Goal: Task Accomplishment & Management: Complete application form

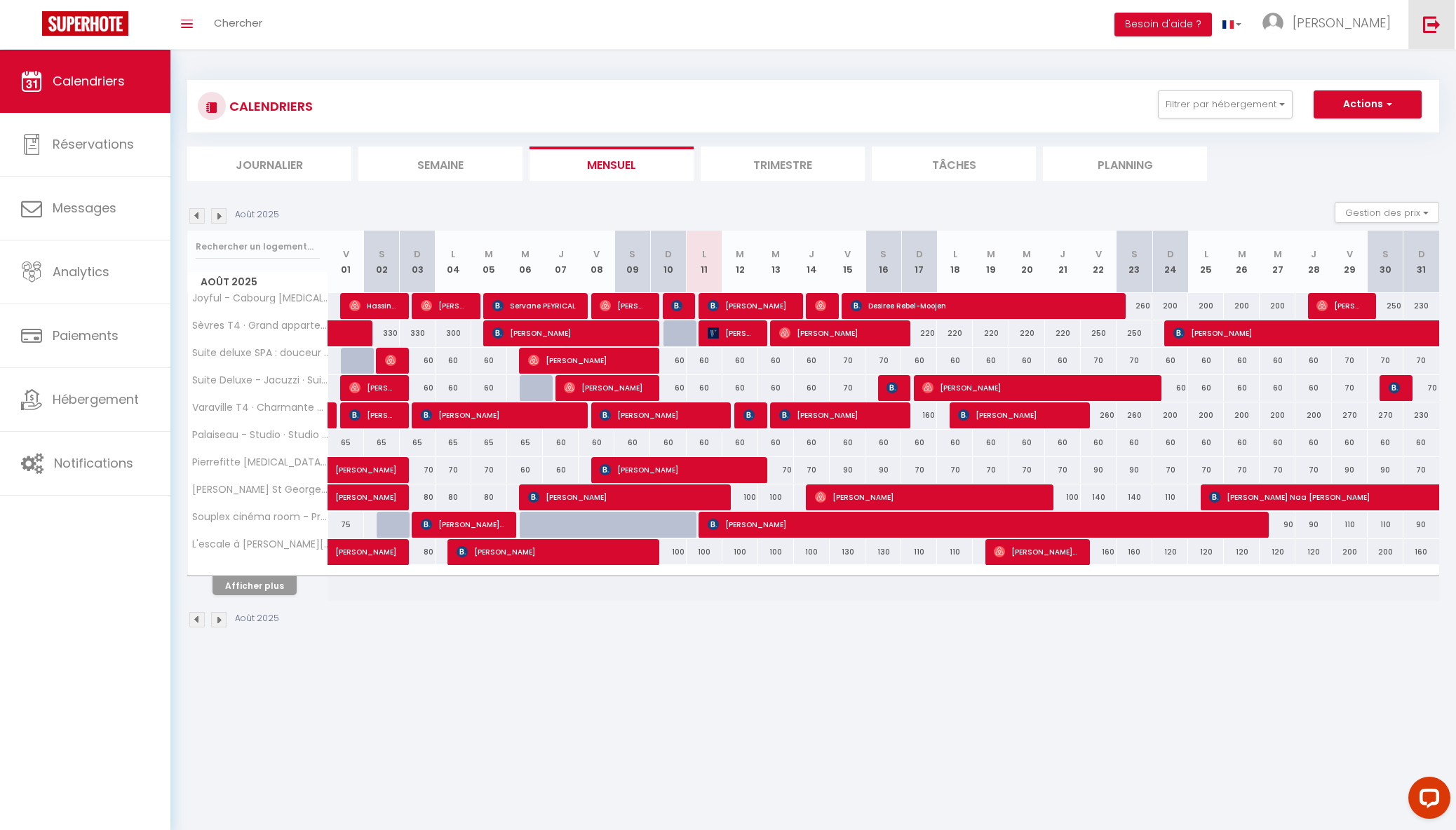
click at [1429, 33] on link at bounding box center [1431, 24] width 46 height 49
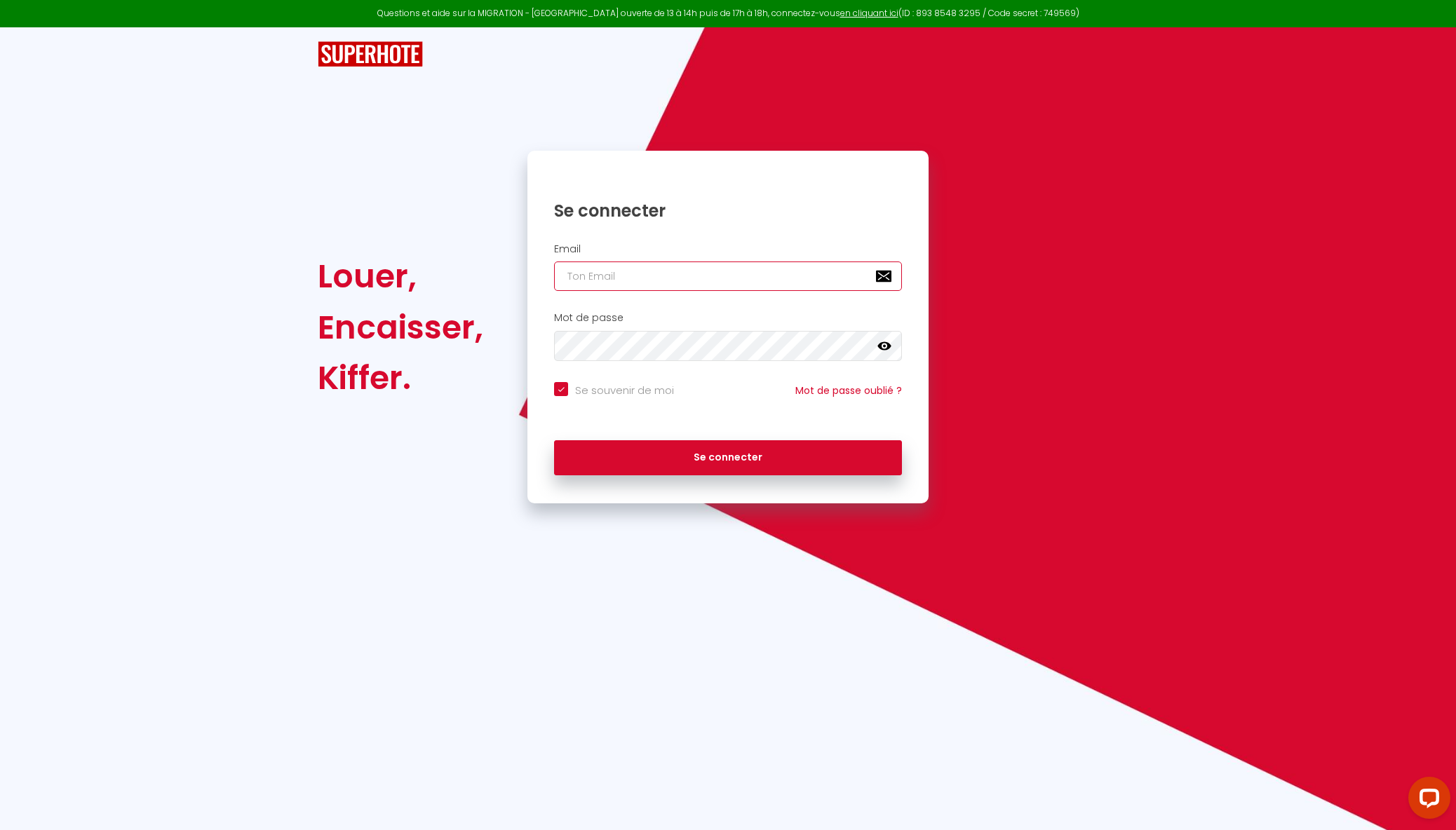
type input "[PERSON_NAME][EMAIL_ADDRESS][DOMAIN_NAME]"
click at [728, 456] on button "Se connecter" at bounding box center [728, 458] width 348 height 35
checkbox input "true"
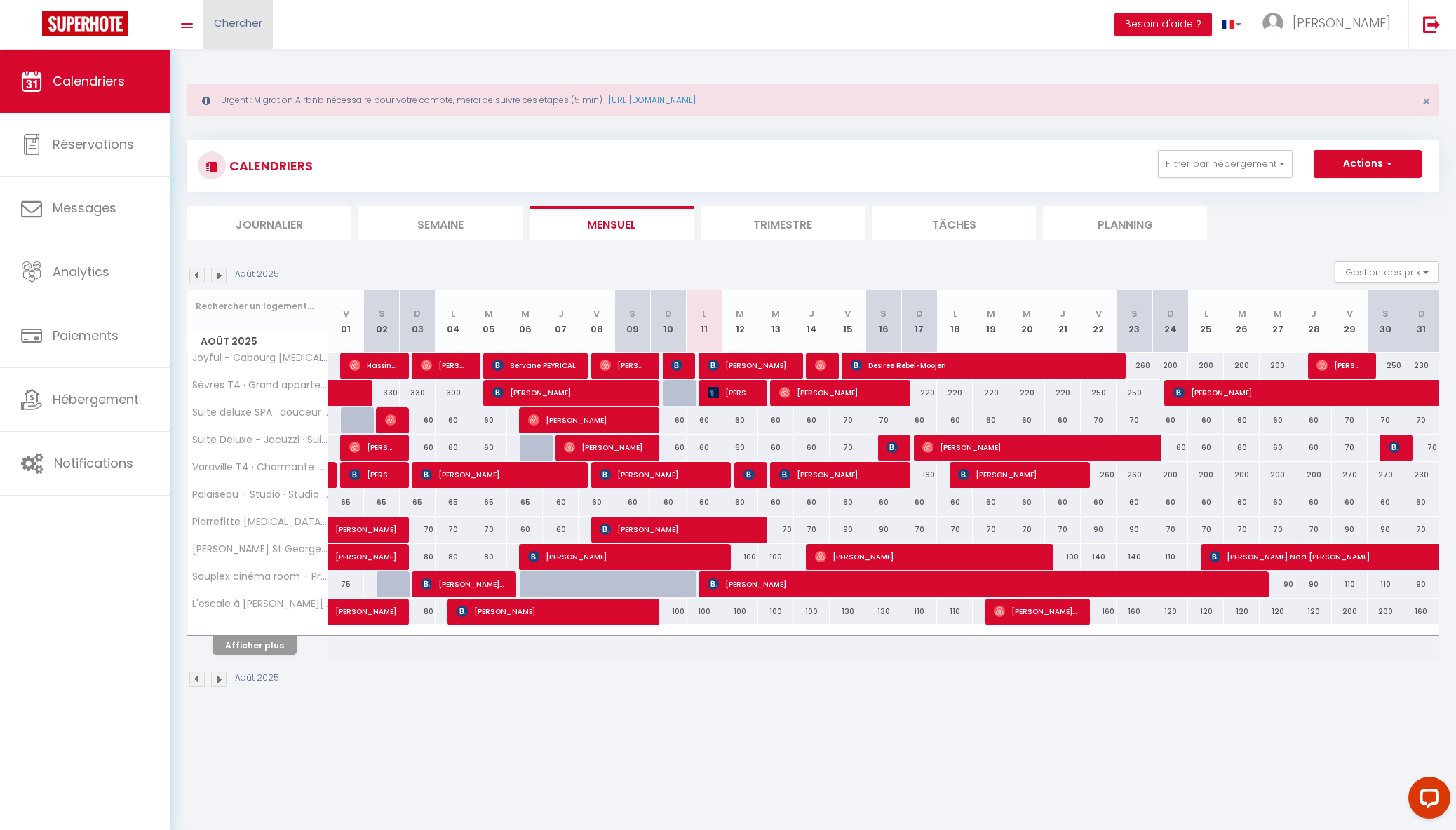
click at [233, 27] on span "Chercher" at bounding box center [238, 23] width 49 height 15
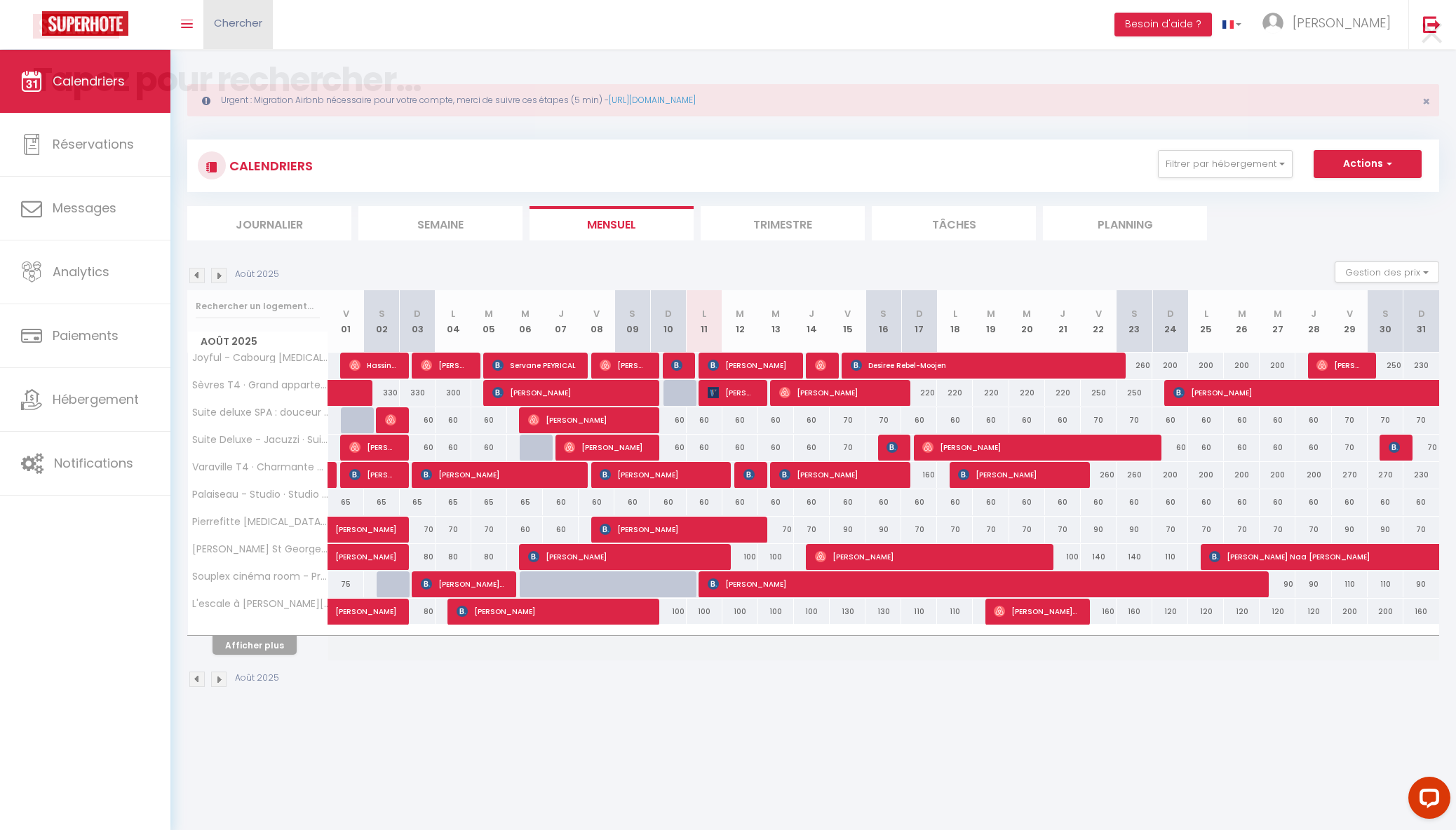
paste input "5979063"
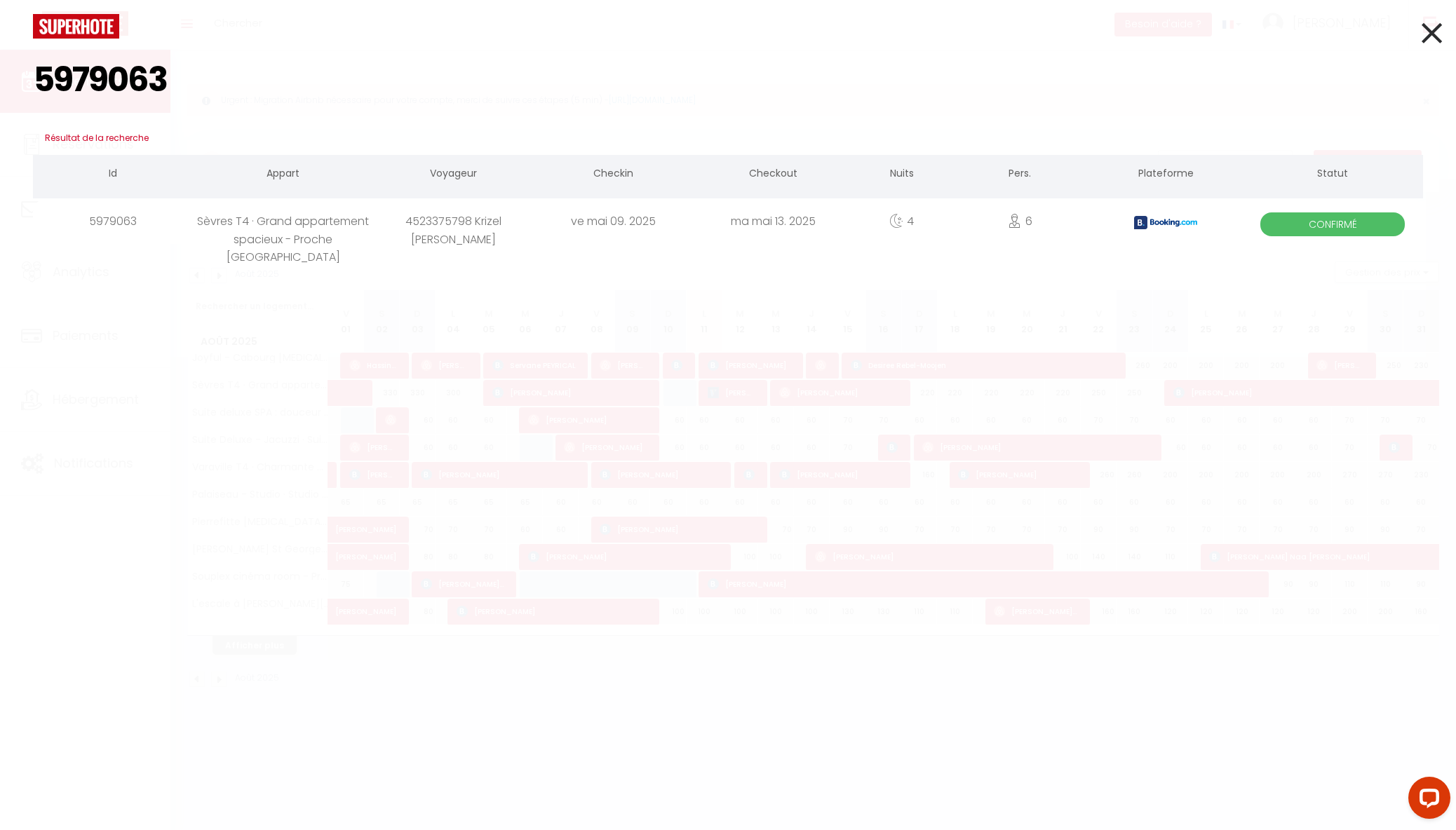
type input "5979063"
click at [245, 228] on div "Sèvres T4 · Grand appartement spacieux - Proche [GEOGRAPHIC_DATA]" at bounding box center [284, 221] width 181 height 45
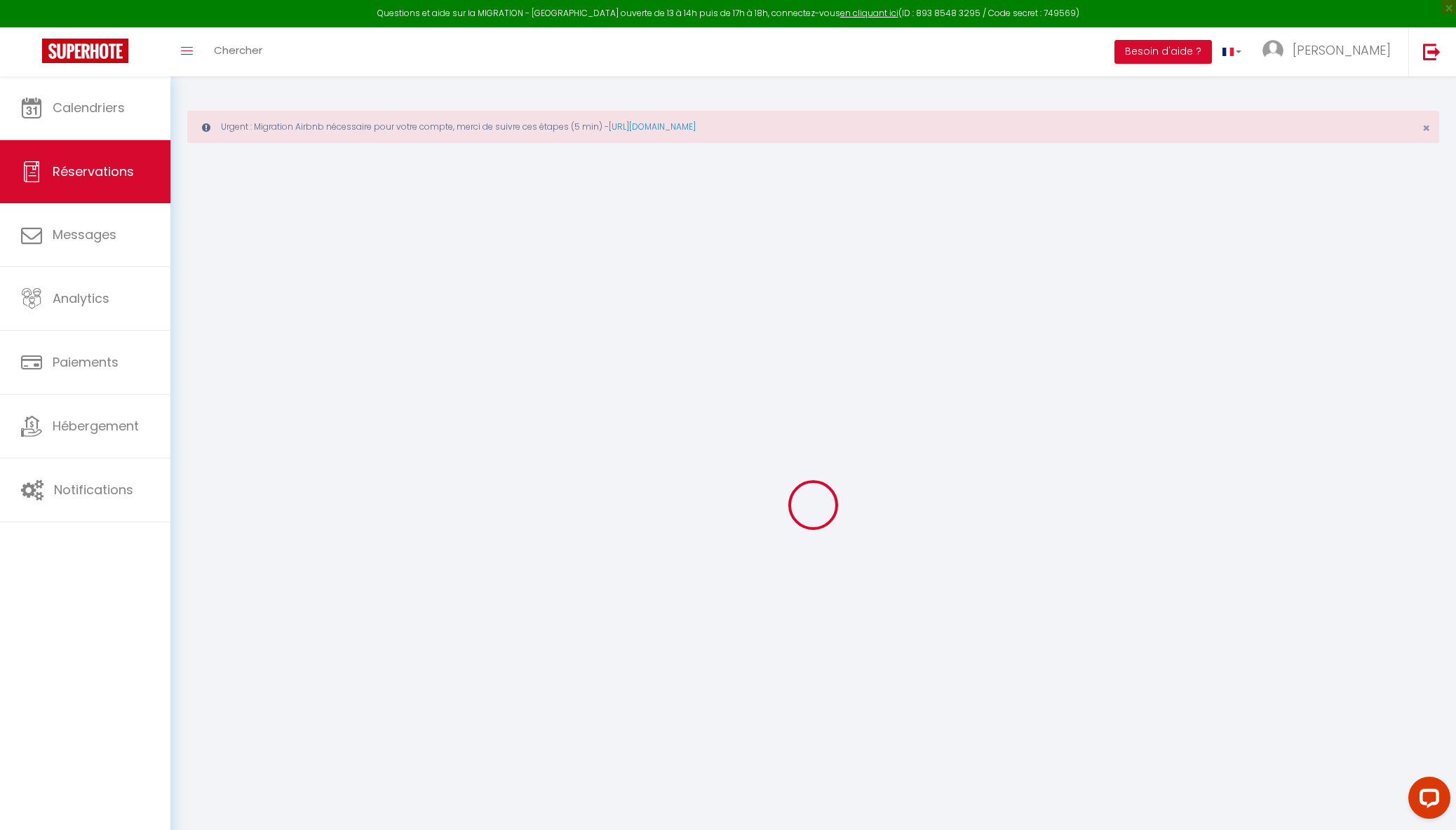
type input "4523375798"
type input "Krizel [PERSON_NAME]"
type input "[EMAIL_ADDRESS][DOMAIN_NAME]"
type input "0123456789"
type input "[GEOGRAPHIC_DATA]"
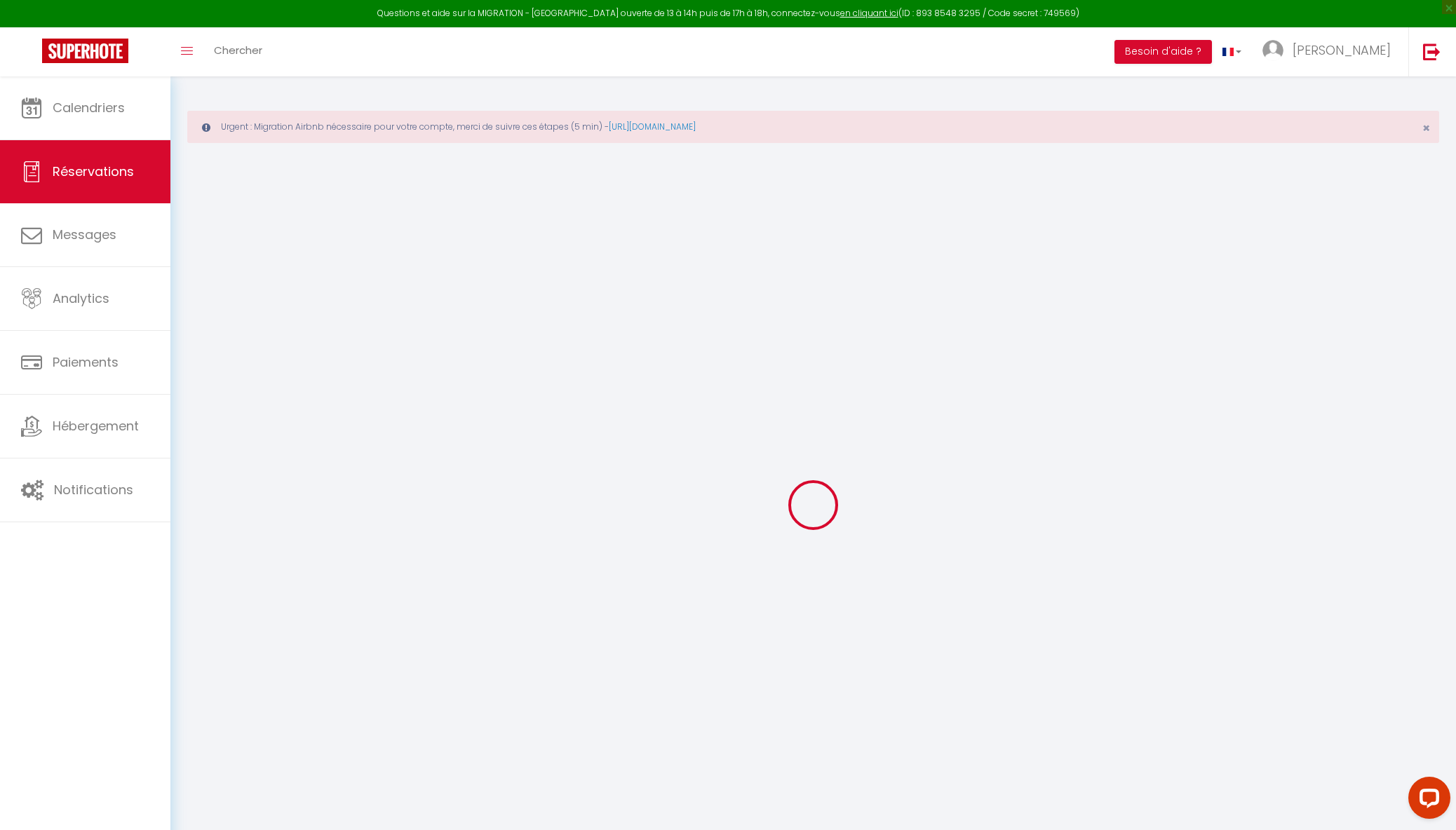
select select
type input "106.17"
select select "64535"
select select "1"
select select
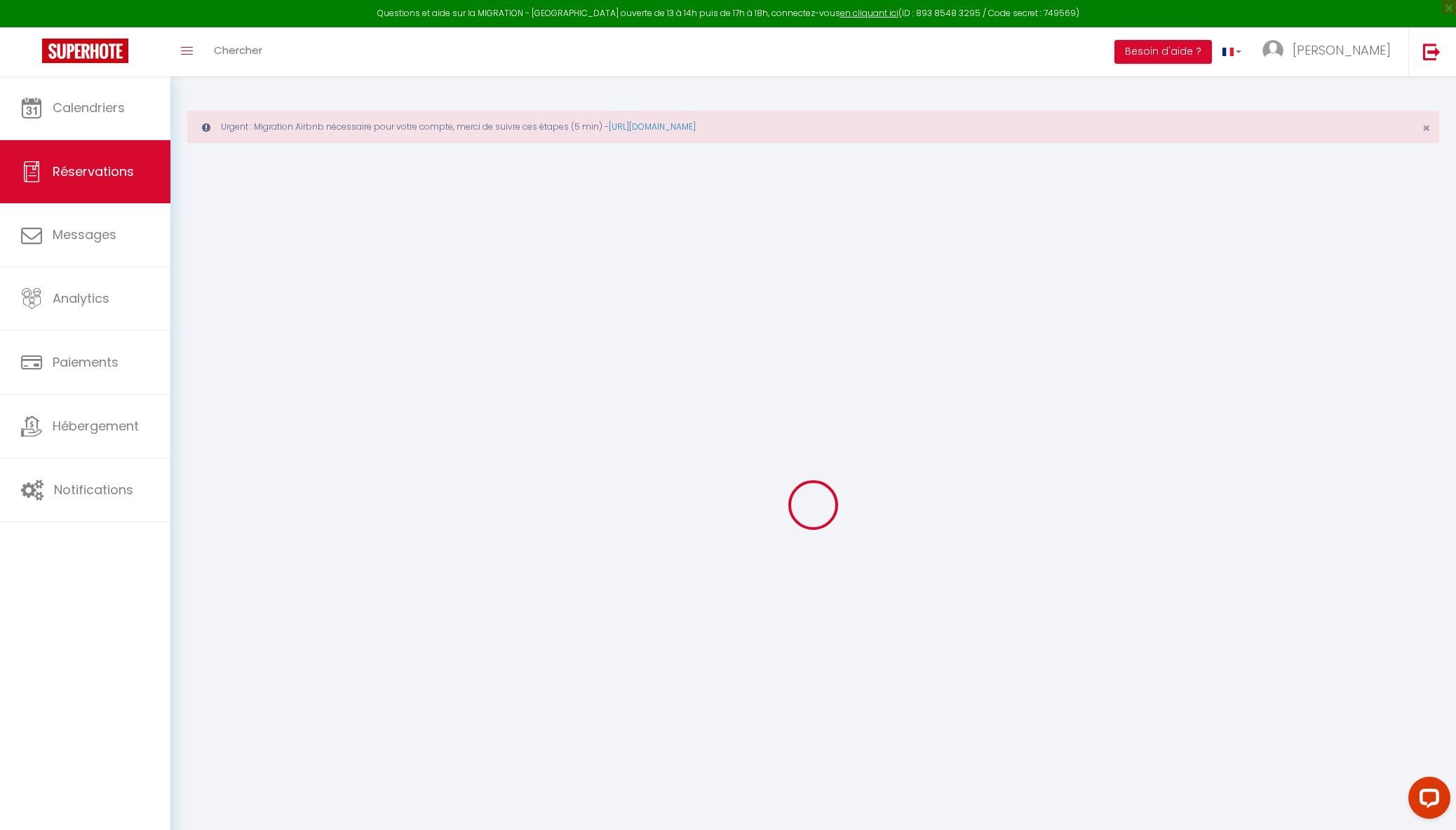
select select
type input "6"
select select "12"
select select
type input "430.92"
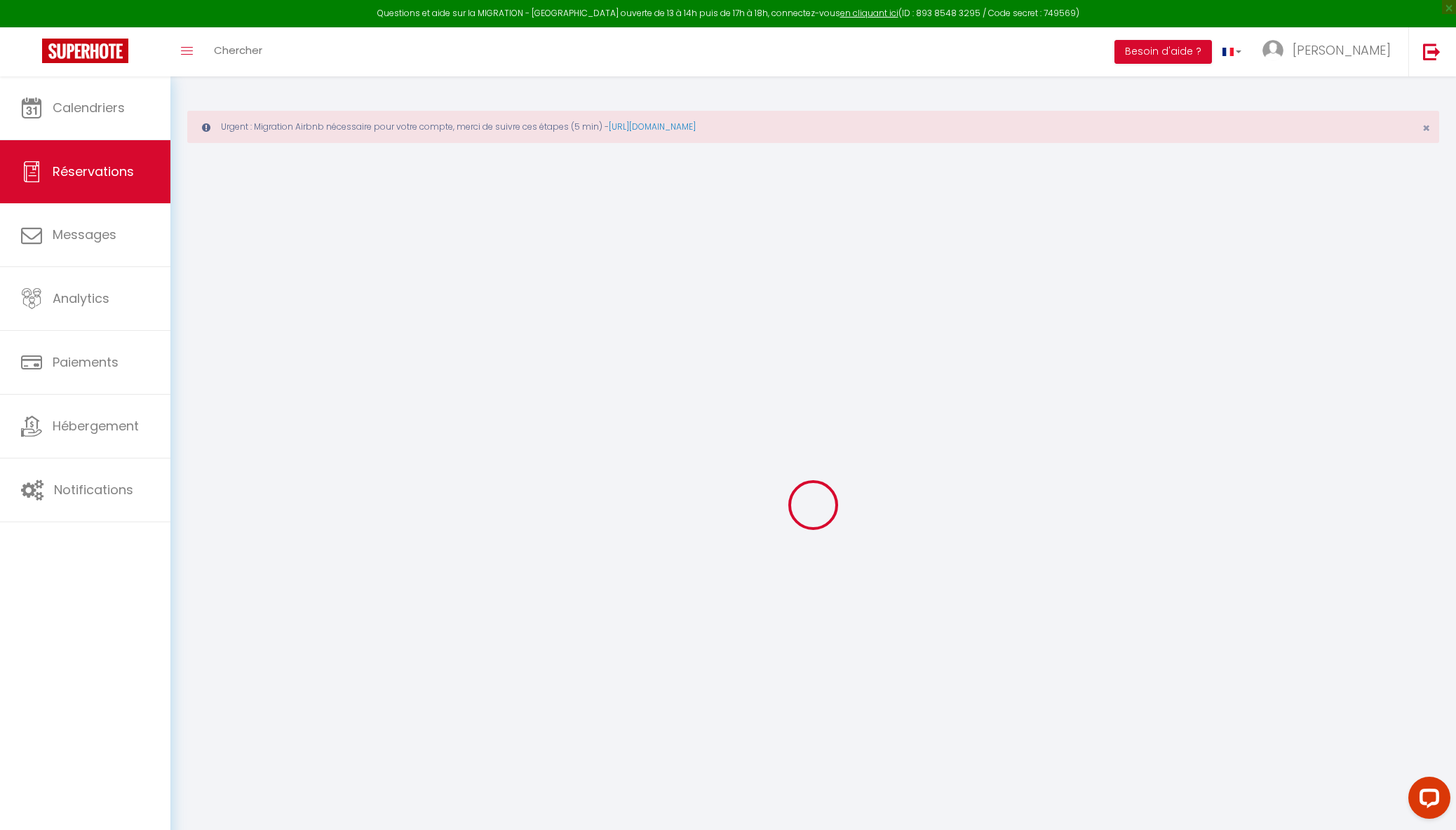
checkbox input "false"
type input "0"
select select "2"
type input "157"
type input "0"
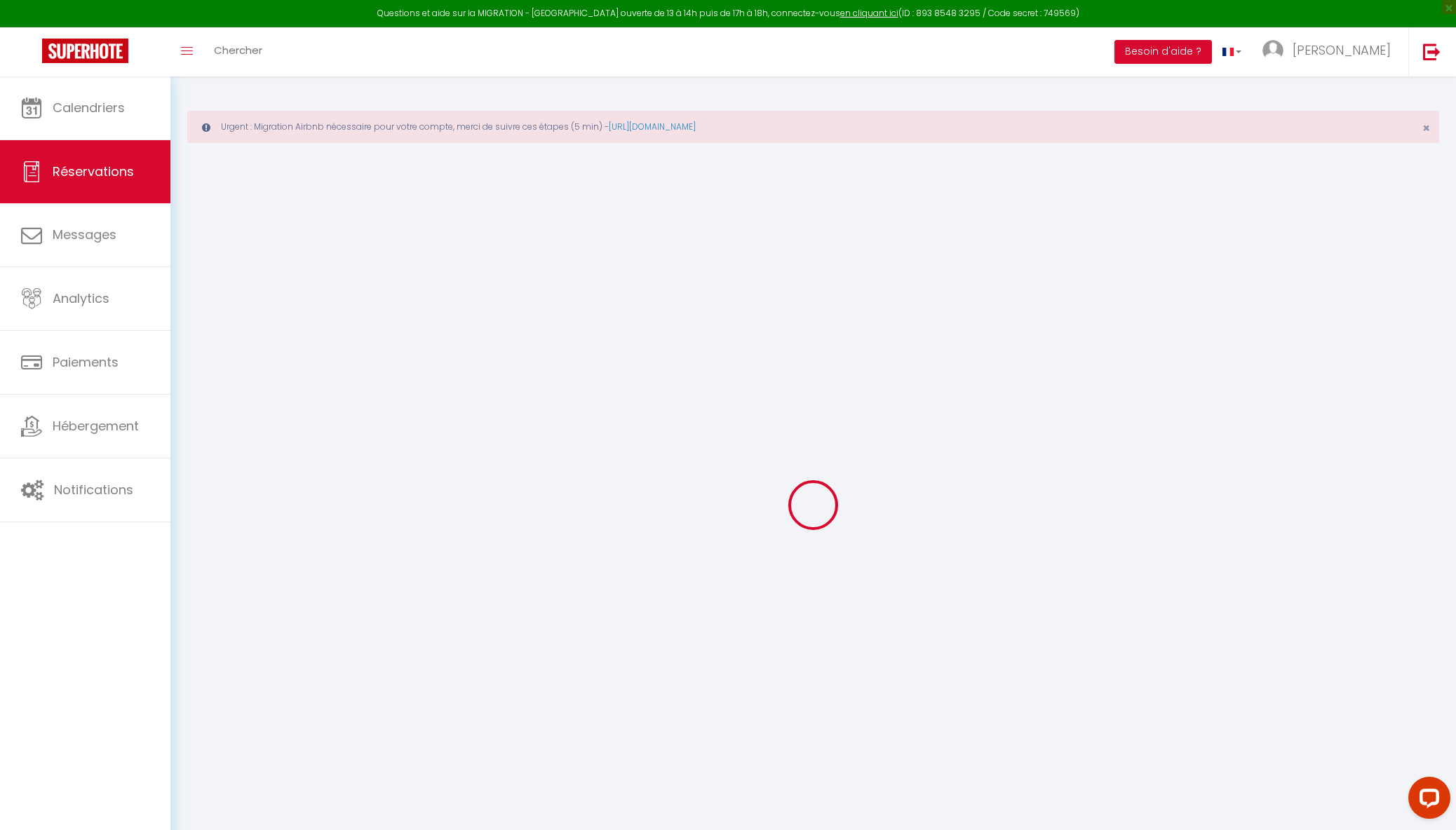
type input "0"
select select
select select "14"
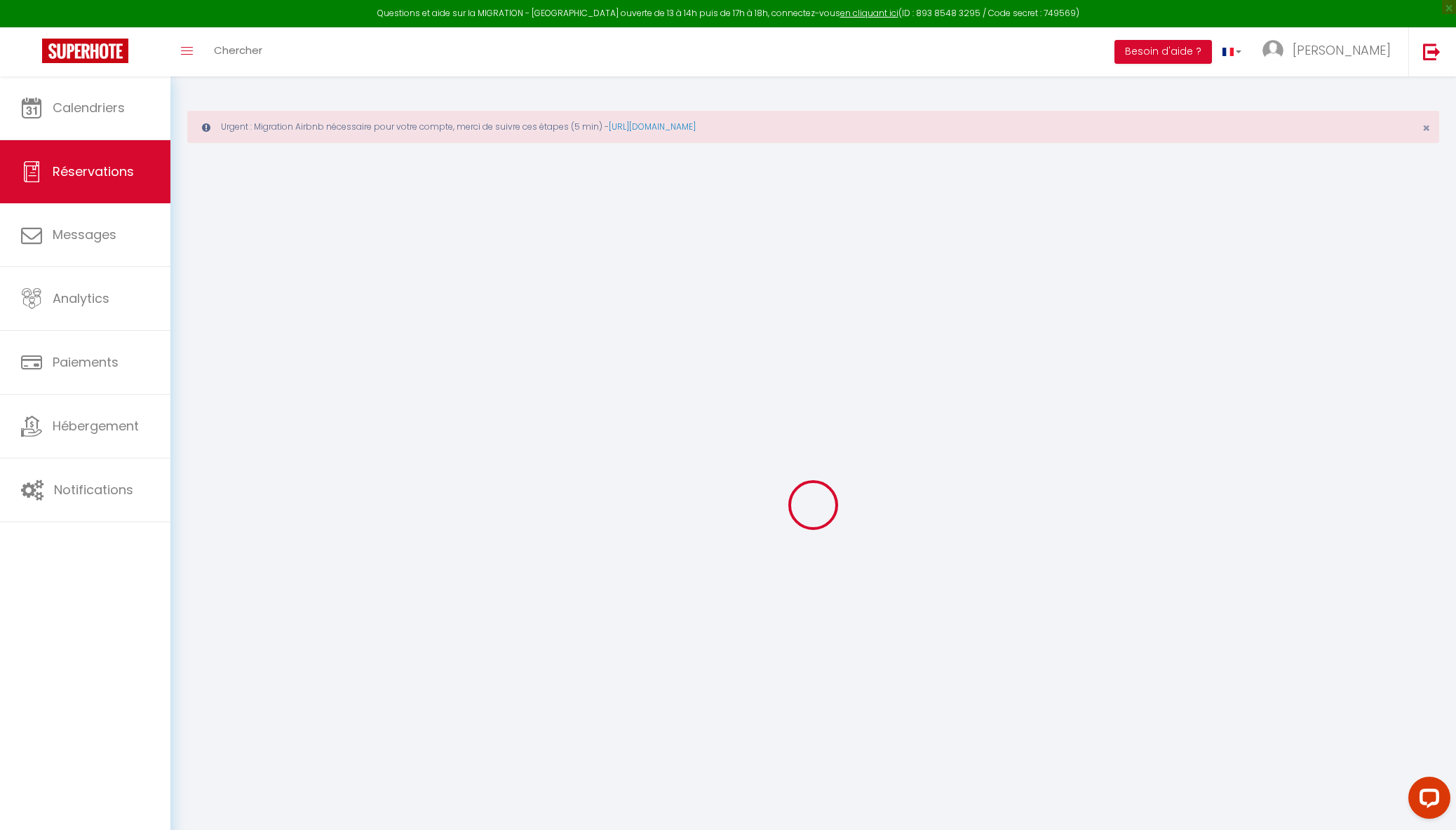
checkbox input "false"
select select
checkbox input "false"
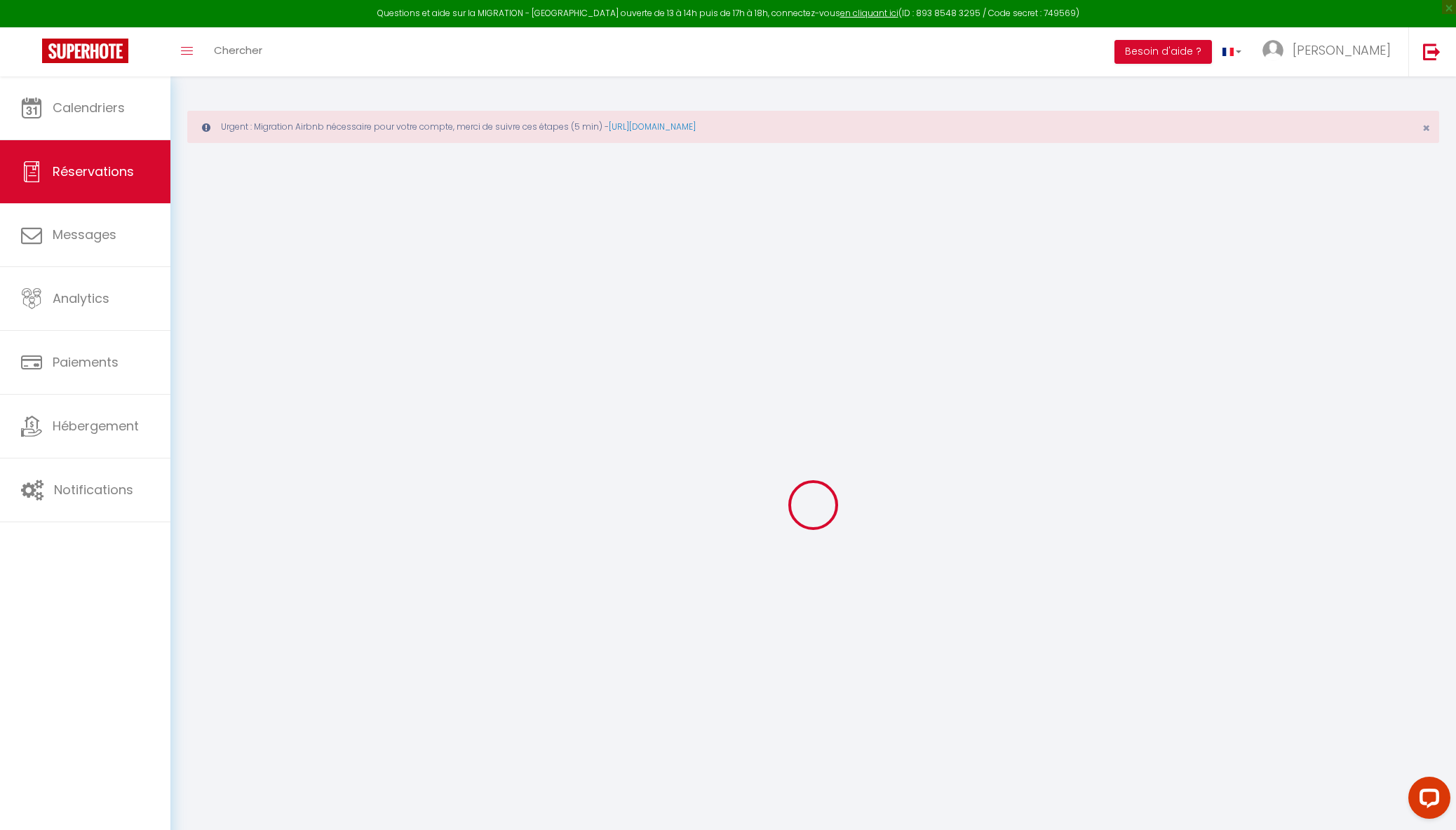
select select
checkbox input "false"
select select
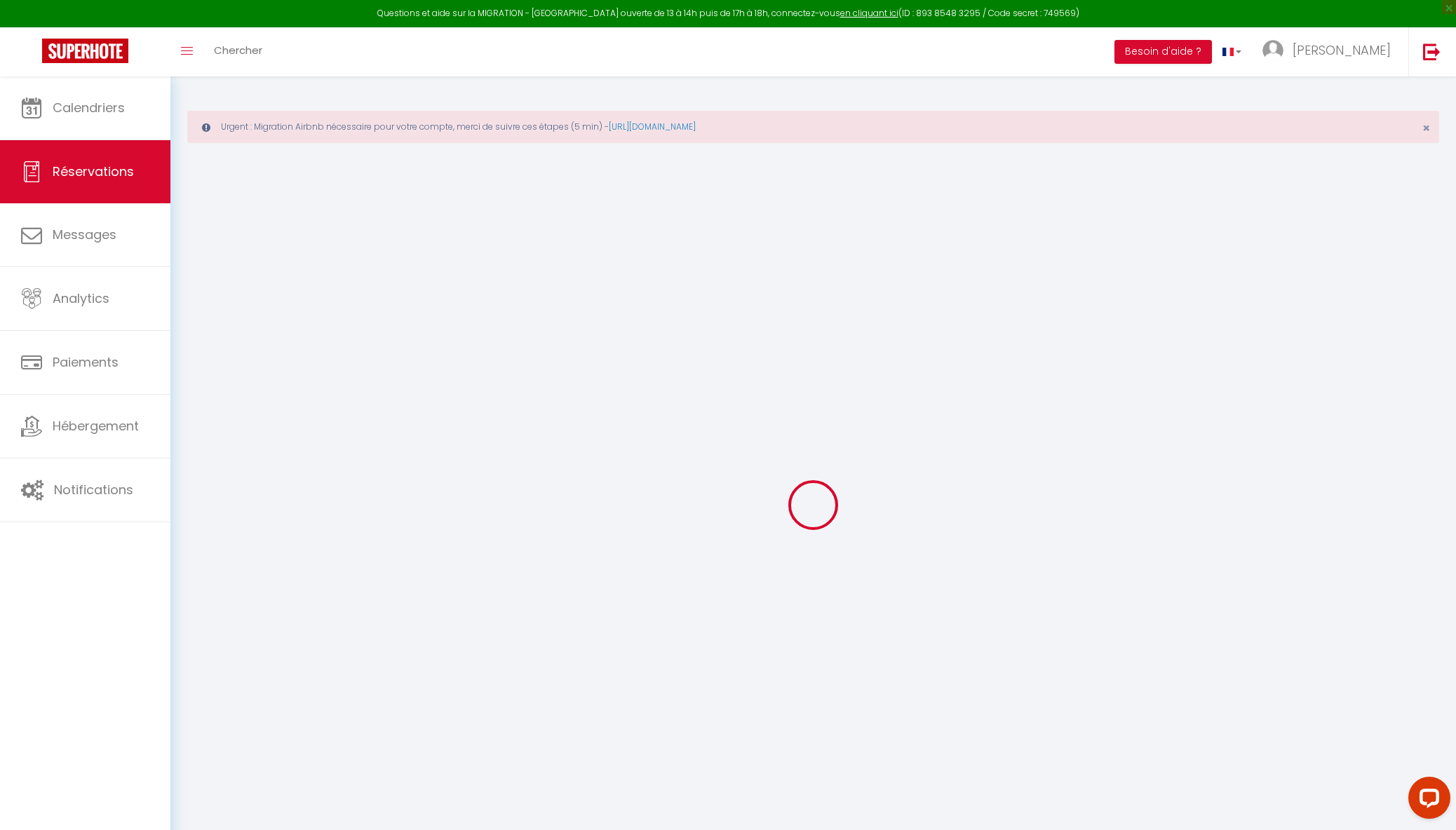
select select
checkbox input "false"
select select
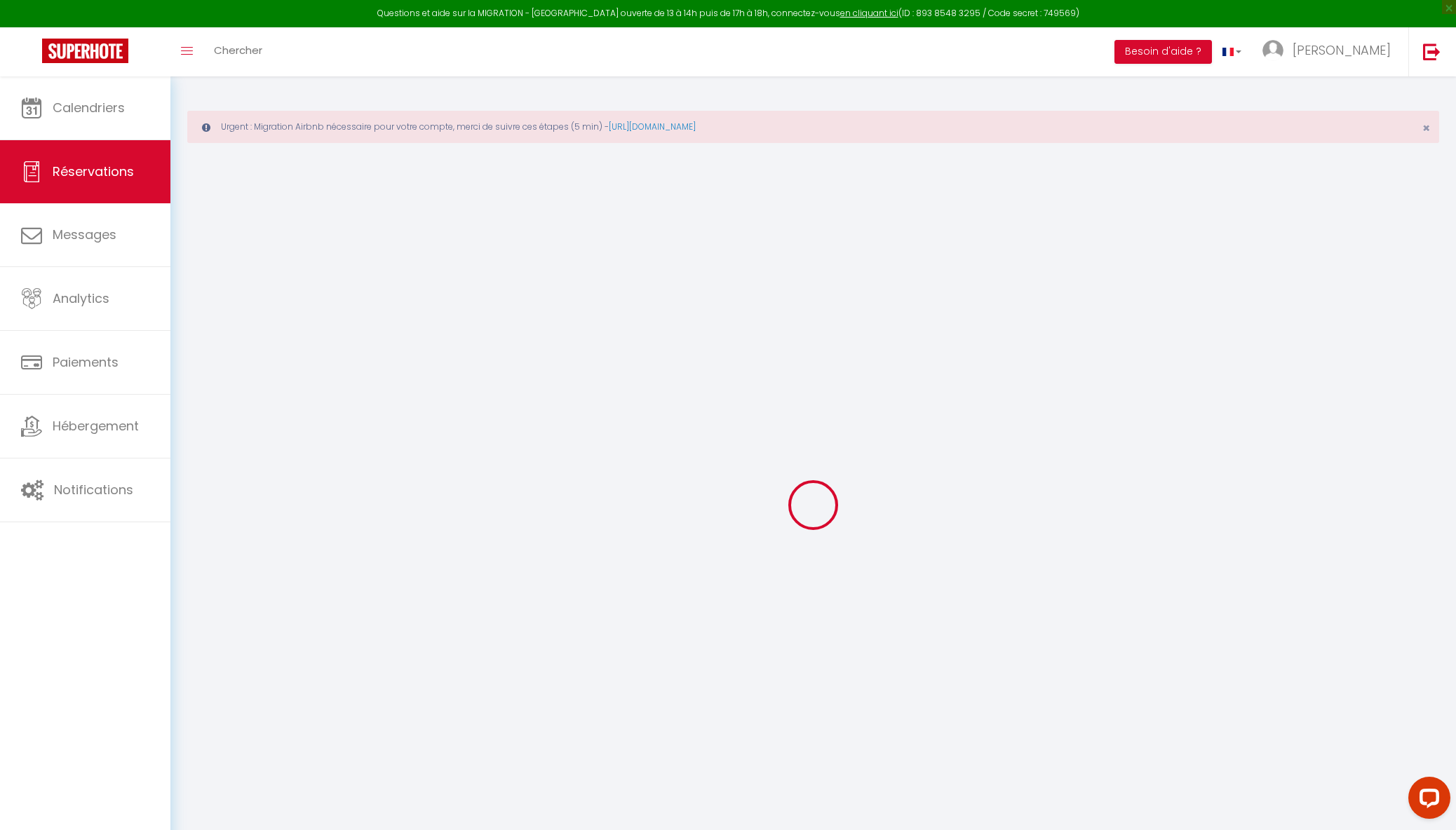
select select
checkbox input "false"
select select
checkbox input "false"
select select
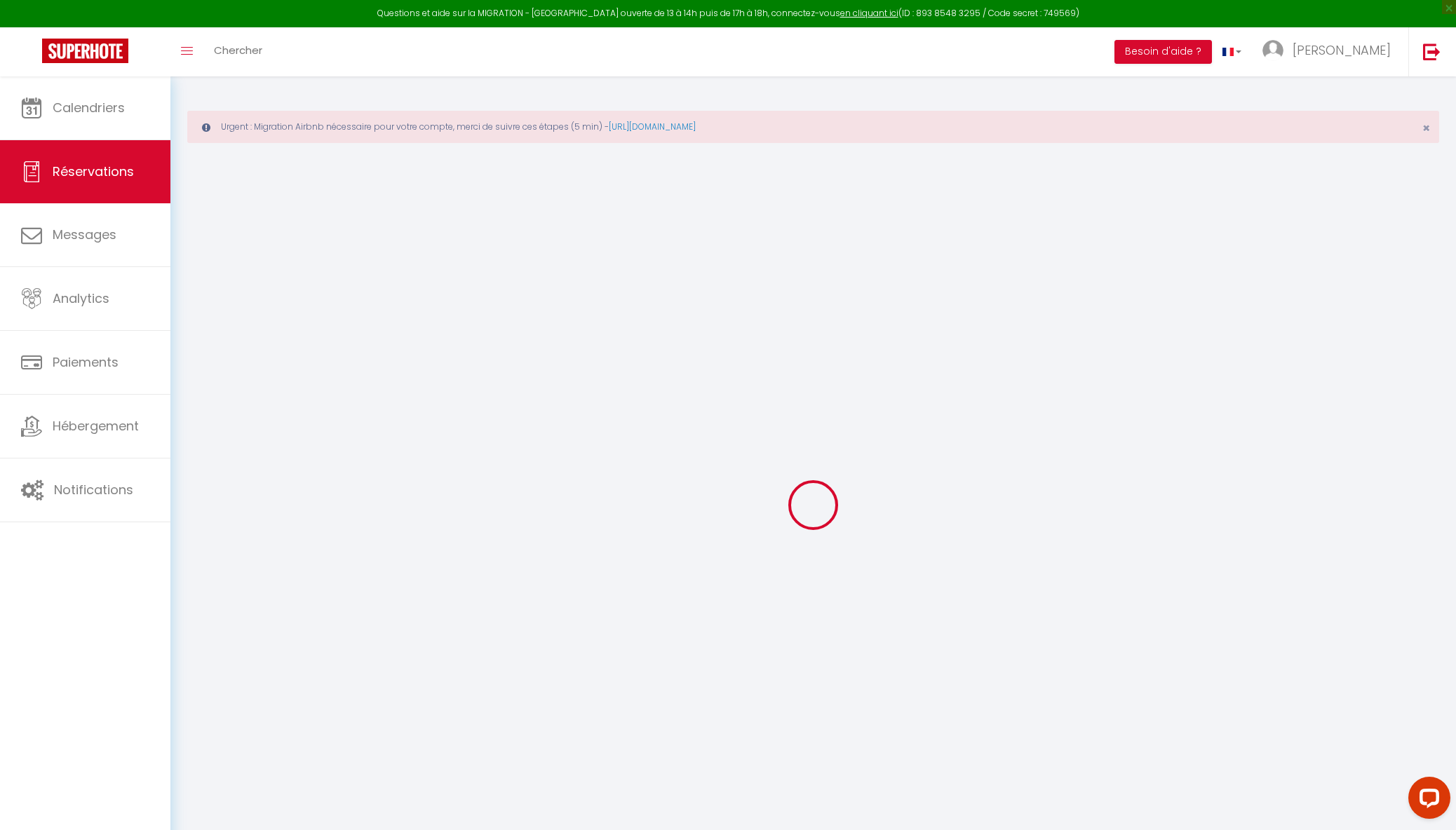
select select
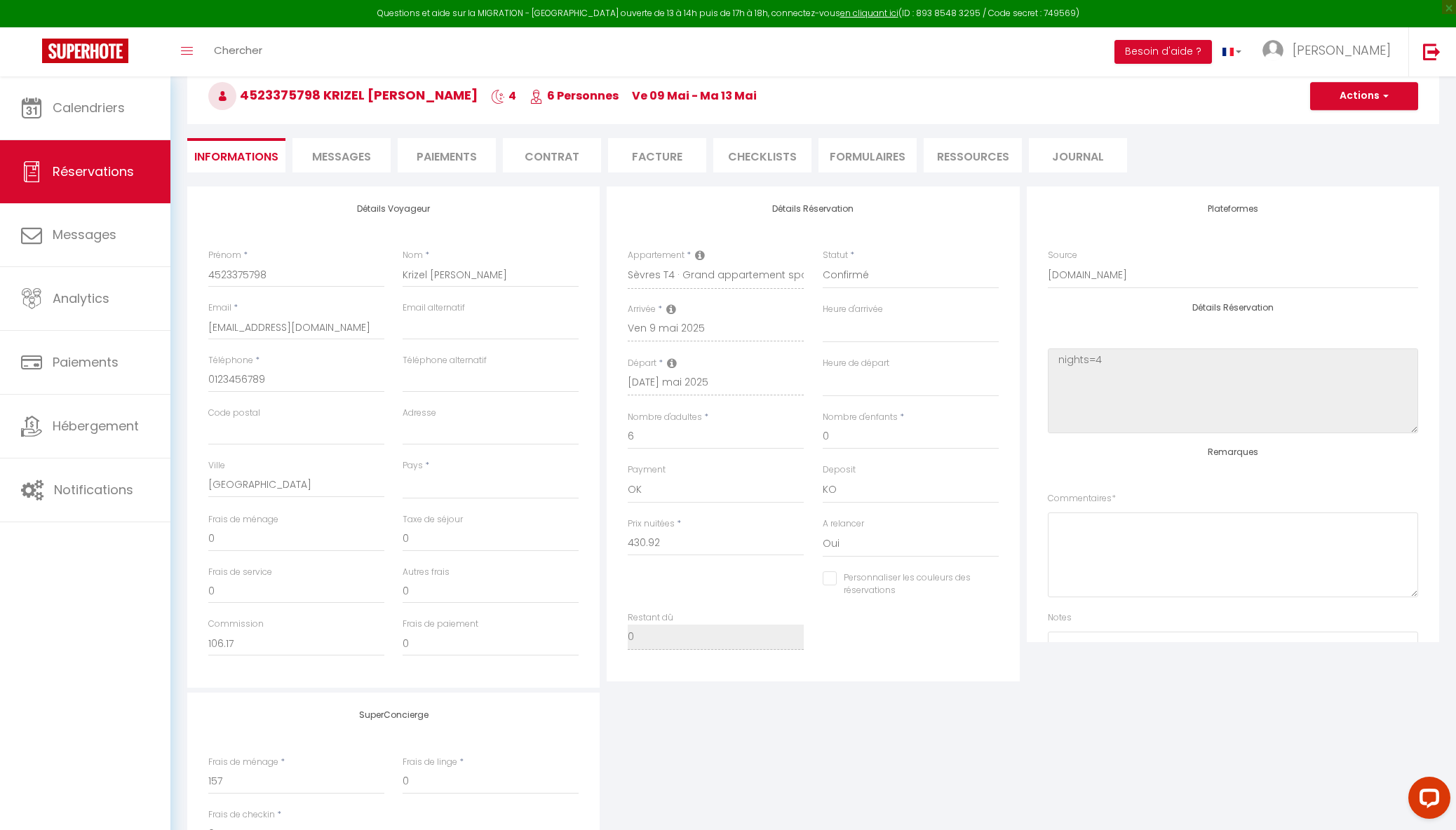
scroll to position [125, 0]
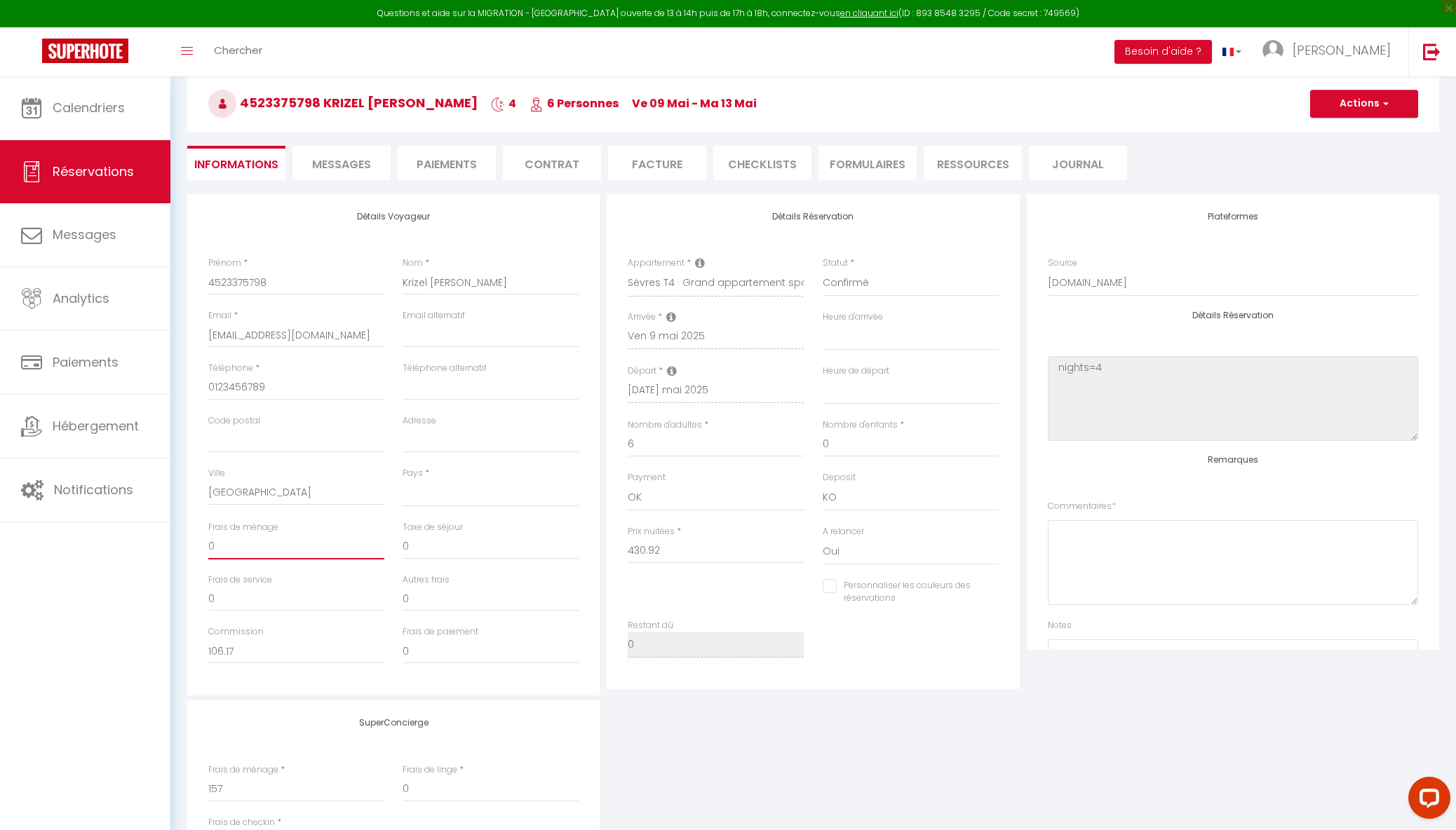
drag, startPoint x: 231, startPoint y: 544, endPoint x: 158, endPoint y: 544, distance: 73.0
click at [158, 544] on div "Questions et aide sur la MIGRATION - [GEOGRAPHIC_DATA] ouverte de 13 à 14h puis…" at bounding box center [728, 468] width 1456 height 1032
paste input "193,6"
type input "193,60"
select select
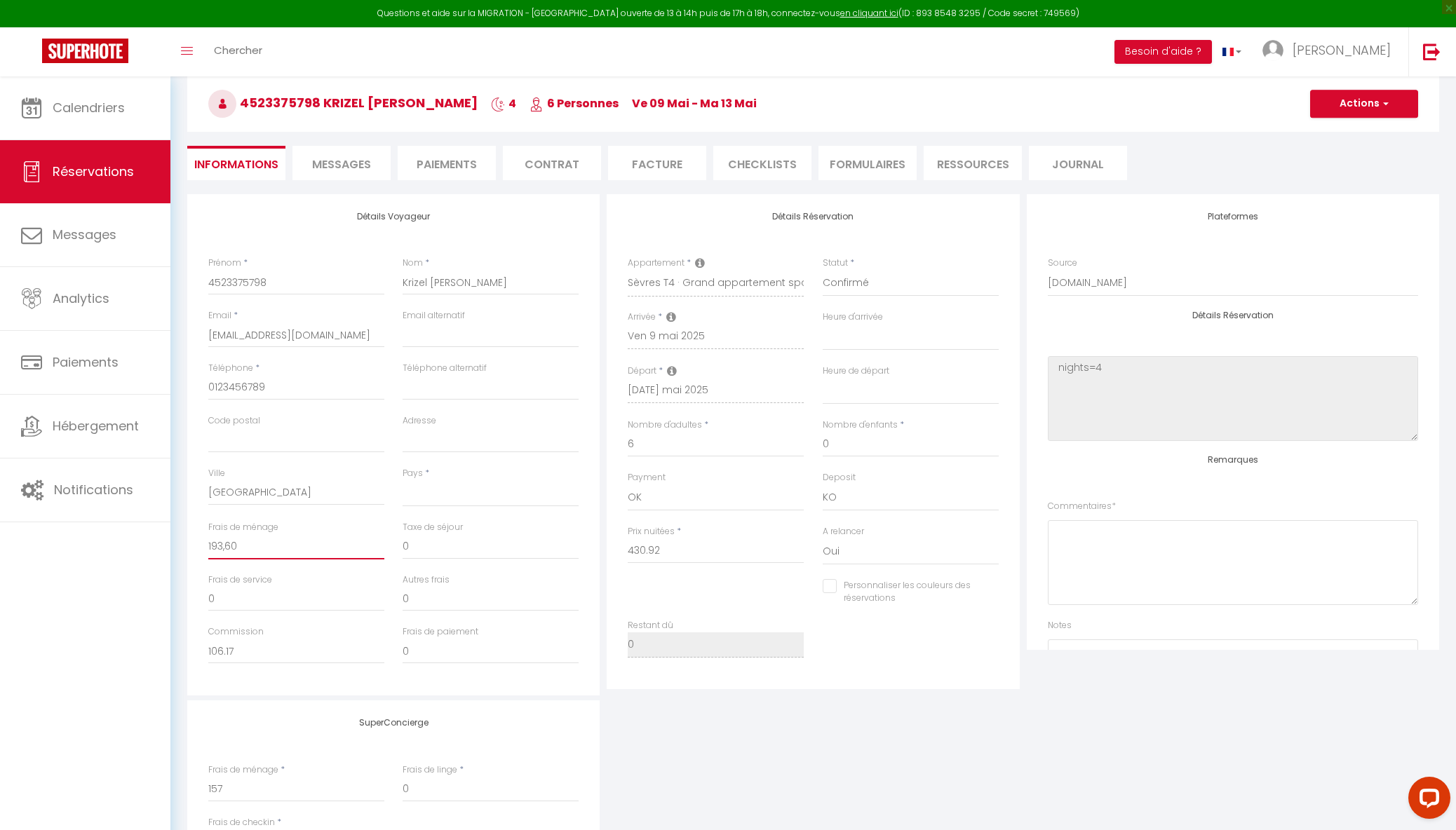
select select
checkbox input "false"
type input "19360"
select select
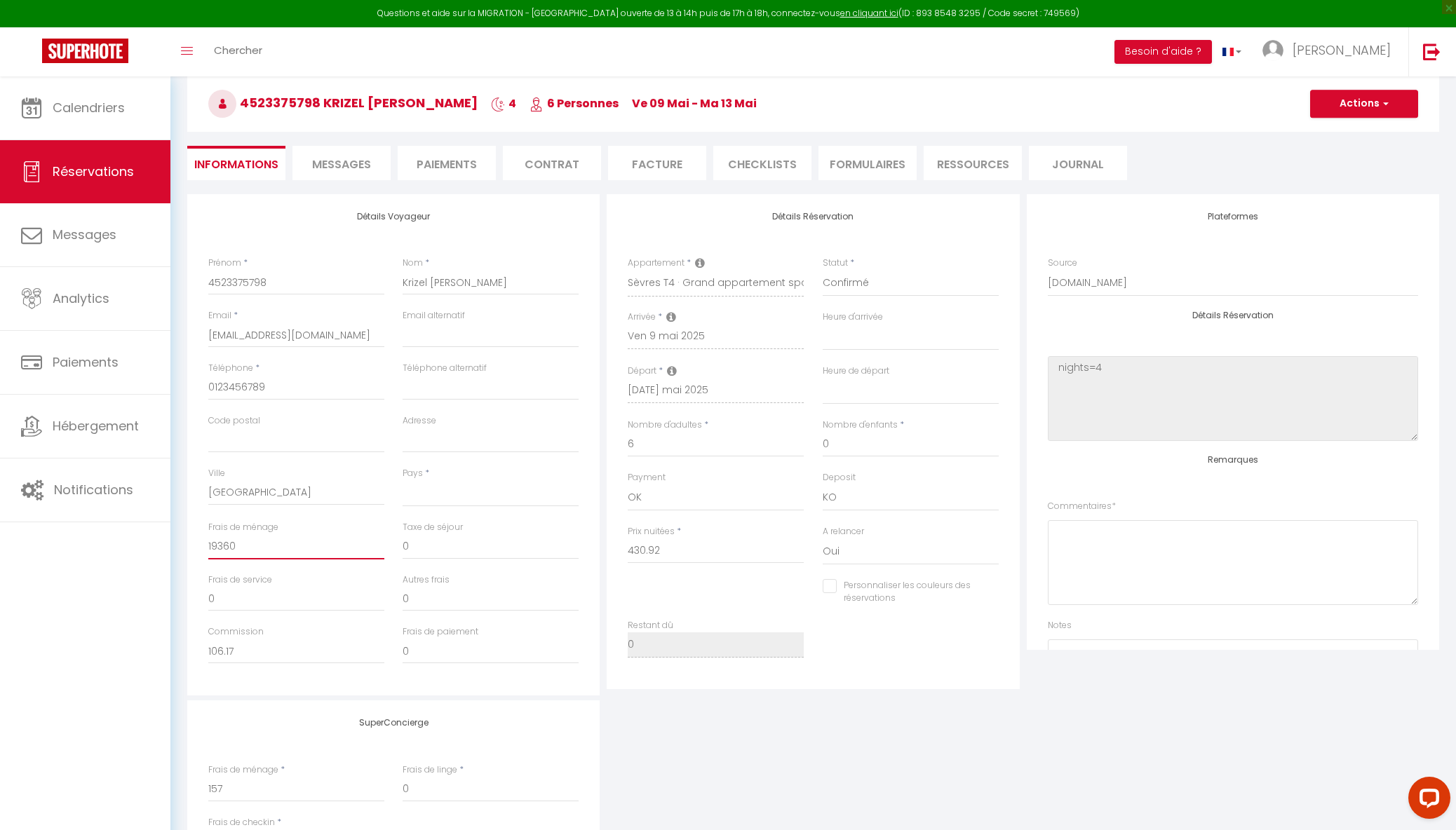
select select
checkbox input "false"
type input "193.60"
select select
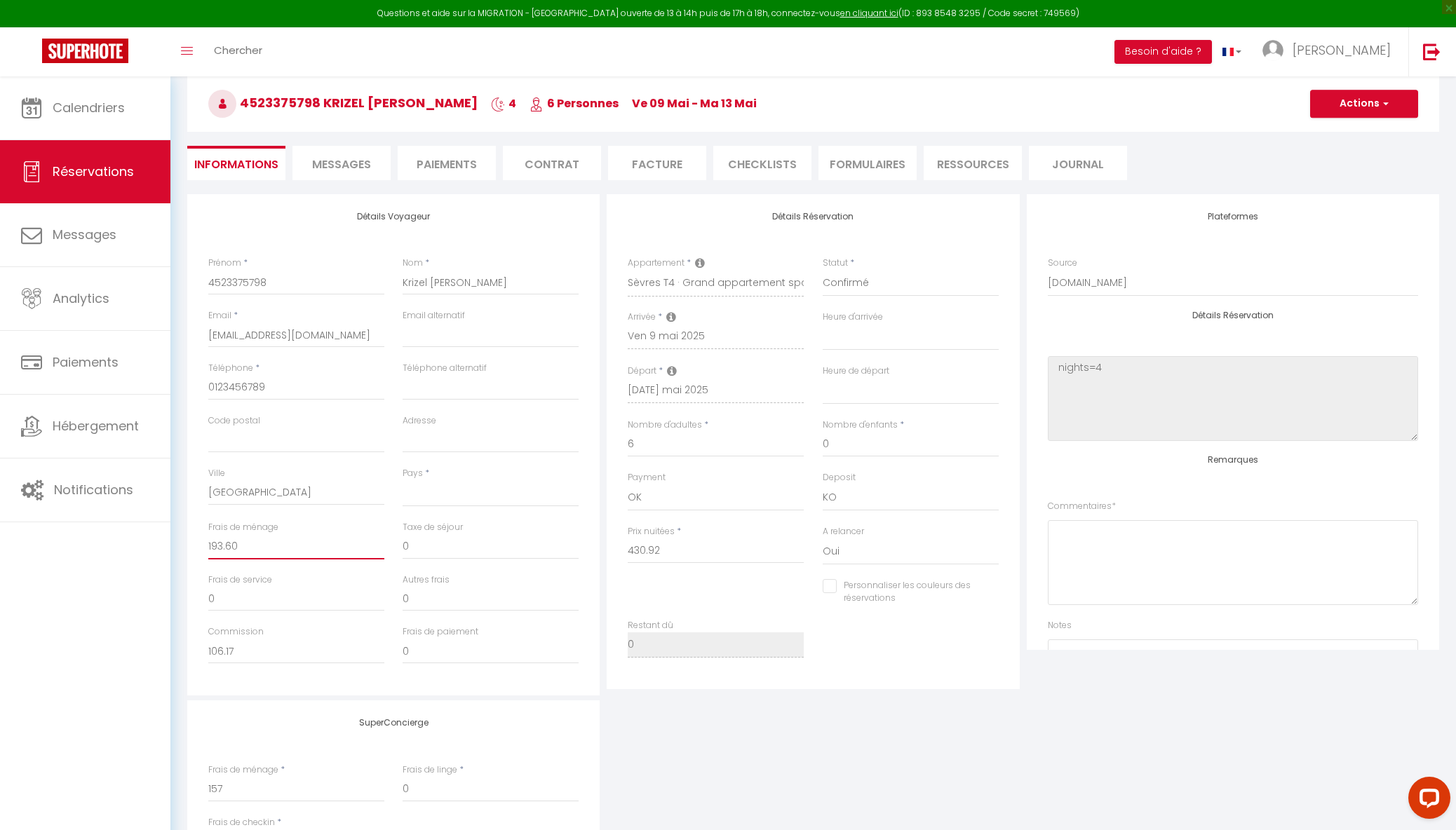
select select
checkbox input "false"
type input "193.60"
click at [1355, 99] on button "Actions" at bounding box center [1364, 104] width 108 height 28
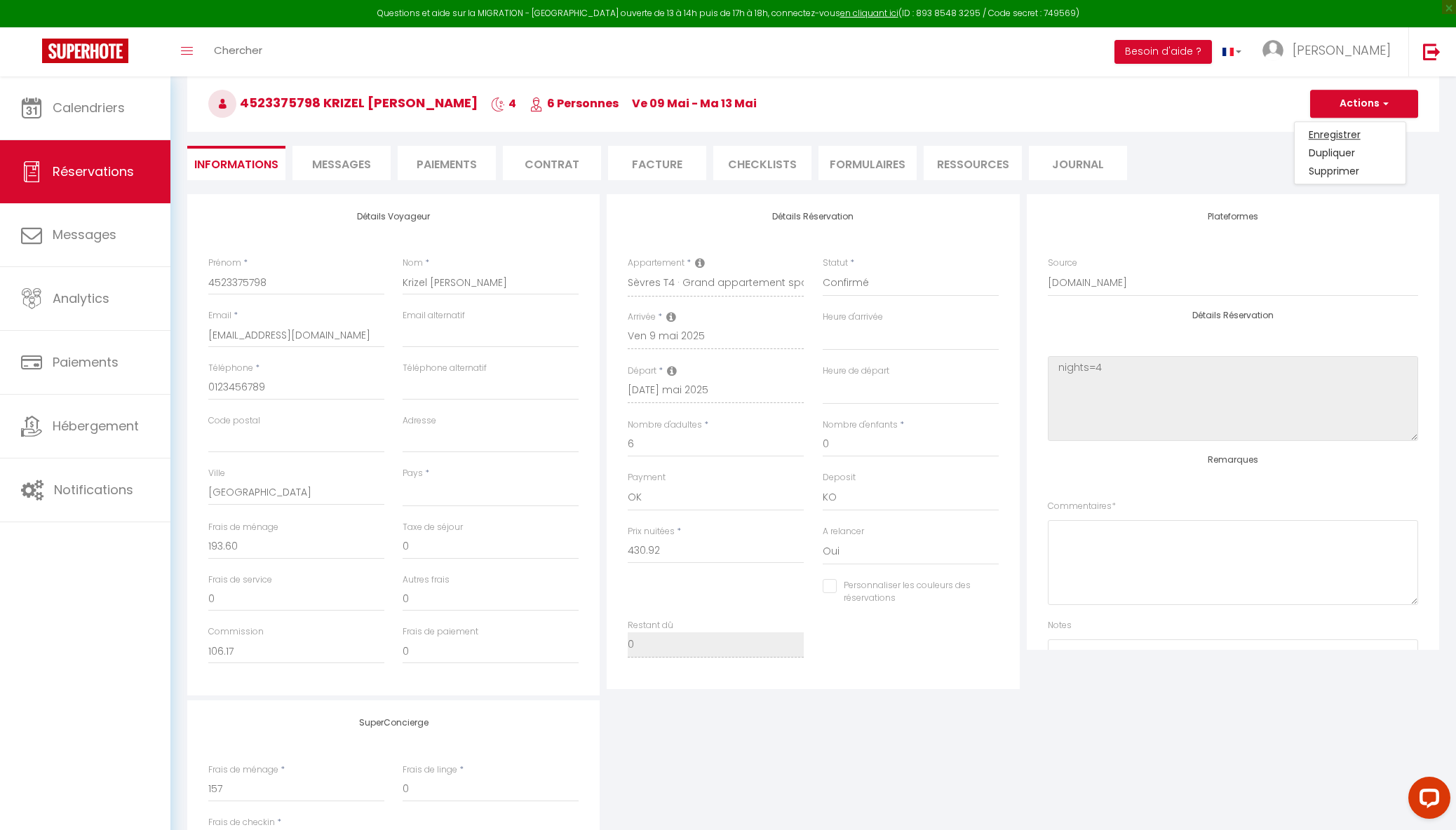
click at [1338, 134] on link "Enregistrer" at bounding box center [1350, 135] width 110 height 18
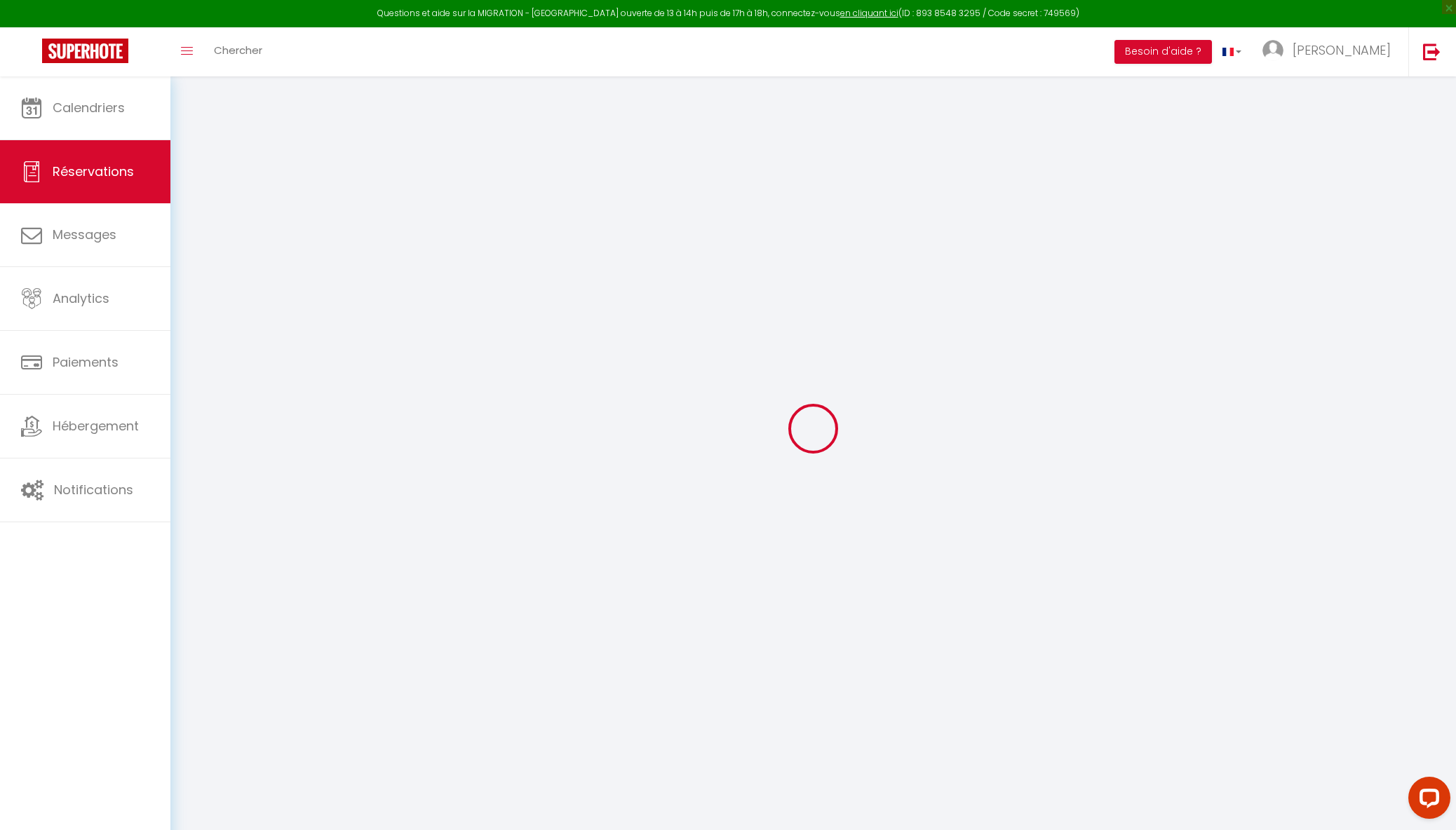
scroll to position [76, 0]
select select "not_cancelled"
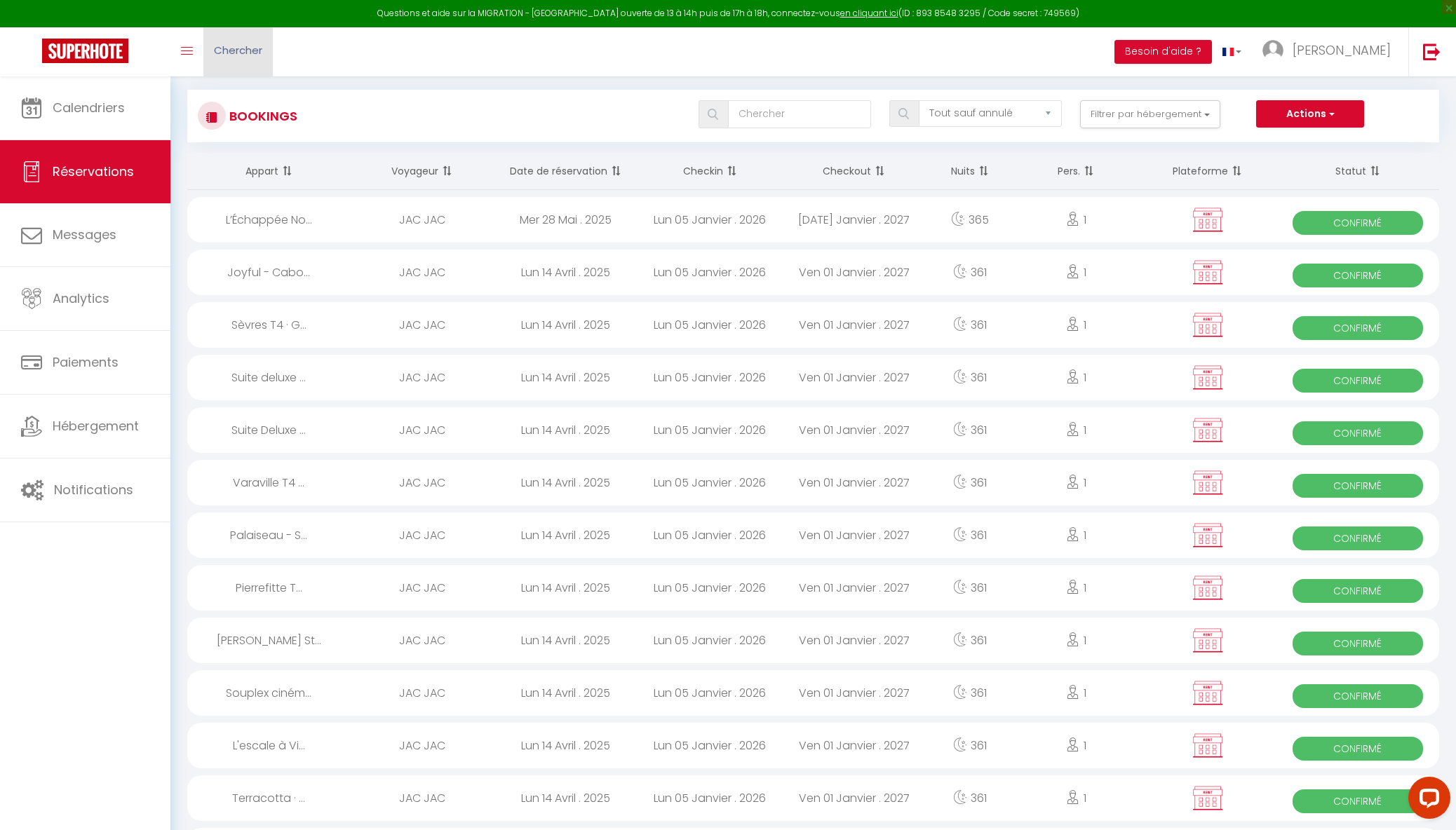
click at [236, 52] on span "Chercher" at bounding box center [238, 50] width 49 height 15
paste input "5438207"
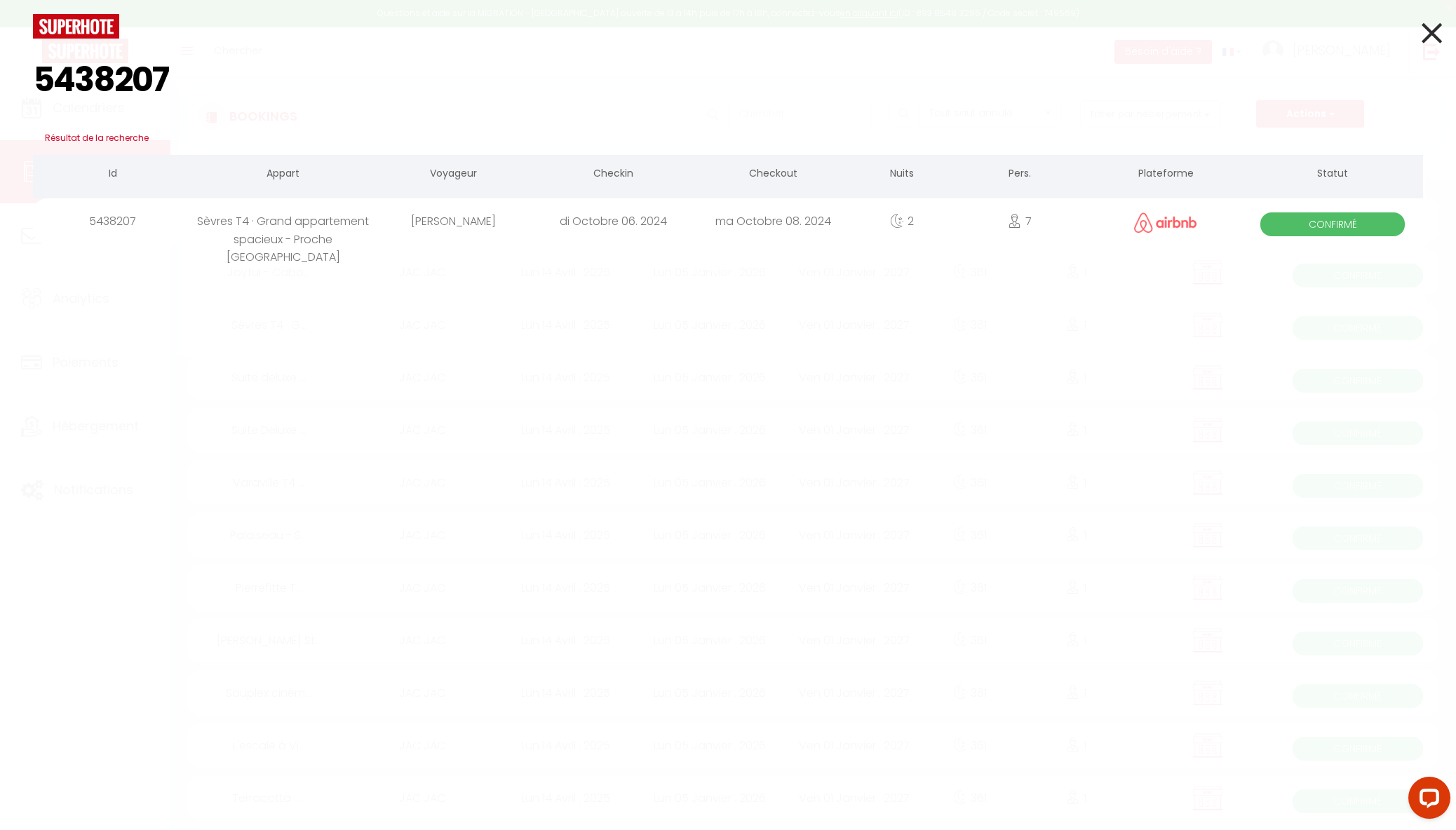
type input "5438207"
click at [289, 235] on div "Sèvres T4 · Grand appartement spacieux - Proche [GEOGRAPHIC_DATA]" at bounding box center [284, 221] width 181 height 45
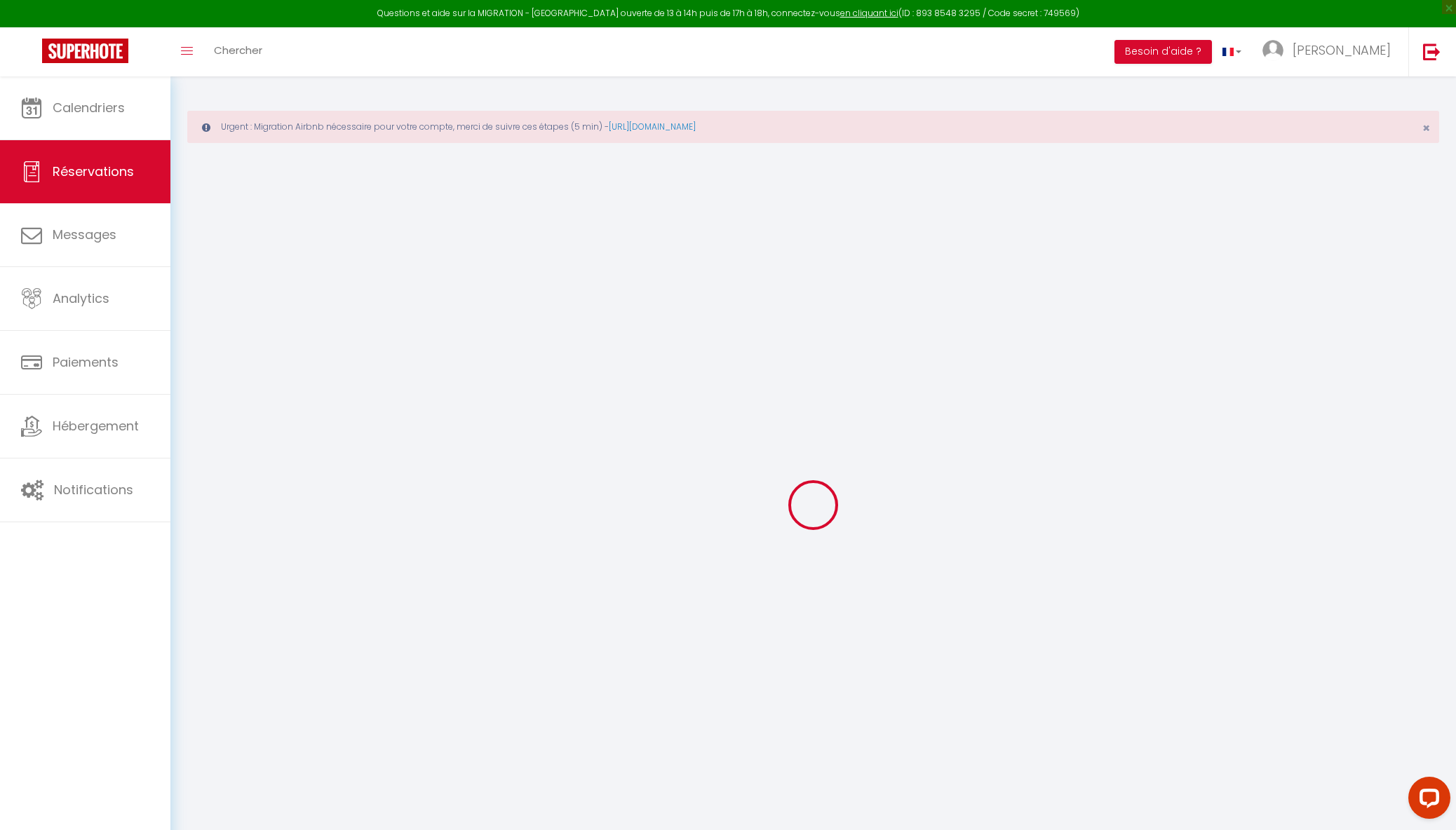
type input "[PERSON_NAME]"
type input "[EMAIL_ADDRESS][DOMAIN_NAME]"
type input "[PHONE_NUMBER]"
select select
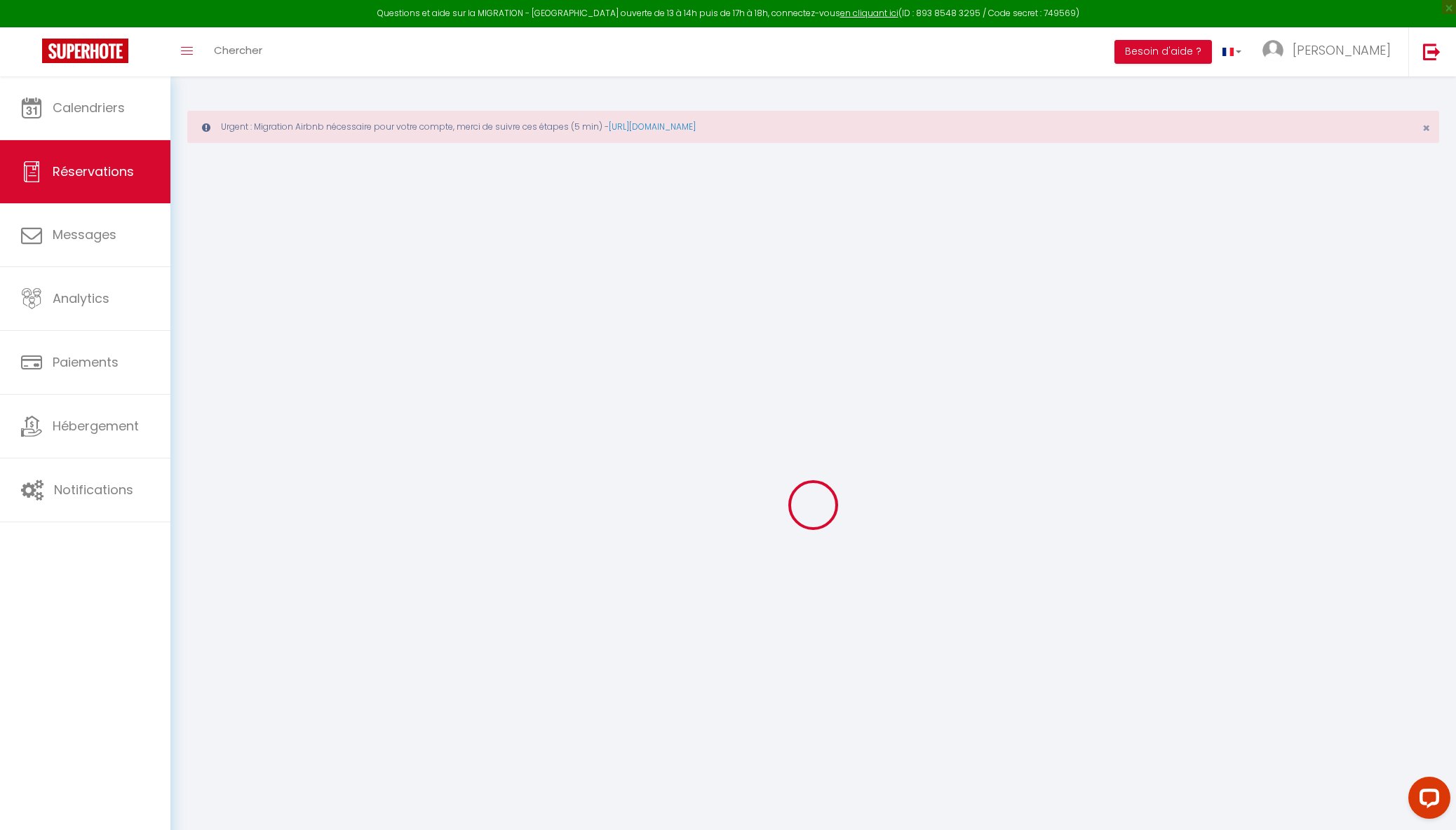
type input "69.45"
select select "64535"
select select "1"
select select
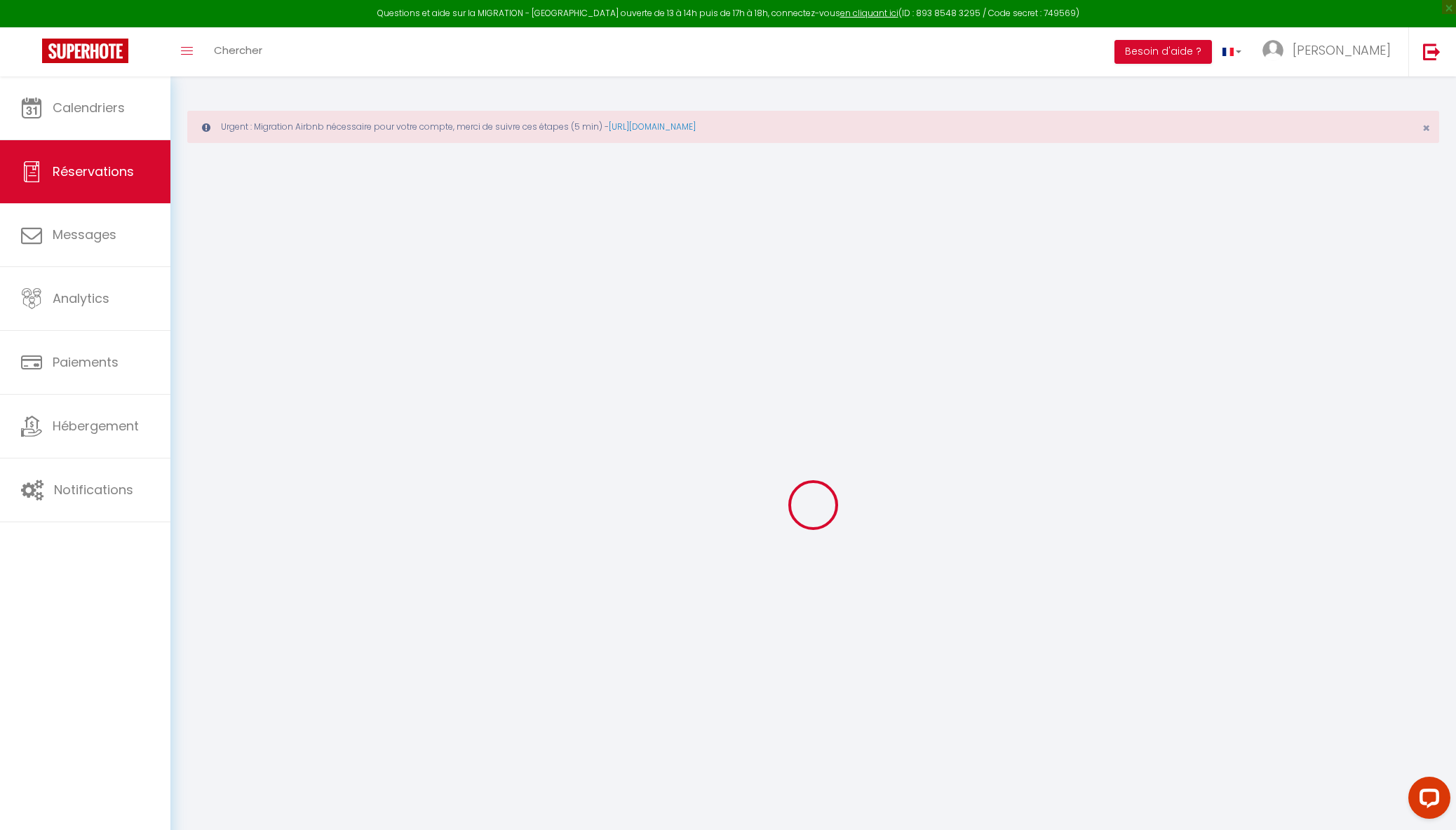
type input "7"
select select "12"
select select
type input "463"
checkbox input "false"
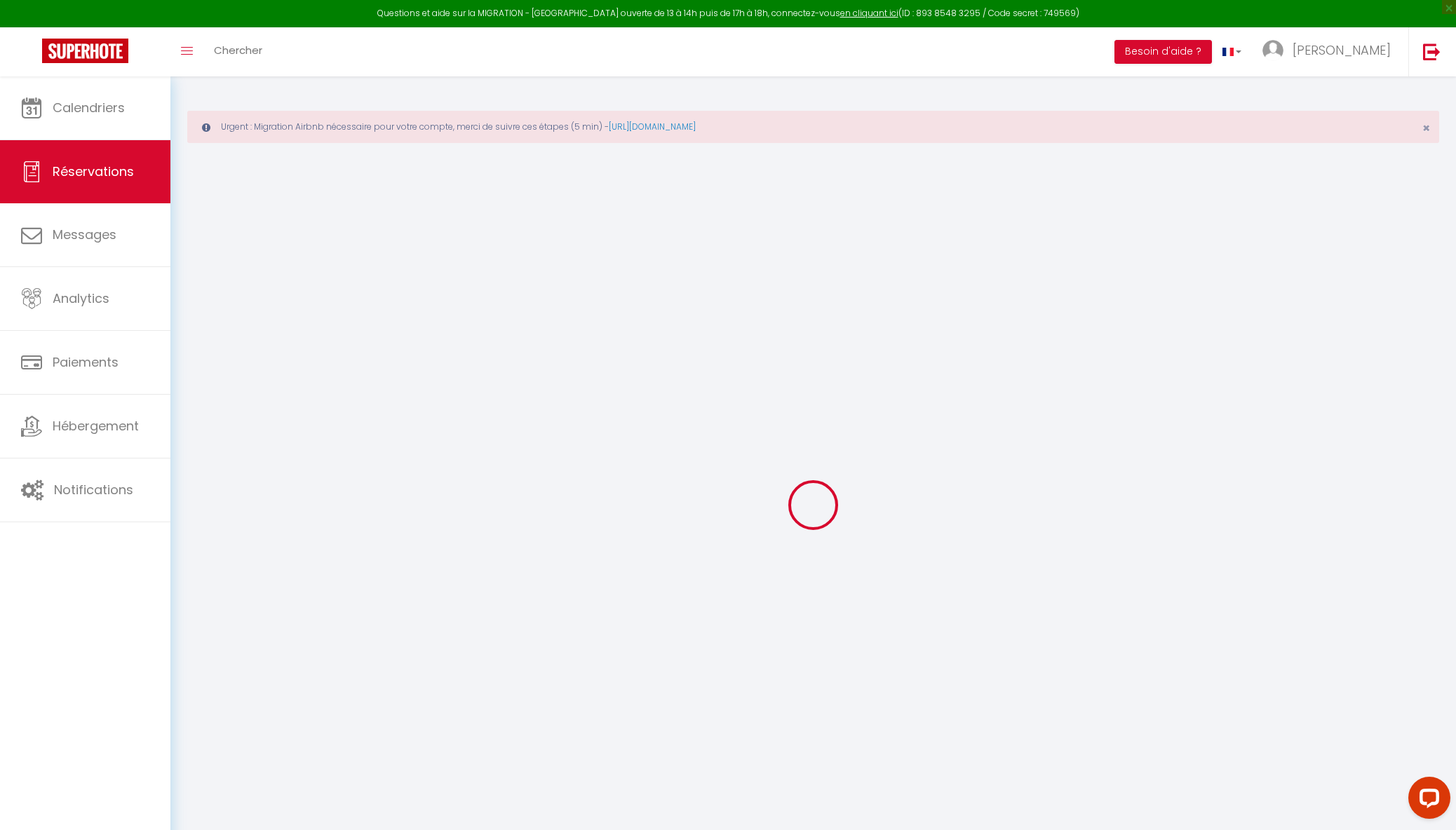
type input "0"
select select "1"
type input "0"
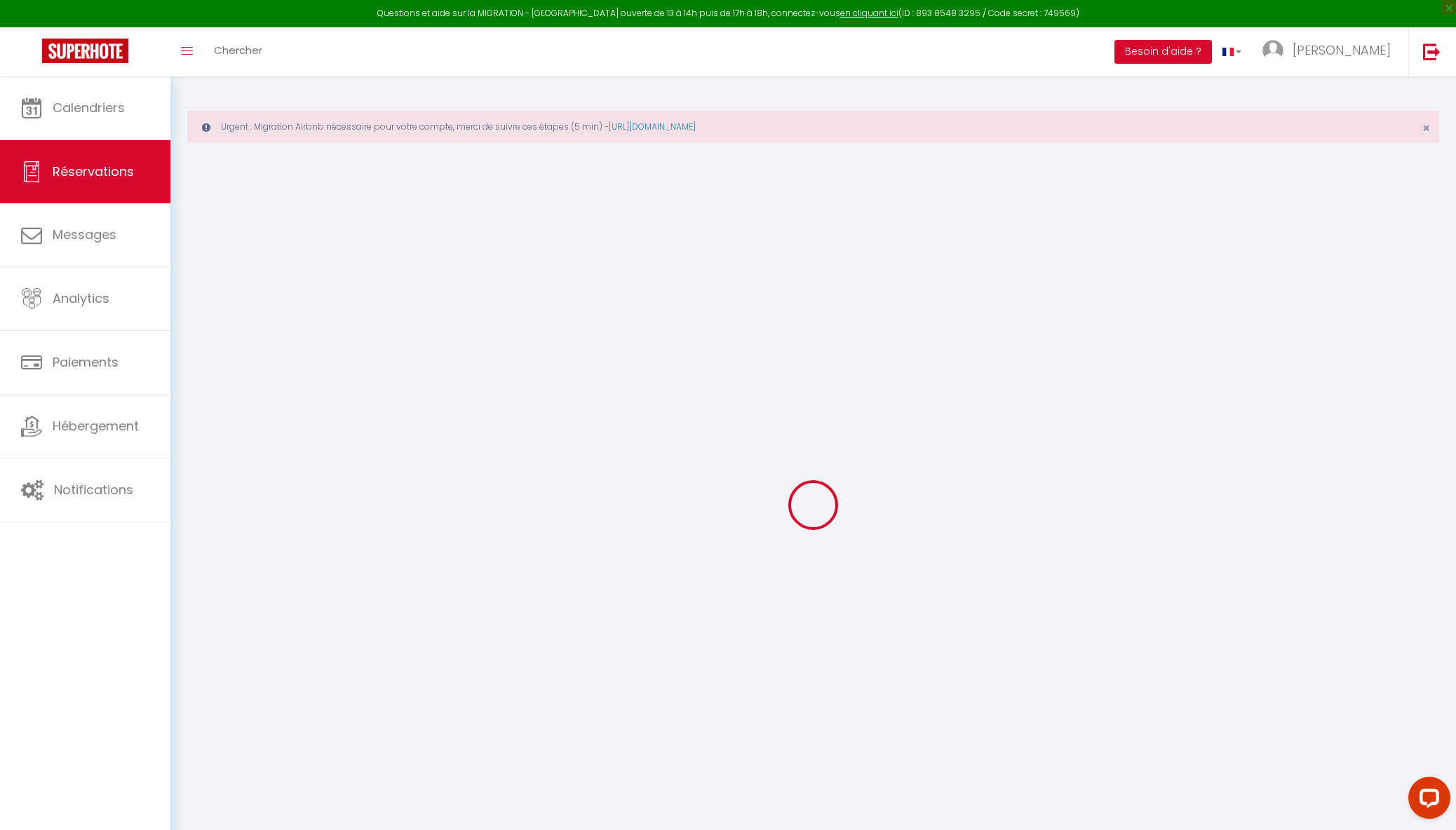
select select
select select "15"
checkbox input "false"
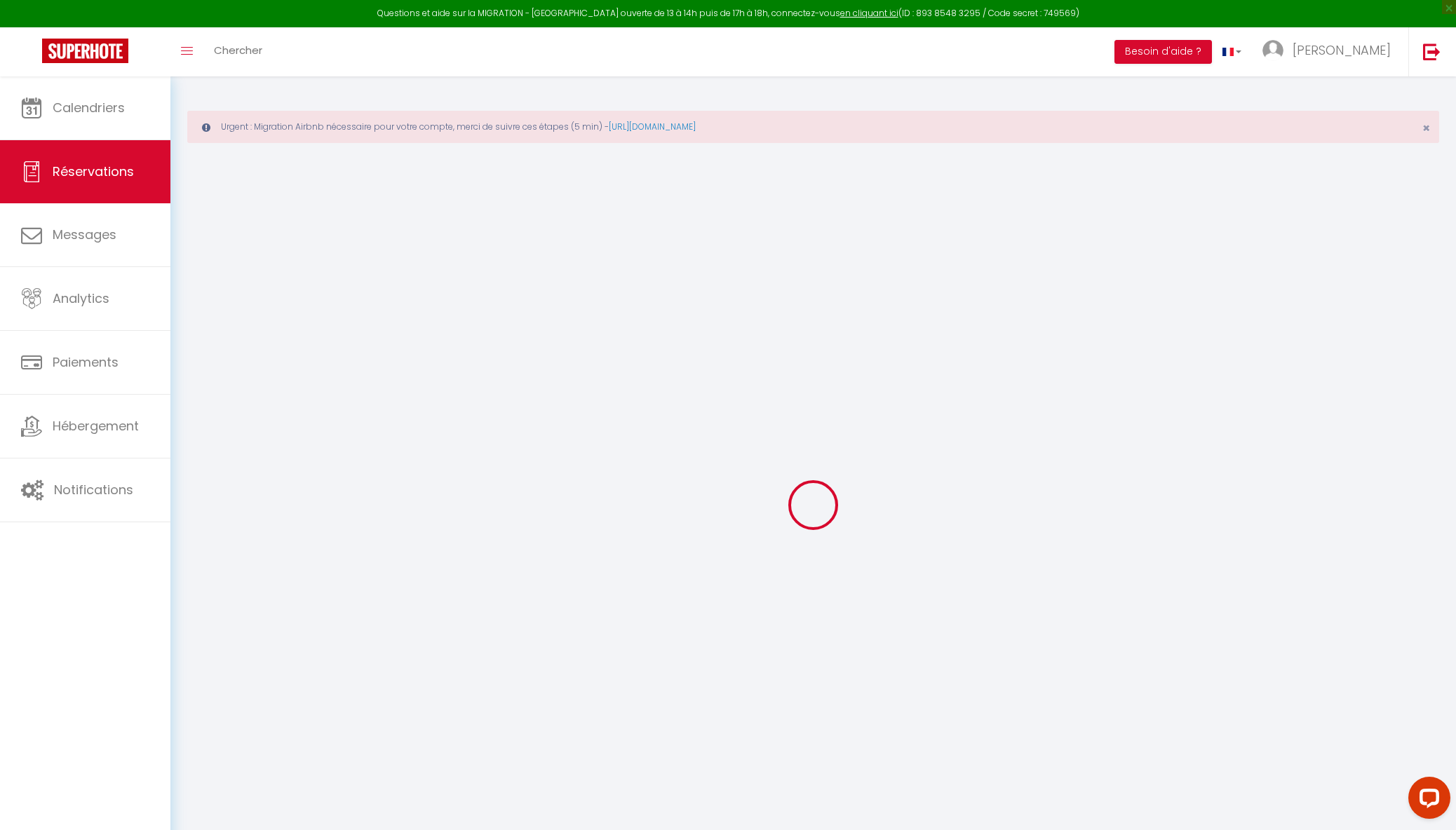
select select
checkbox input "false"
select select
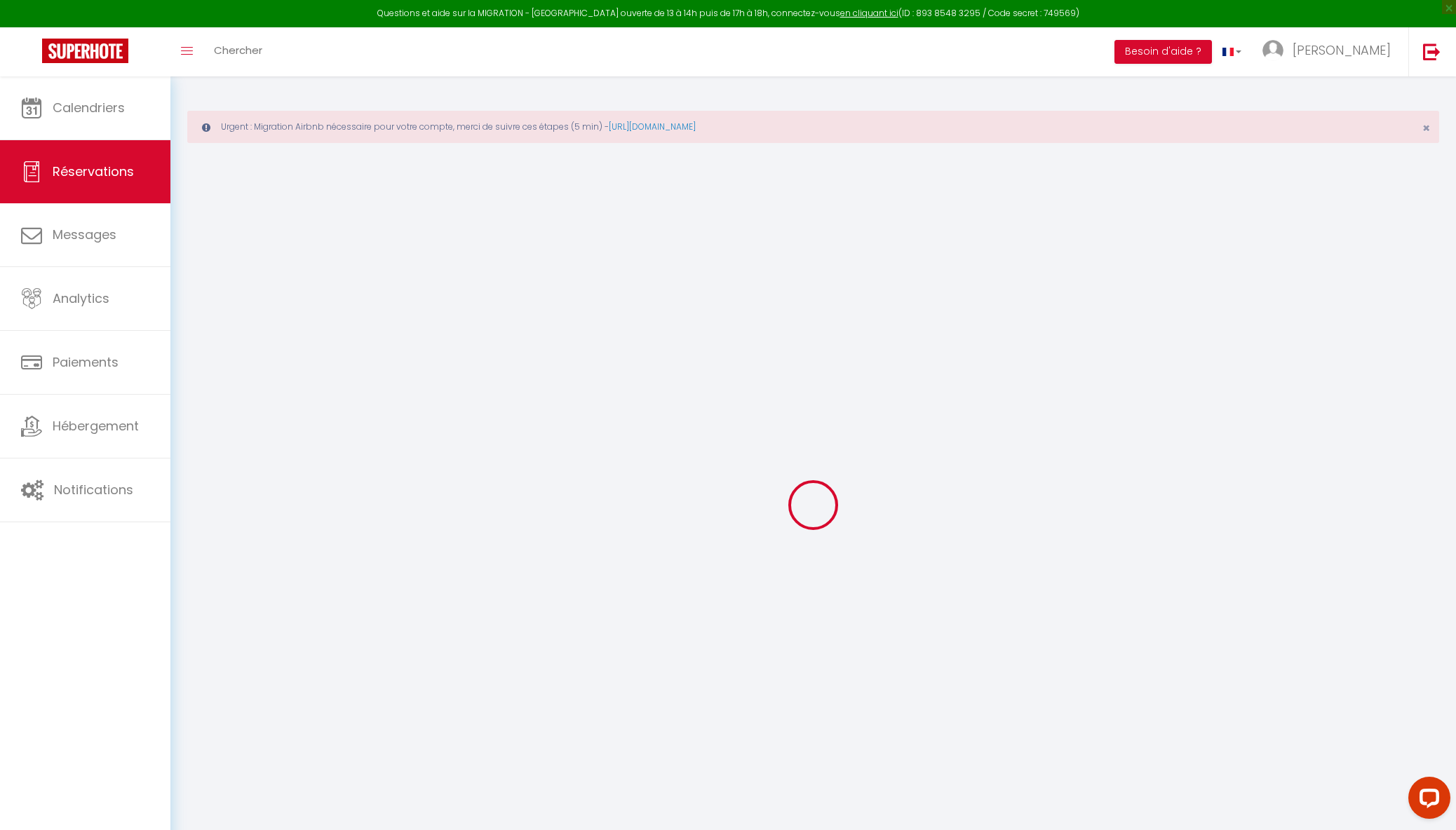
select select
checkbox input "false"
select select
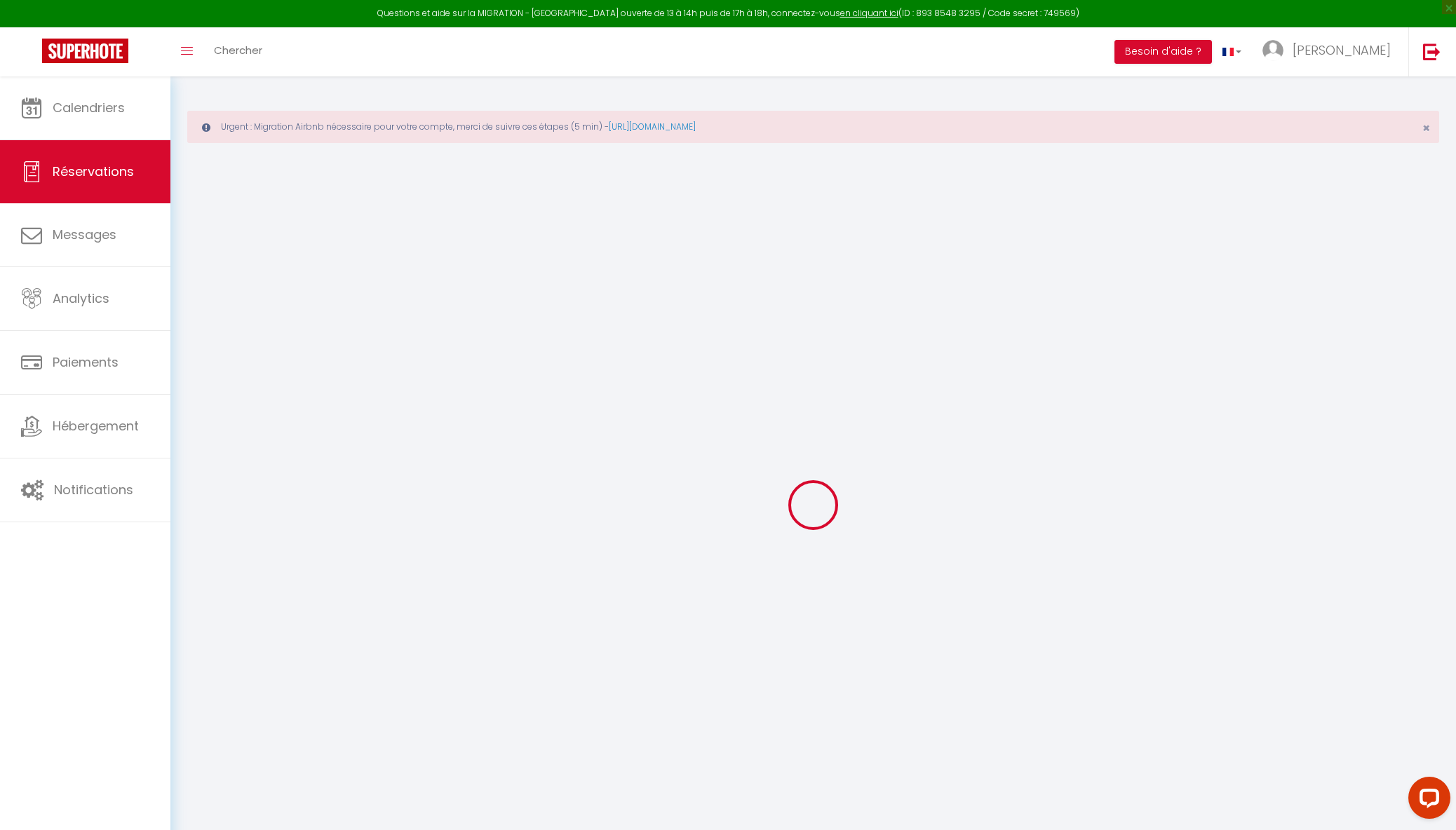
select select
checkbox input "false"
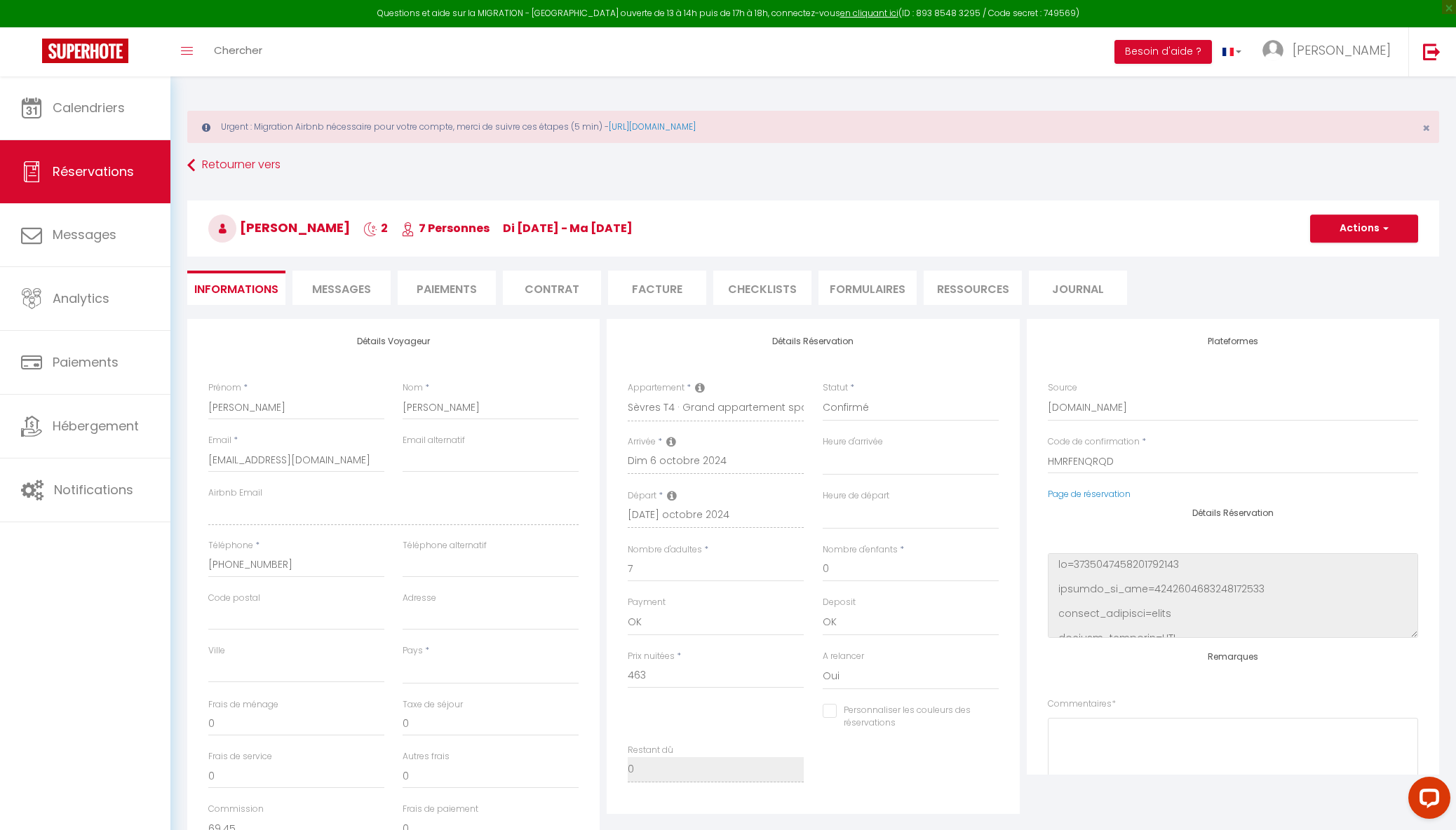
select select
type input "75.24"
select select
checkbox input "false"
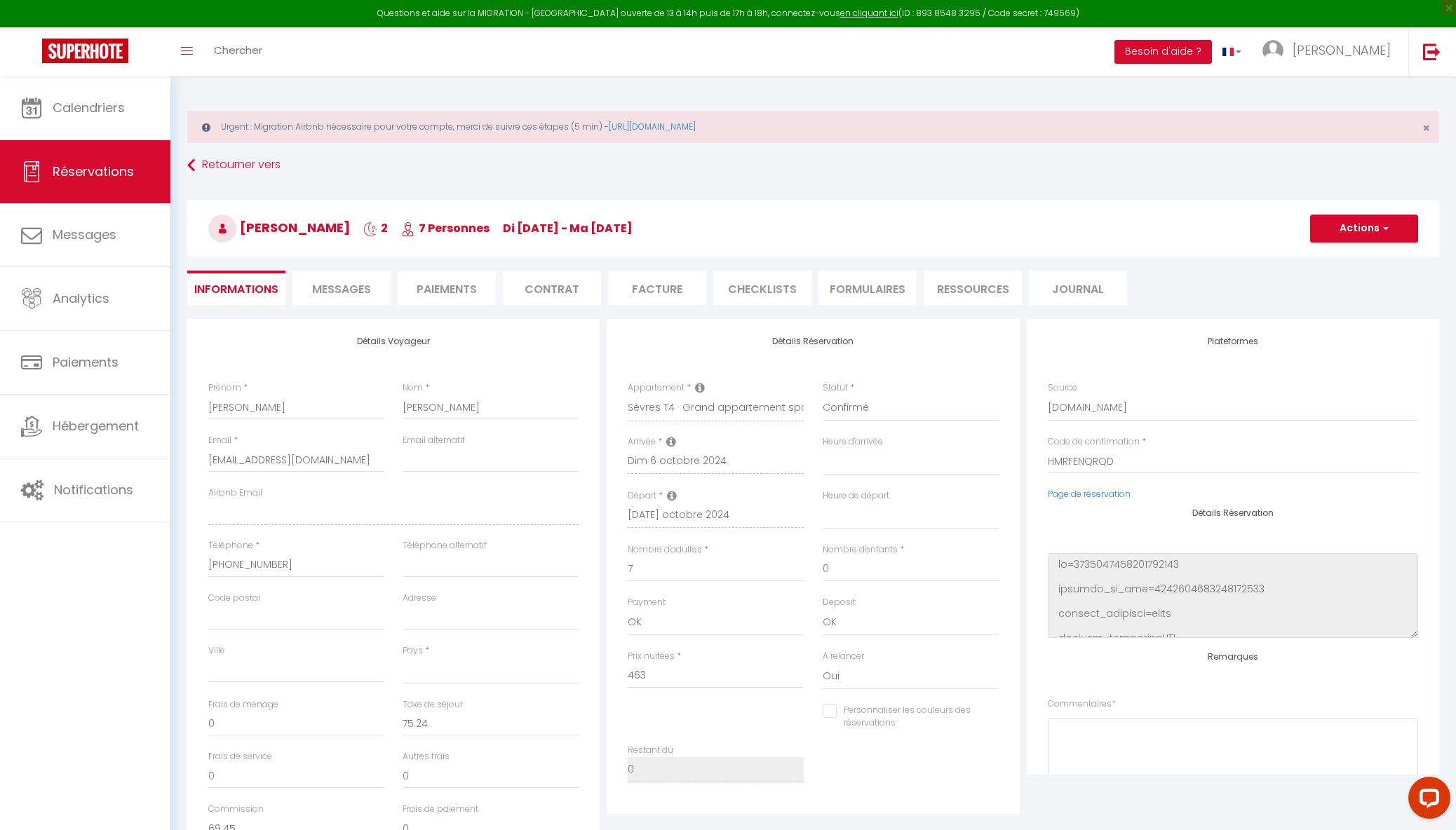
select select
checkbox input "false"
select select
click at [1099, 494] on link "Page de réservation" at bounding box center [1089, 494] width 83 height 12
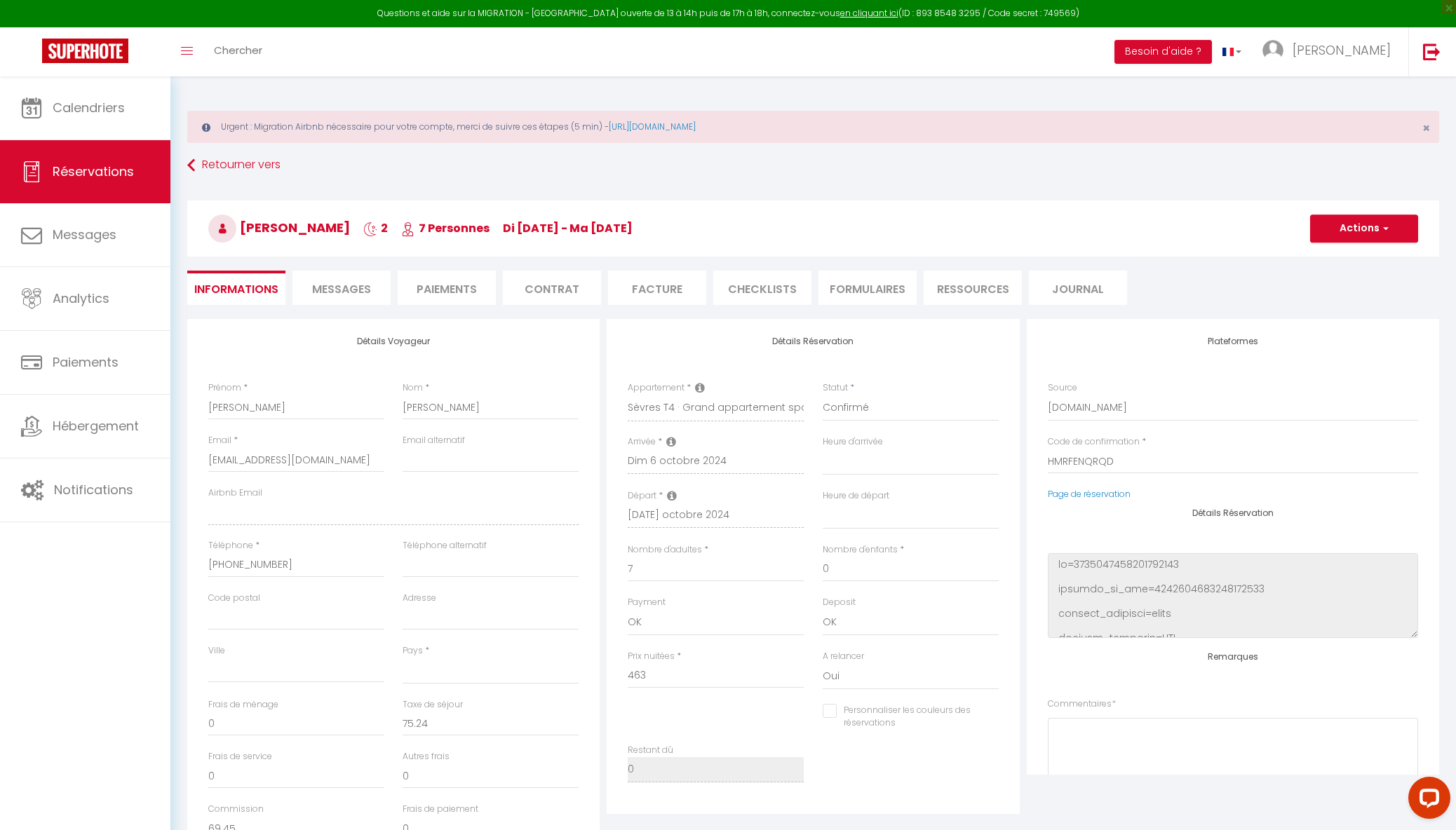
click at [85, 44] on img at bounding box center [85, 50] width 86 height 24
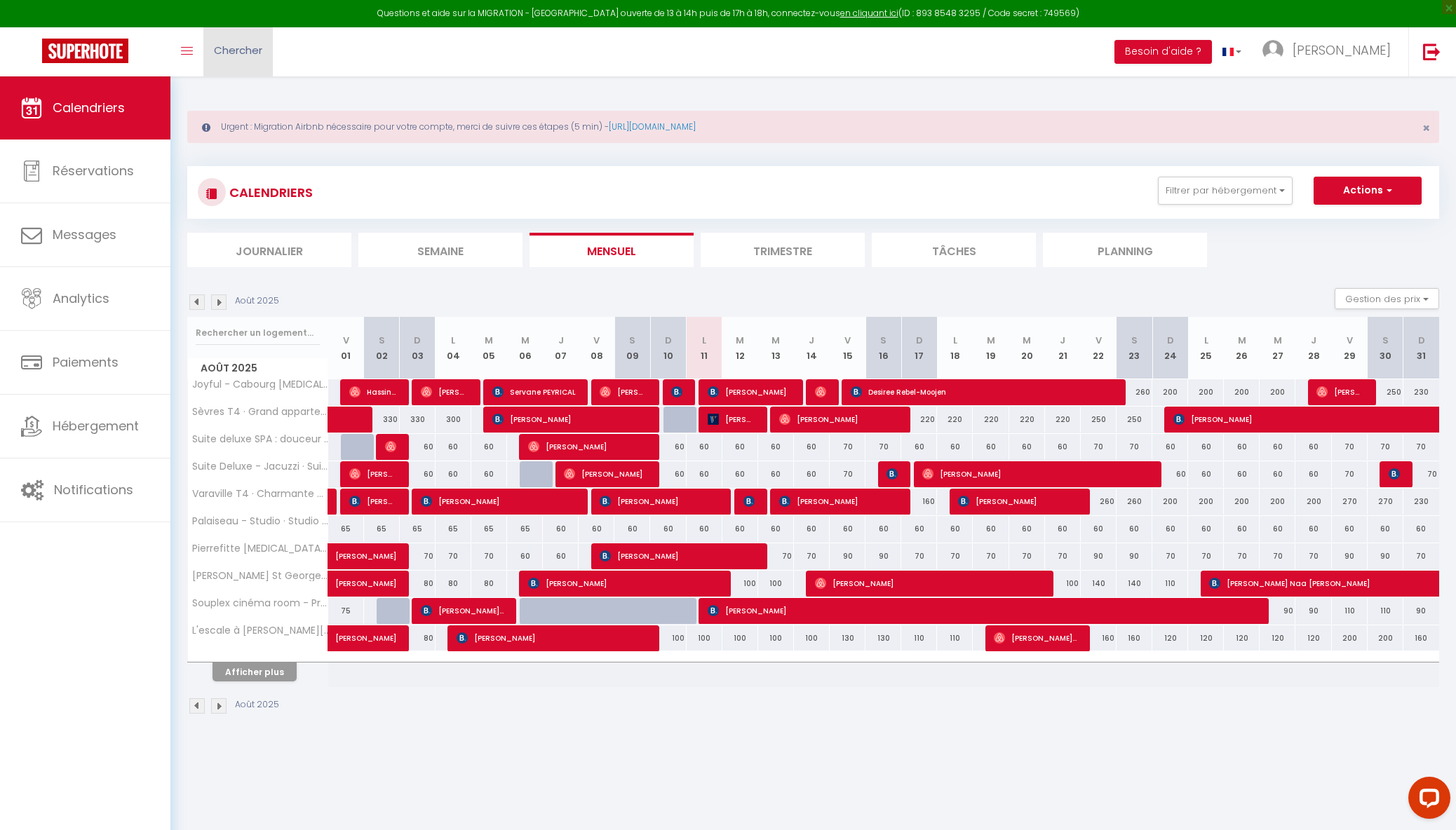
click at [226, 67] on link "Chercher" at bounding box center [238, 52] width 69 height 49
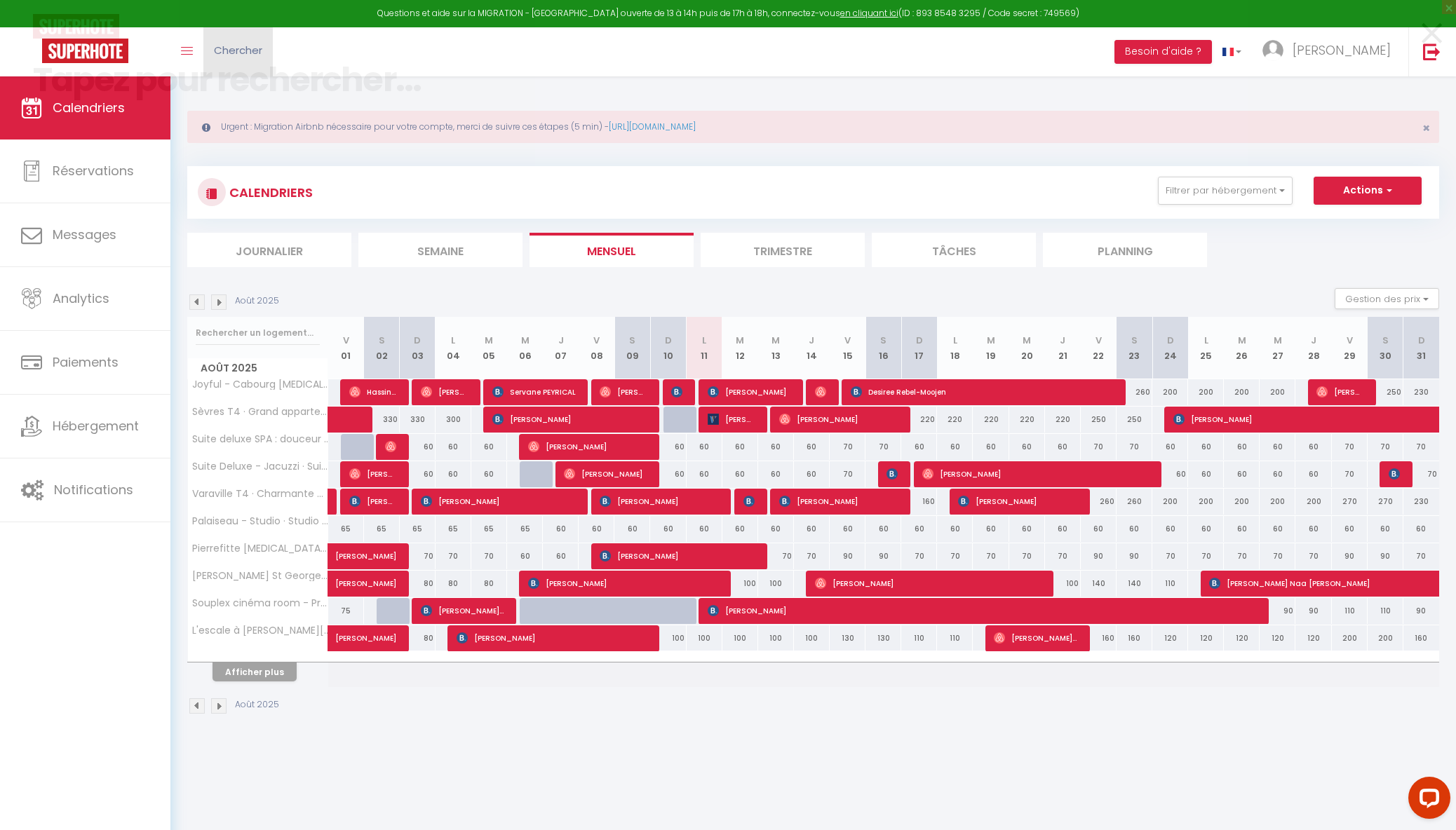
paste input "5438215"
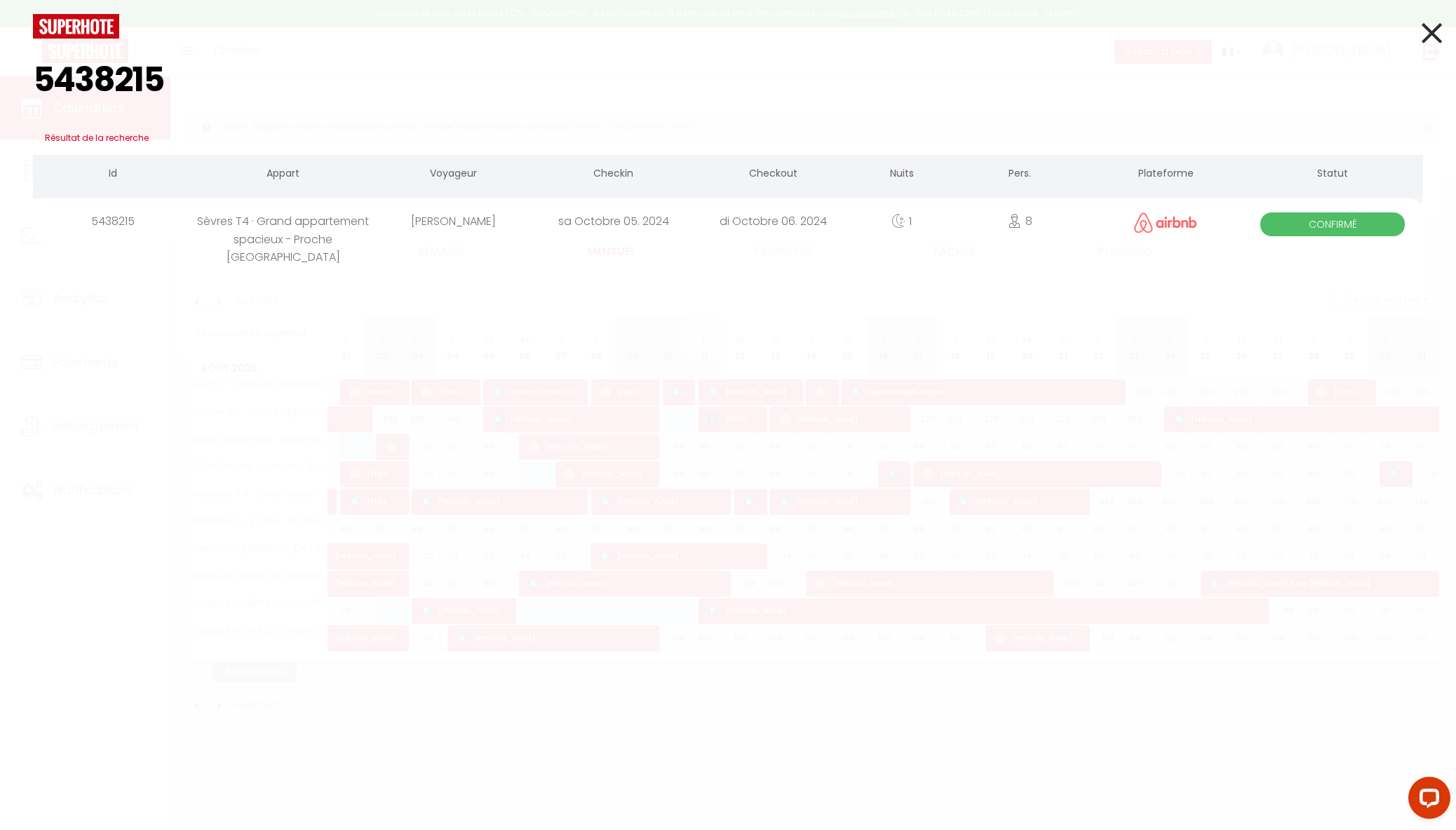
type input "5438215"
click at [279, 219] on div "Sèvres T4 · Grand appartement spacieux - Proche [GEOGRAPHIC_DATA]" at bounding box center [284, 221] width 181 height 45
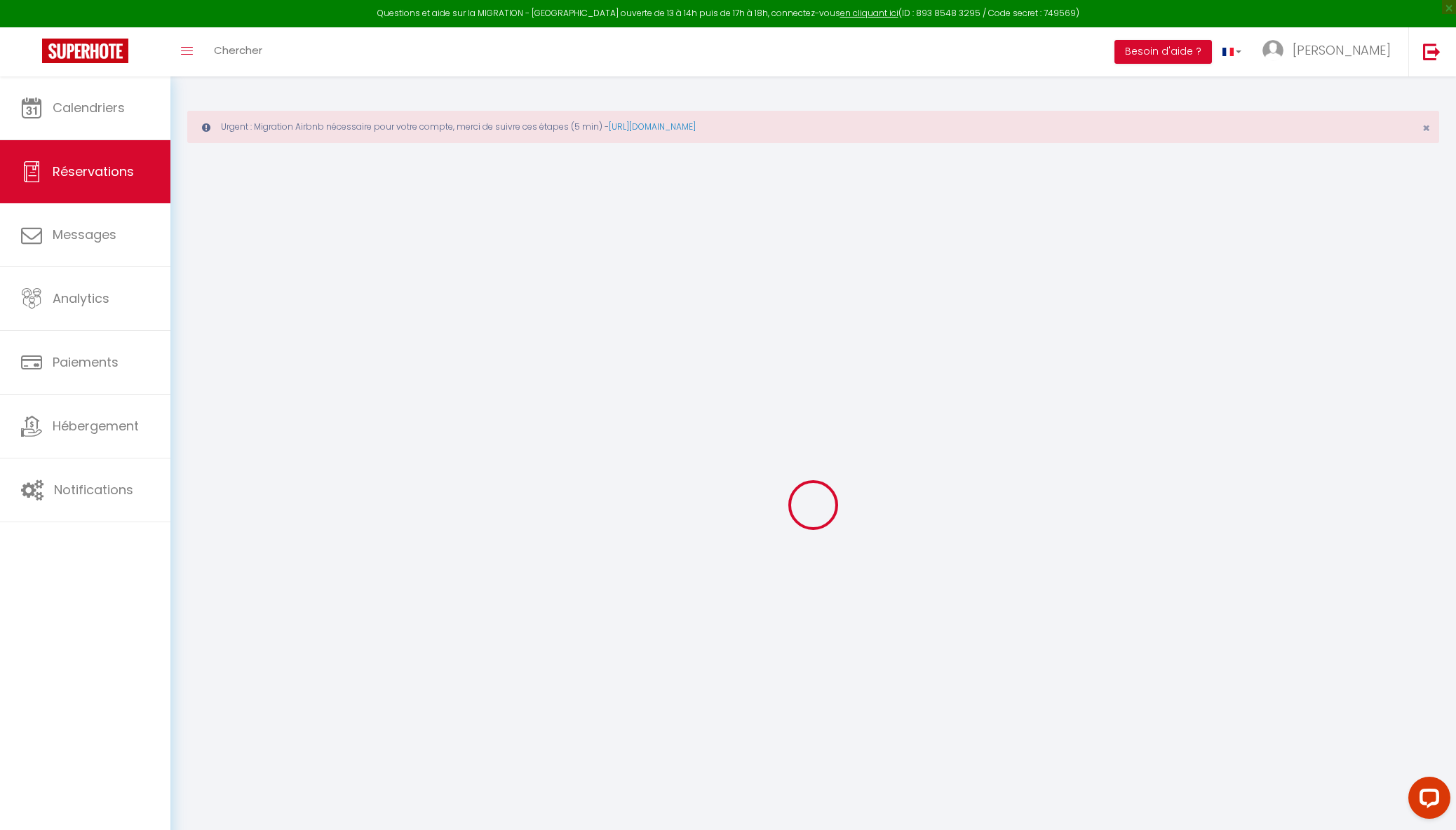
type input "[PERSON_NAME]"
type input "[EMAIL_ADDRESS][DOMAIN_NAME]"
type input "[PHONE_NUMBER]"
select select "FR"
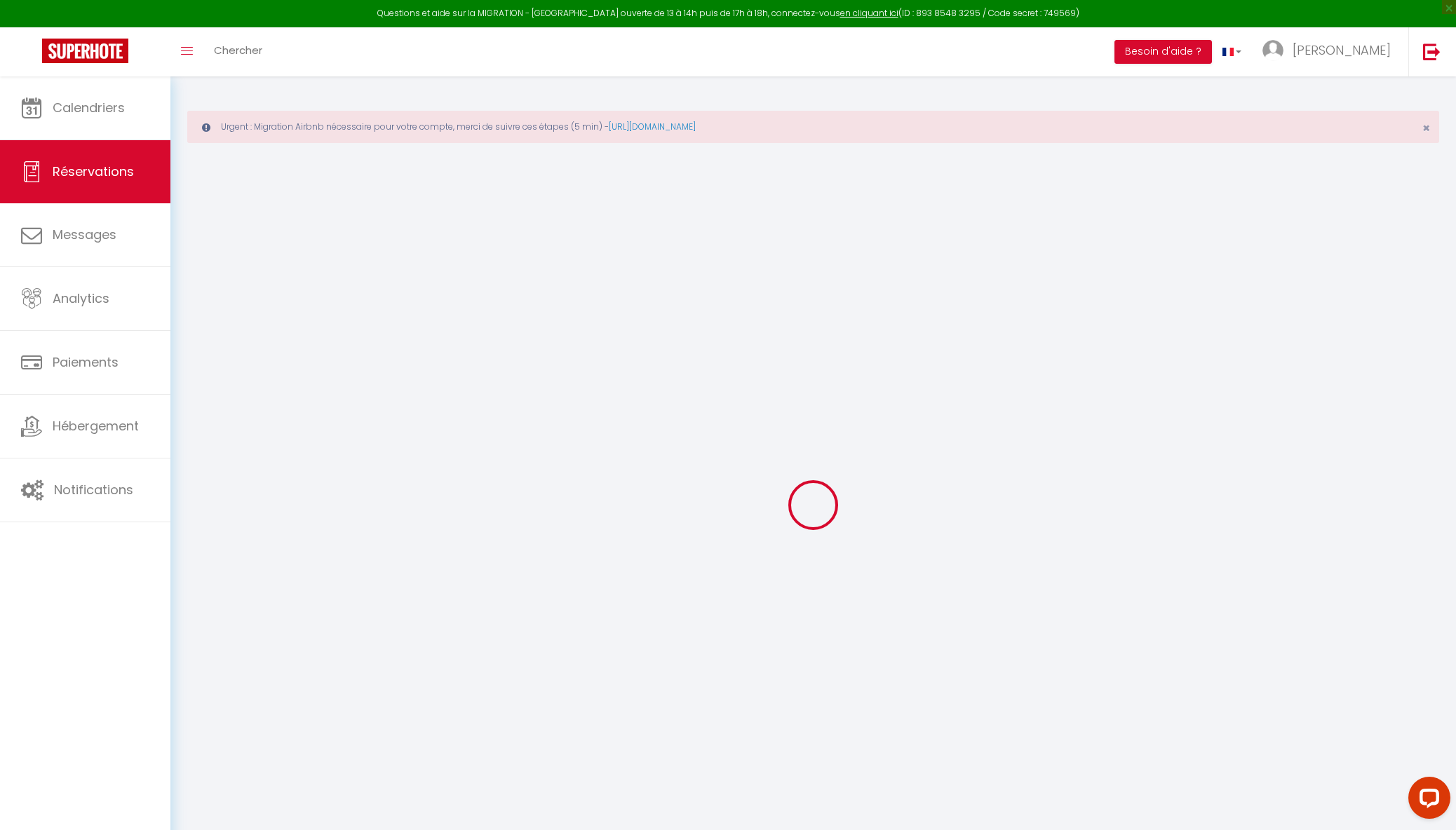
type input "39.6"
select select "64535"
select select "1"
select select
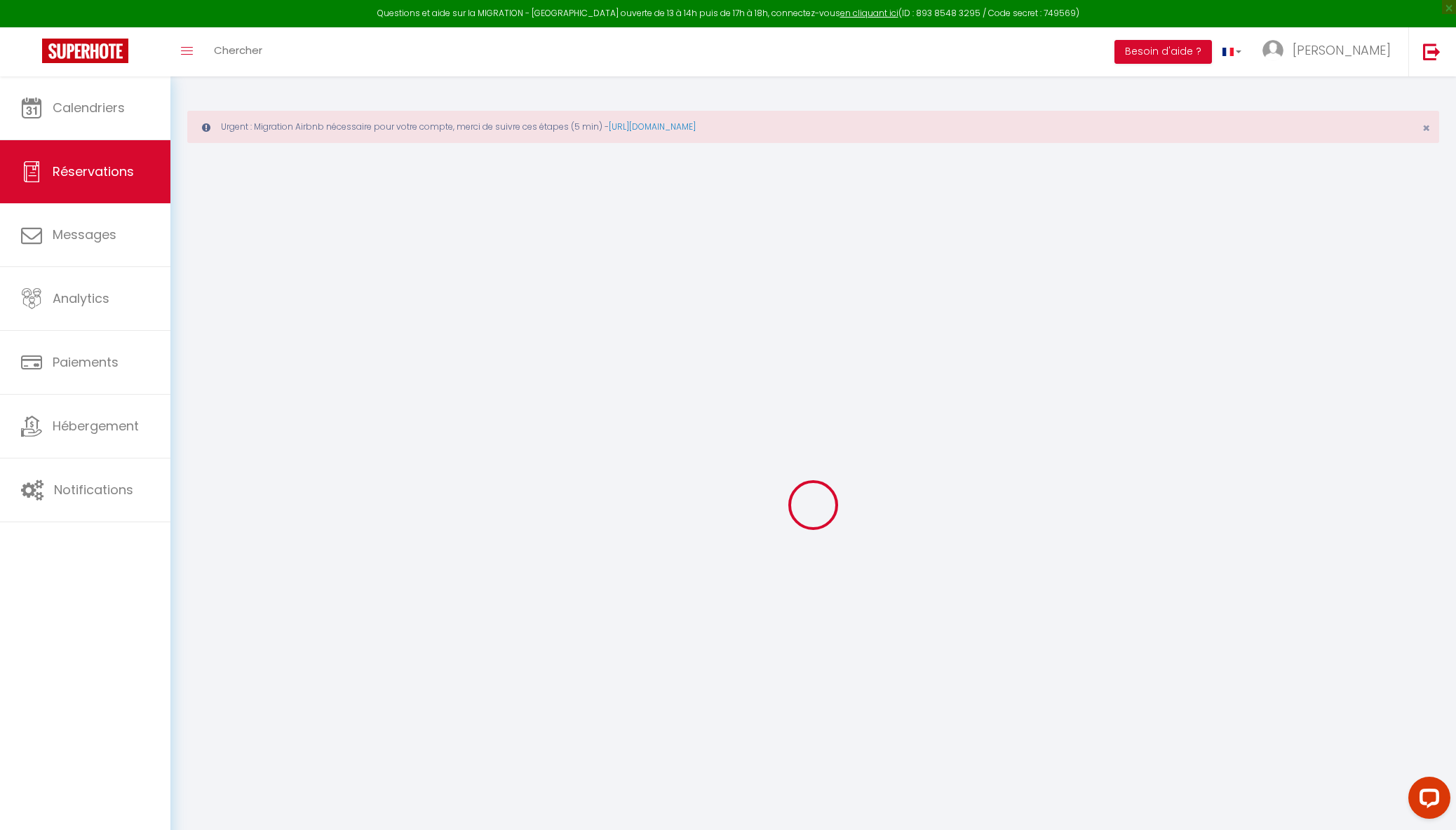
type input "8"
select select "12"
select select
type input "264"
checkbox input "false"
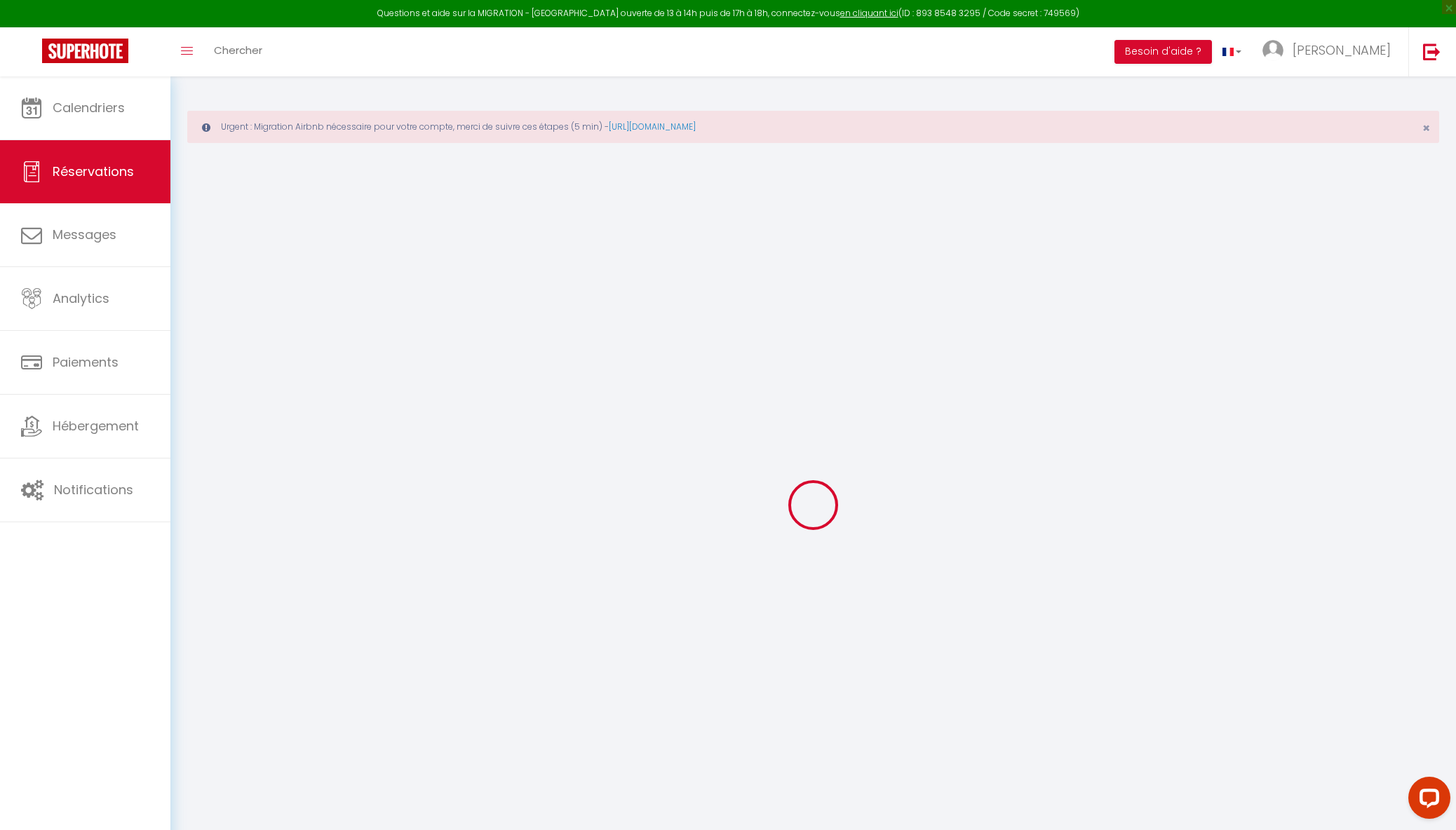
type input "0"
select select "1"
type input "0"
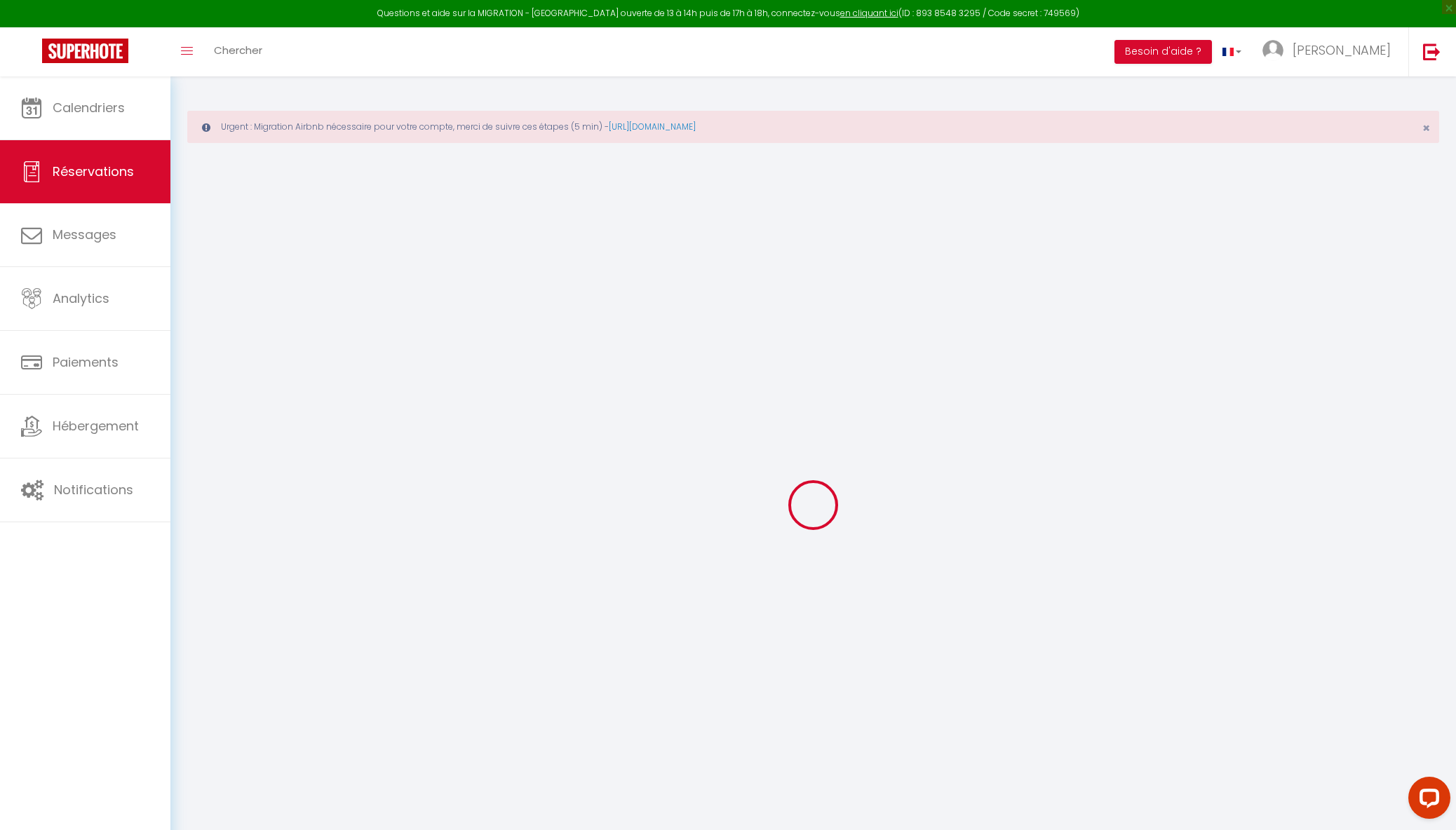
select select
select select "15"
checkbox input "false"
select select
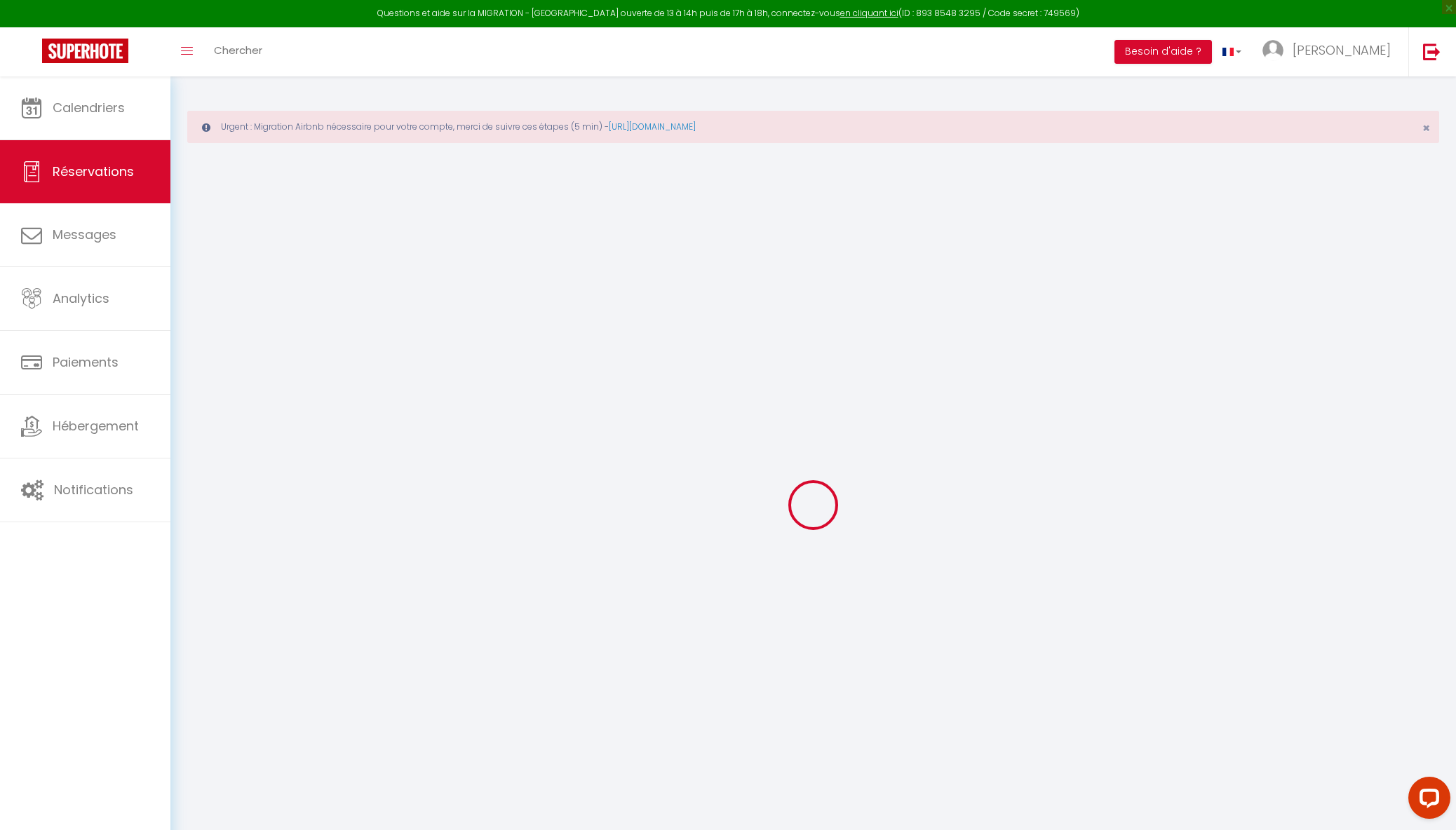
select select
checkbox input "false"
select select
checkbox input "false"
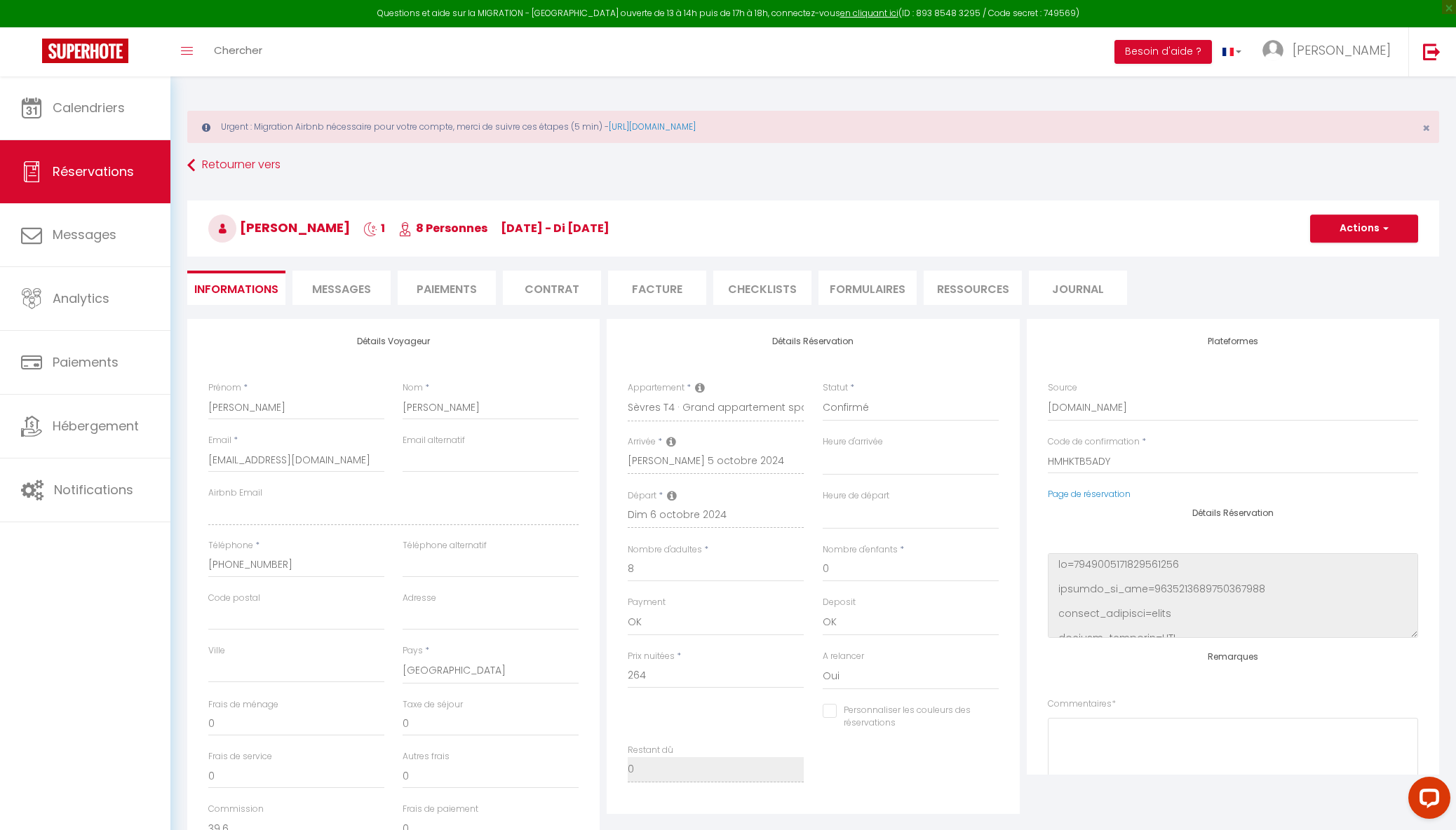
type input "42.9"
select select
checkbox input "false"
select select
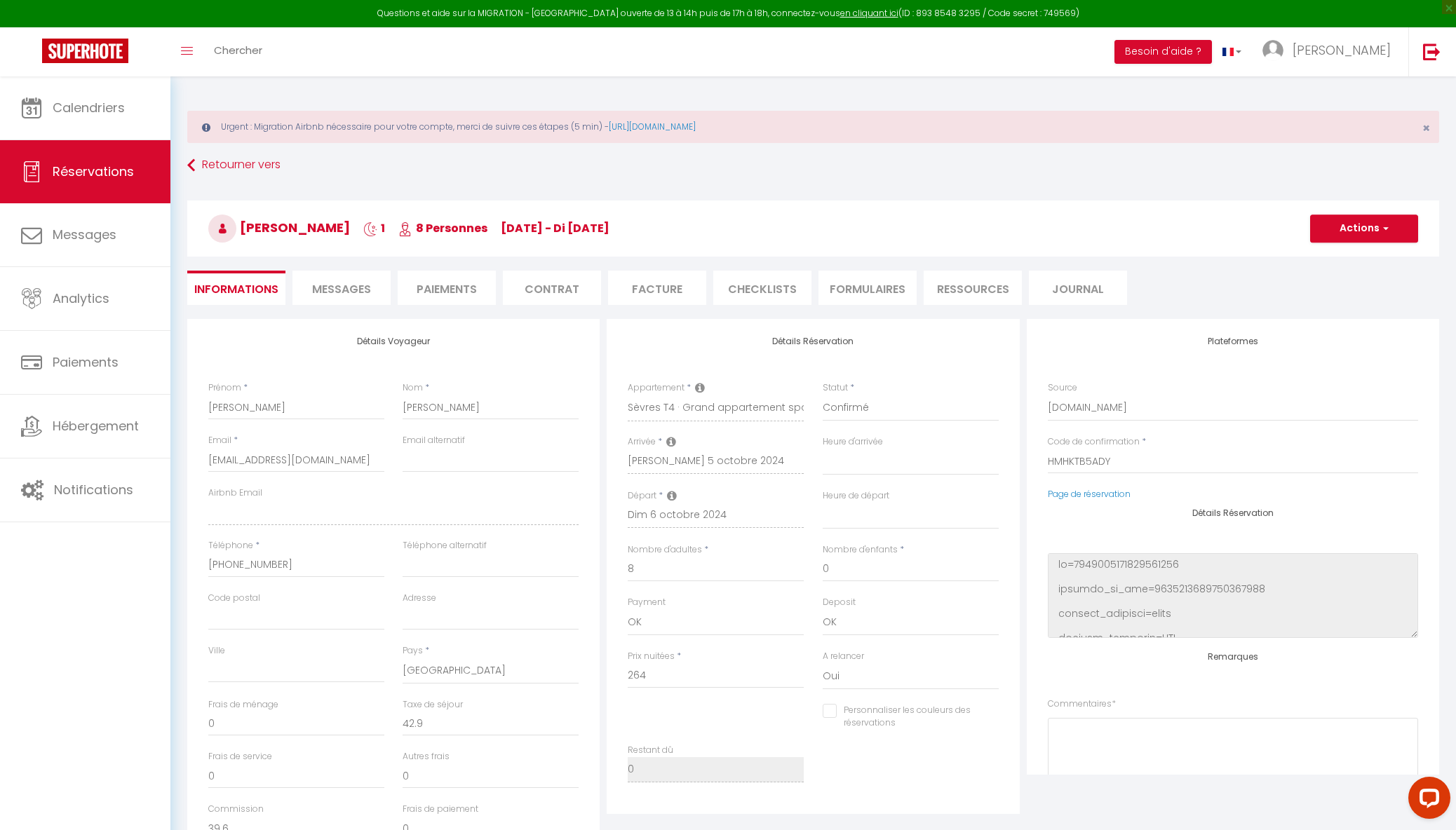
select select
click at [1104, 492] on link "Page de réservation" at bounding box center [1089, 494] width 83 height 12
click at [149, 45] on link at bounding box center [85, 52] width 171 height 49
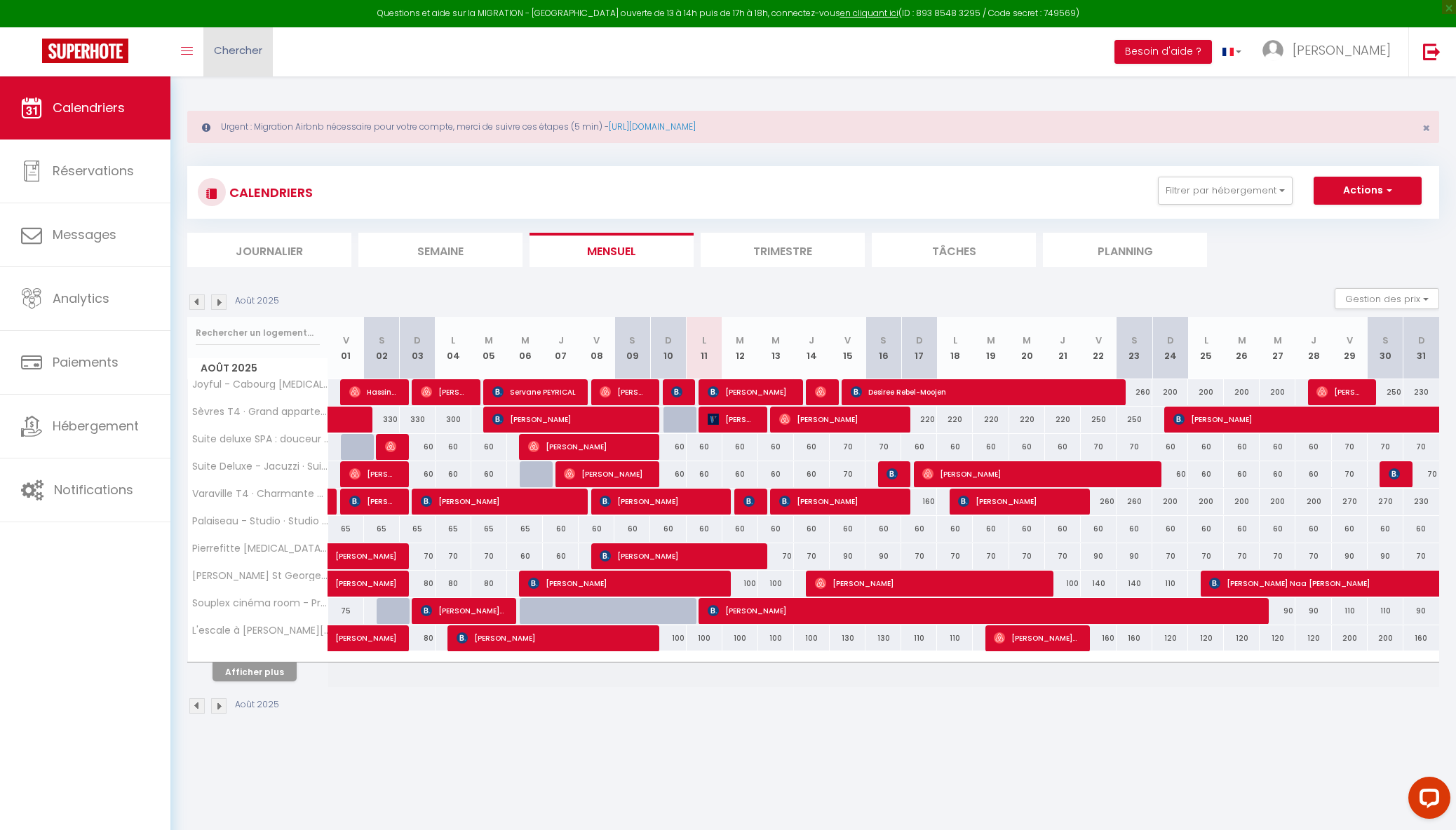
click at [262, 45] on span "Chercher" at bounding box center [238, 50] width 49 height 15
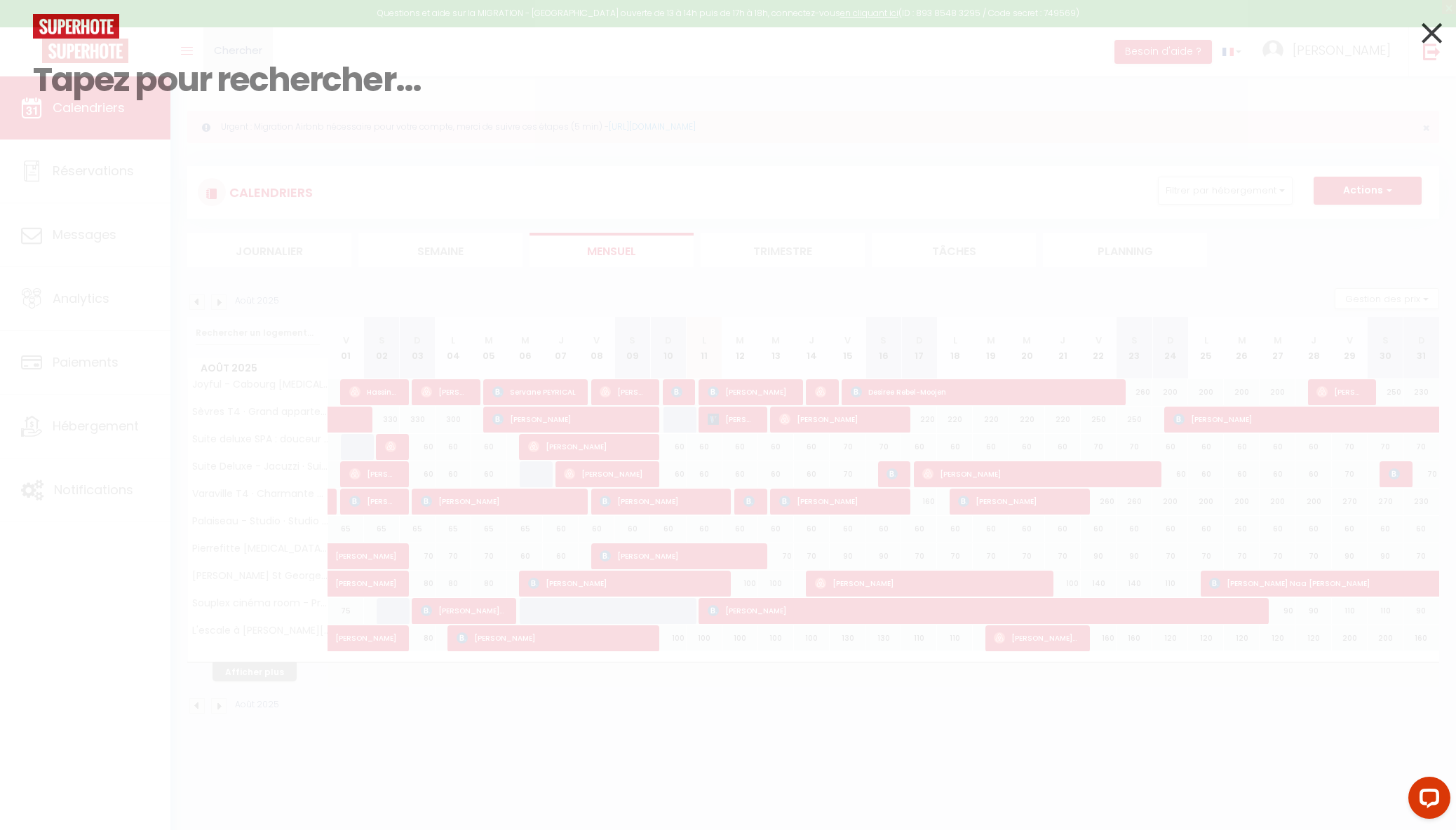
paste input "5438296"
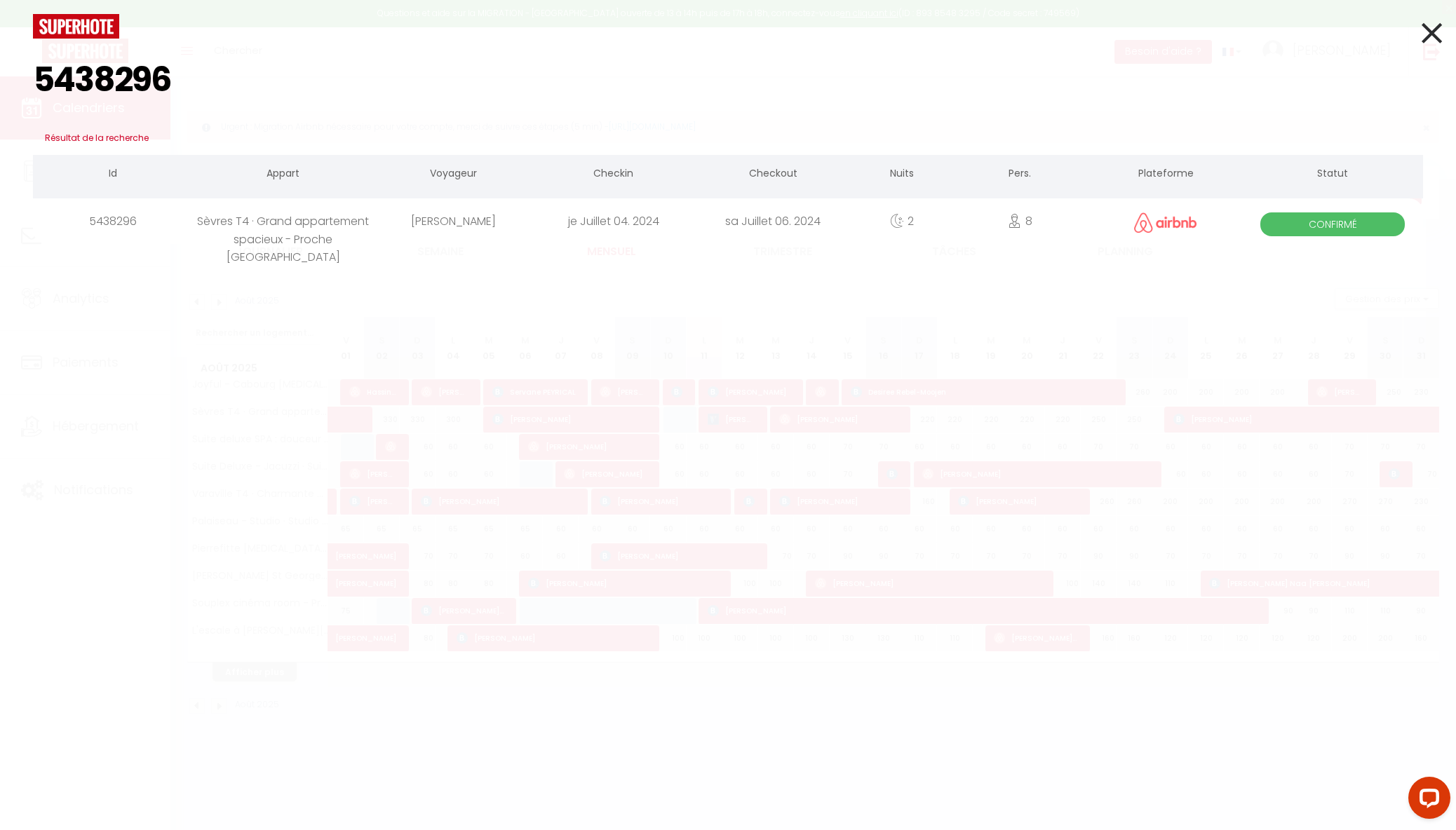
type input "5438296"
click at [438, 219] on div "[PERSON_NAME]" at bounding box center [454, 221] width 160 height 45
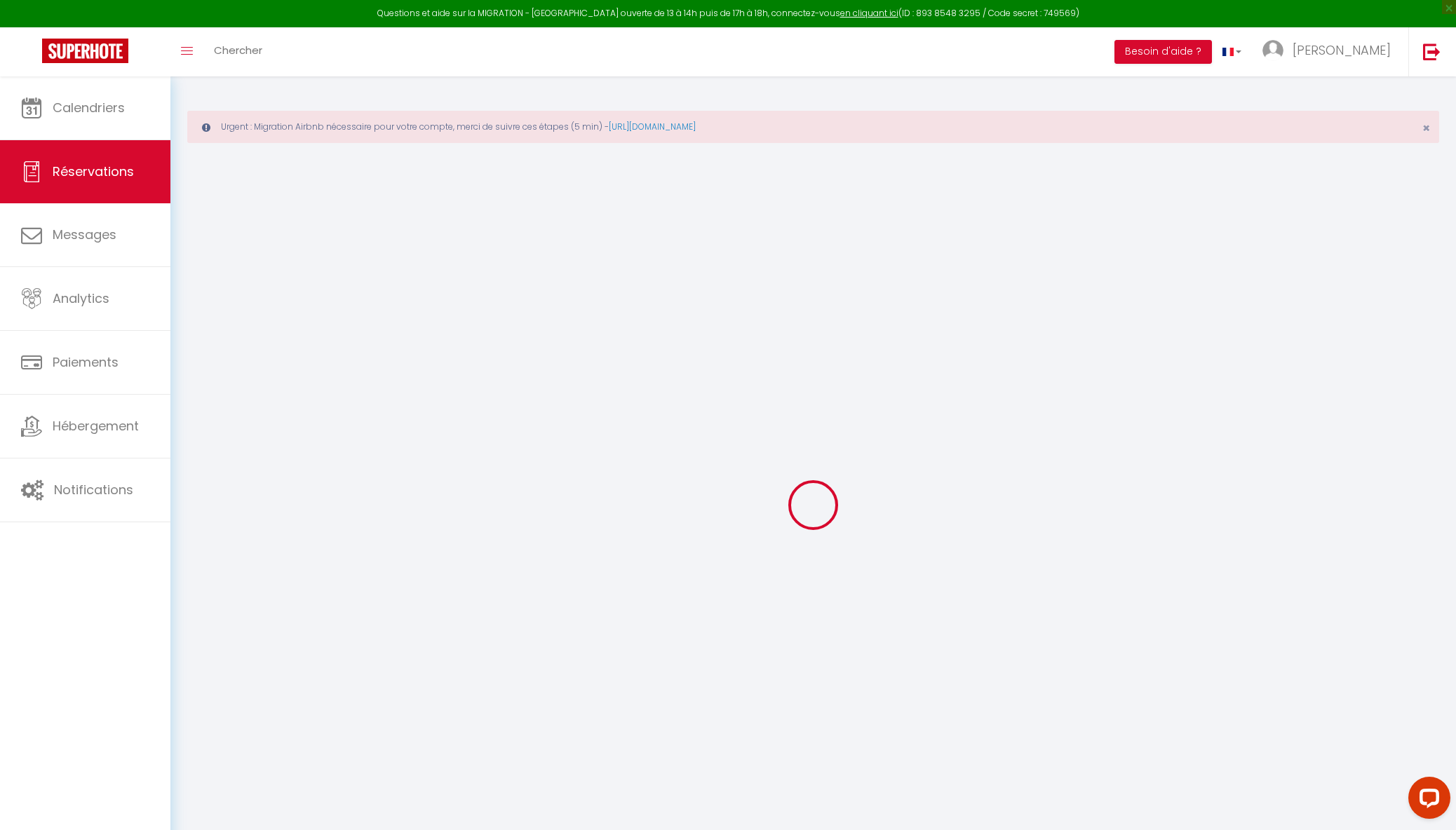
type input "[PERSON_NAME]"
type input "[EMAIL_ADDRESS][DOMAIN_NAME]"
type input "[PHONE_NUMBER]"
select select "PT"
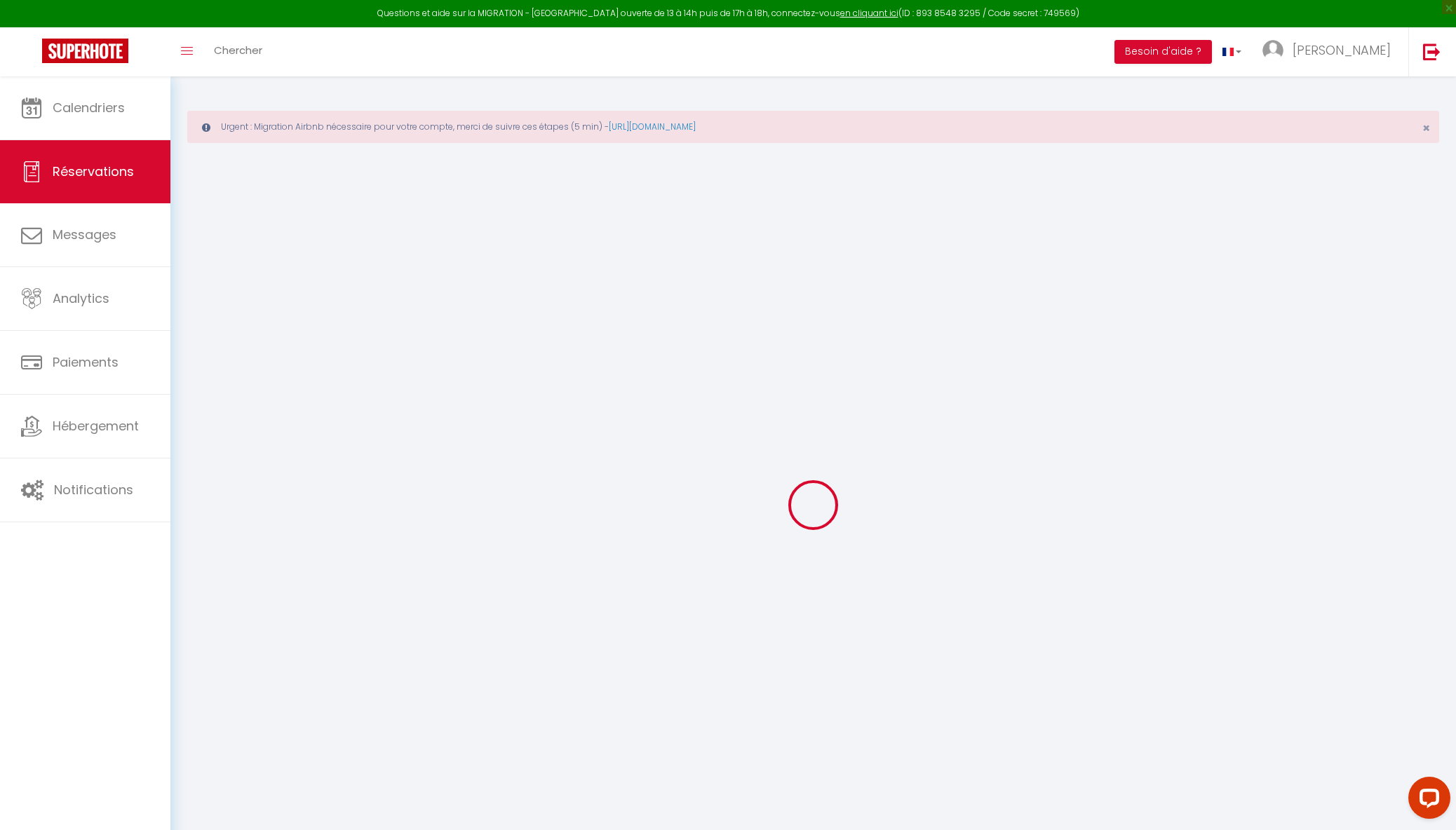
type input "130.65"
select select "64535"
select select "1"
select select
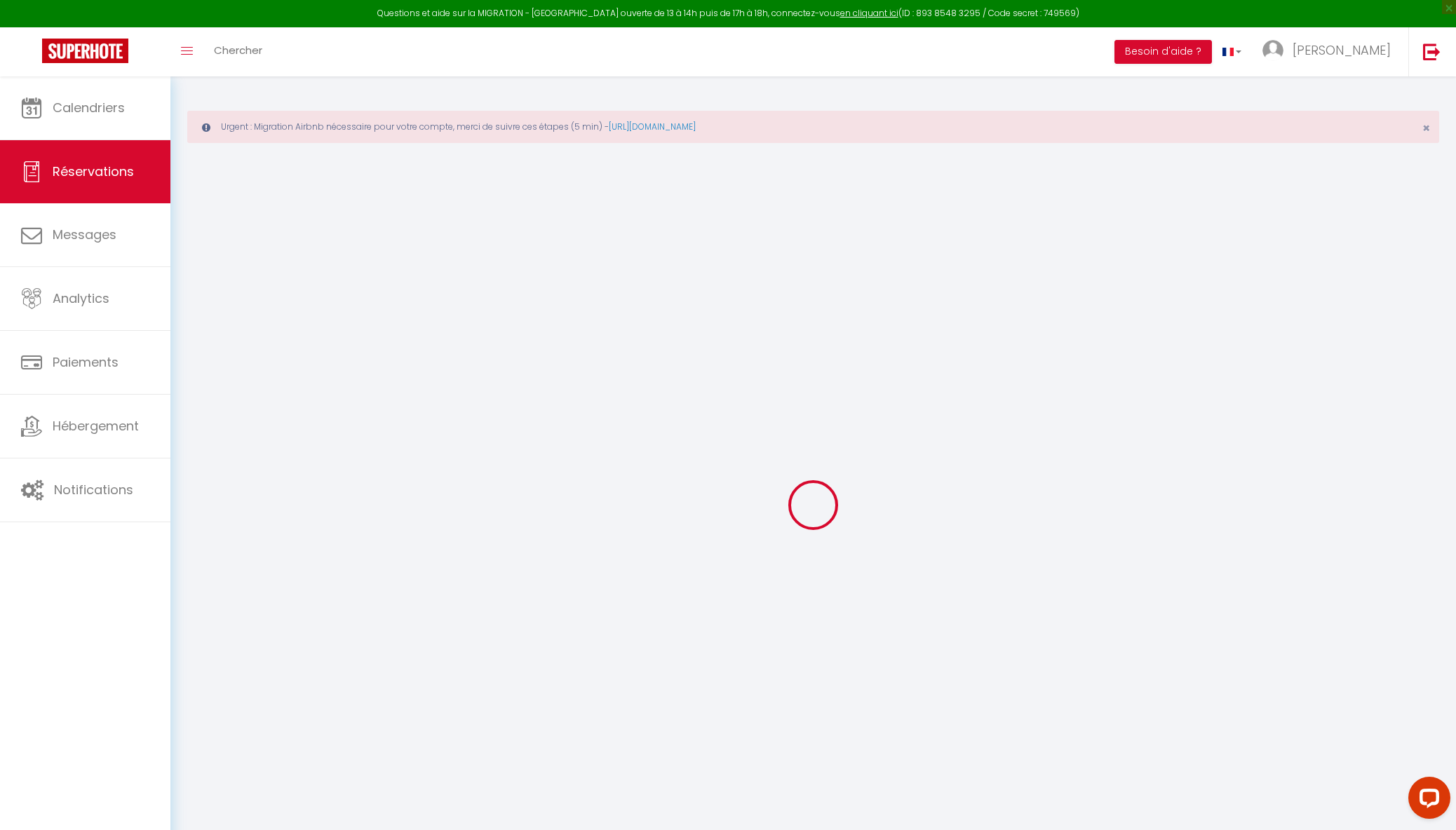
type input "8"
select select "12"
select select
type input "871"
checkbox input "false"
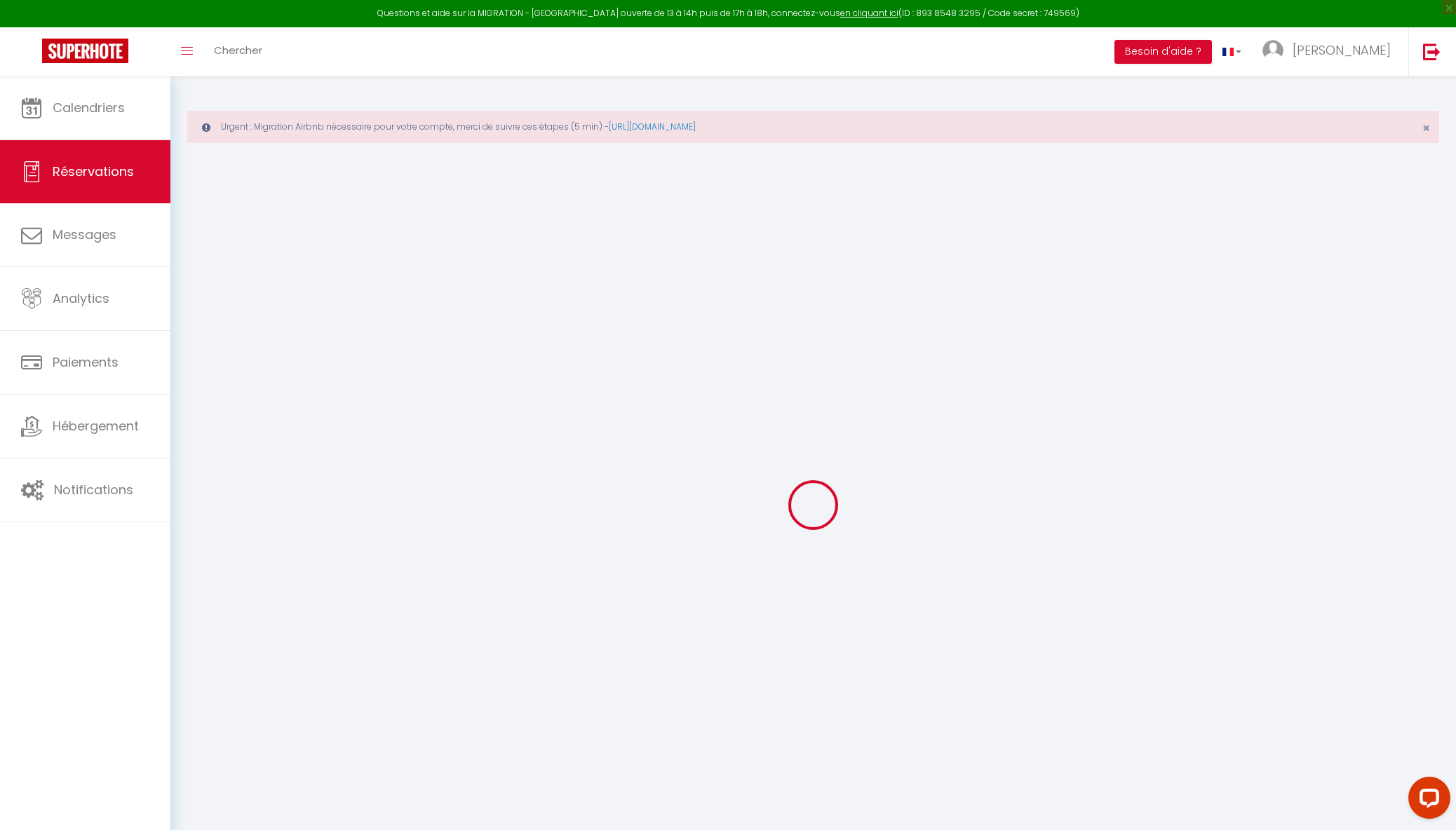
type input "0"
select select "1"
type input "0"
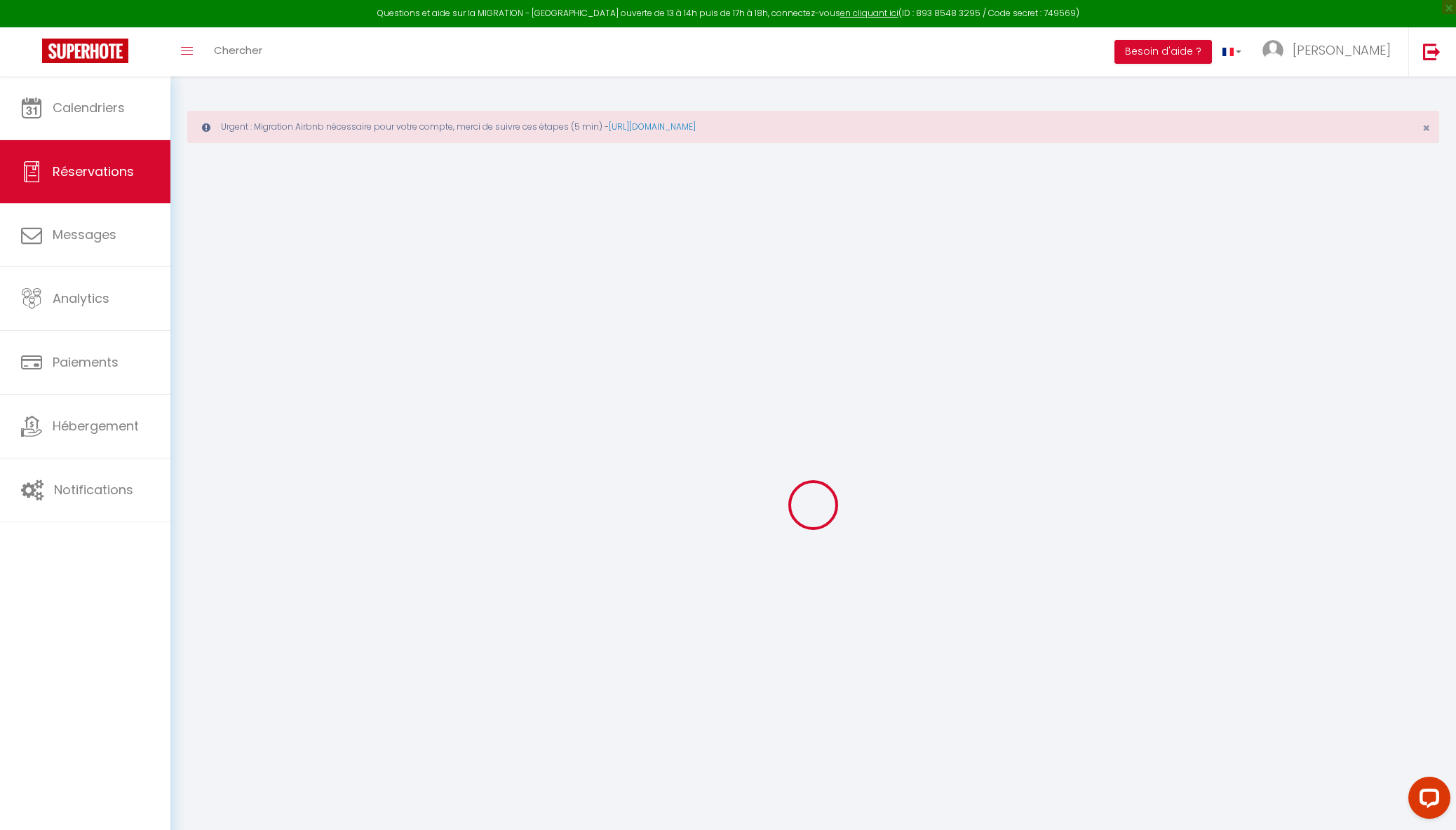
select select
select select "15"
checkbox input "false"
select select
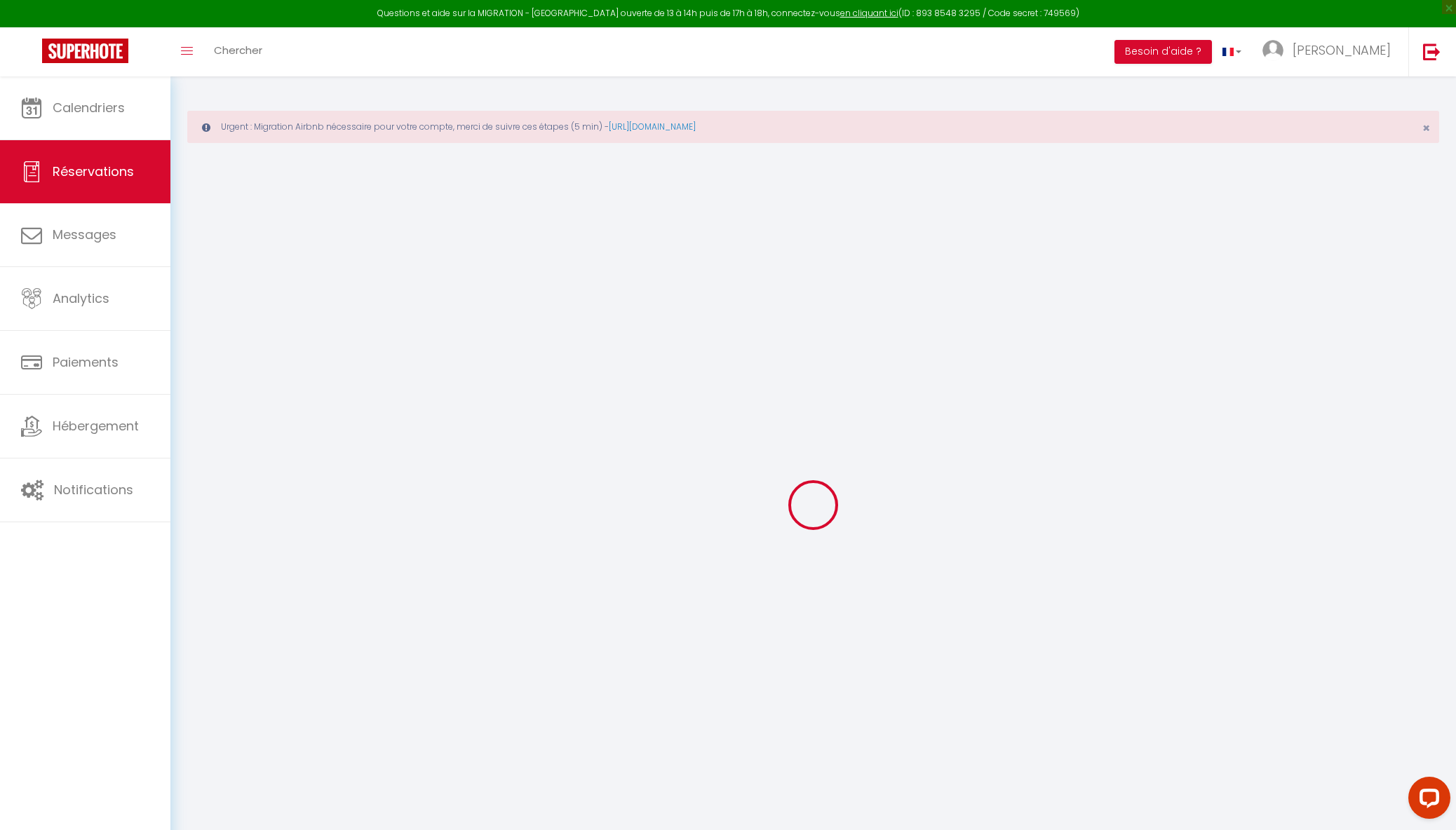
select select
checkbox input "false"
select select
checkbox input "false"
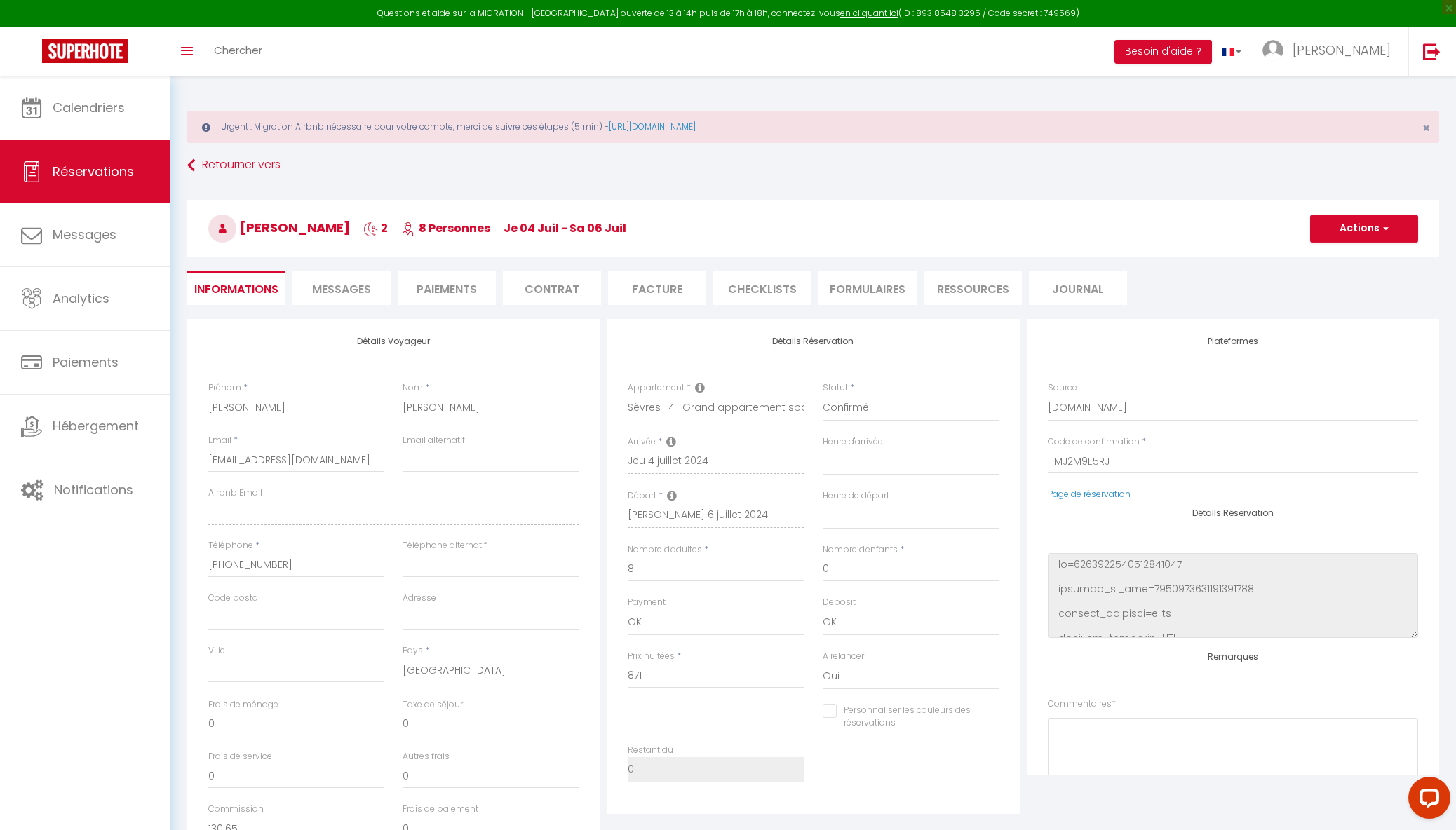
type input "141.53"
select select
checkbox input "false"
select select
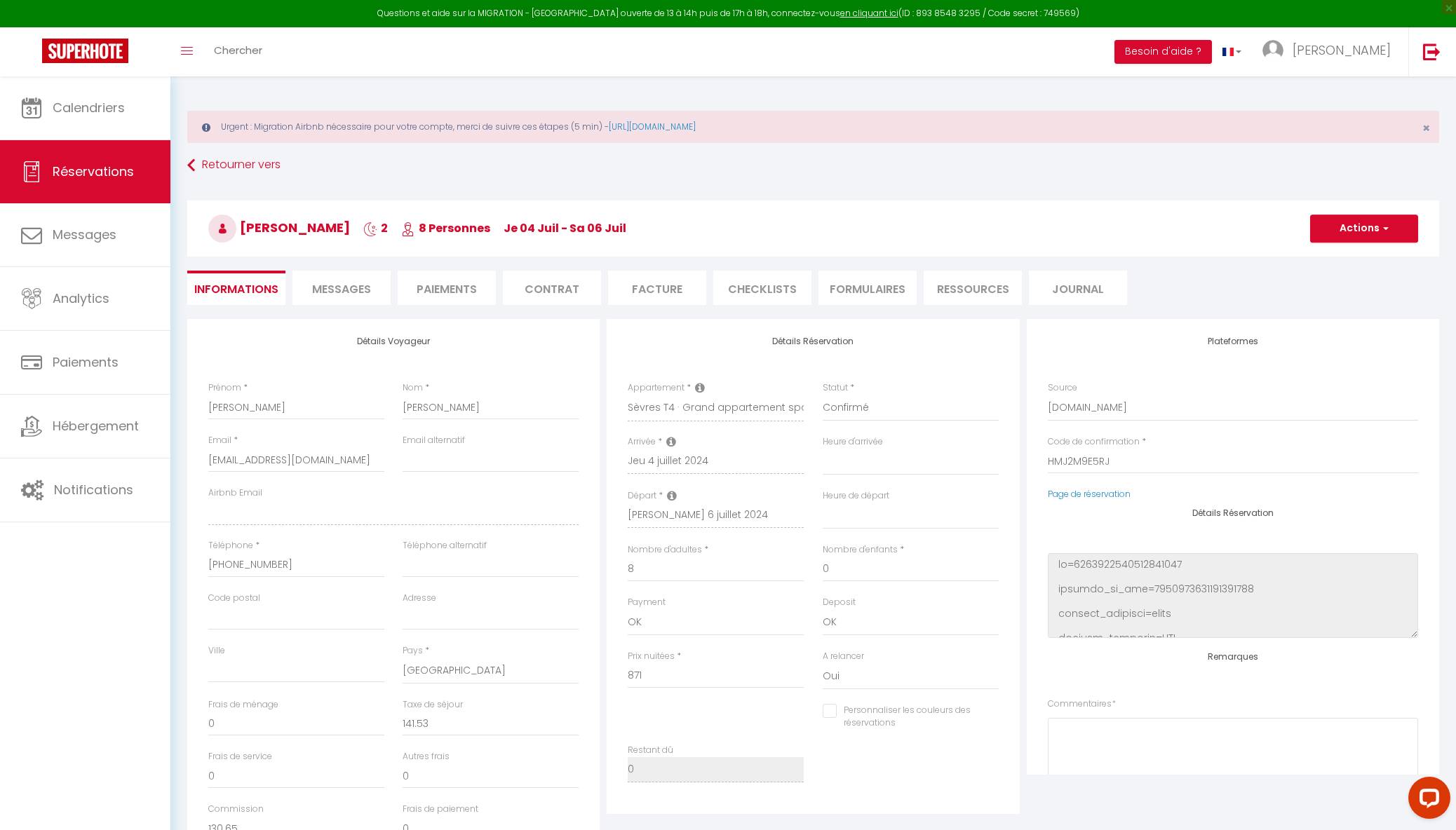
select select
click at [1075, 495] on link "Page de réservation" at bounding box center [1089, 494] width 83 height 12
click at [115, 56] on img at bounding box center [85, 50] width 86 height 24
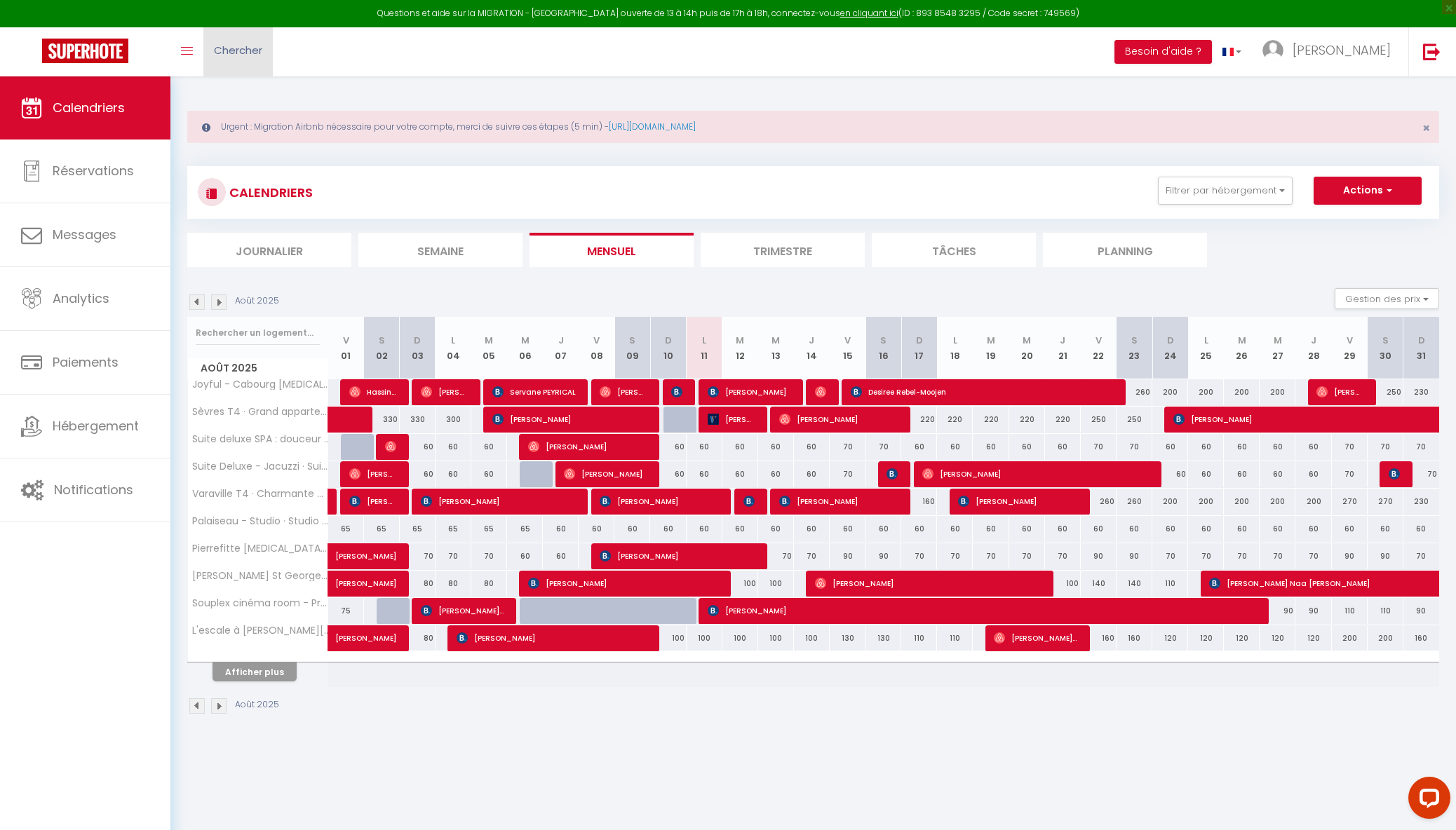
click at [251, 50] on span "Chercher" at bounding box center [238, 50] width 49 height 15
paste input "5438307"
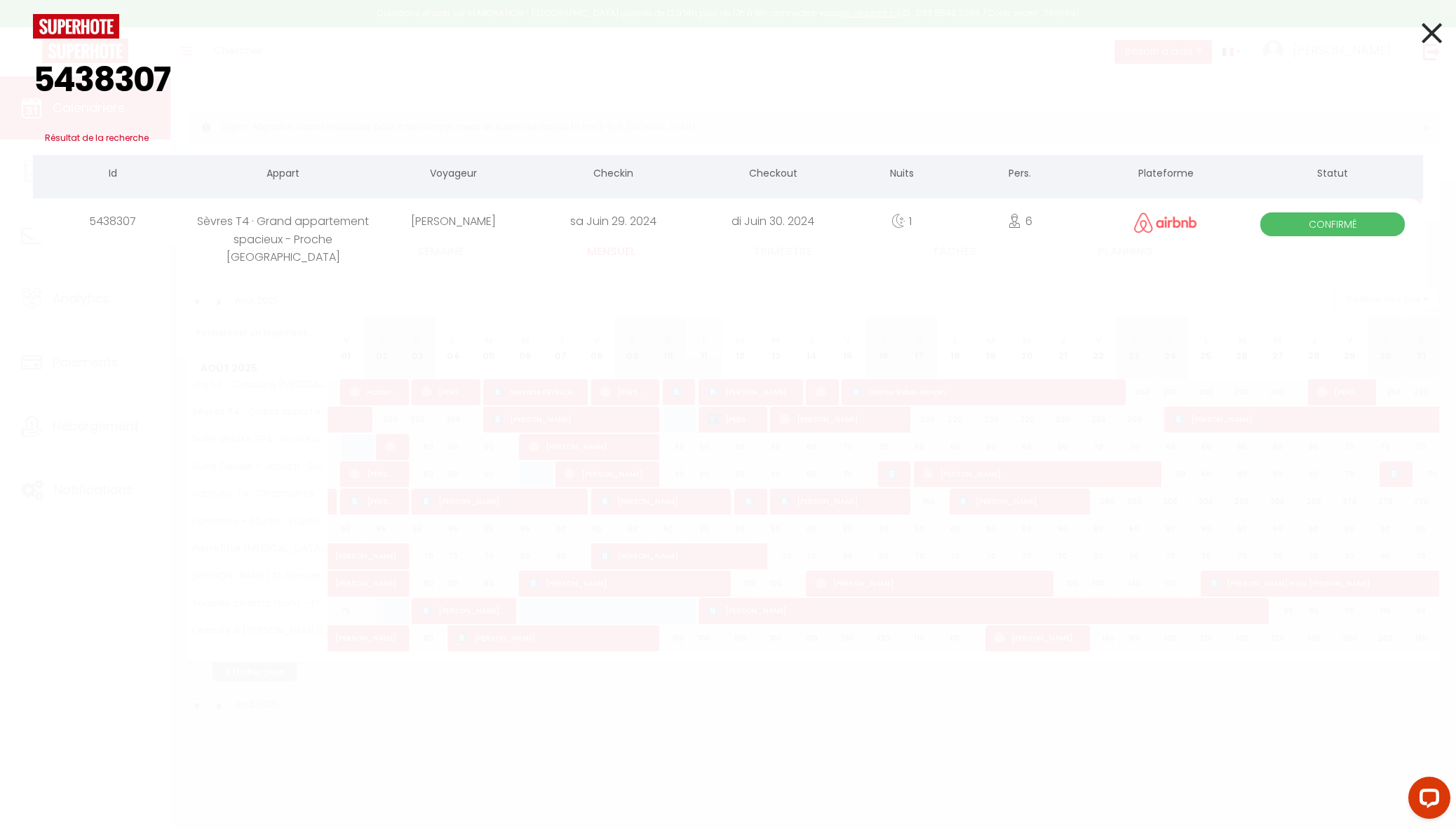
type input "5438307"
click at [293, 219] on div "Sèvres T4 · Grand appartement spacieux - Proche [GEOGRAPHIC_DATA]" at bounding box center [284, 221] width 181 height 45
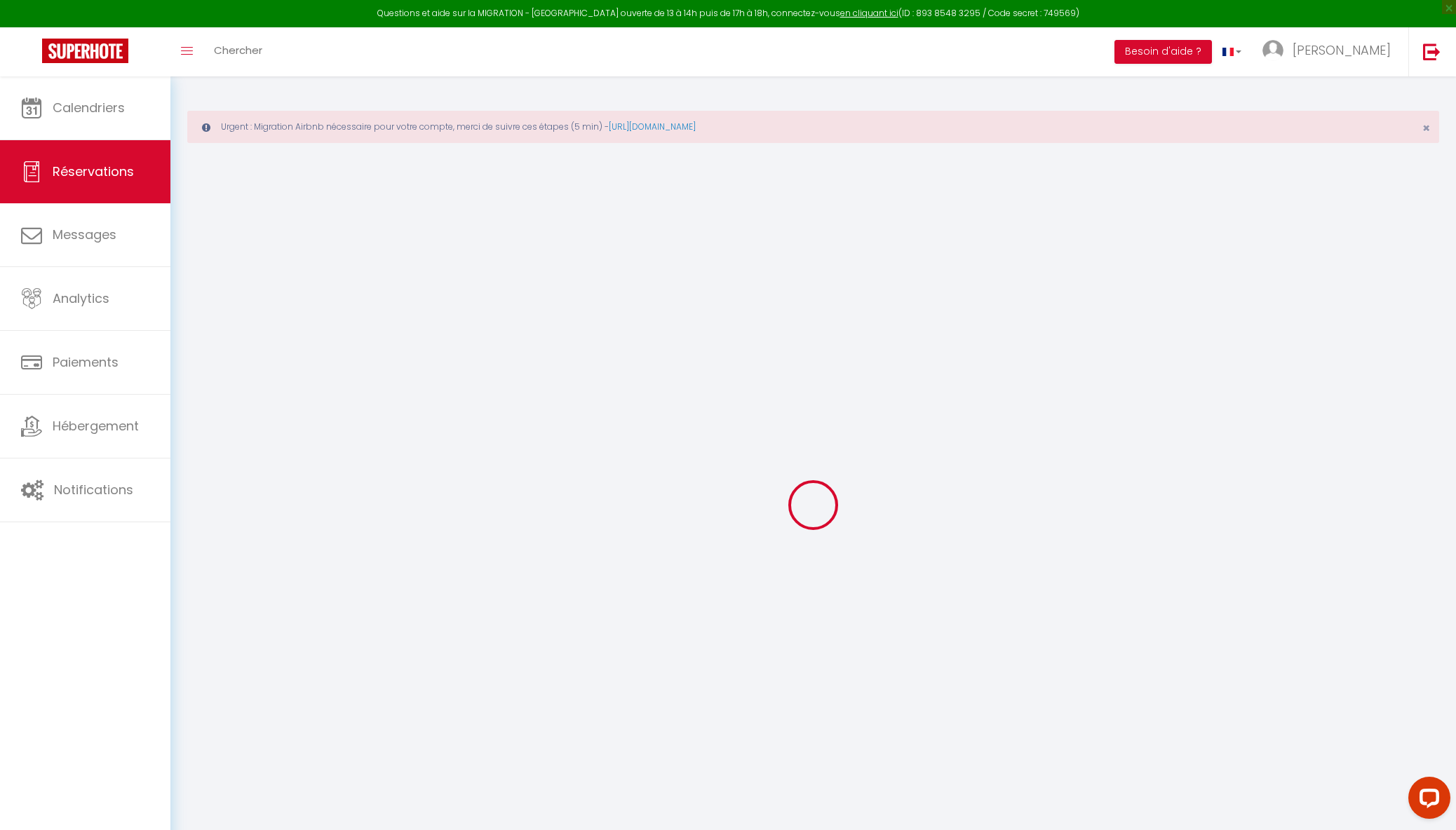
type input "[PERSON_NAME]"
type input "[EMAIL_ADDRESS][DOMAIN_NAME]"
type input "[PHONE_NUMBER]"
select select "GB"
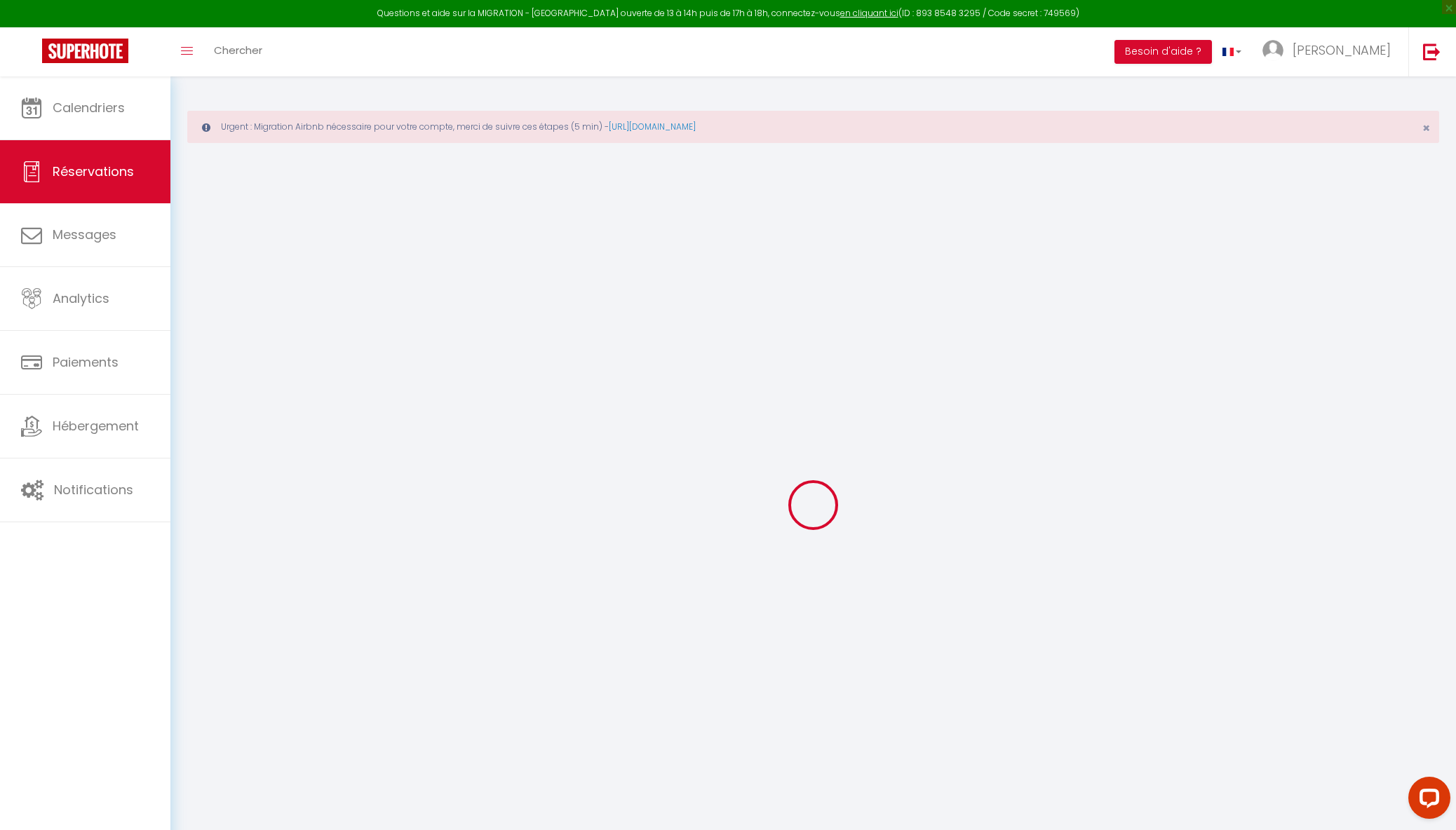
type input "44.7"
select select "64535"
select select "1"
select select
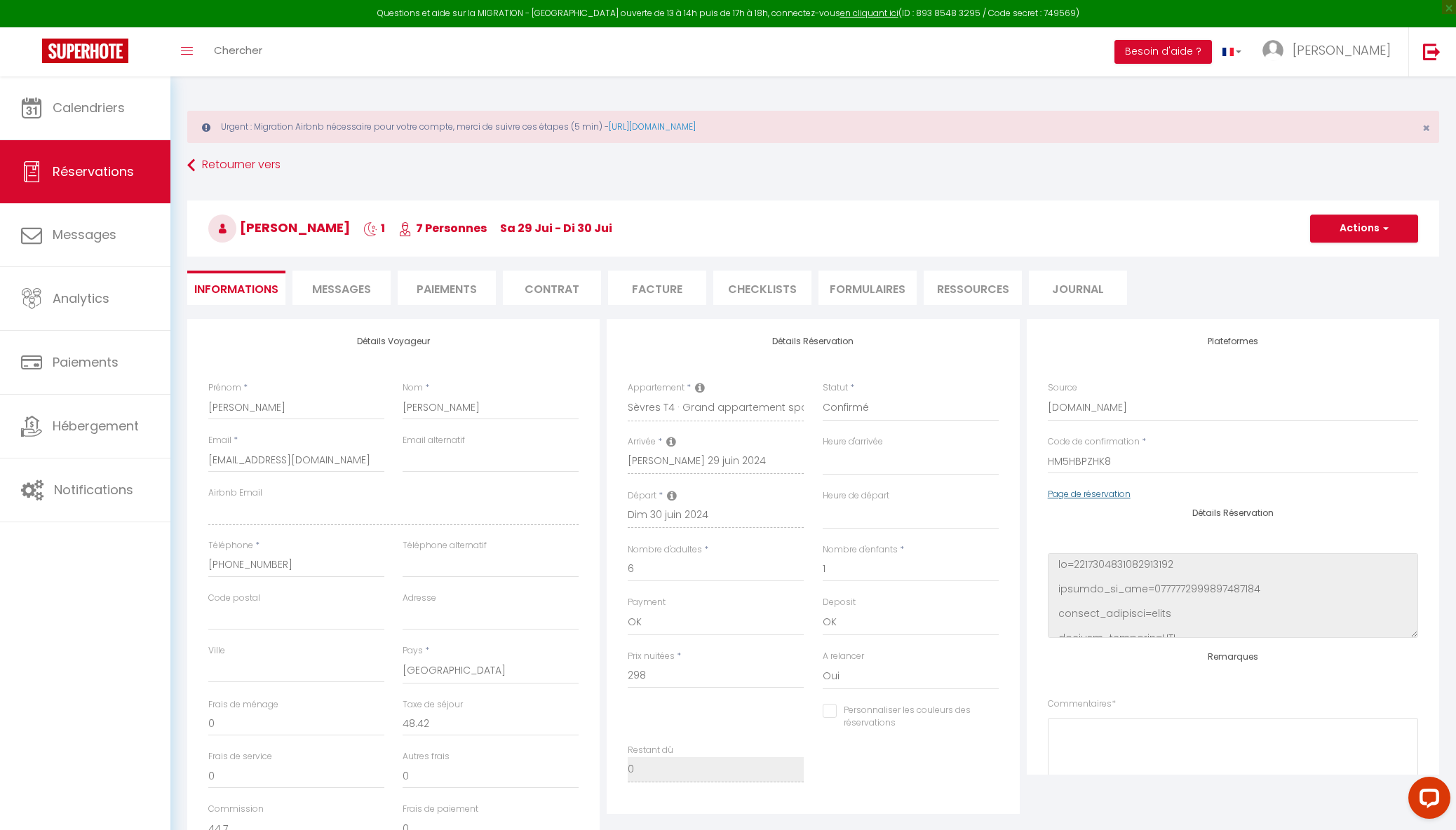
click at [1109, 494] on link "Page de réservation" at bounding box center [1089, 494] width 83 height 12
click at [118, 37] on link at bounding box center [85, 52] width 171 height 49
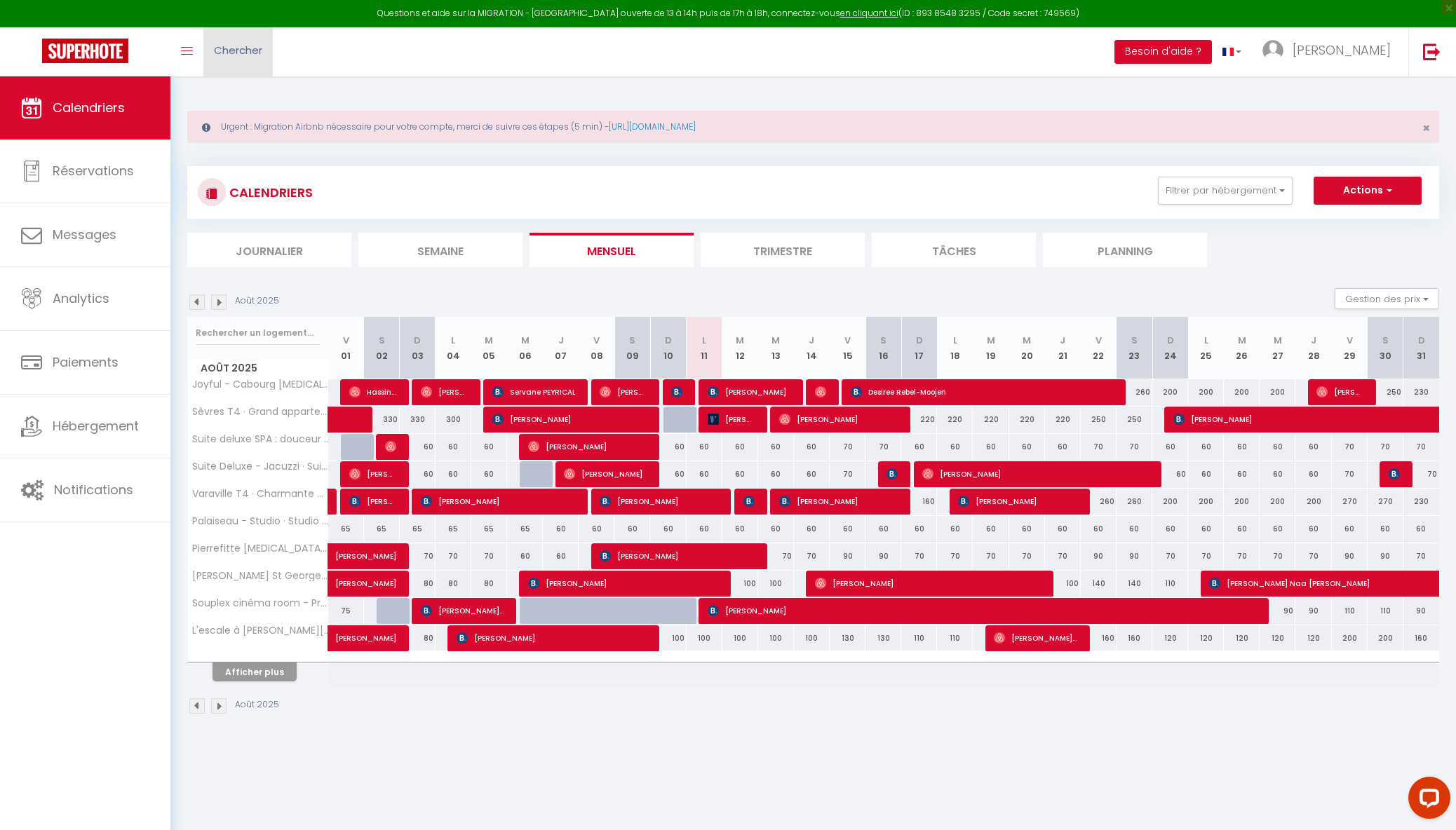
click at [242, 46] on span "Chercher" at bounding box center [238, 50] width 49 height 15
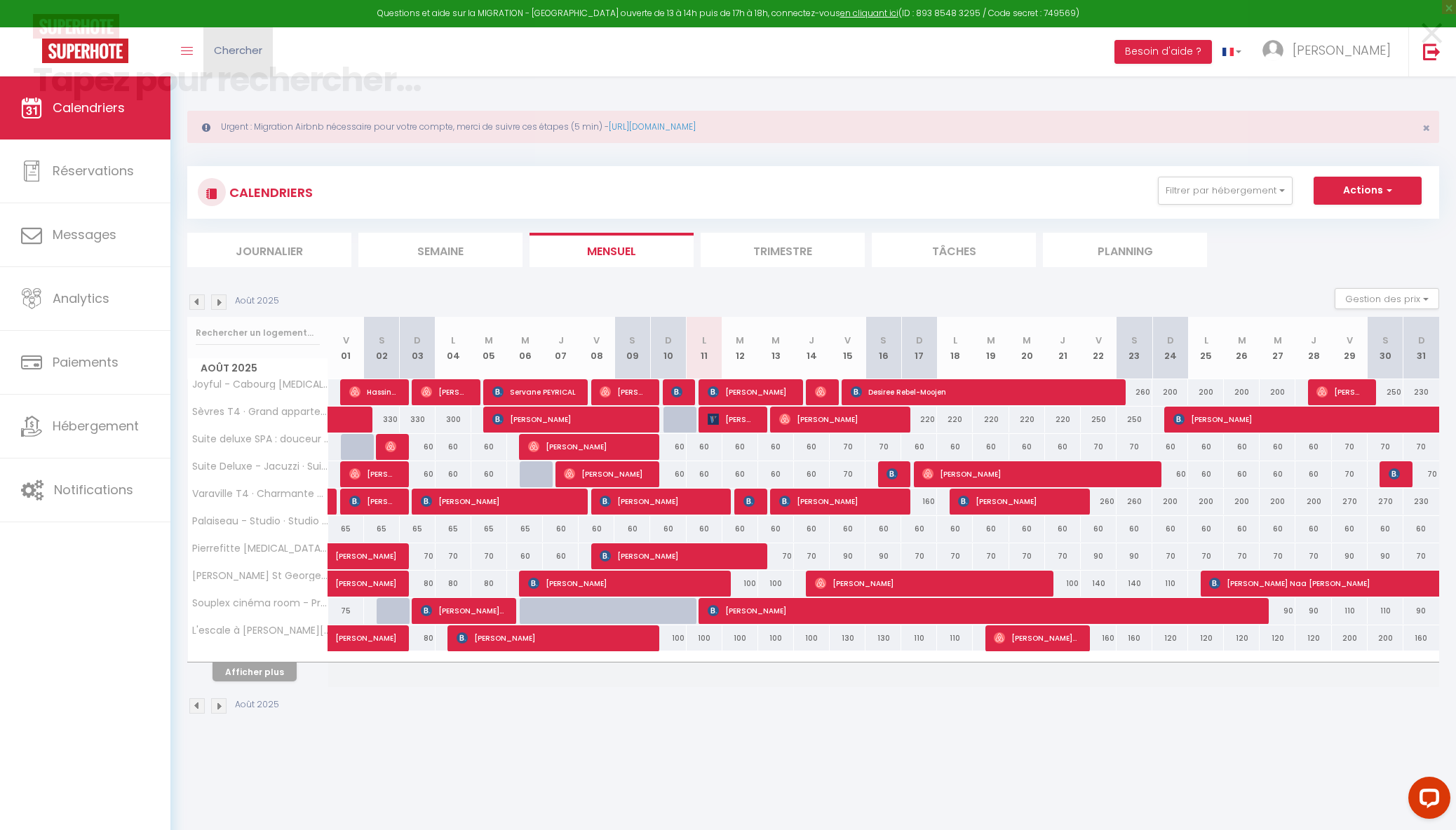
paste input "5438314"
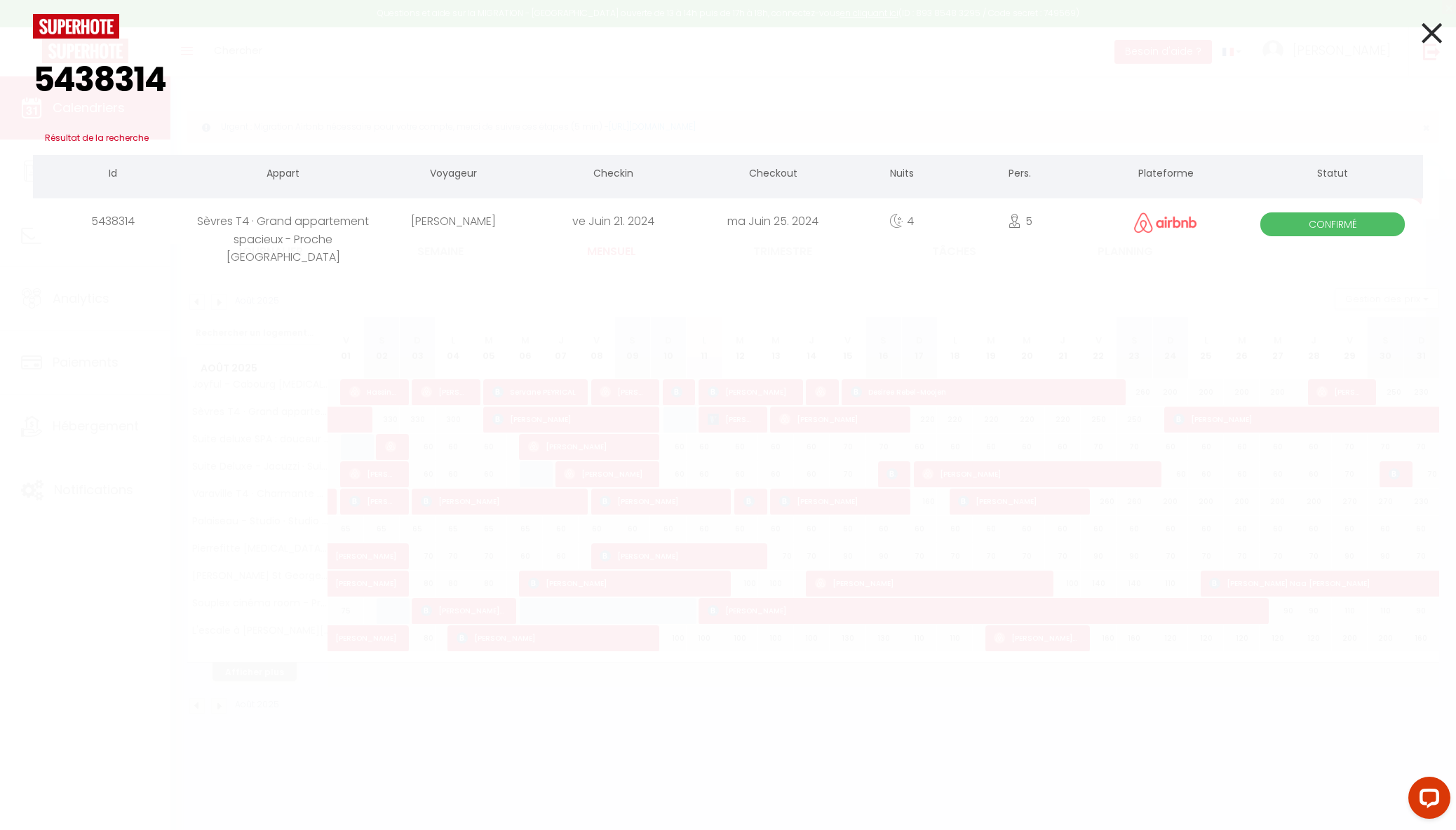
click at [311, 224] on div "Sèvres T4 · Grand appartement spacieux - Proche [GEOGRAPHIC_DATA]" at bounding box center [284, 221] width 181 height 45
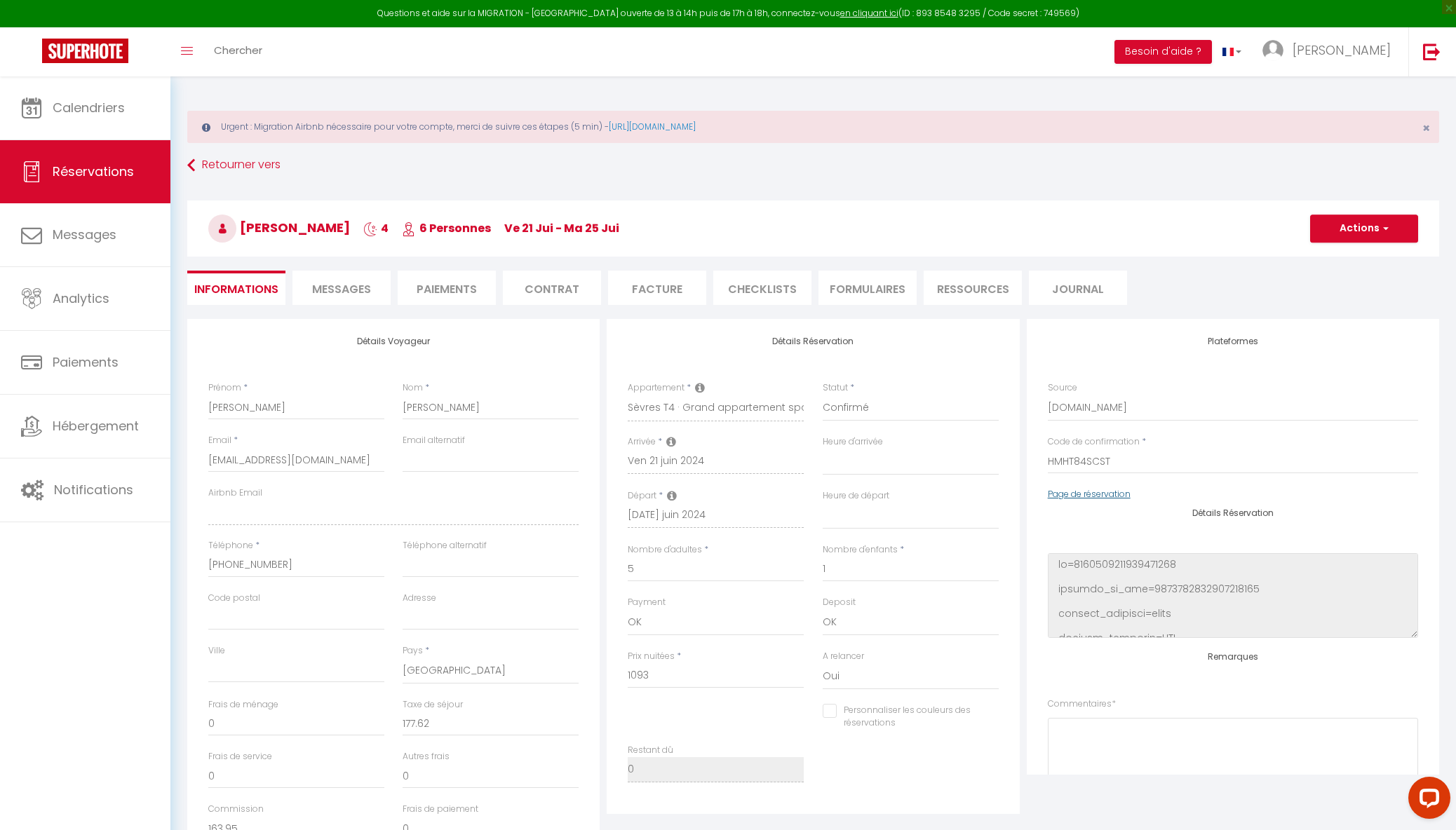
click at [1091, 491] on link "Page de réservation" at bounding box center [1089, 494] width 83 height 12
click at [135, 41] on link at bounding box center [85, 52] width 171 height 49
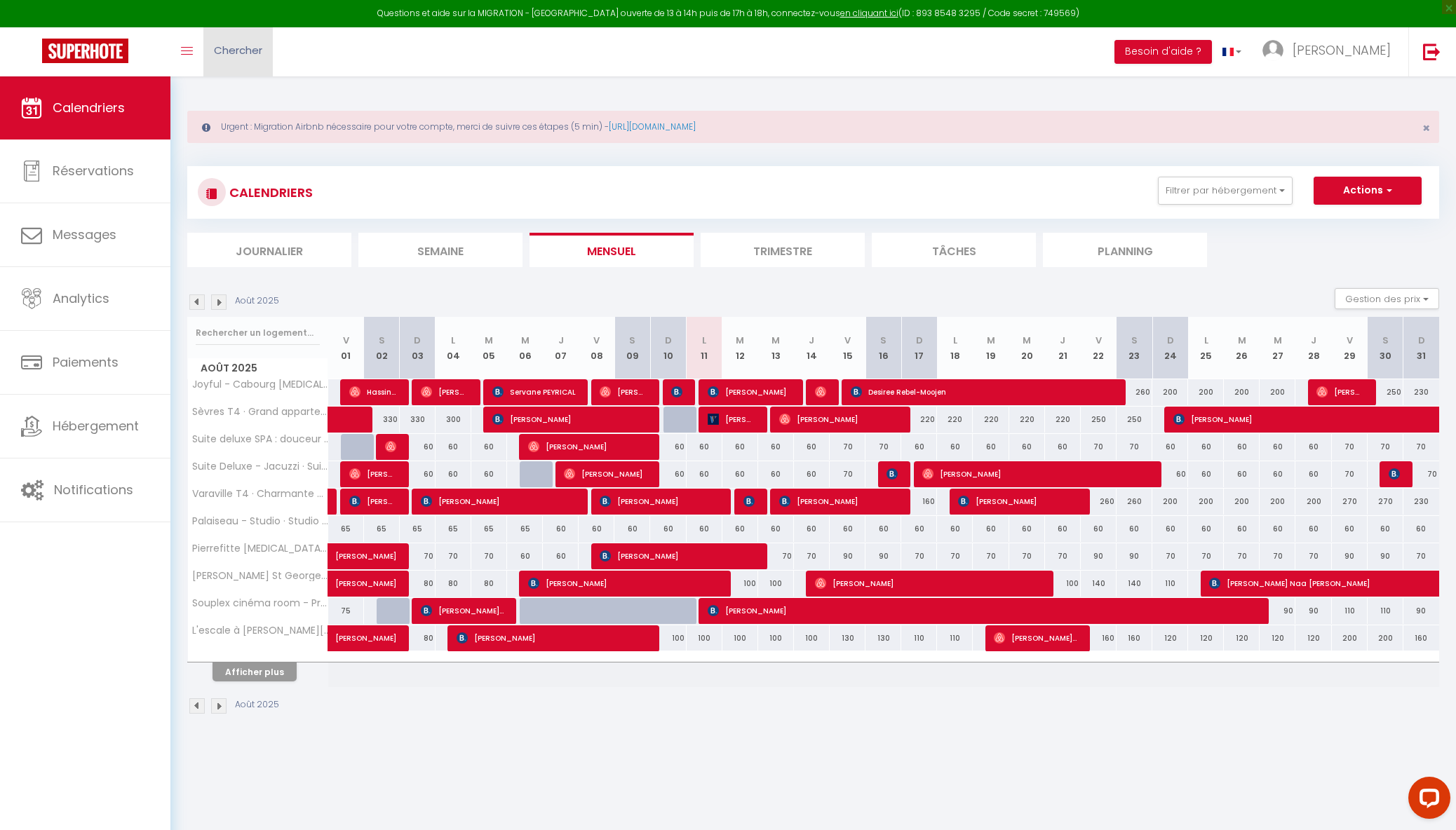
click at [234, 54] on span "Chercher" at bounding box center [238, 50] width 49 height 15
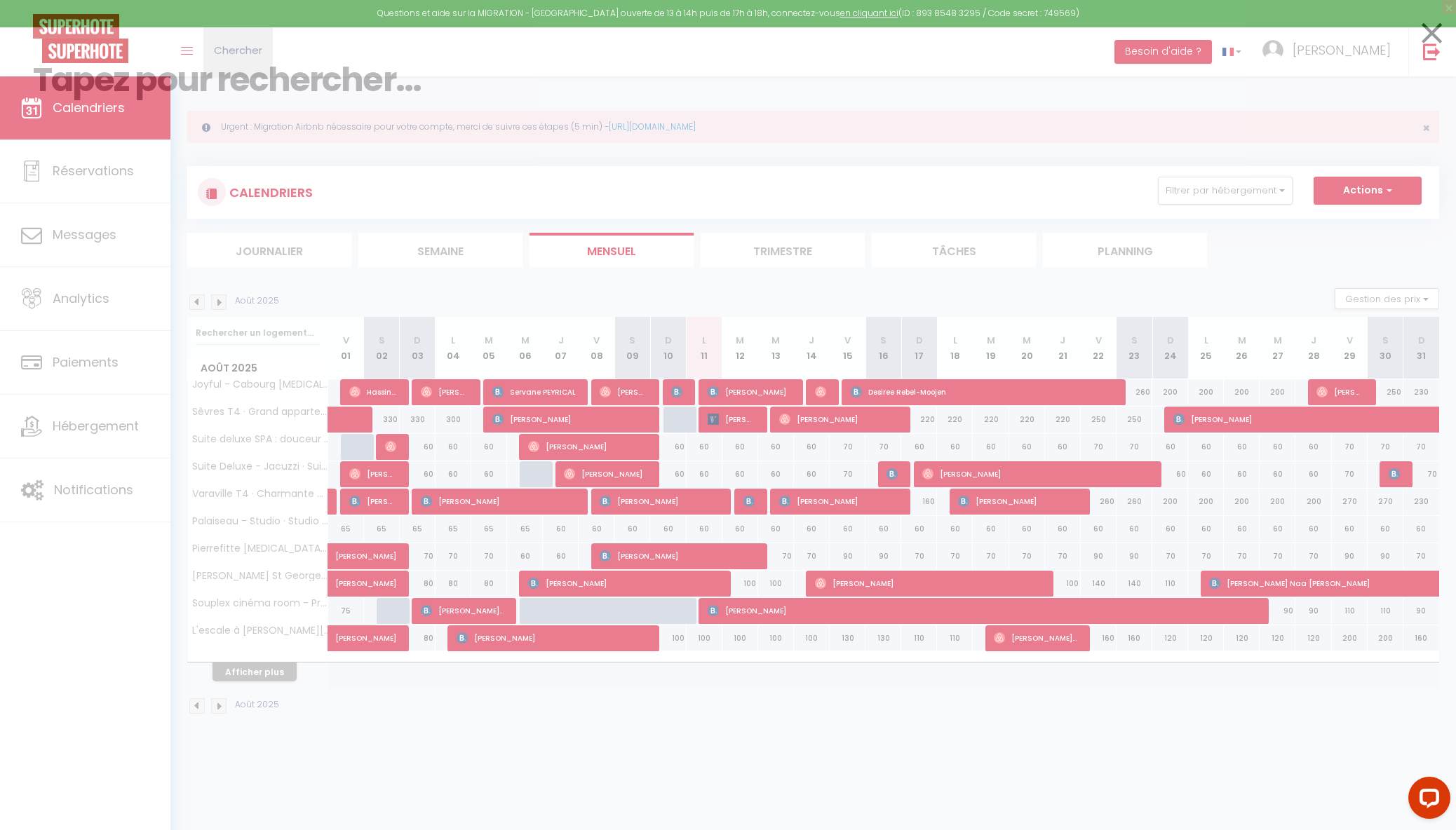
paste input "5438322"
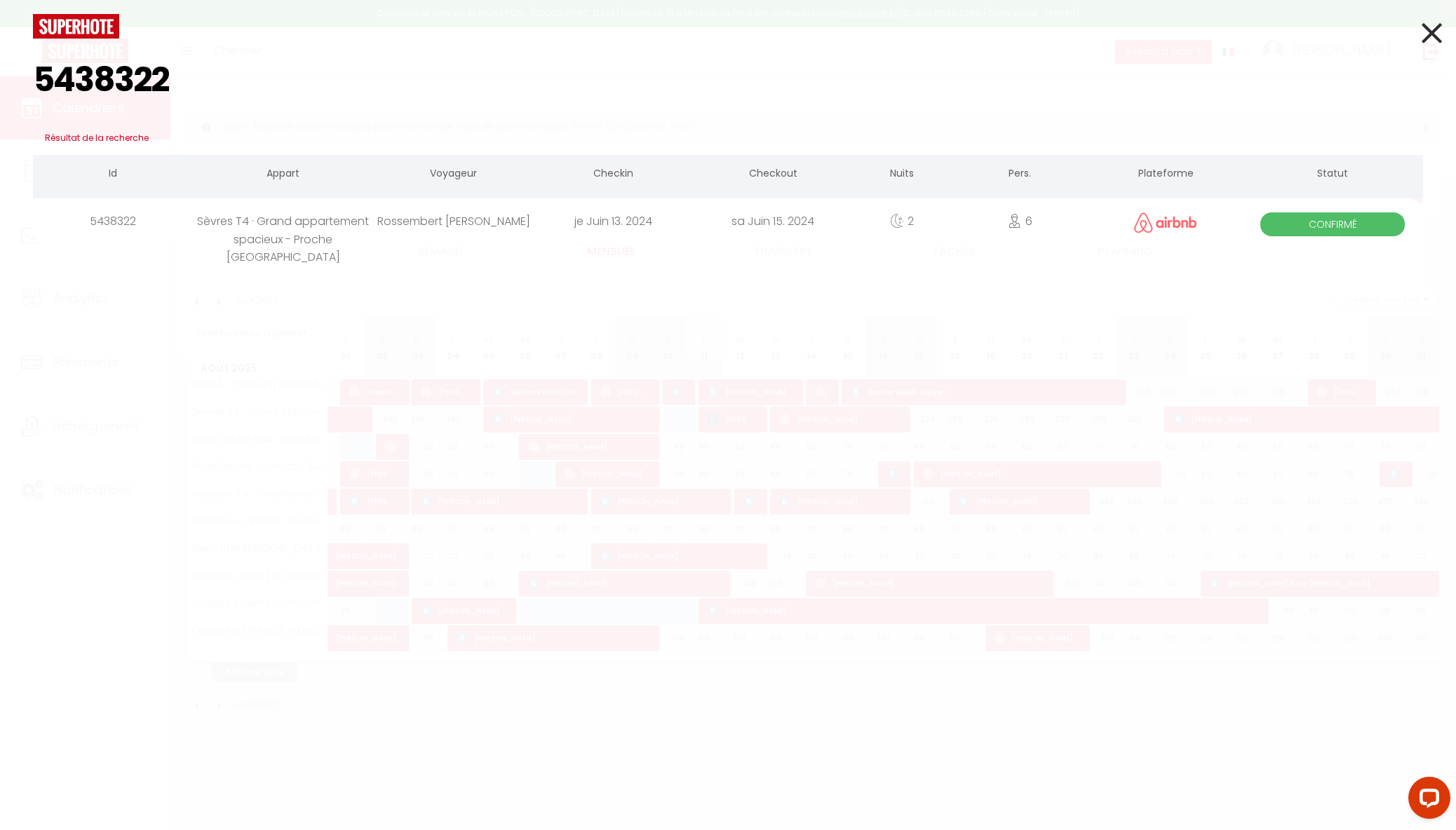
click at [254, 236] on div "Sèvres T4 · Grand appartement spacieux - Proche [GEOGRAPHIC_DATA]" at bounding box center [284, 221] width 181 height 45
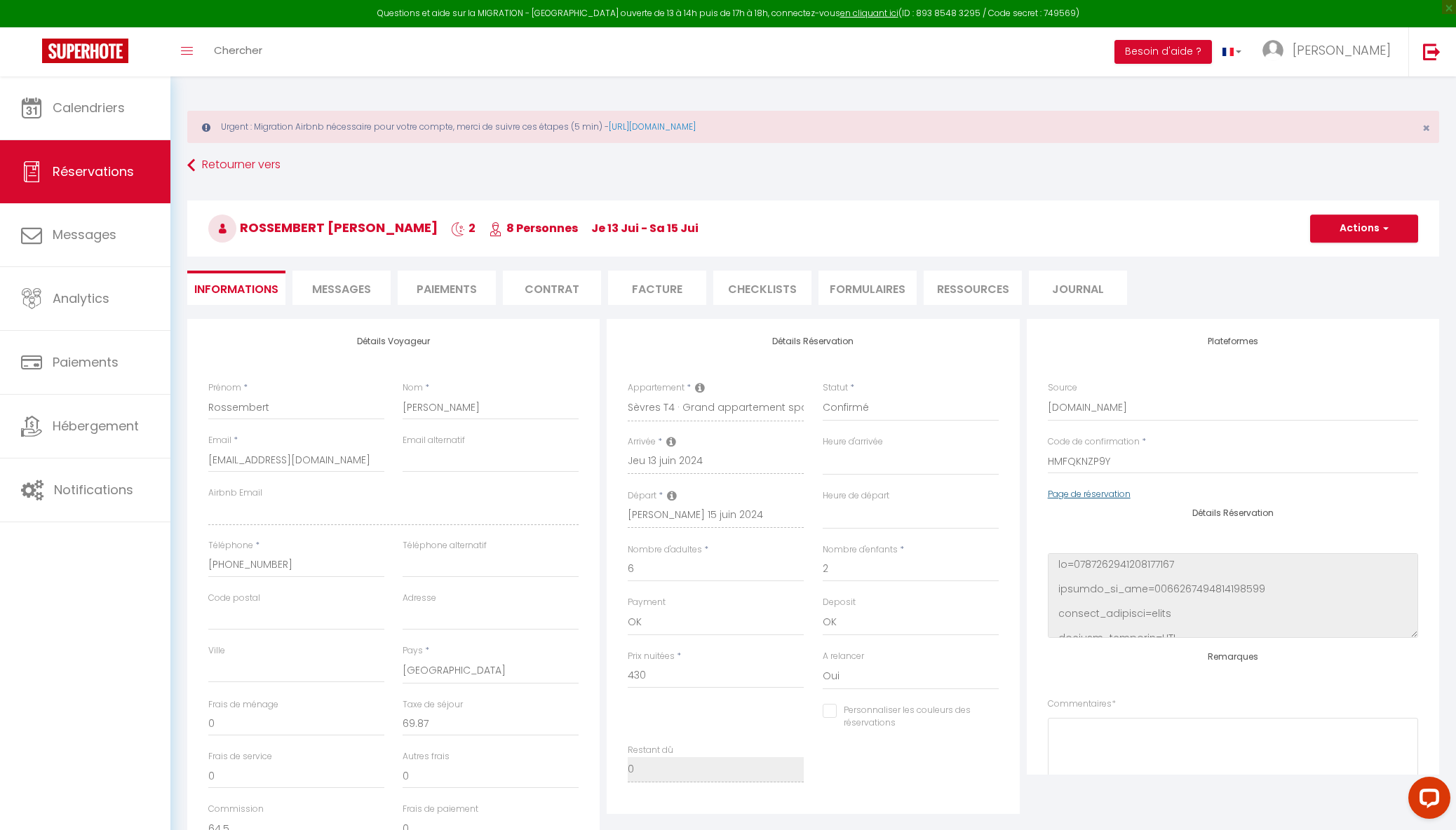
click at [1079, 492] on link "Page de réservation" at bounding box center [1089, 494] width 83 height 12
click at [116, 43] on img at bounding box center [85, 50] width 86 height 24
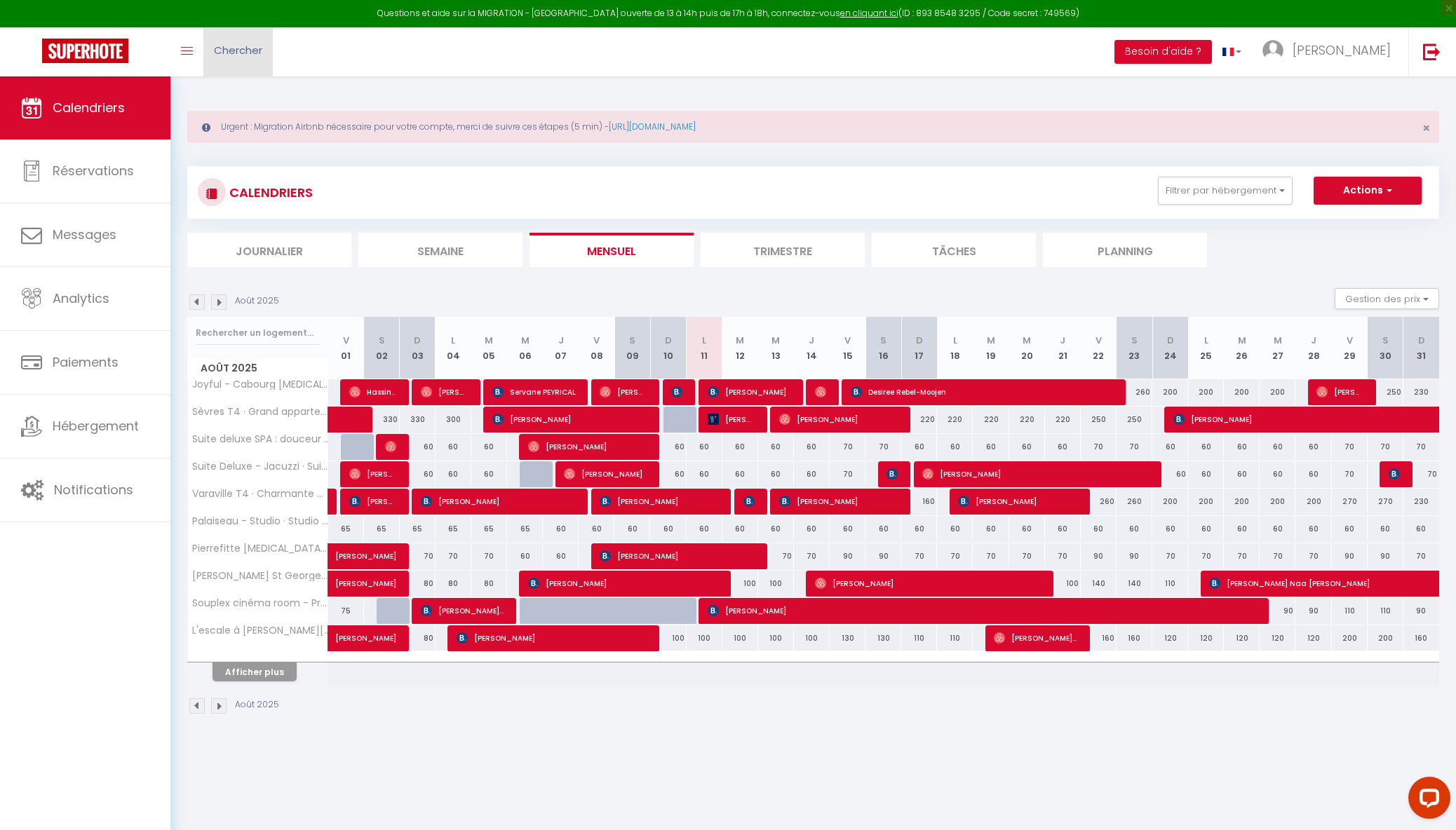
click at [257, 50] on span "Chercher" at bounding box center [238, 50] width 49 height 15
paste input "5438323"
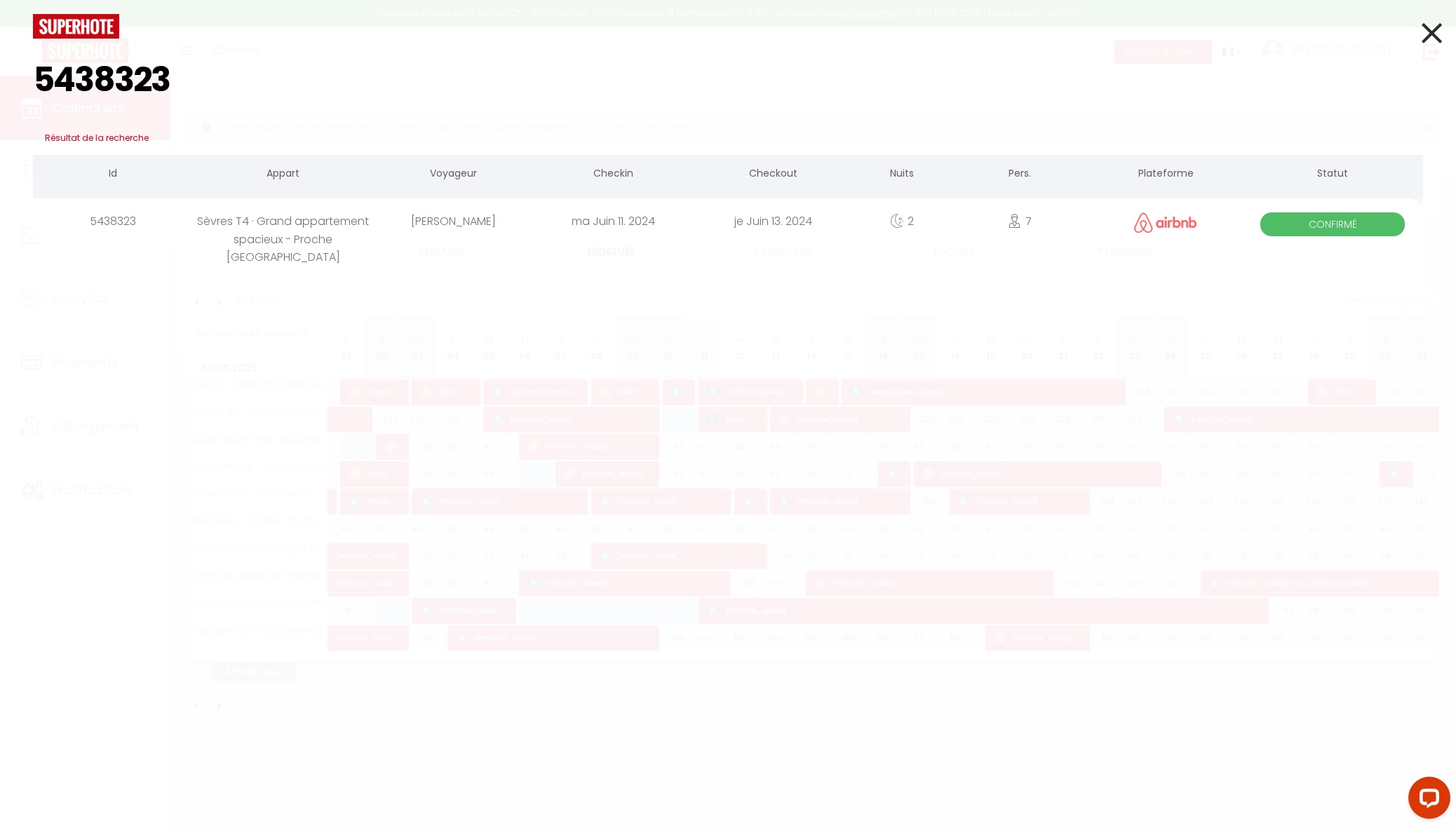
click at [276, 228] on div "Sèvres T4 · Grand appartement spacieux - Proche [GEOGRAPHIC_DATA]" at bounding box center [284, 221] width 181 height 45
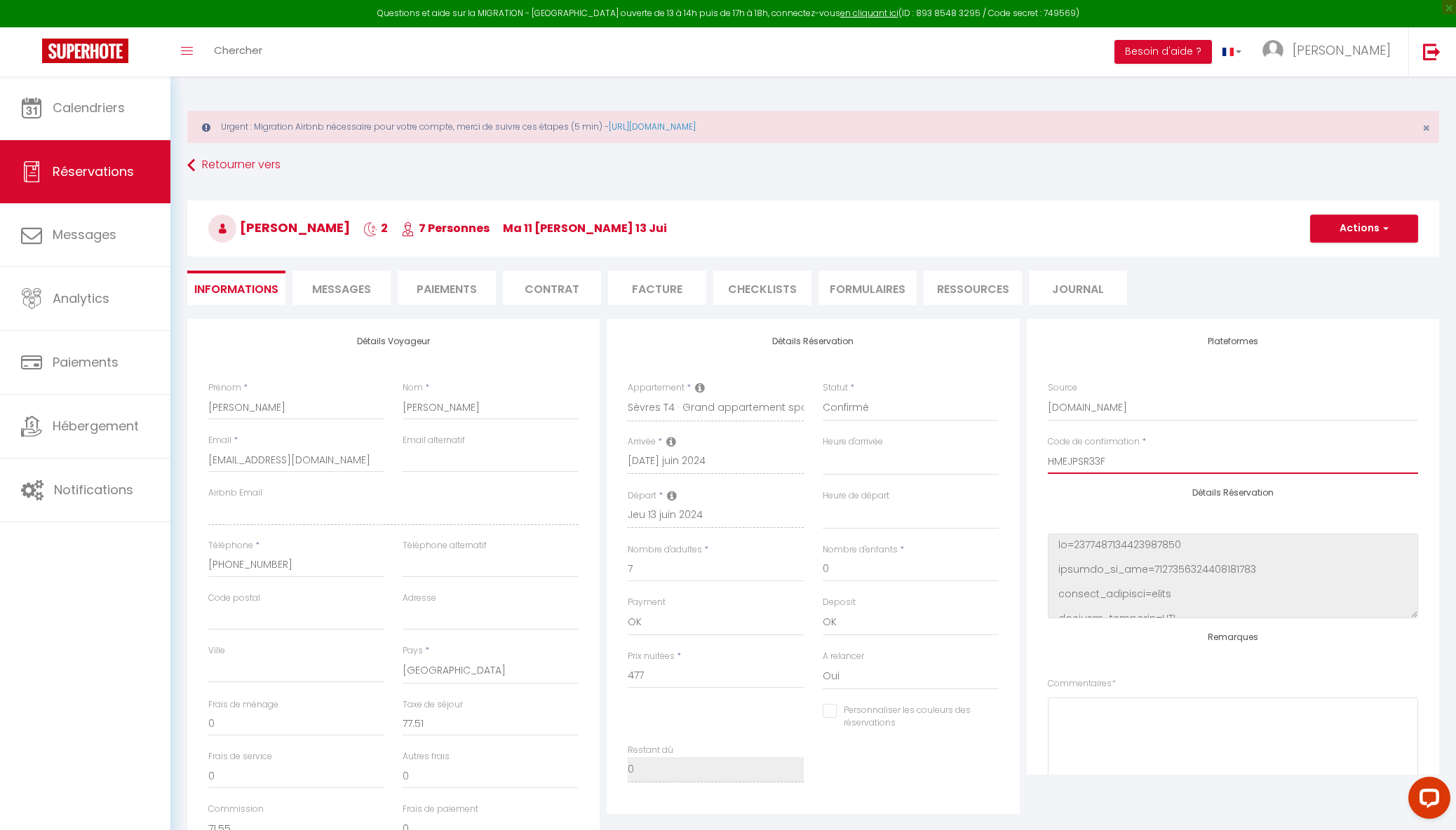
drag, startPoint x: 1105, startPoint y: 456, endPoint x: 1048, endPoint y: 458, distance: 57.0
click at [1048, 458] on input "HMEJPSR33F" at bounding box center [1233, 461] width 371 height 25
click at [120, 54] on img at bounding box center [85, 50] width 86 height 24
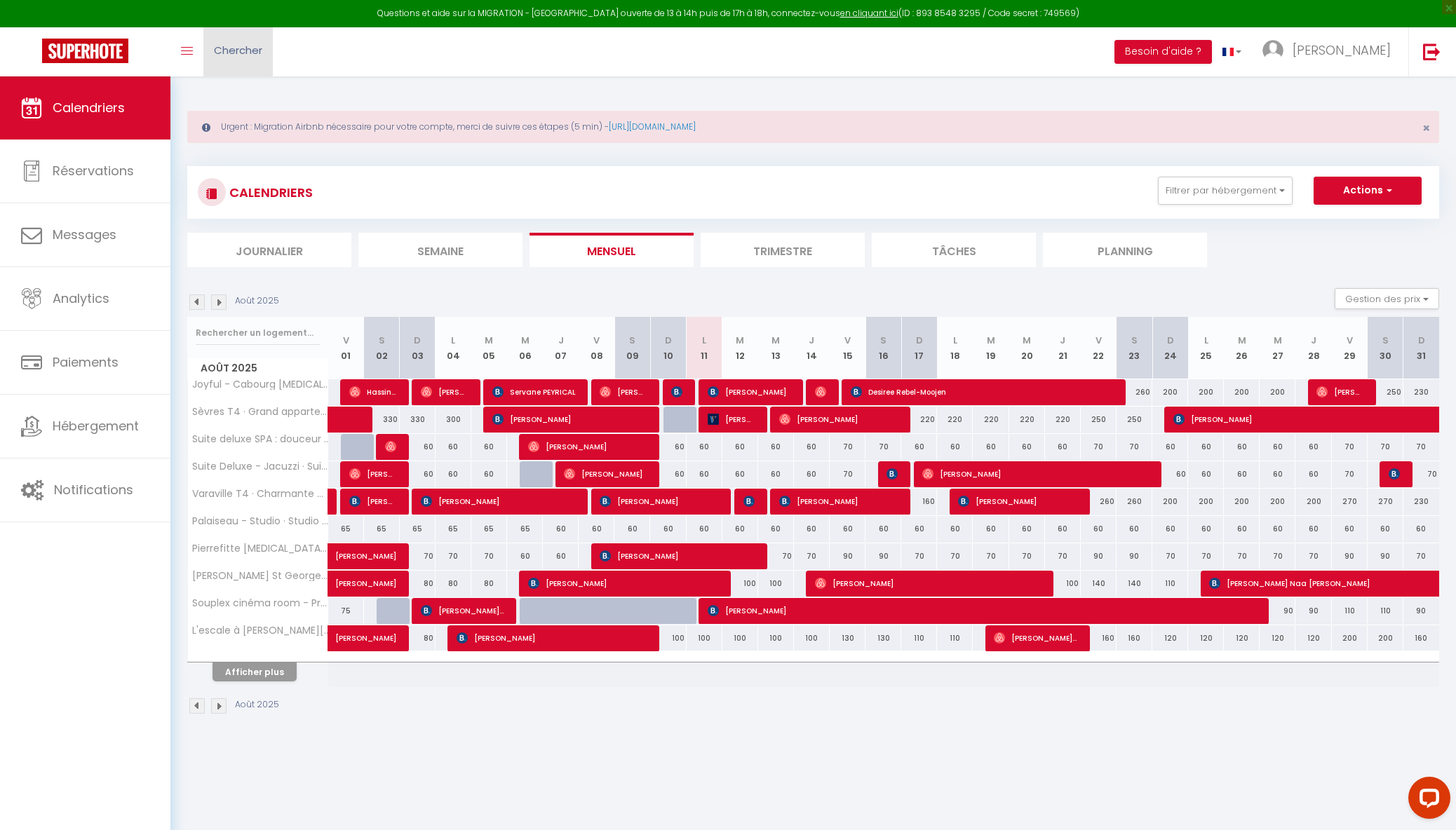
click at [241, 48] on span "Chercher" at bounding box center [238, 50] width 49 height 15
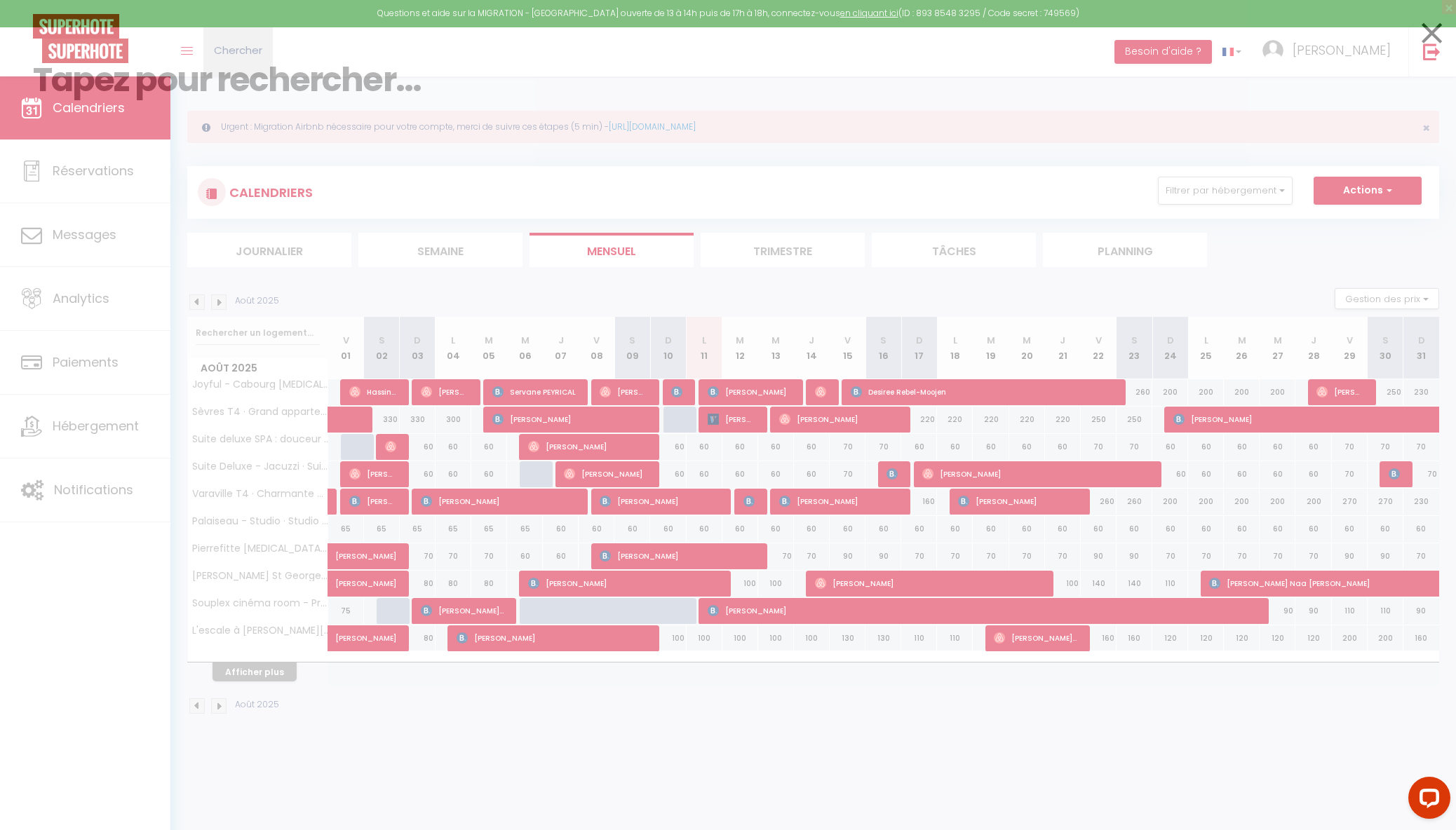
paste input "5438335"
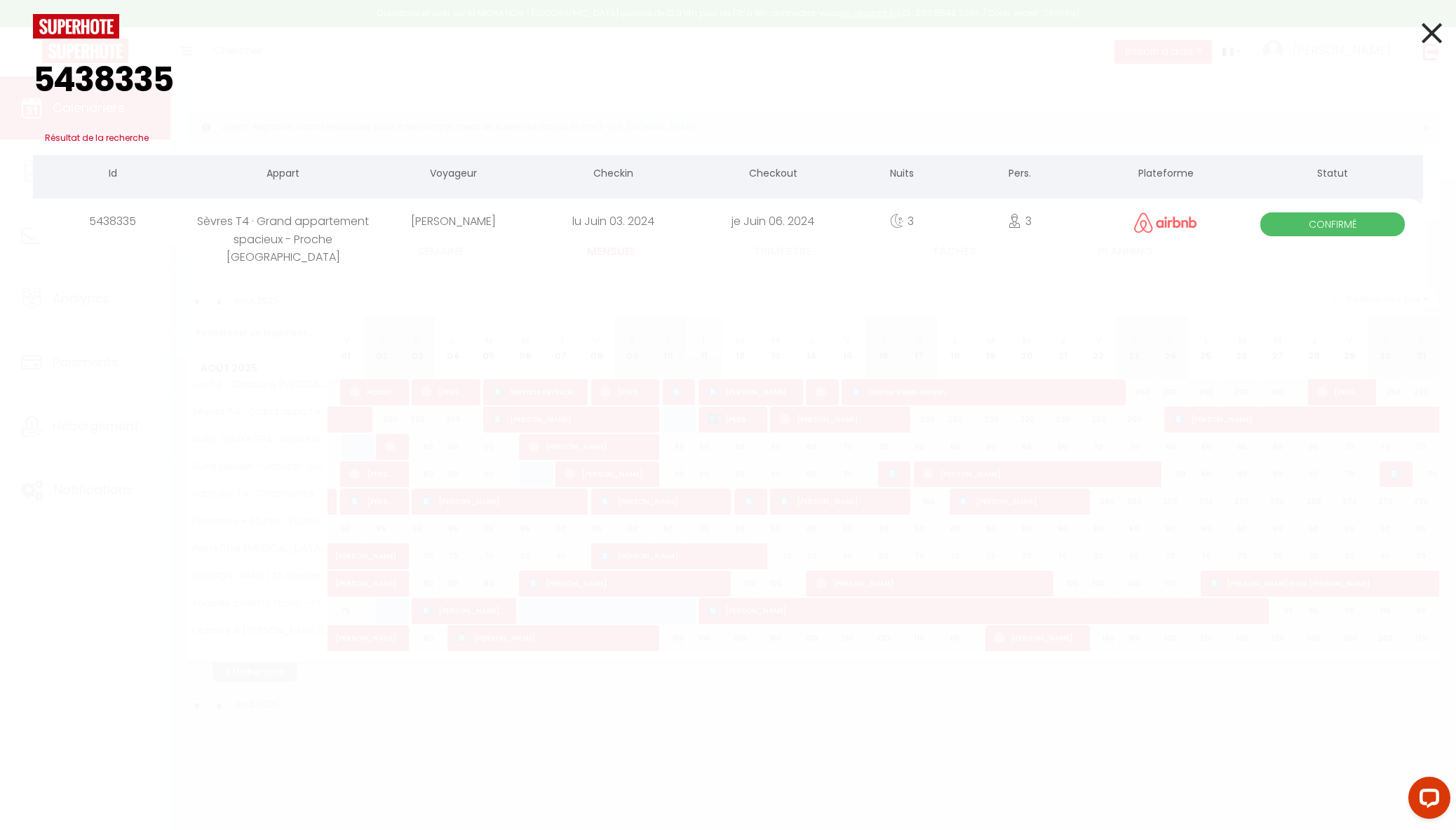
click at [320, 219] on div "Sèvres T4 · Grand appartement spacieux - Proche [GEOGRAPHIC_DATA]" at bounding box center [284, 221] width 181 height 45
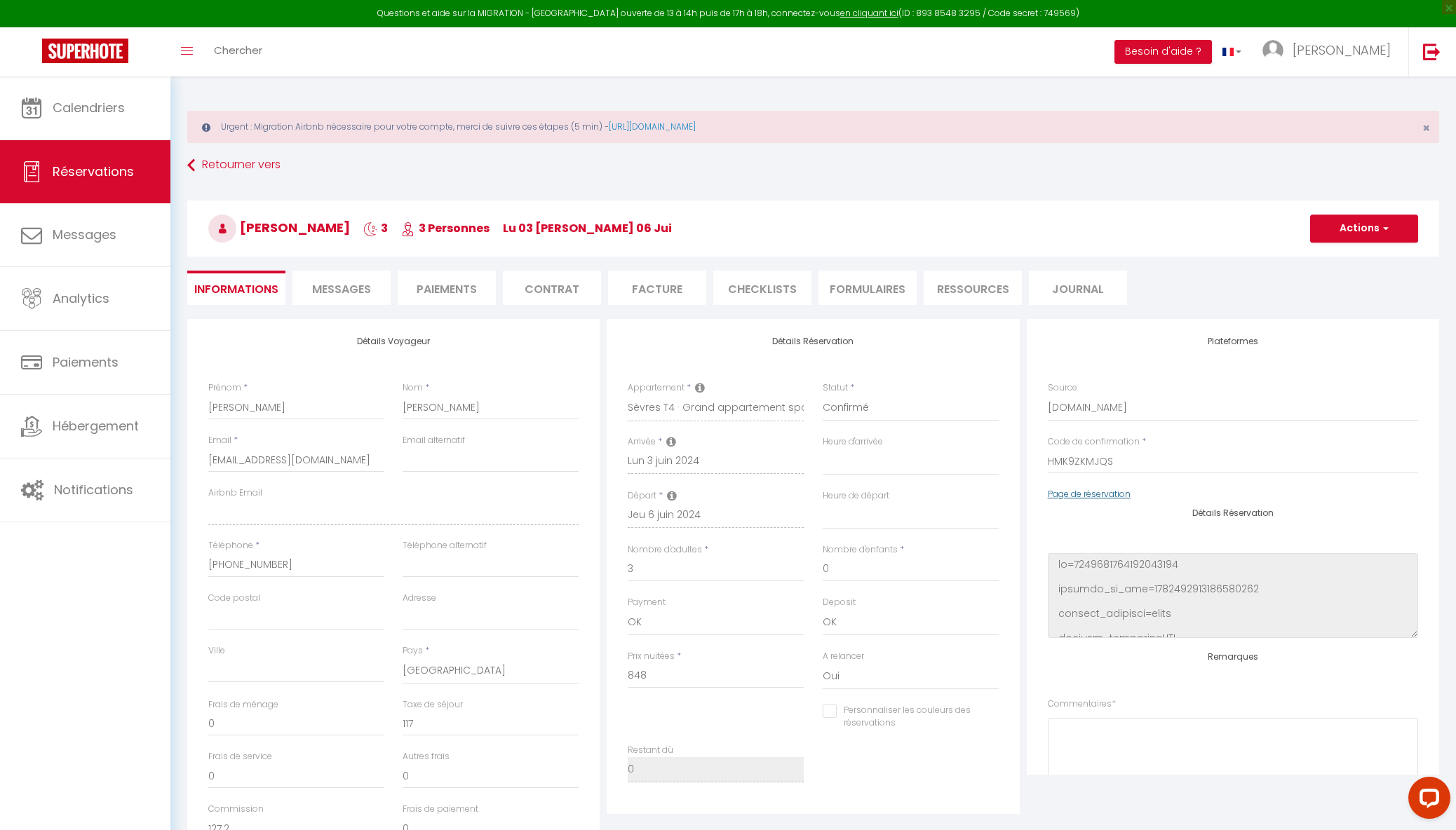
click at [1086, 494] on link "Page de réservation" at bounding box center [1089, 494] width 83 height 12
click at [129, 48] on link at bounding box center [85, 52] width 171 height 49
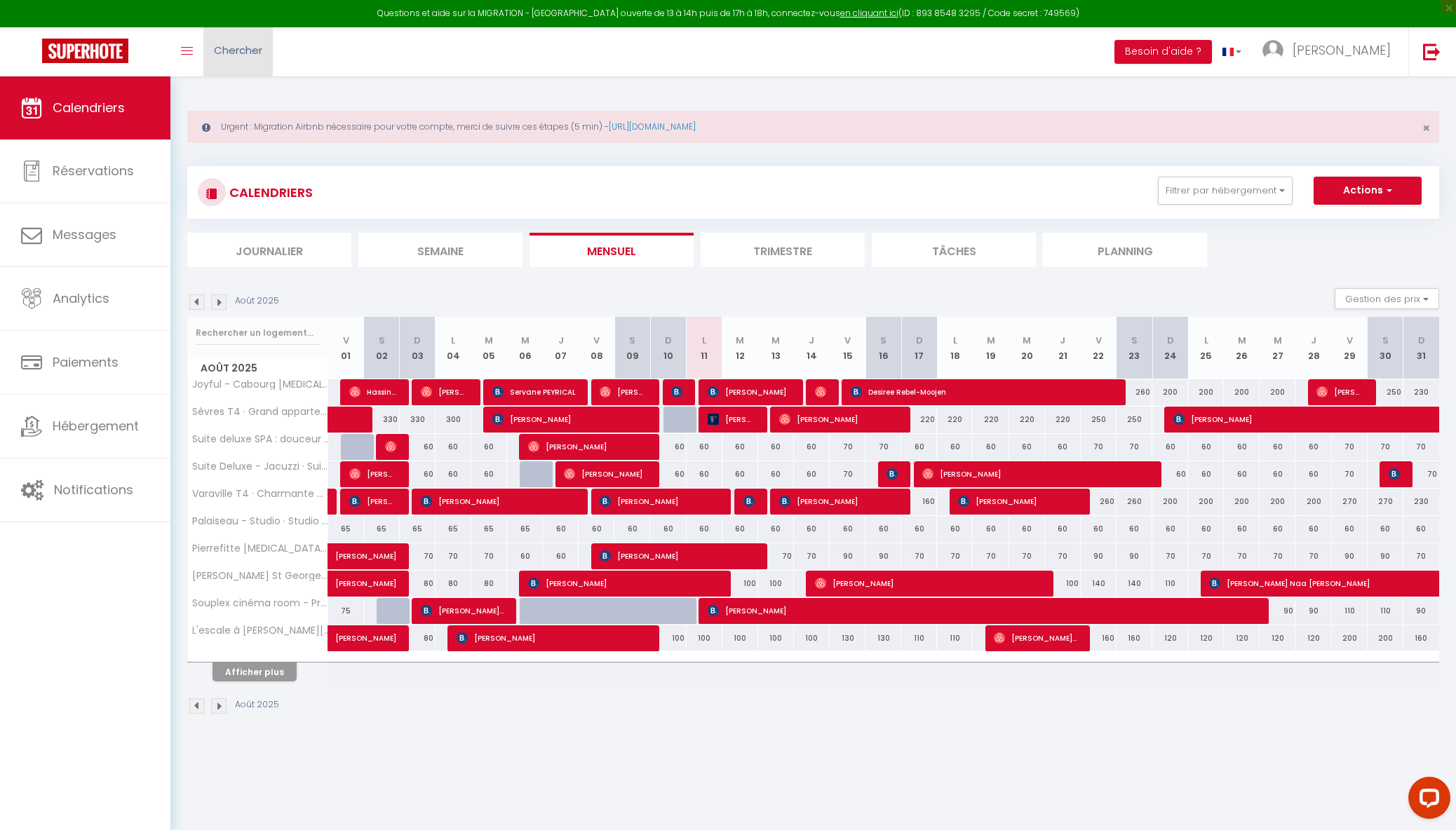
click at [240, 54] on span "Chercher" at bounding box center [238, 50] width 49 height 15
paste input "5438339"
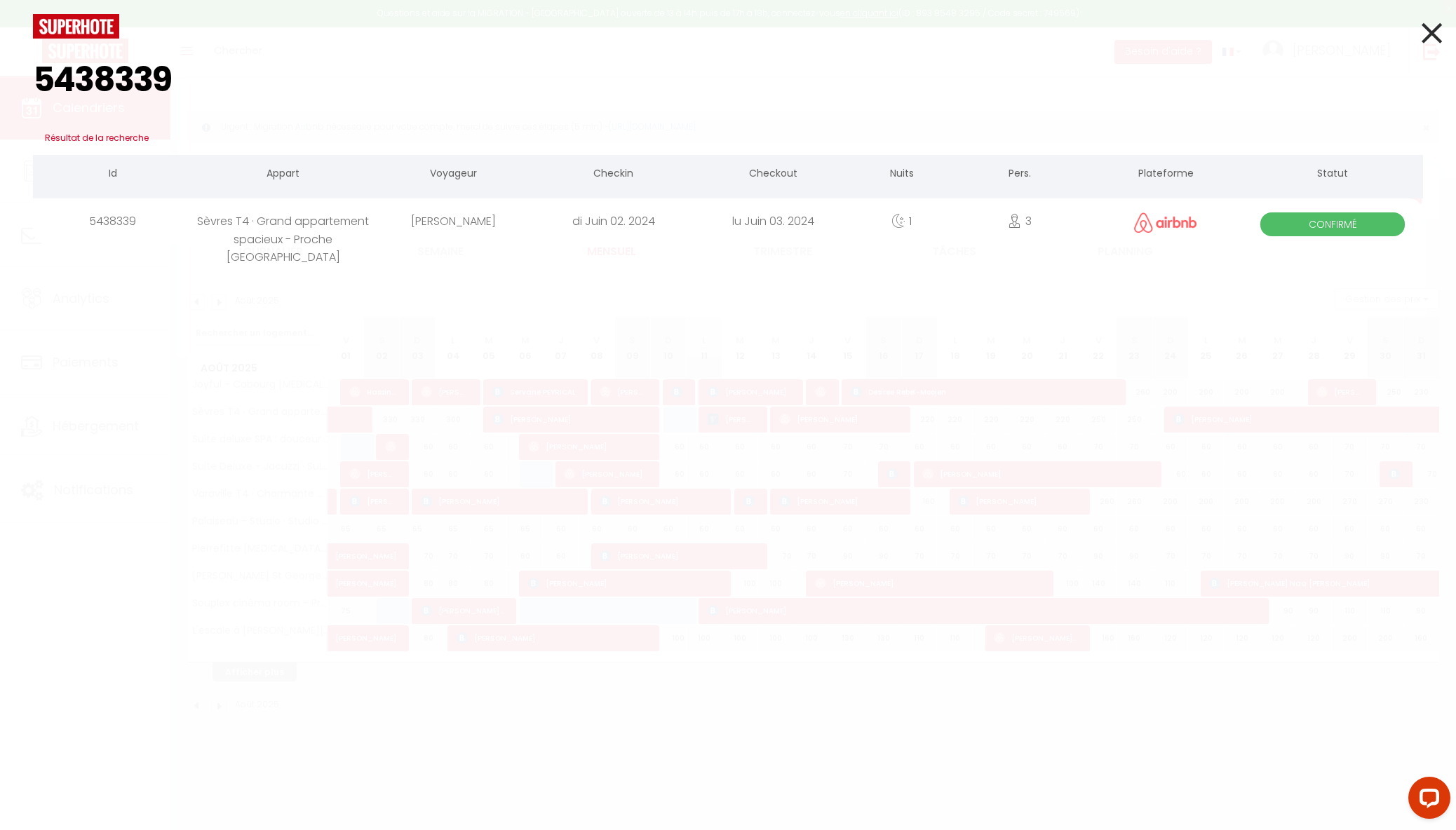
click at [267, 216] on div "Sèvres T4 · Grand appartement spacieux - Proche [GEOGRAPHIC_DATA]" at bounding box center [284, 221] width 181 height 45
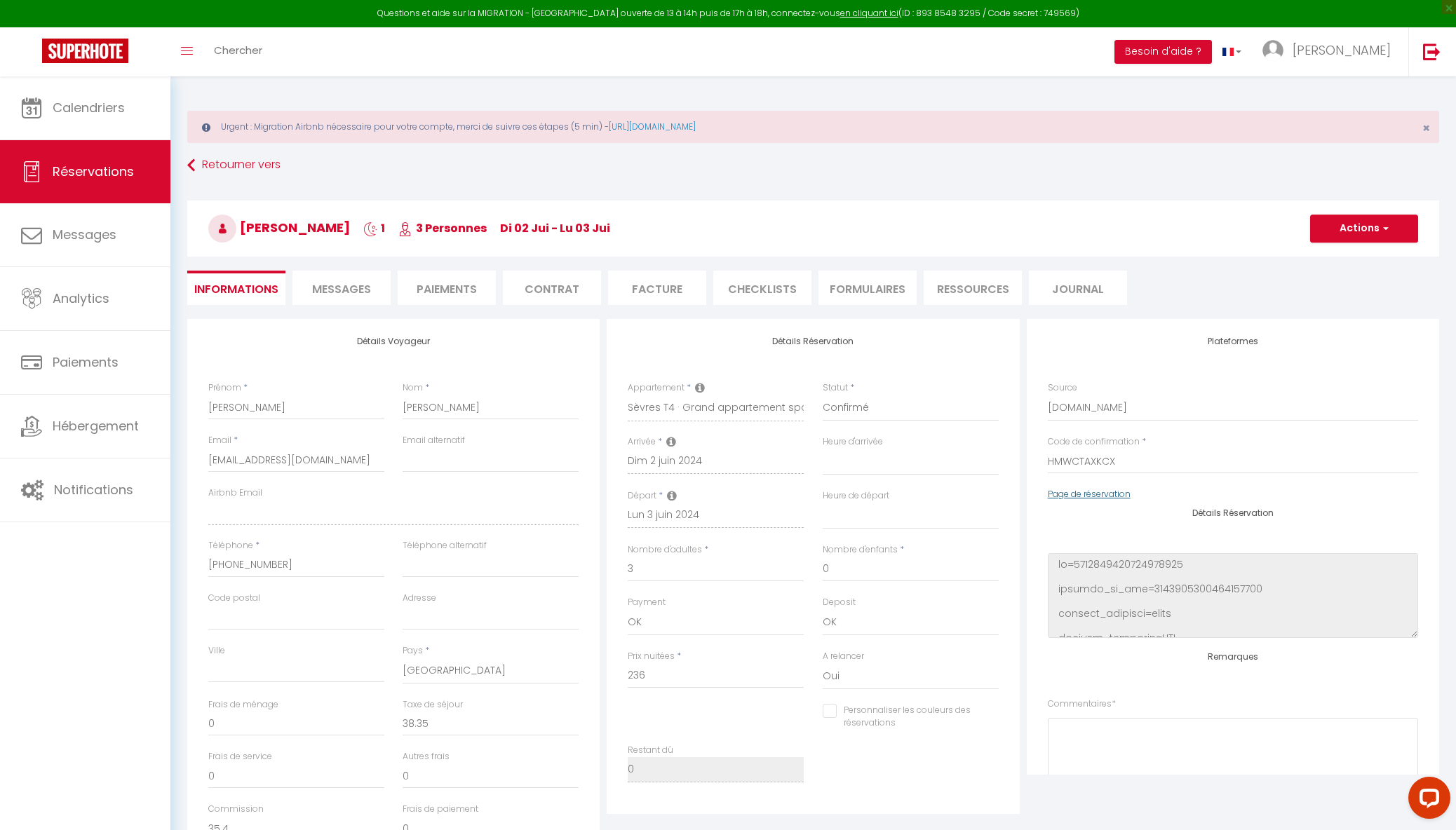
click at [1066, 492] on link "Page de réservation" at bounding box center [1089, 494] width 83 height 12
click at [118, 57] on img at bounding box center [85, 50] width 86 height 24
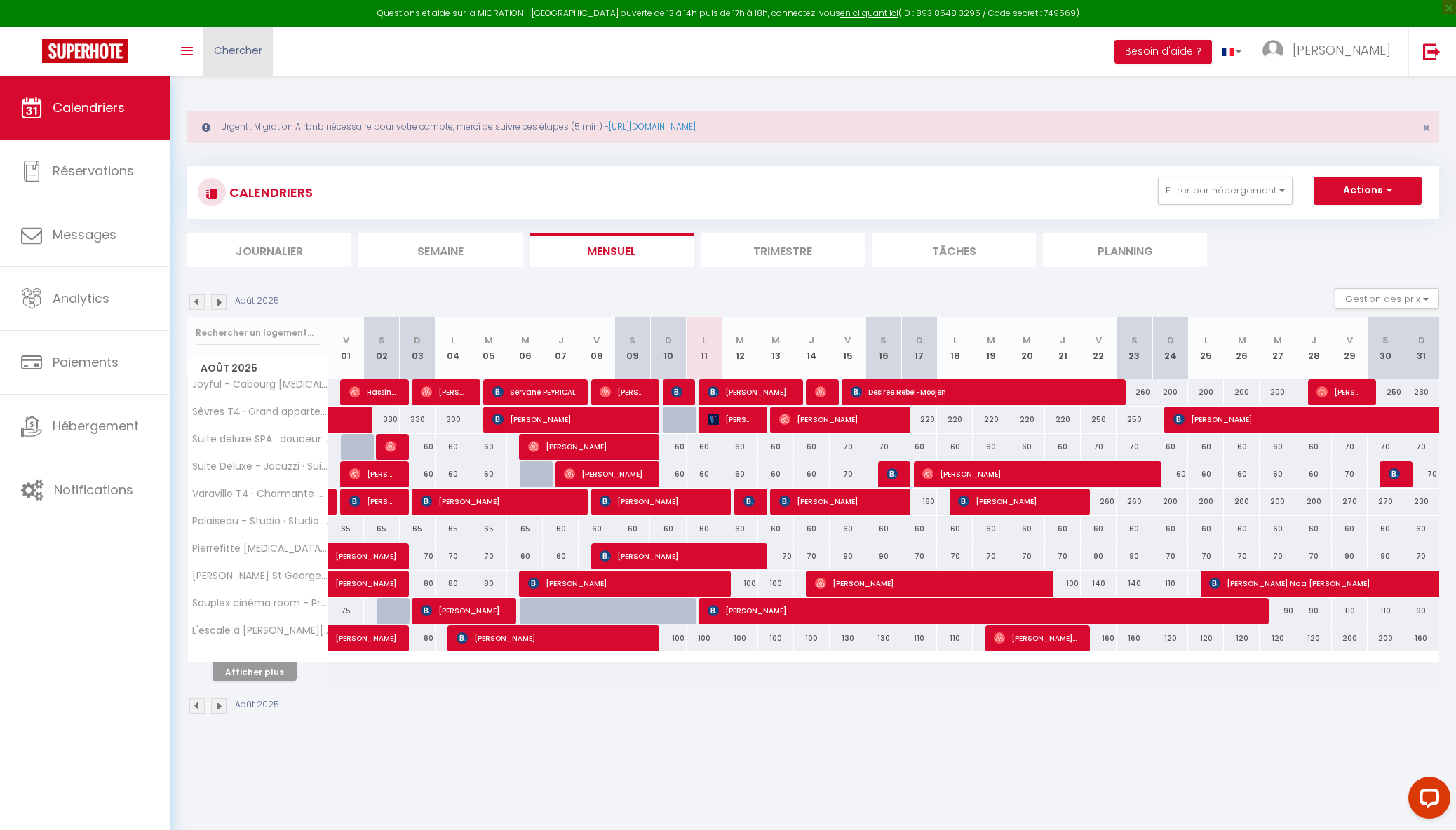
click at [239, 51] on span "Chercher" at bounding box center [238, 50] width 49 height 15
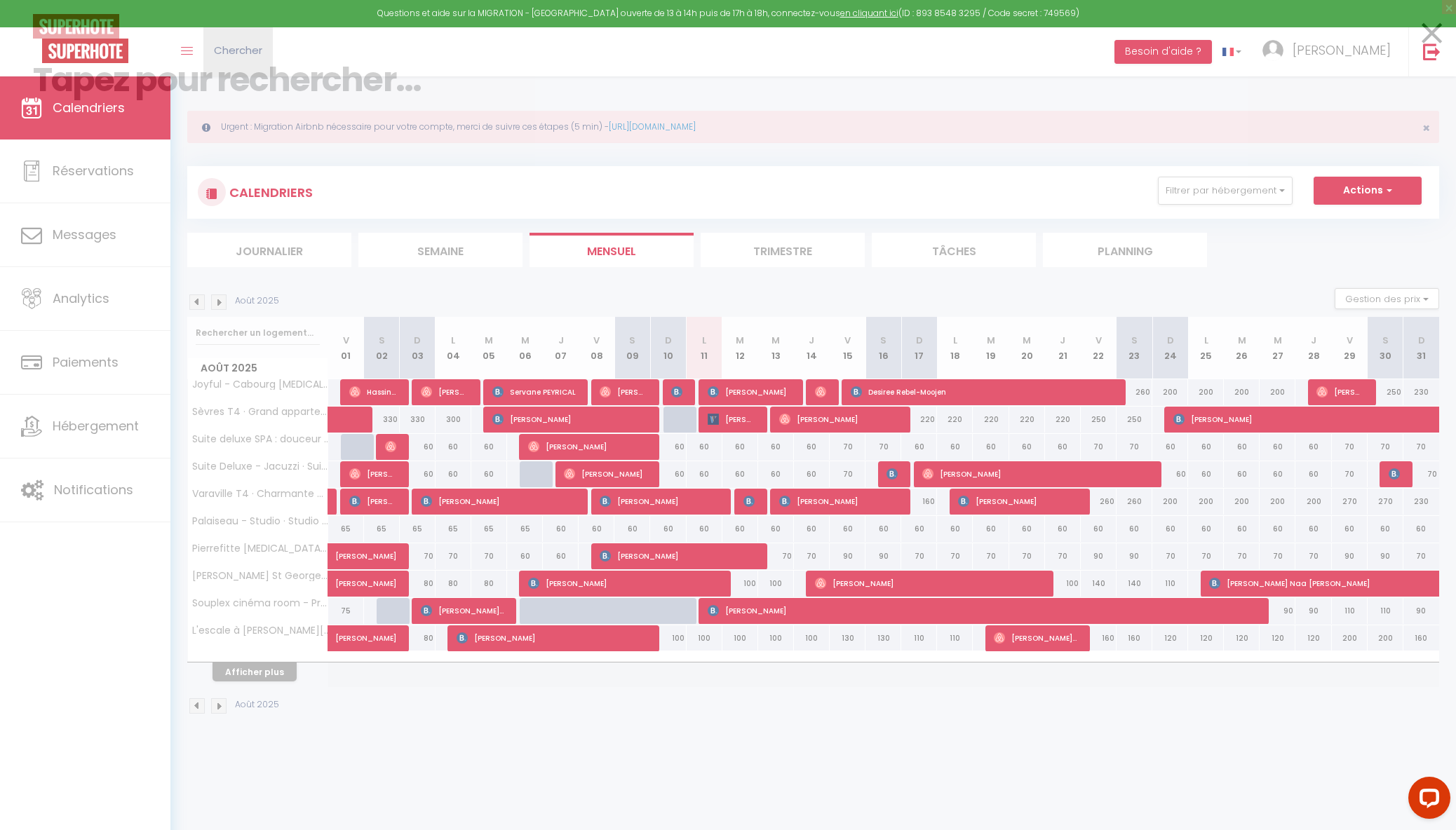
paste input "5438346"
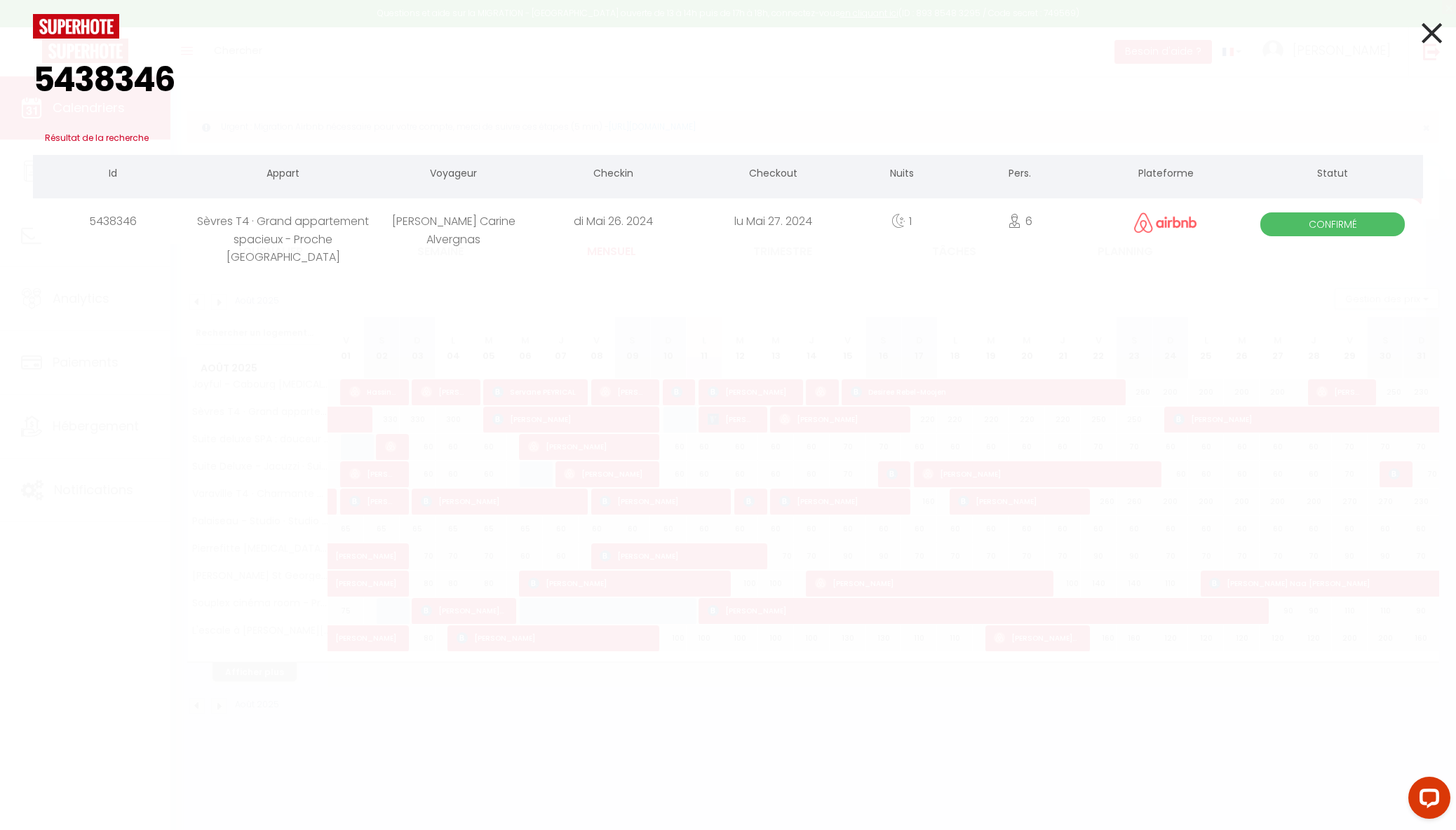
click at [293, 214] on div "Sèvres T4 · Grand appartement spacieux - Proche [GEOGRAPHIC_DATA]" at bounding box center [284, 221] width 181 height 45
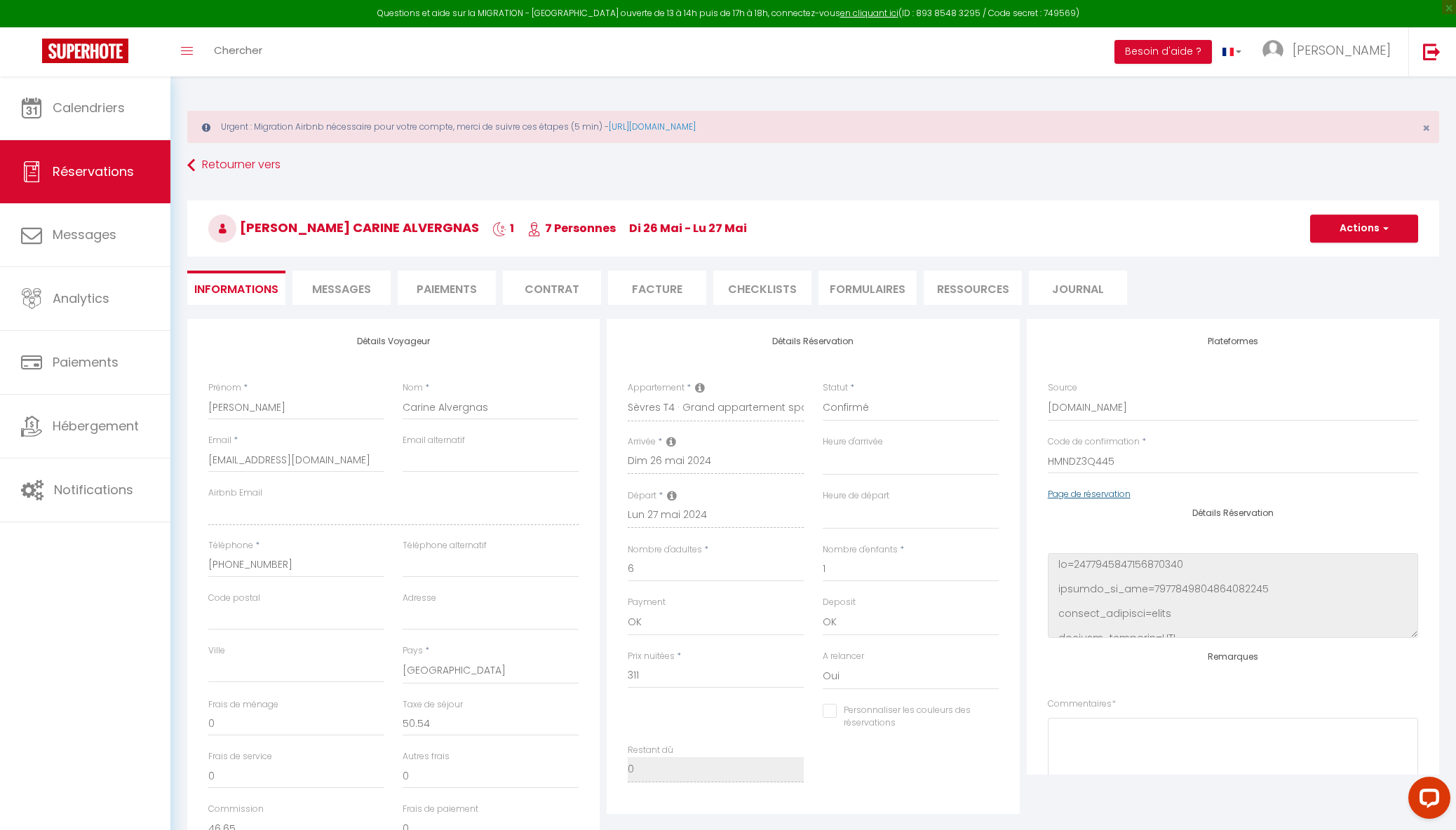
click at [1081, 492] on link "Page de réservation" at bounding box center [1089, 494] width 83 height 12
click at [98, 56] on img at bounding box center [85, 50] width 86 height 24
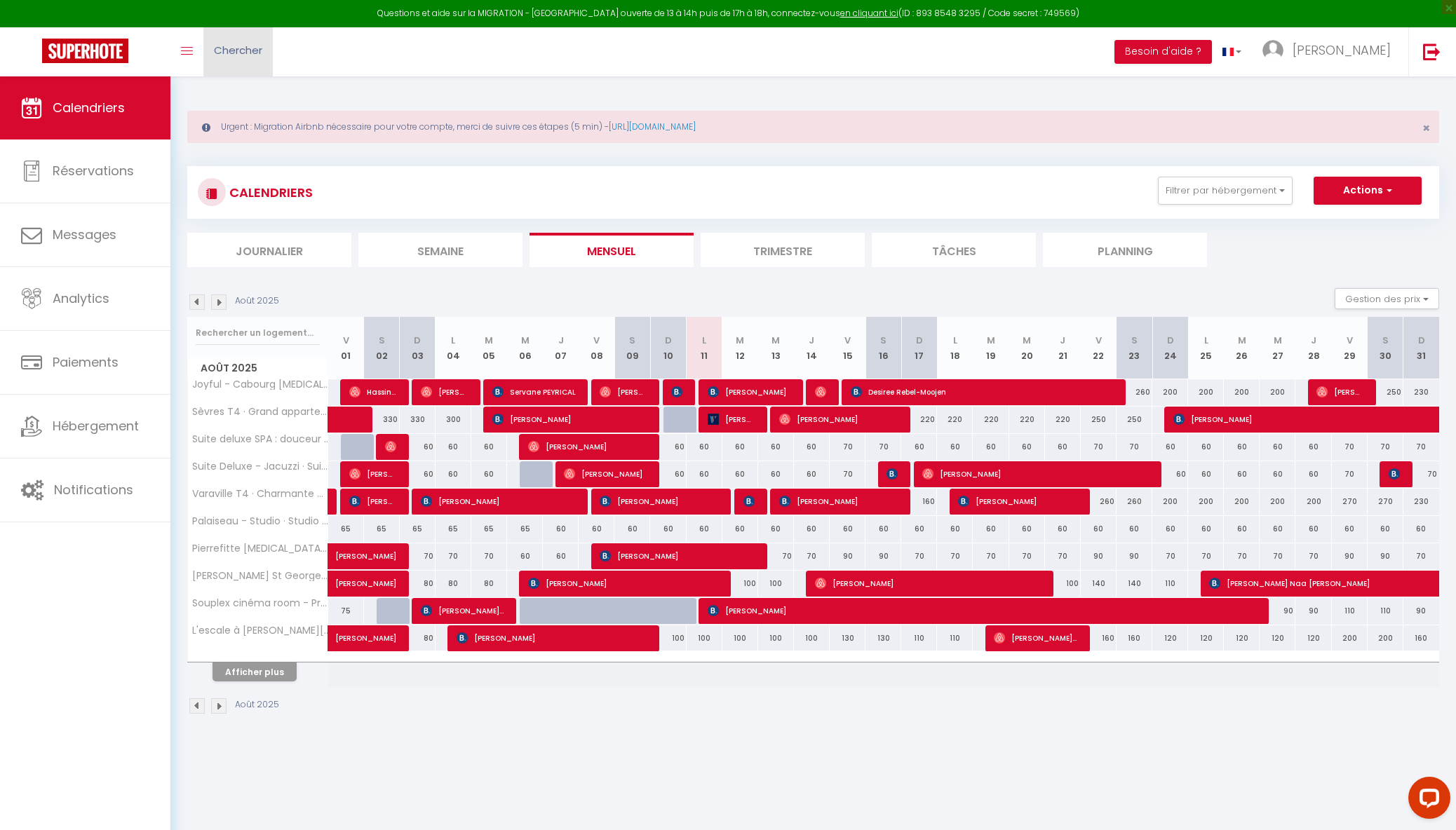
click at [237, 54] on span "Chercher" at bounding box center [238, 50] width 49 height 15
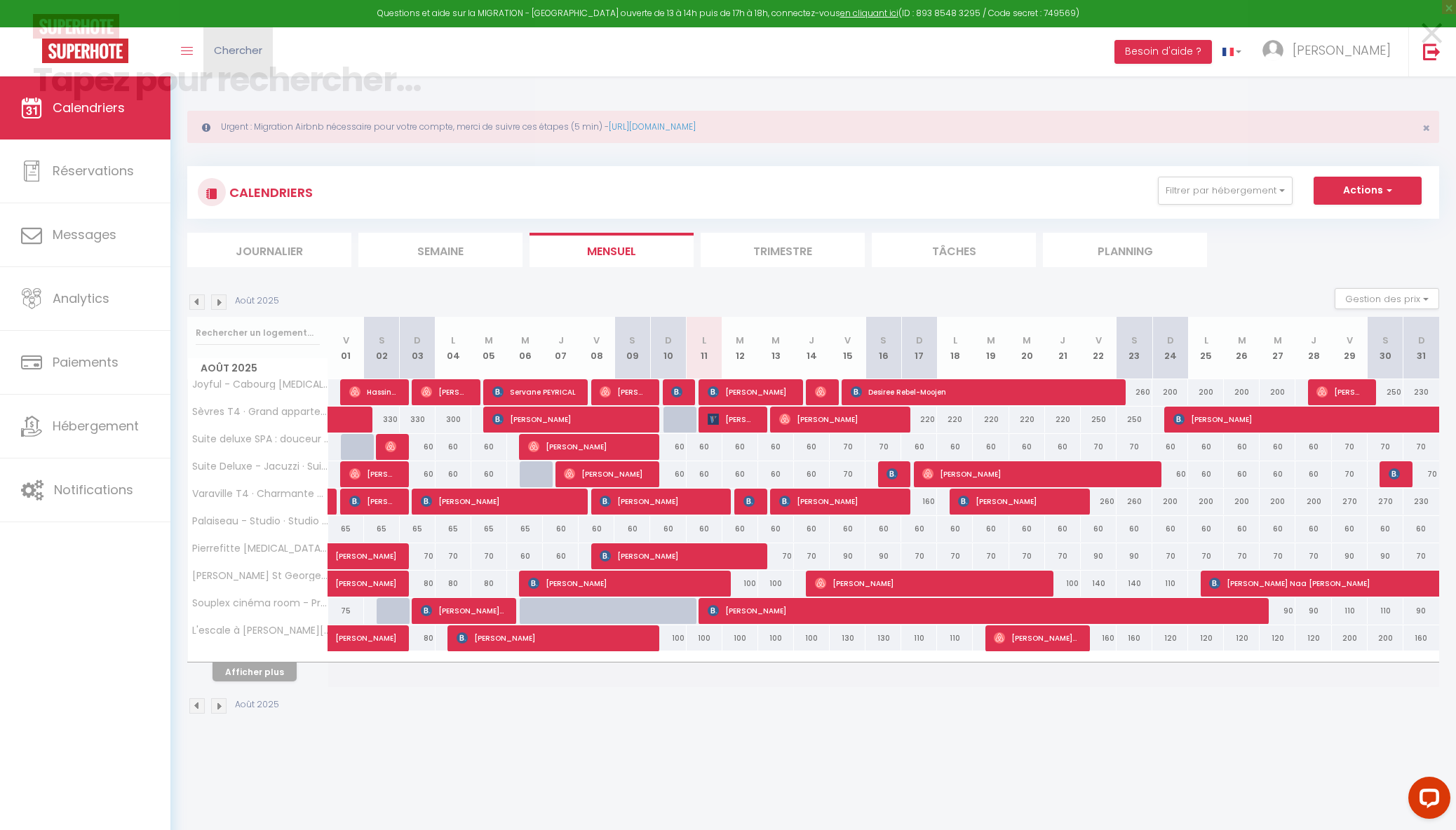
paste input "5438354"
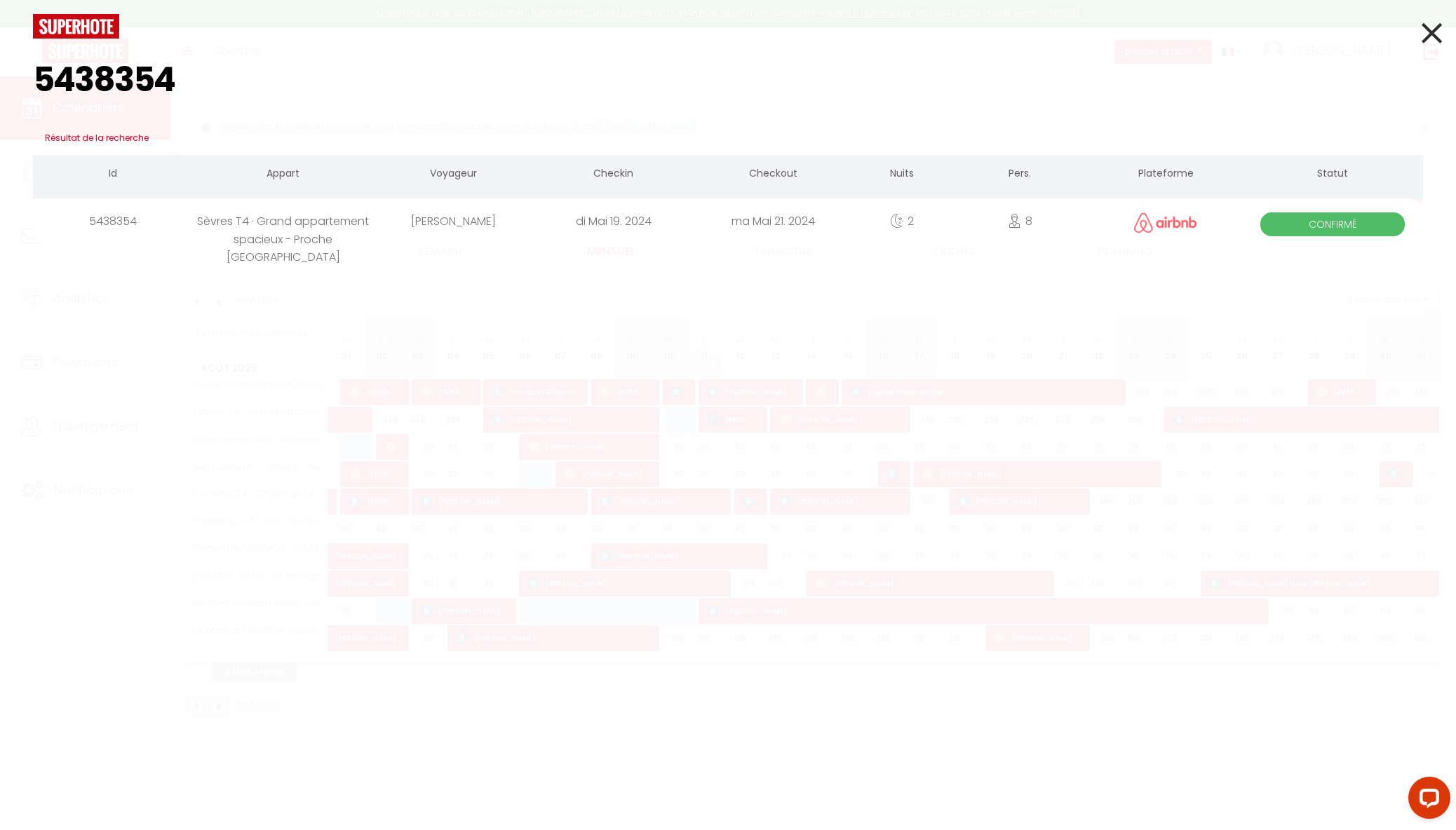
click at [286, 234] on div "Sèvres T4 · Grand appartement spacieux - Proche [GEOGRAPHIC_DATA]" at bounding box center [284, 221] width 181 height 45
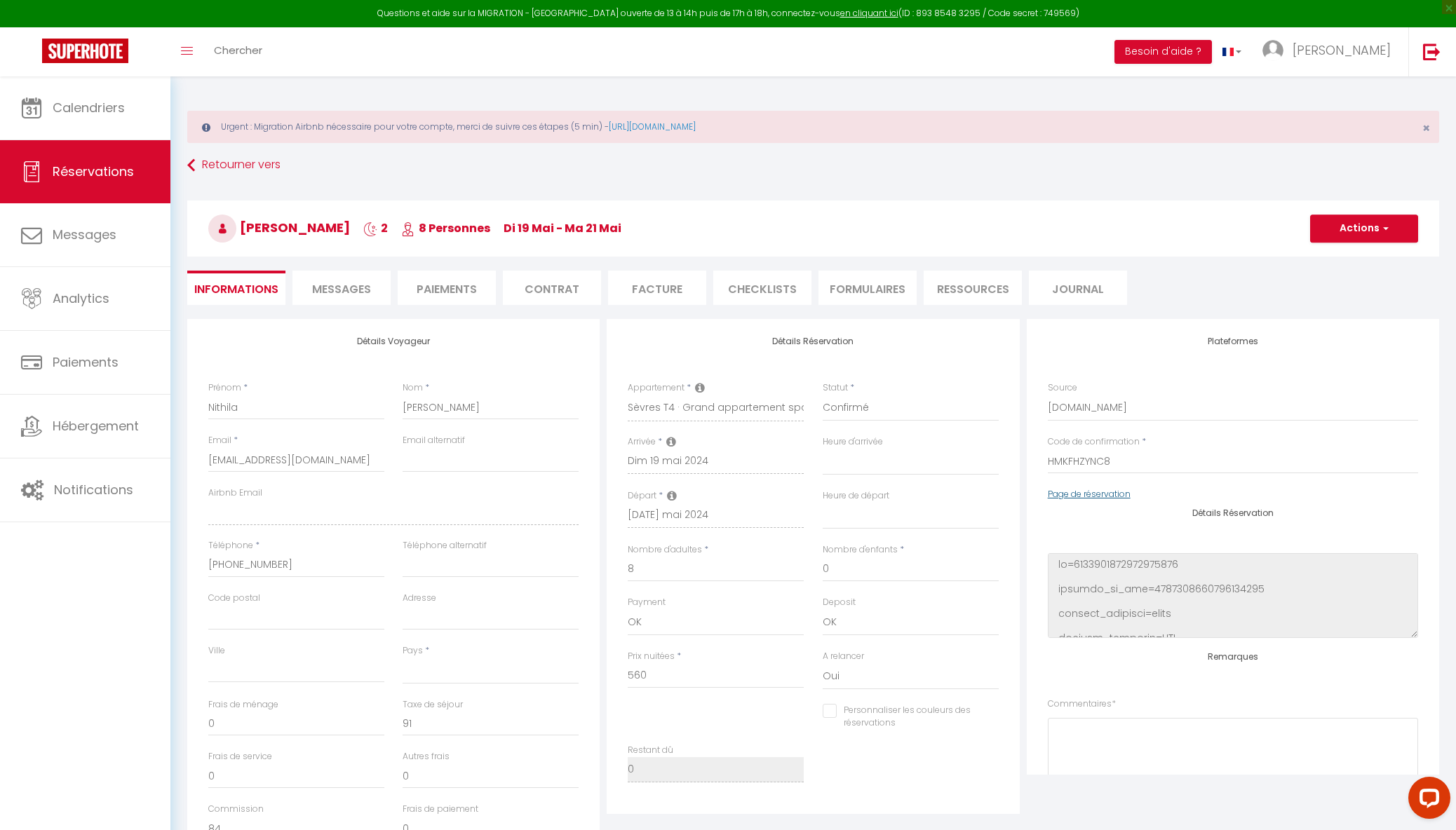
click at [1103, 491] on link "Page de réservation" at bounding box center [1089, 494] width 83 height 12
click at [125, 51] on img at bounding box center [85, 50] width 86 height 24
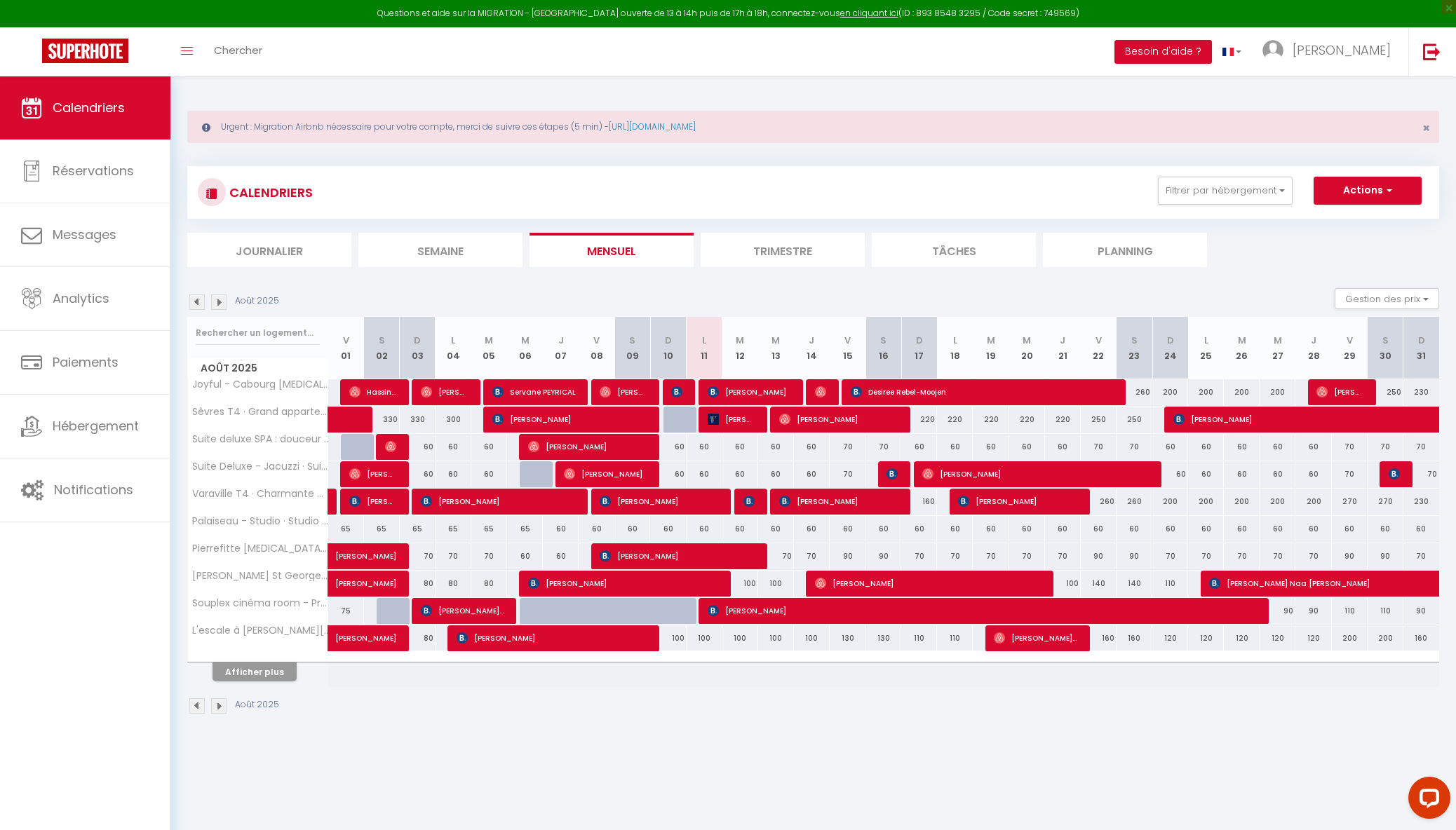
click at [105, 54] on img at bounding box center [85, 50] width 86 height 24
click at [232, 49] on span "Chercher" at bounding box center [238, 50] width 49 height 15
paste input "5438360"
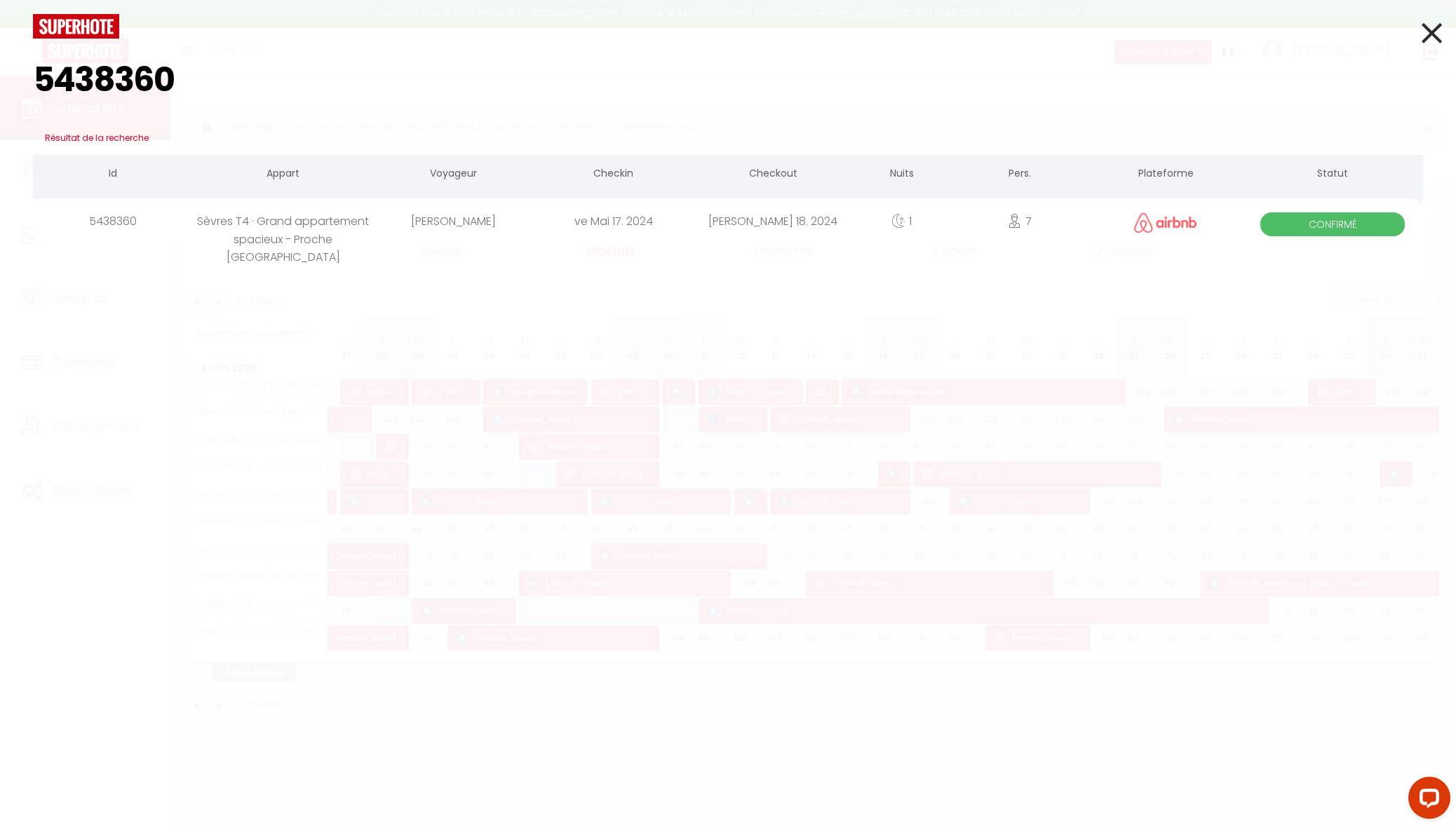
click at [331, 220] on div "Sèvres T4 · Grand appartement spacieux - Proche [GEOGRAPHIC_DATA]" at bounding box center [284, 221] width 181 height 45
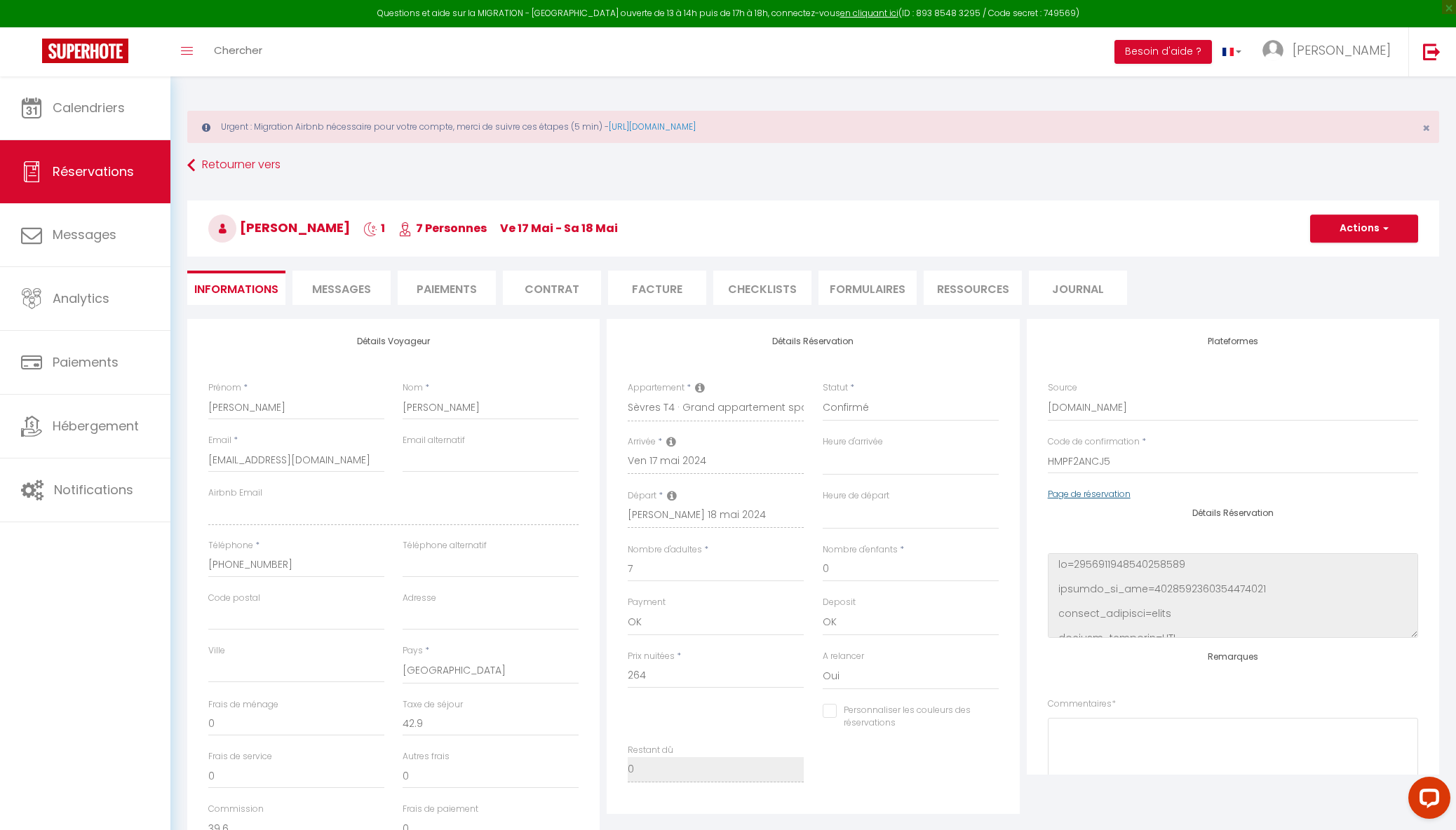
click at [1077, 494] on link "Page de réservation" at bounding box center [1089, 494] width 83 height 12
click at [128, 52] on img at bounding box center [85, 50] width 86 height 24
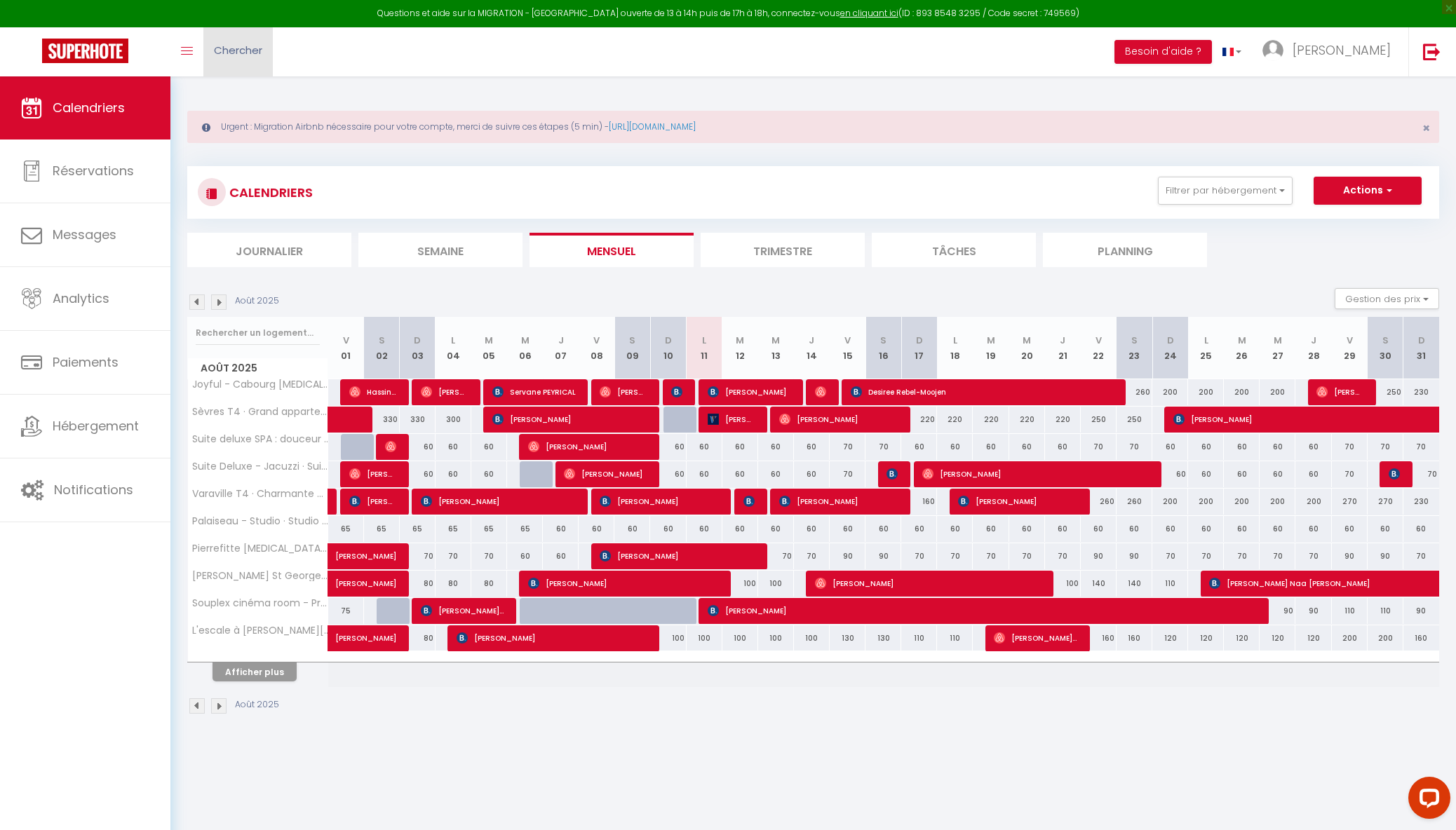
click at [234, 60] on link "Chercher" at bounding box center [238, 52] width 69 height 49
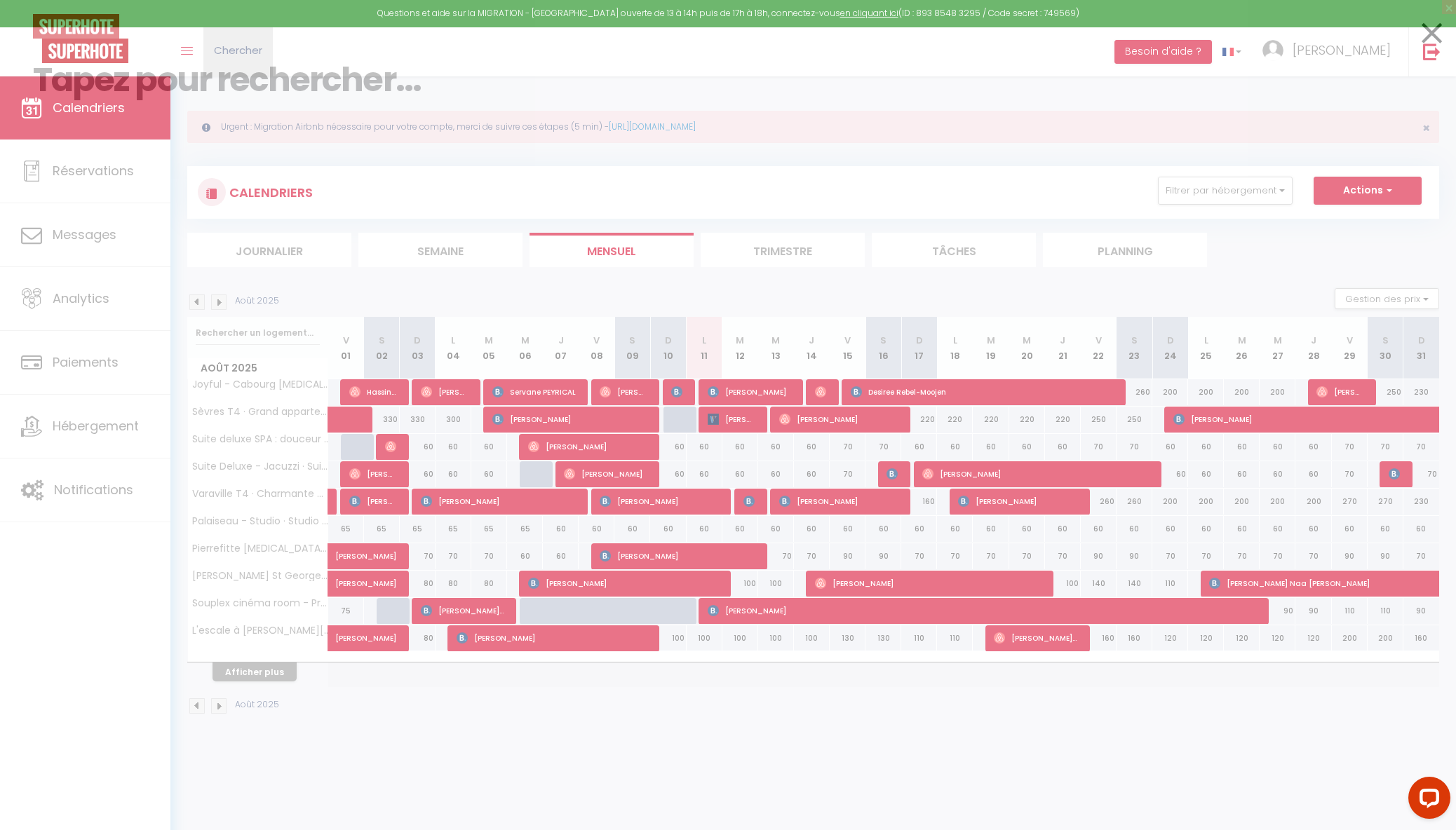
paste input "5438366"
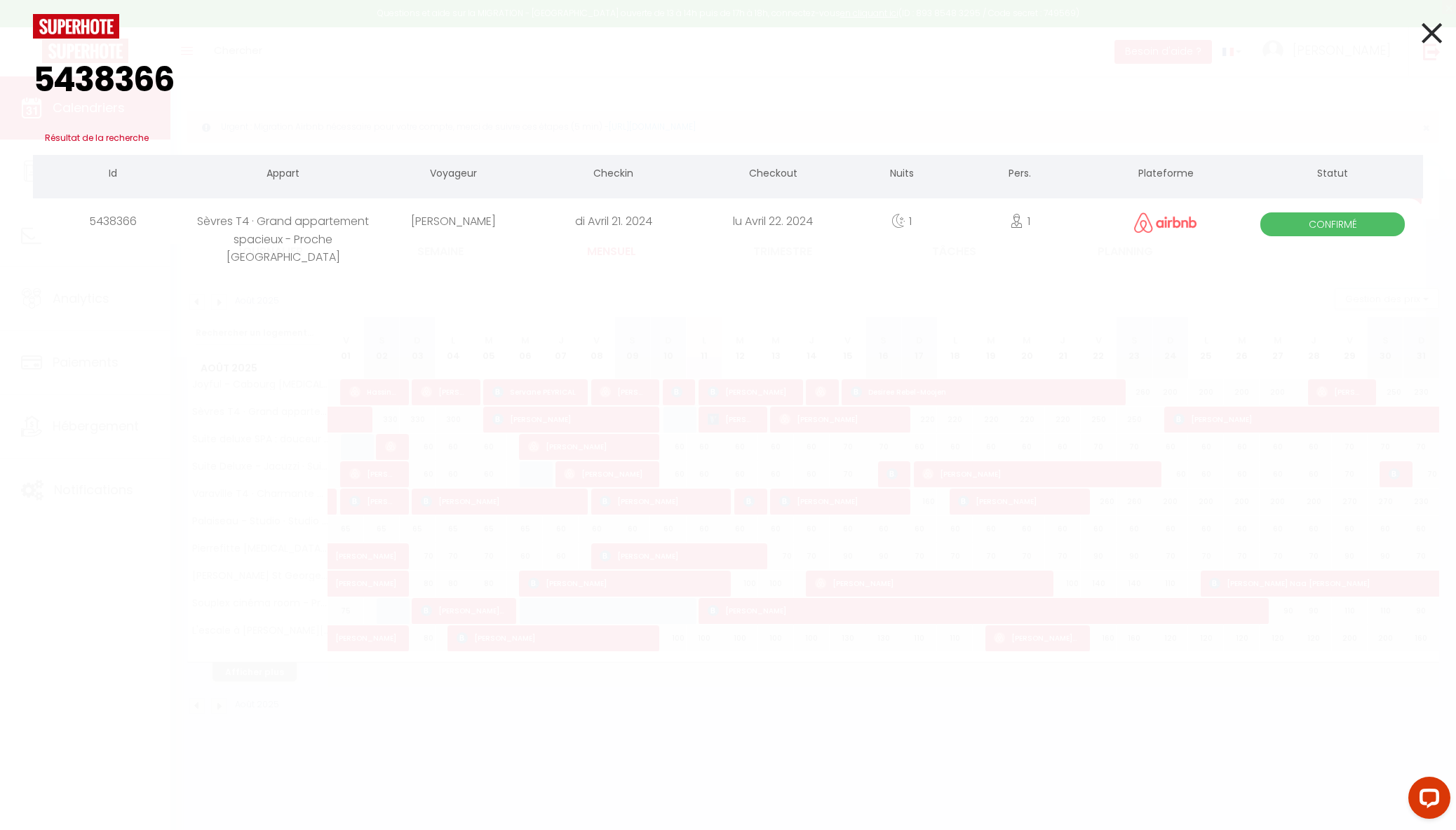
click at [278, 216] on div "Sèvres T4 · Grand appartement spacieux - Proche [GEOGRAPHIC_DATA]" at bounding box center [284, 221] width 181 height 45
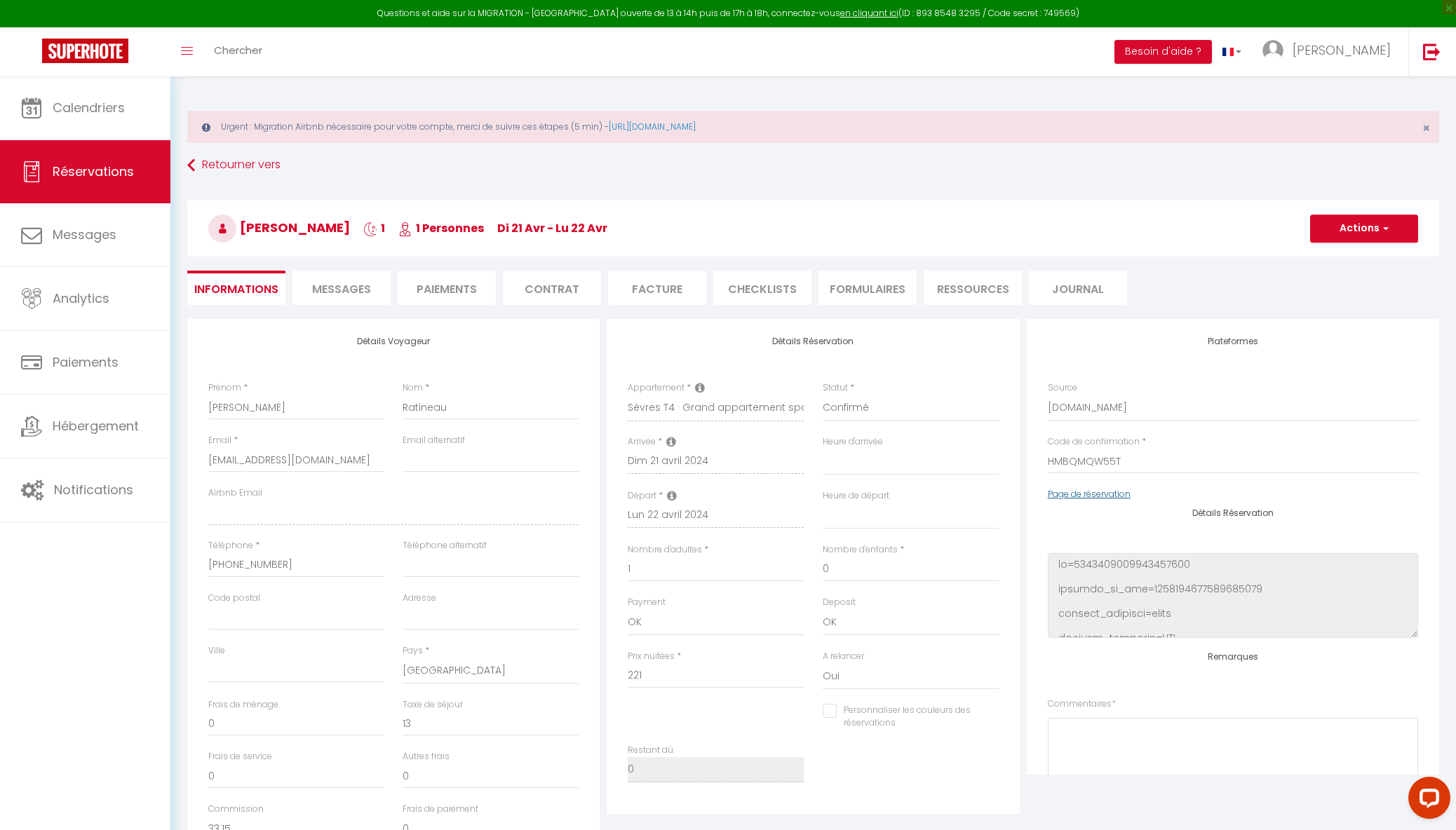
click at [1098, 491] on link "Page de réservation" at bounding box center [1089, 494] width 83 height 12
click at [79, 54] on img at bounding box center [85, 50] width 86 height 24
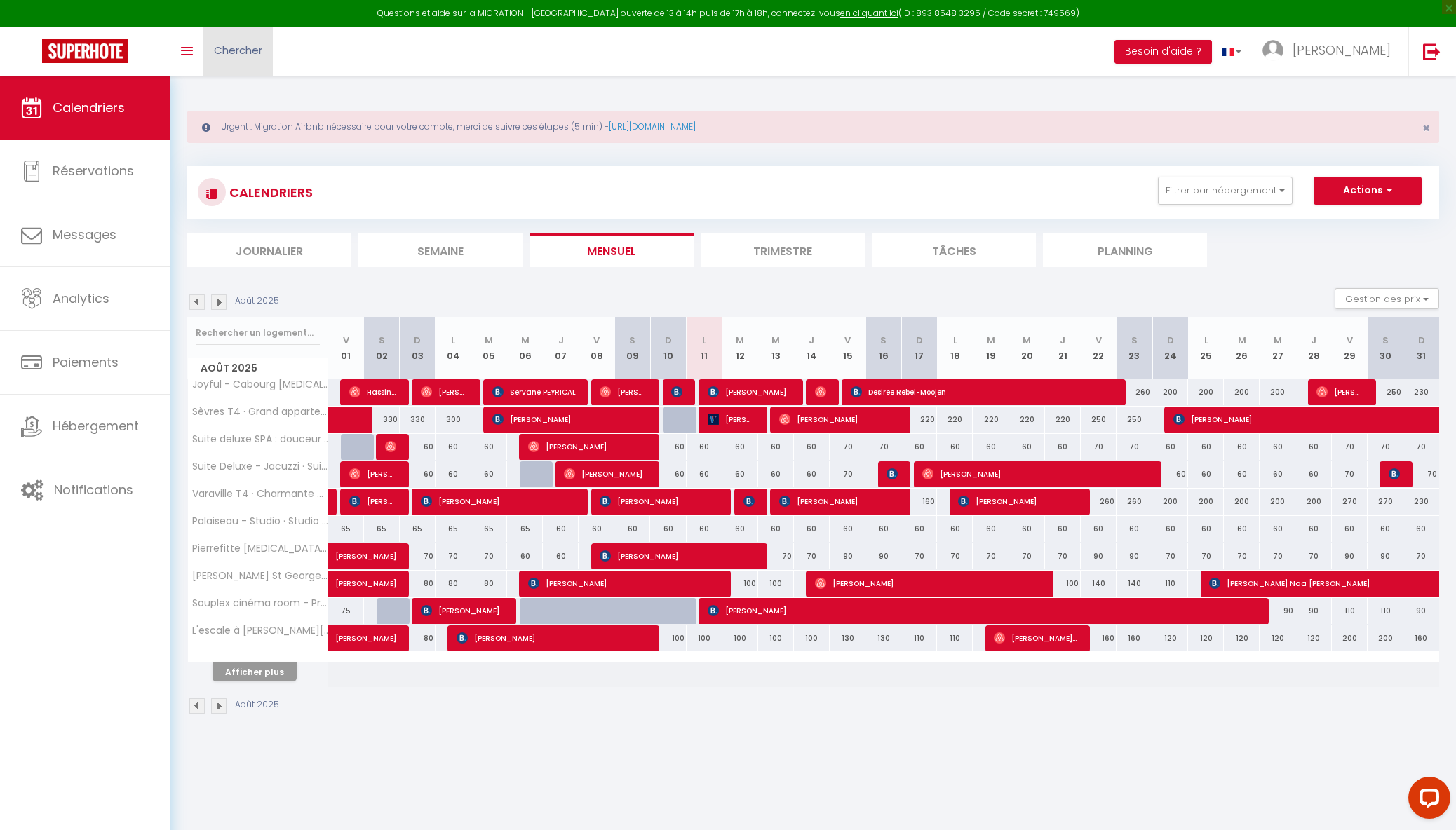
click at [244, 54] on span "Chercher" at bounding box center [238, 50] width 49 height 15
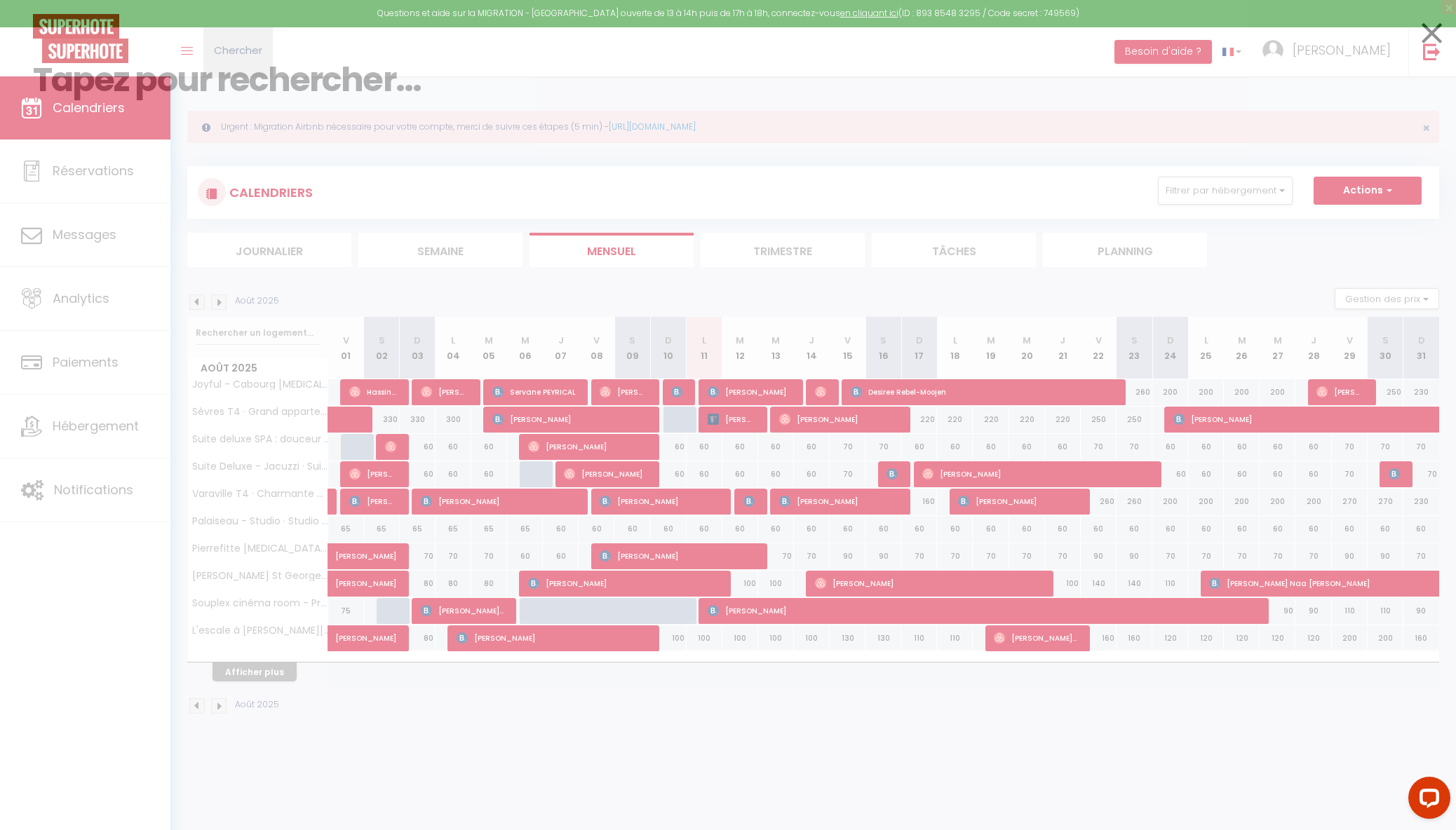
paste input "5438371"
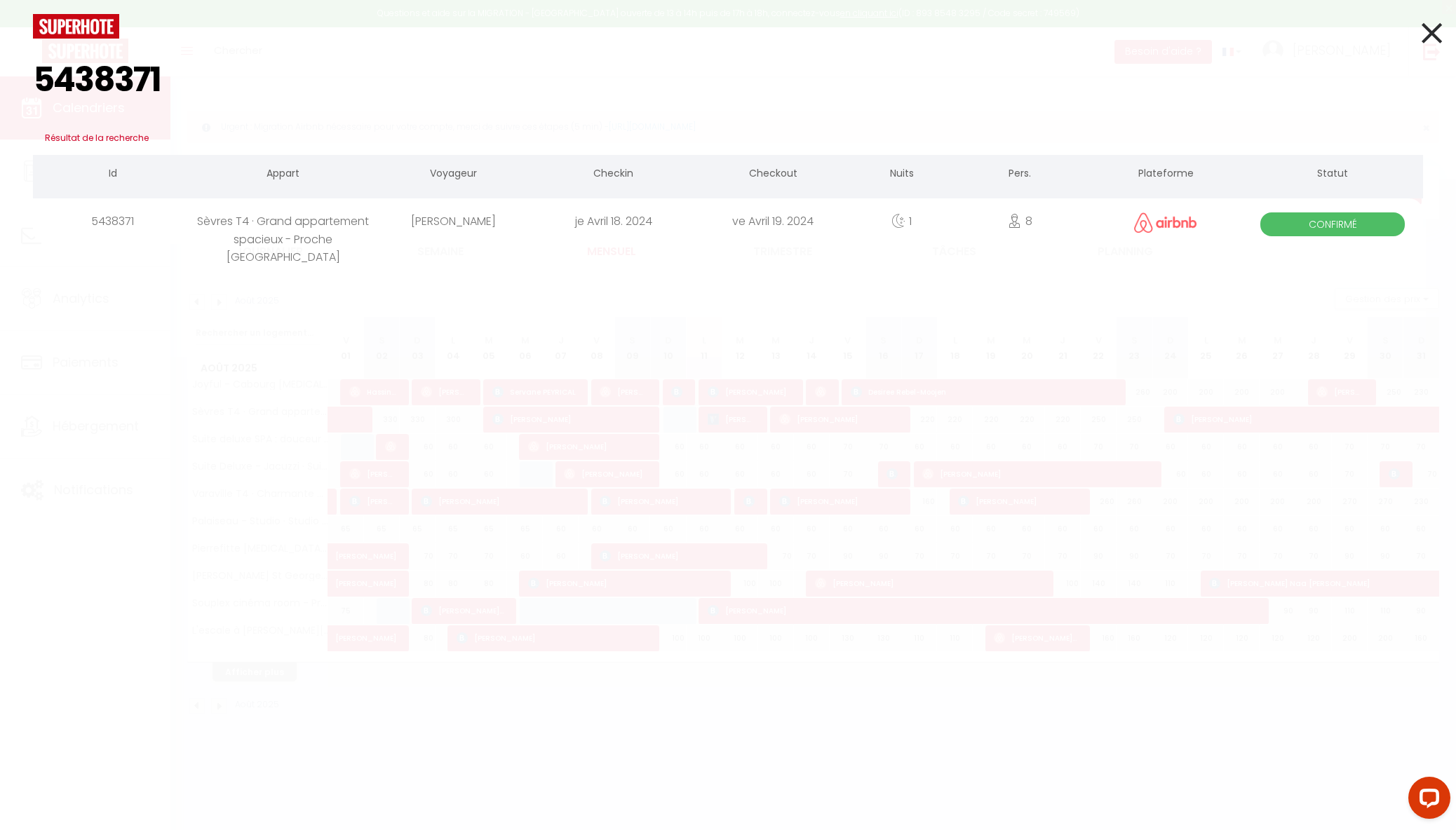
click at [320, 222] on div "Sèvres T4 · Grand appartement spacieux - Proche [GEOGRAPHIC_DATA]" at bounding box center [284, 221] width 181 height 45
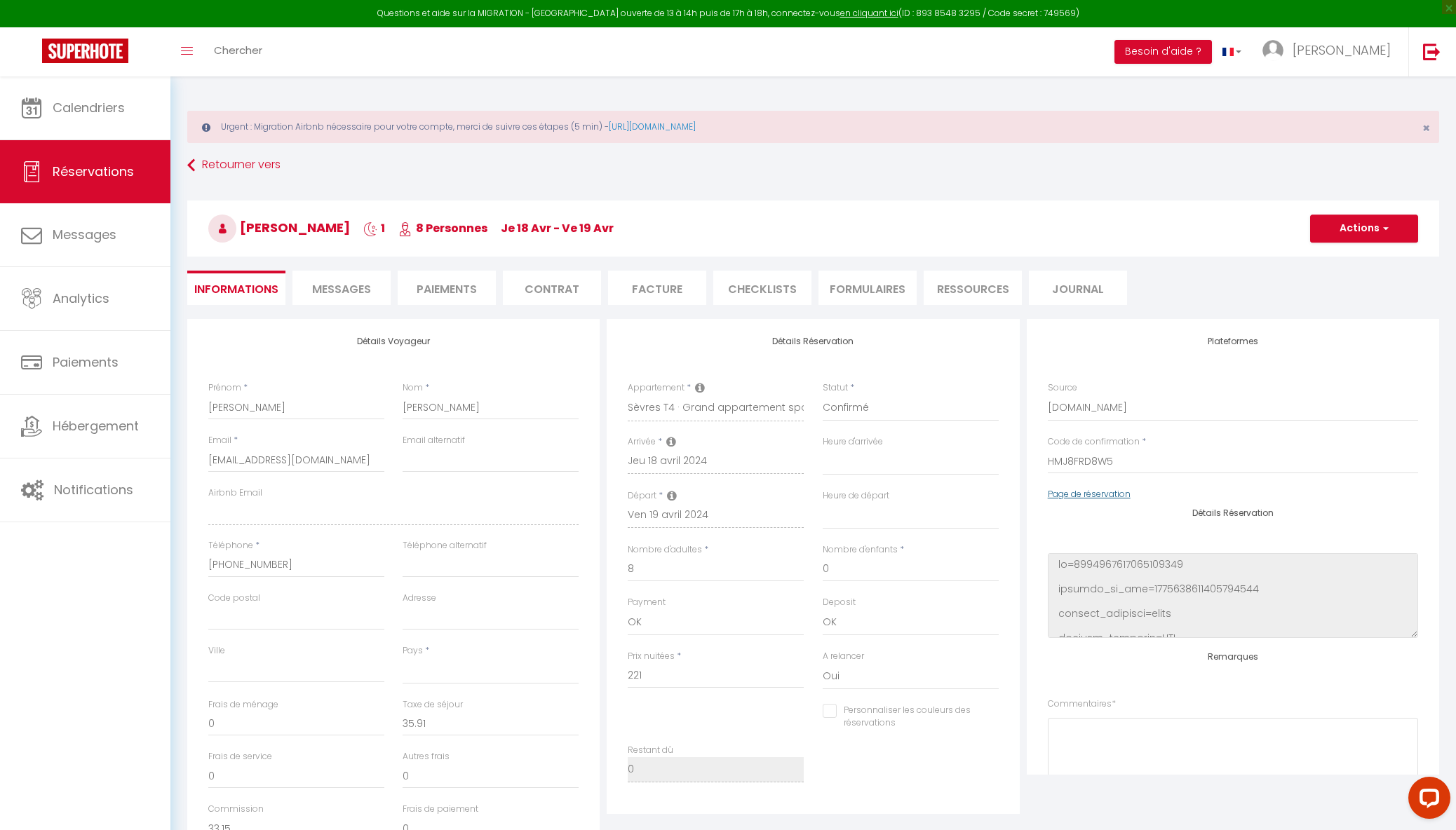
click at [1106, 494] on link "Page de réservation" at bounding box center [1089, 494] width 83 height 12
click at [131, 54] on link at bounding box center [85, 52] width 171 height 49
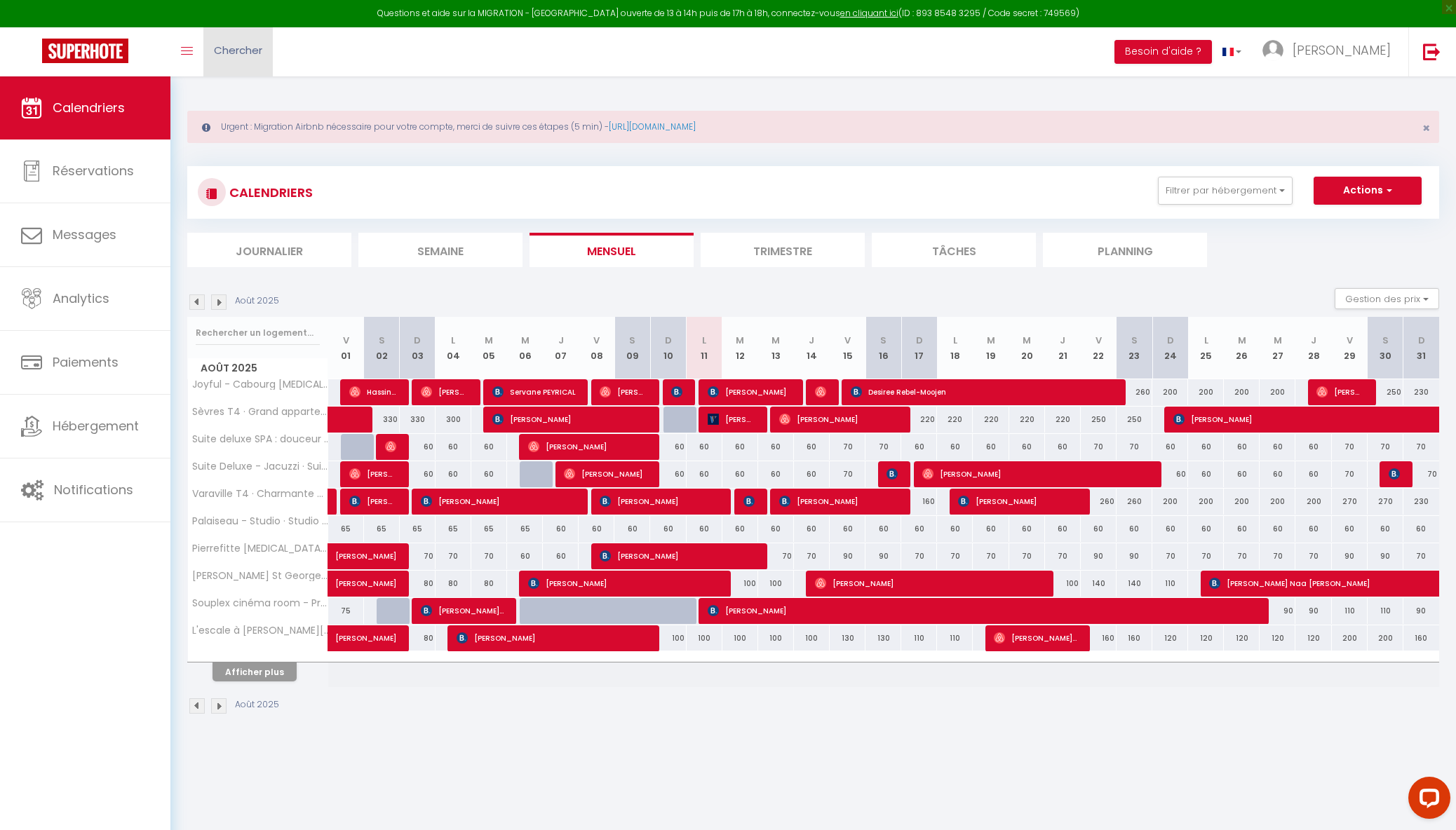
click at [233, 60] on link "Chercher" at bounding box center [238, 52] width 69 height 49
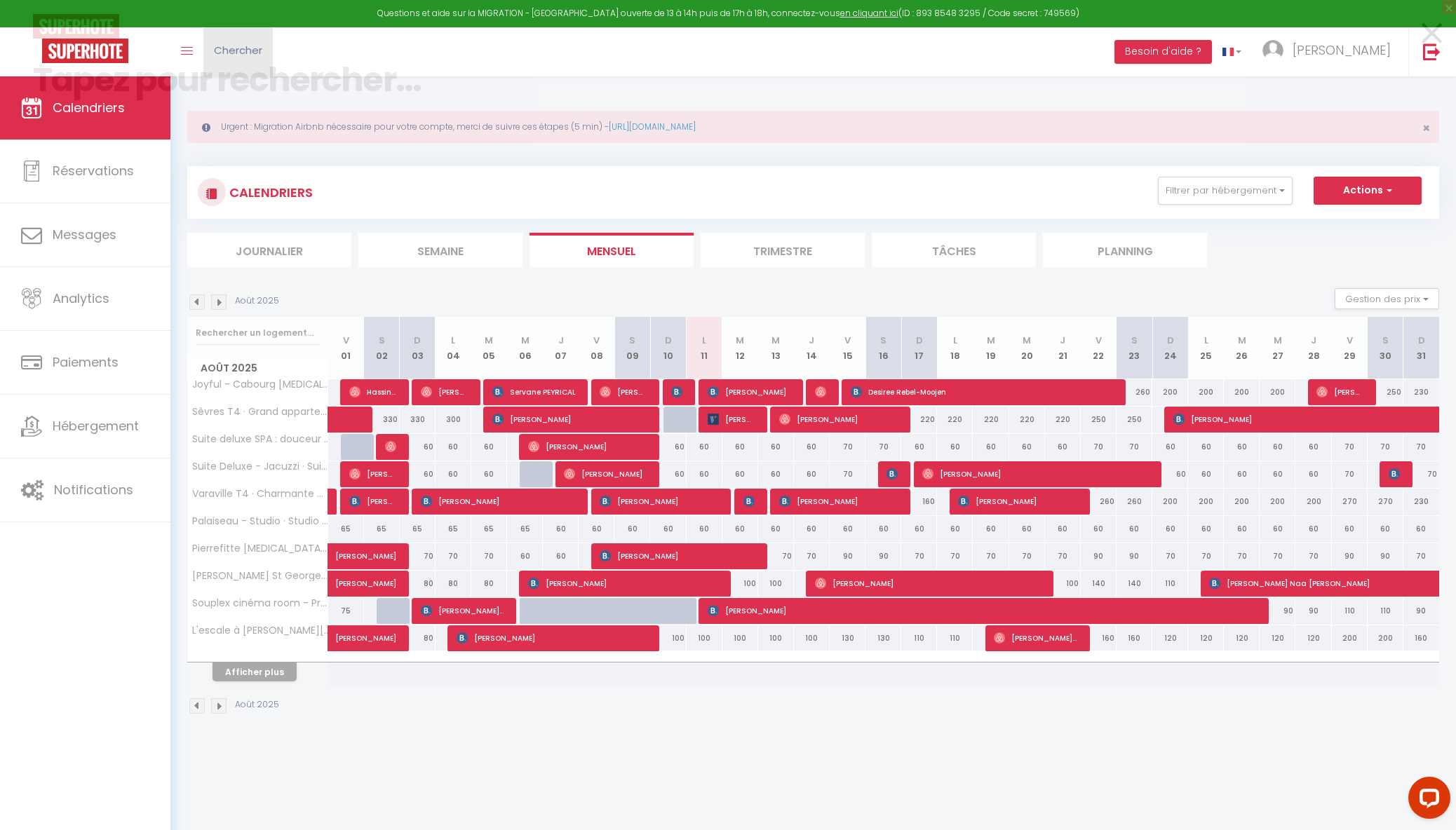
paste input "5438313"
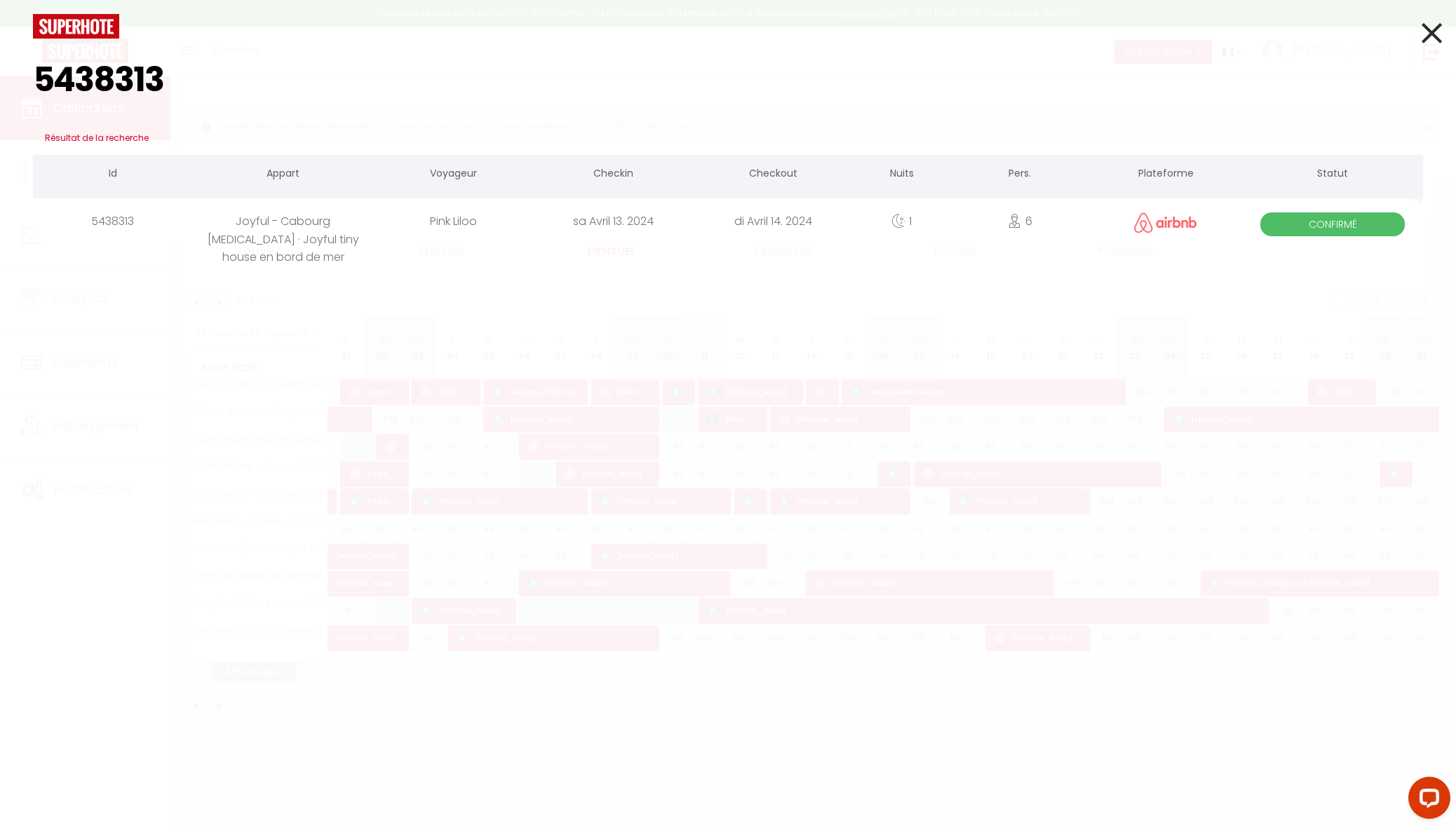
click at [286, 225] on div "Joyful - Cabourg [MEDICAL_DATA] · Joyful tiny house en bord de mer" at bounding box center [284, 221] width 181 height 45
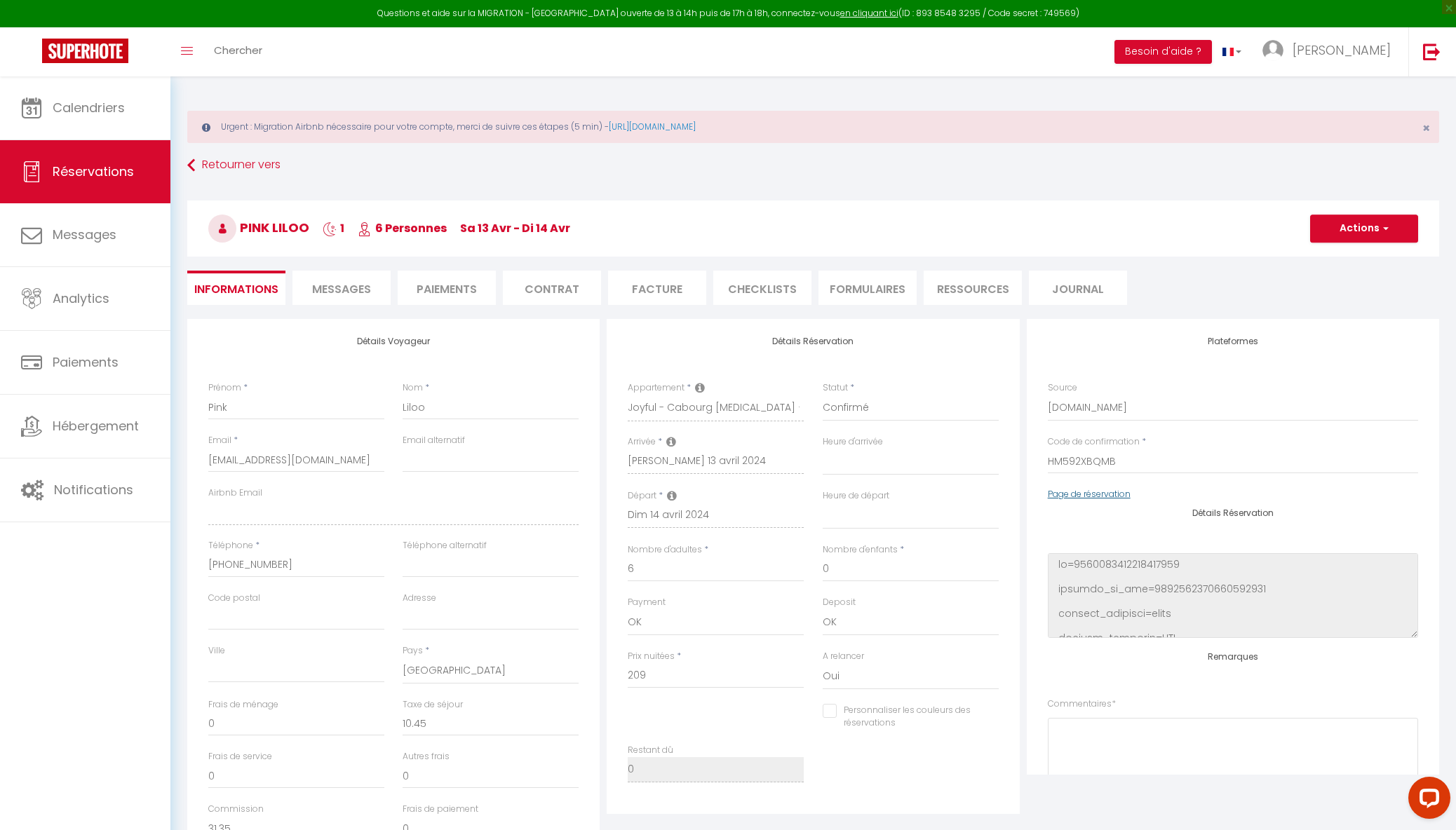
click at [1103, 494] on link "Page de réservation" at bounding box center [1089, 494] width 83 height 12
click at [129, 45] on link at bounding box center [85, 52] width 171 height 49
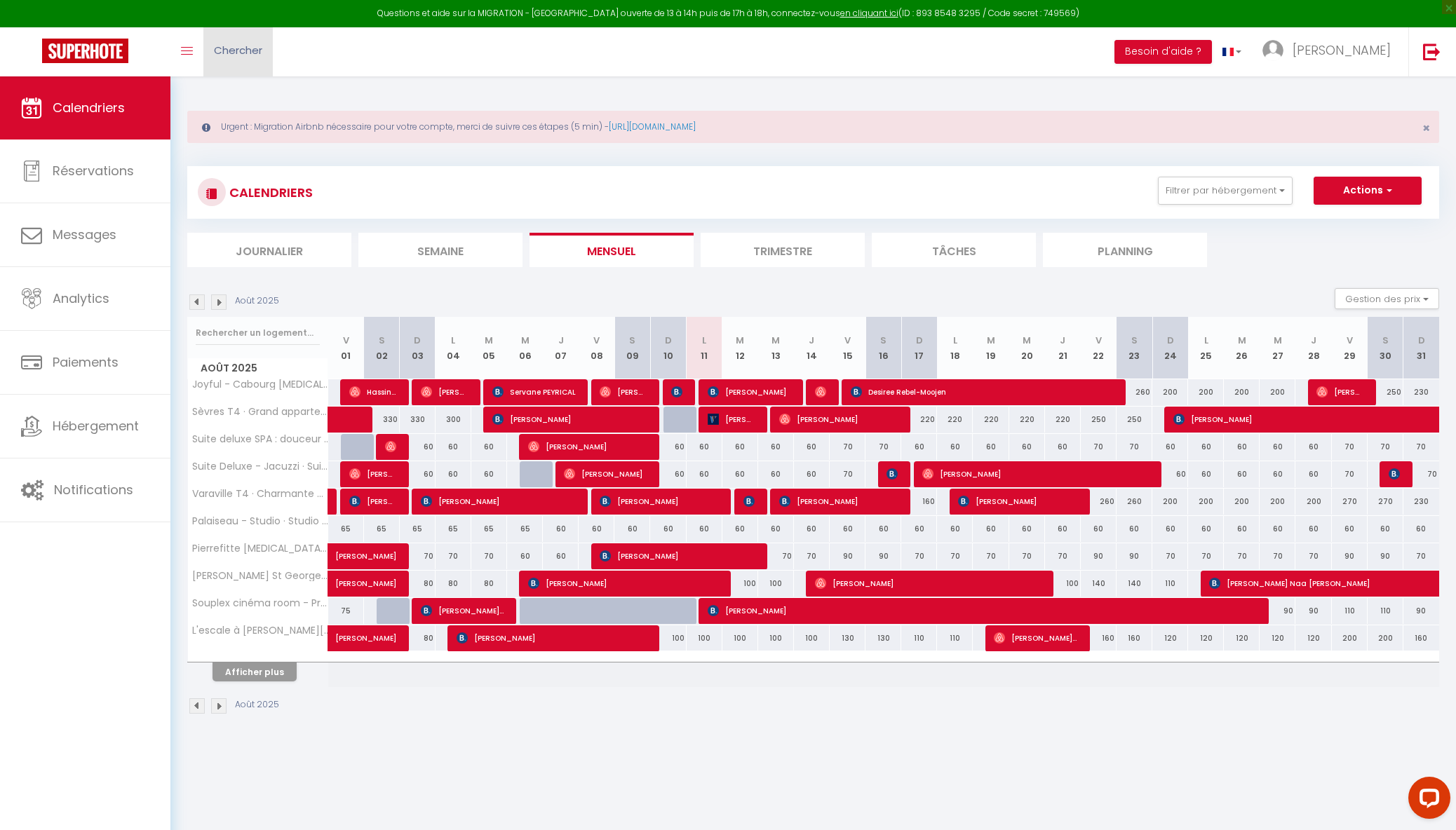
click at [248, 51] on span "Chercher" at bounding box center [238, 50] width 49 height 15
paste input "5438374"
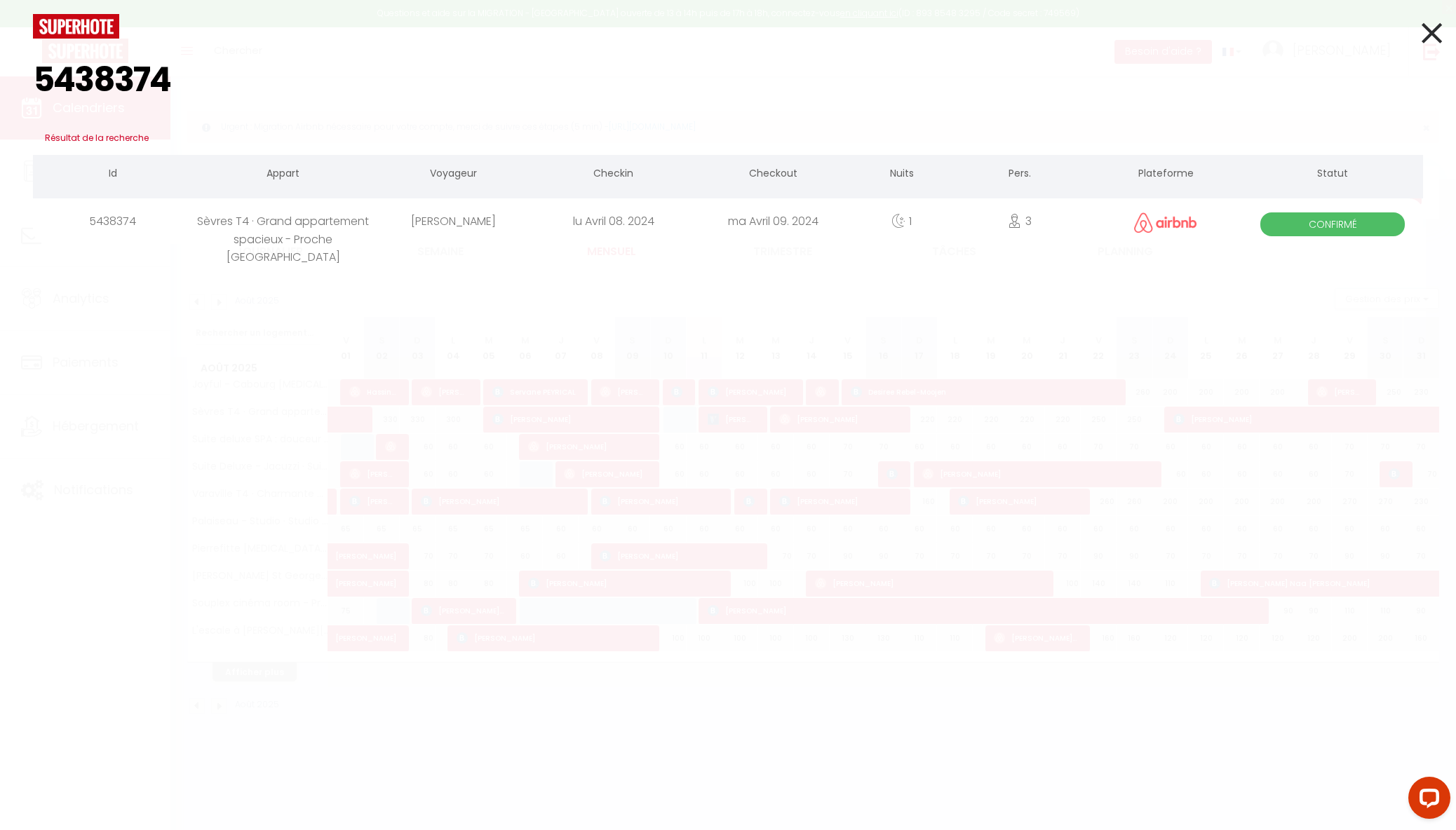
click at [320, 216] on div "Sèvres T4 · Grand appartement spacieux - Proche [GEOGRAPHIC_DATA]" at bounding box center [284, 221] width 181 height 45
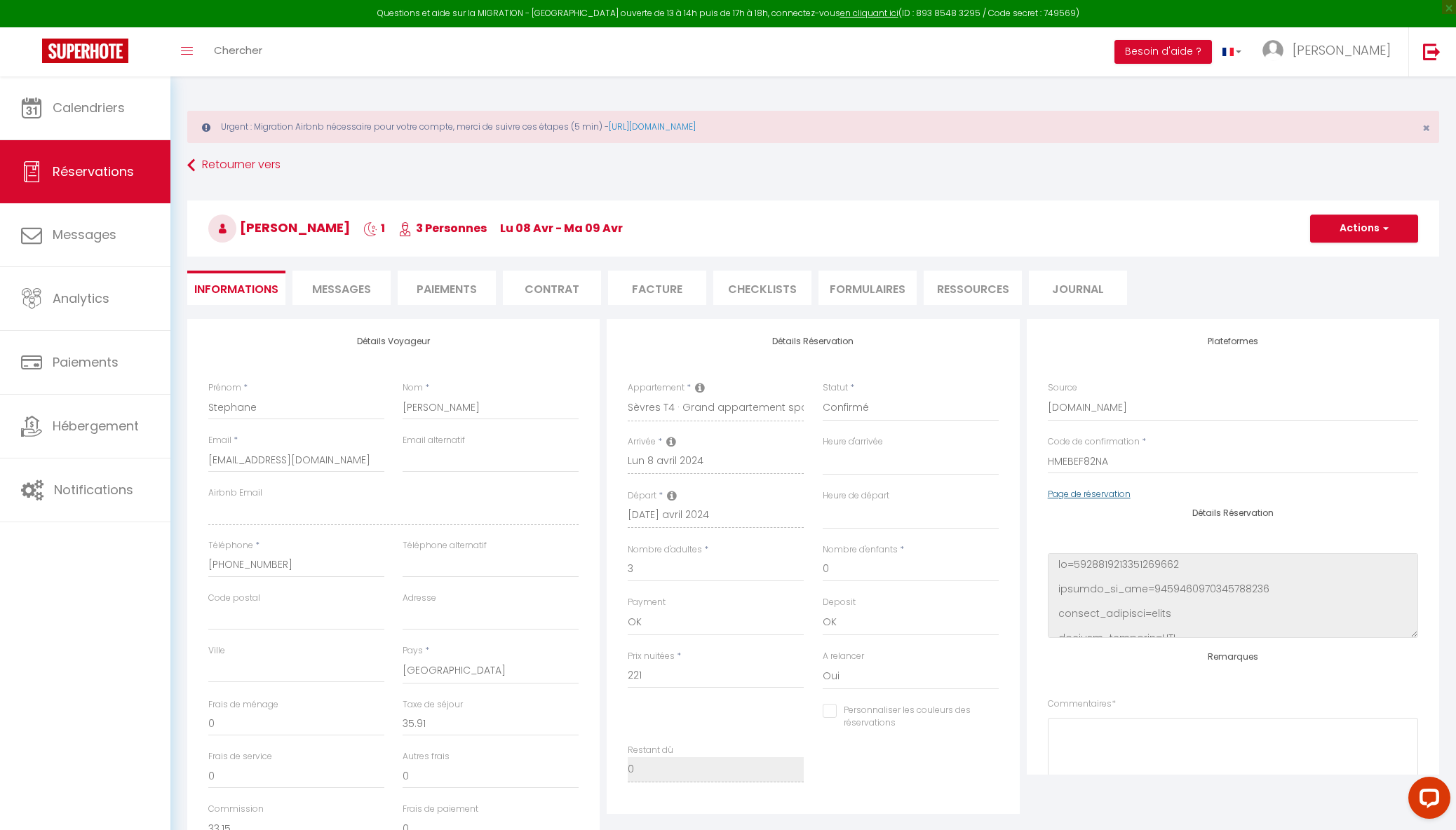
click at [1091, 497] on link "Page de réservation" at bounding box center [1089, 494] width 83 height 12
click at [99, 45] on img at bounding box center [85, 50] width 86 height 24
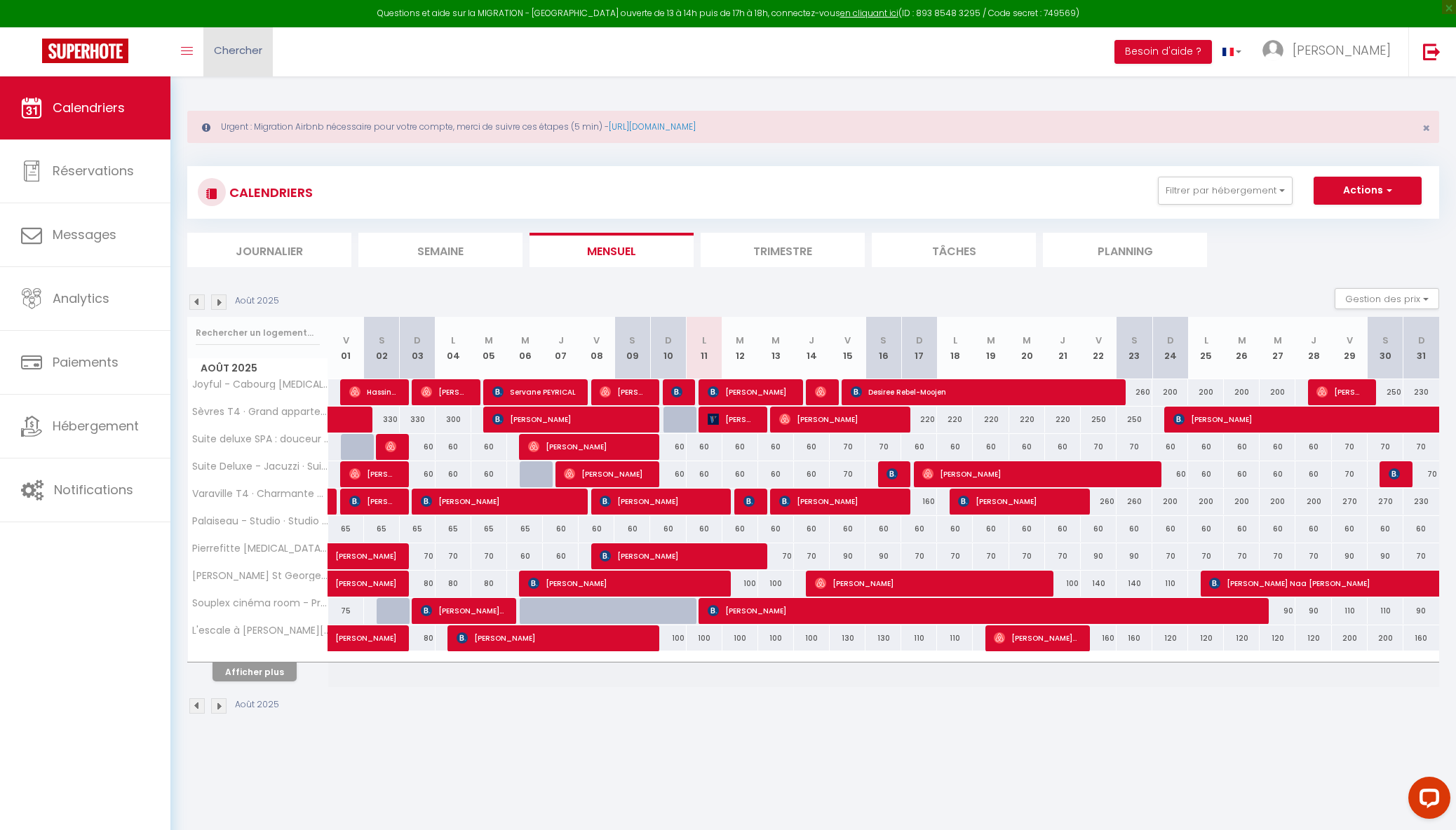
click at [236, 58] on link "Chercher" at bounding box center [238, 52] width 69 height 49
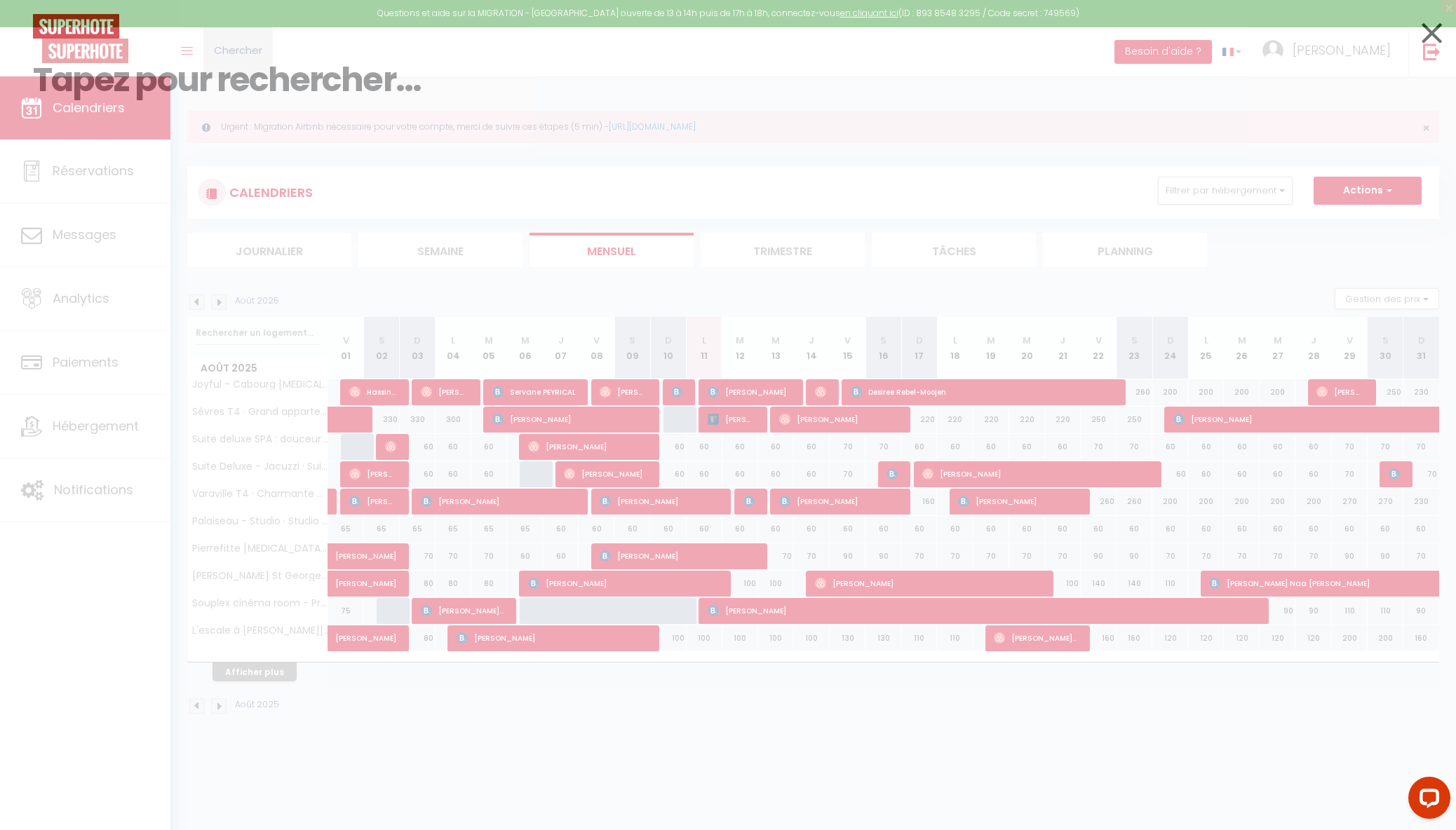
paste input "5438376"
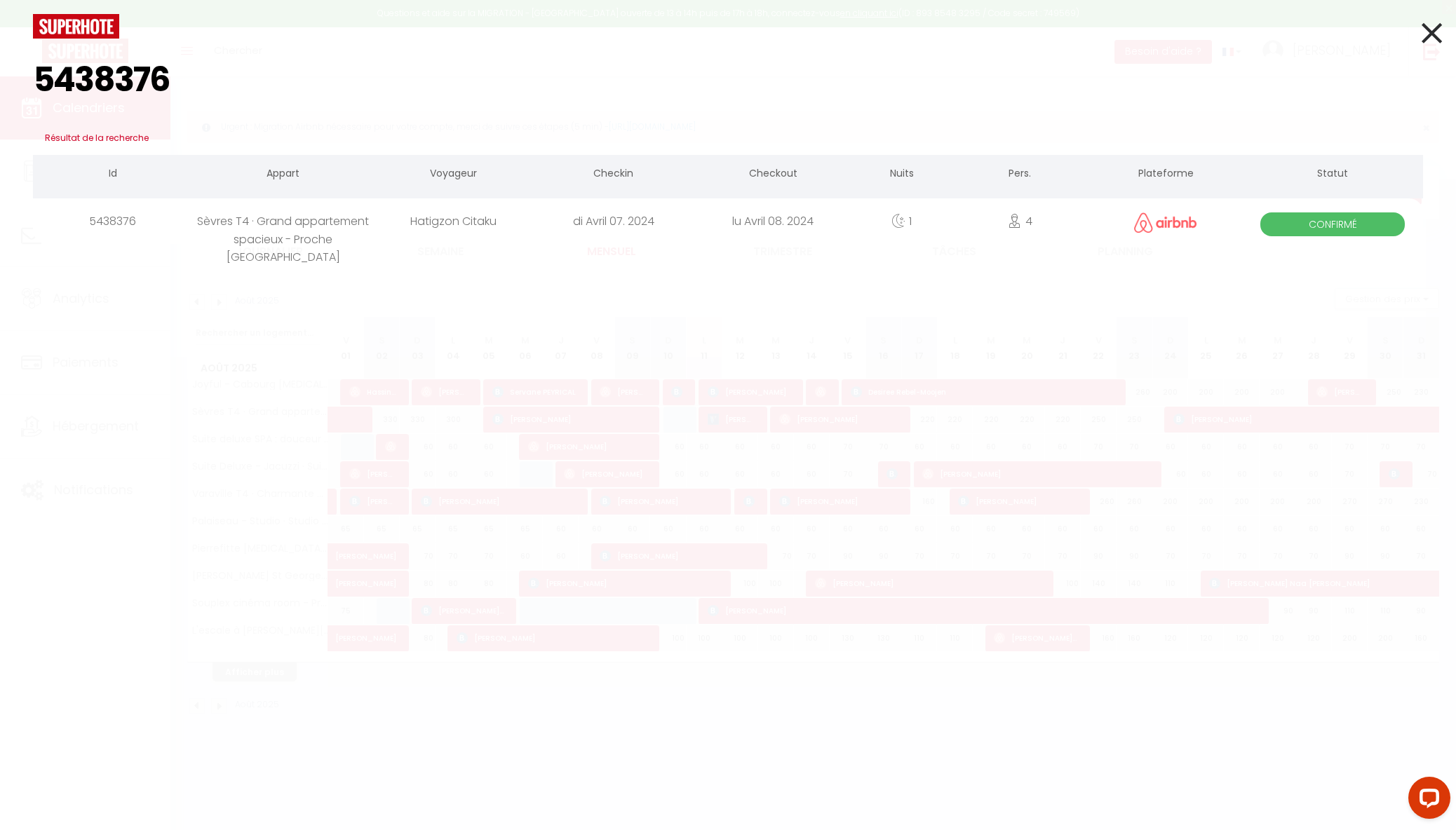
click at [279, 228] on div "Sèvres T4 · Grand appartement spacieux - Proche [GEOGRAPHIC_DATA]" at bounding box center [284, 221] width 181 height 45
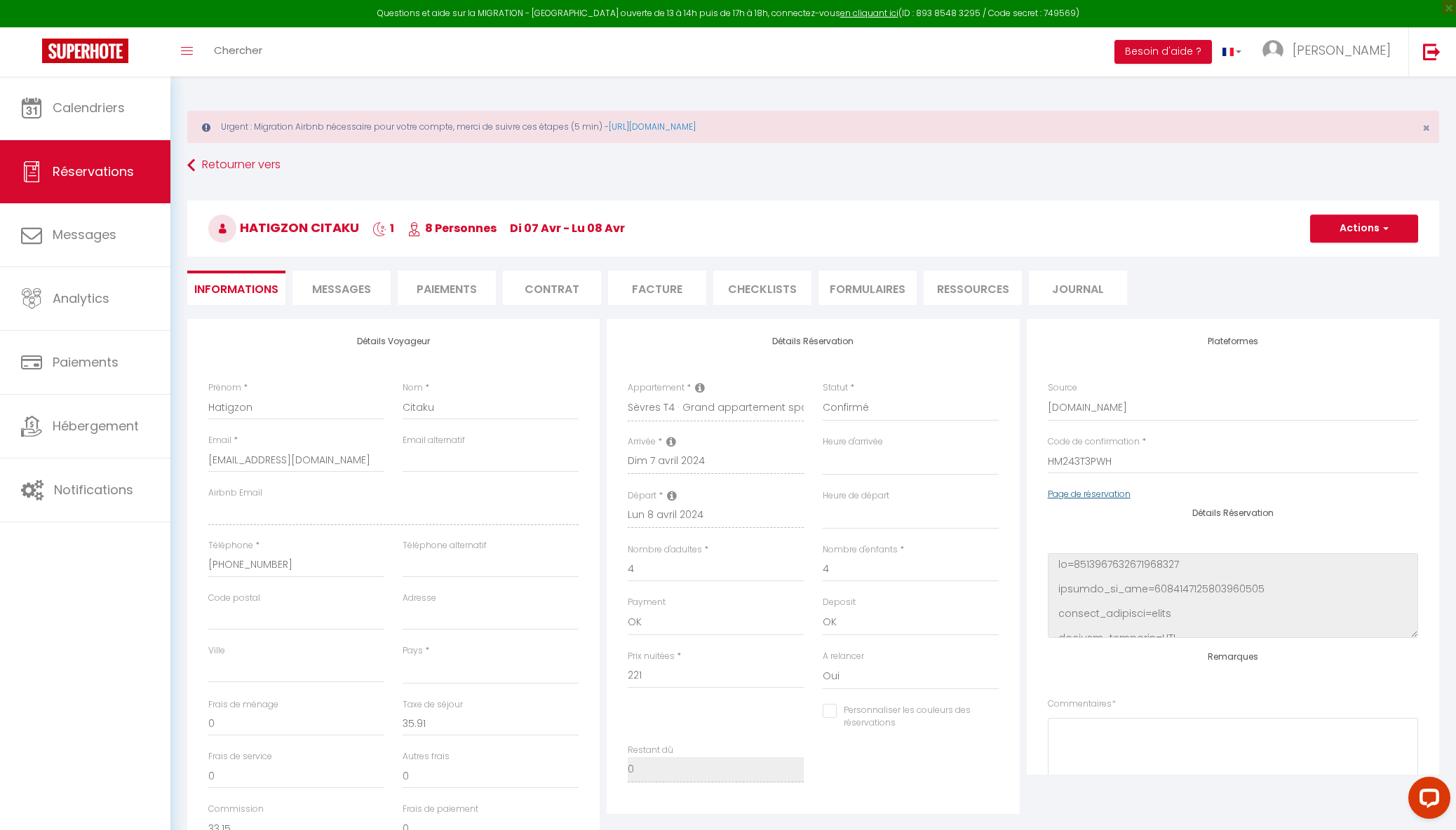
click at [1107, 494] on link "Page de réservation" at bounding box center [1089, 494] width 83 height 12
click at [102, 59] on img at bounding box center [85, 50] width 86 height 24
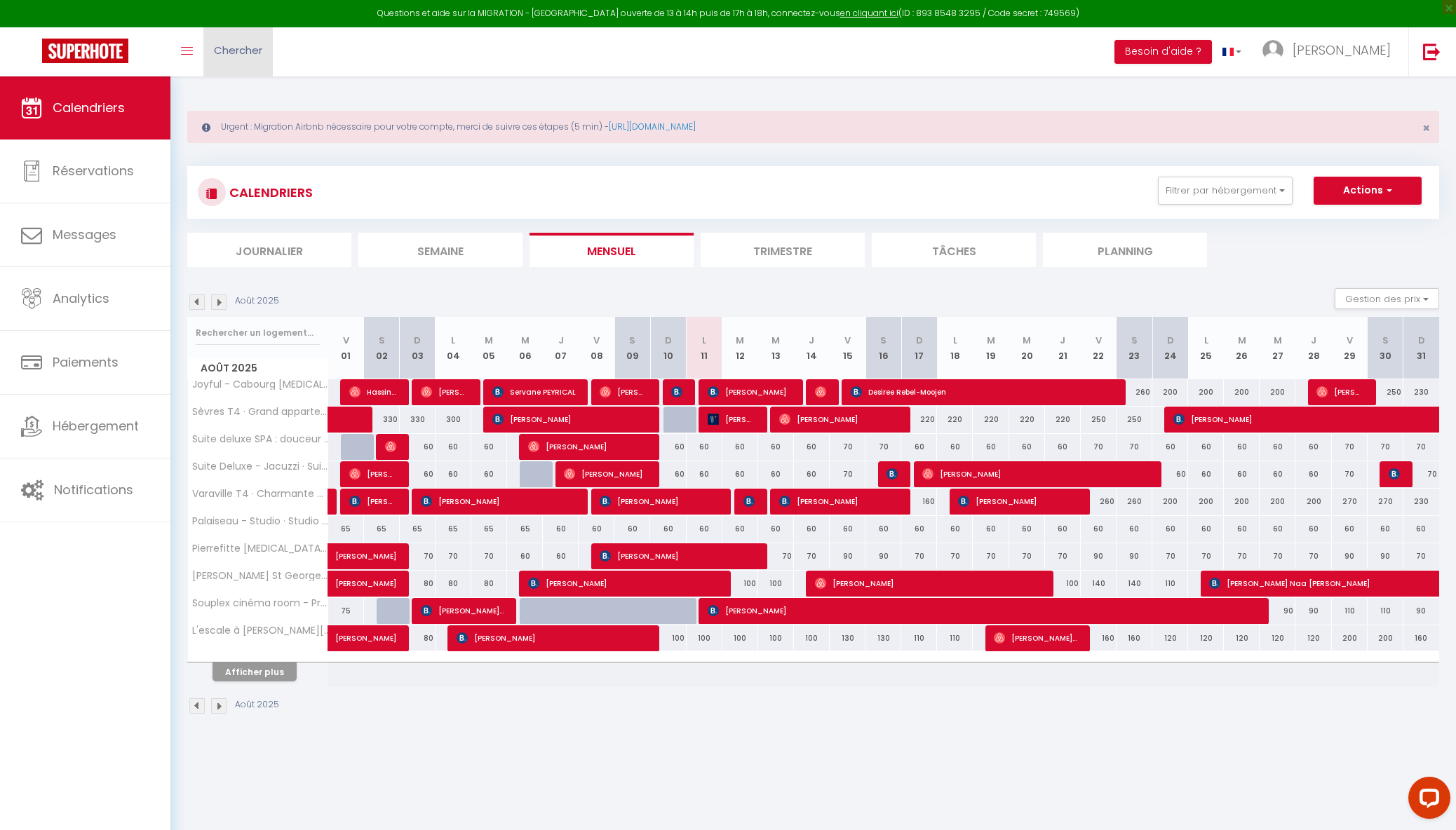
click at [233, 49] on span "Chercher" at bounding box center [238, 50] width 49 height 15
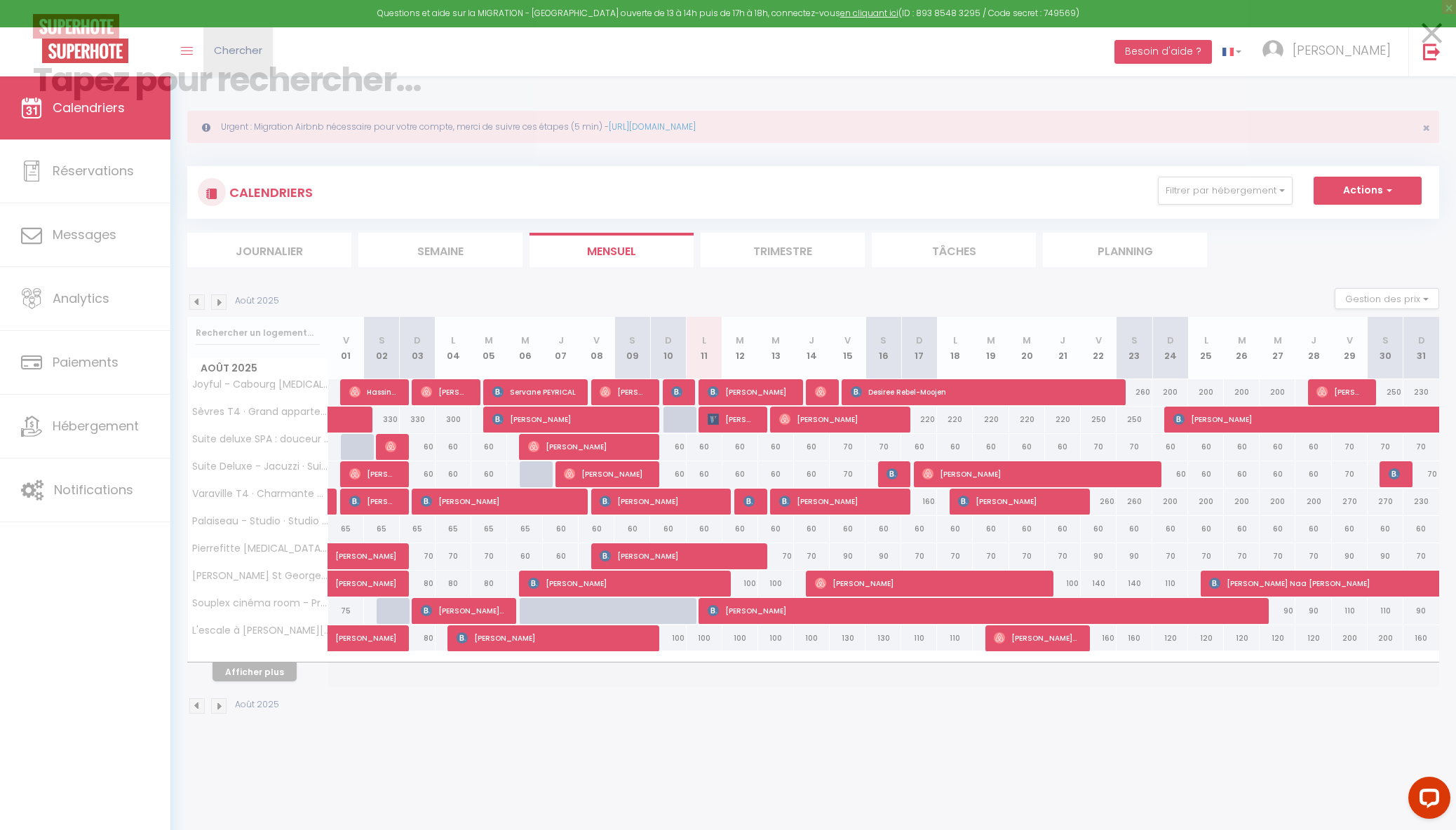
paste input "5438380"
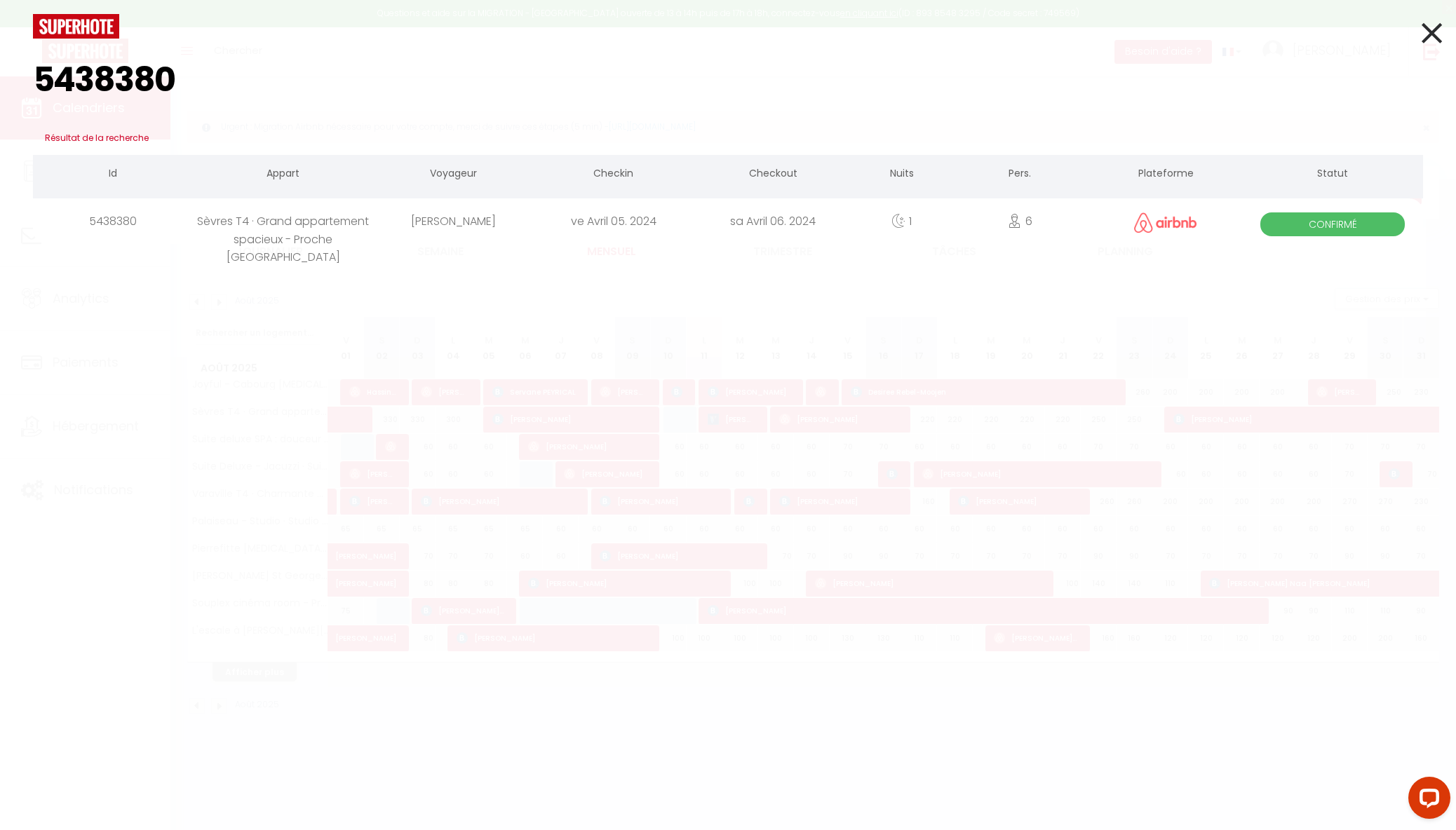
click at [287, 223] on div "Sèvres T4 · Grand appartement spacieux - Proche [GEOGRAPHIC_DATA]" at bounding box center [284, 221] width 181 height 45
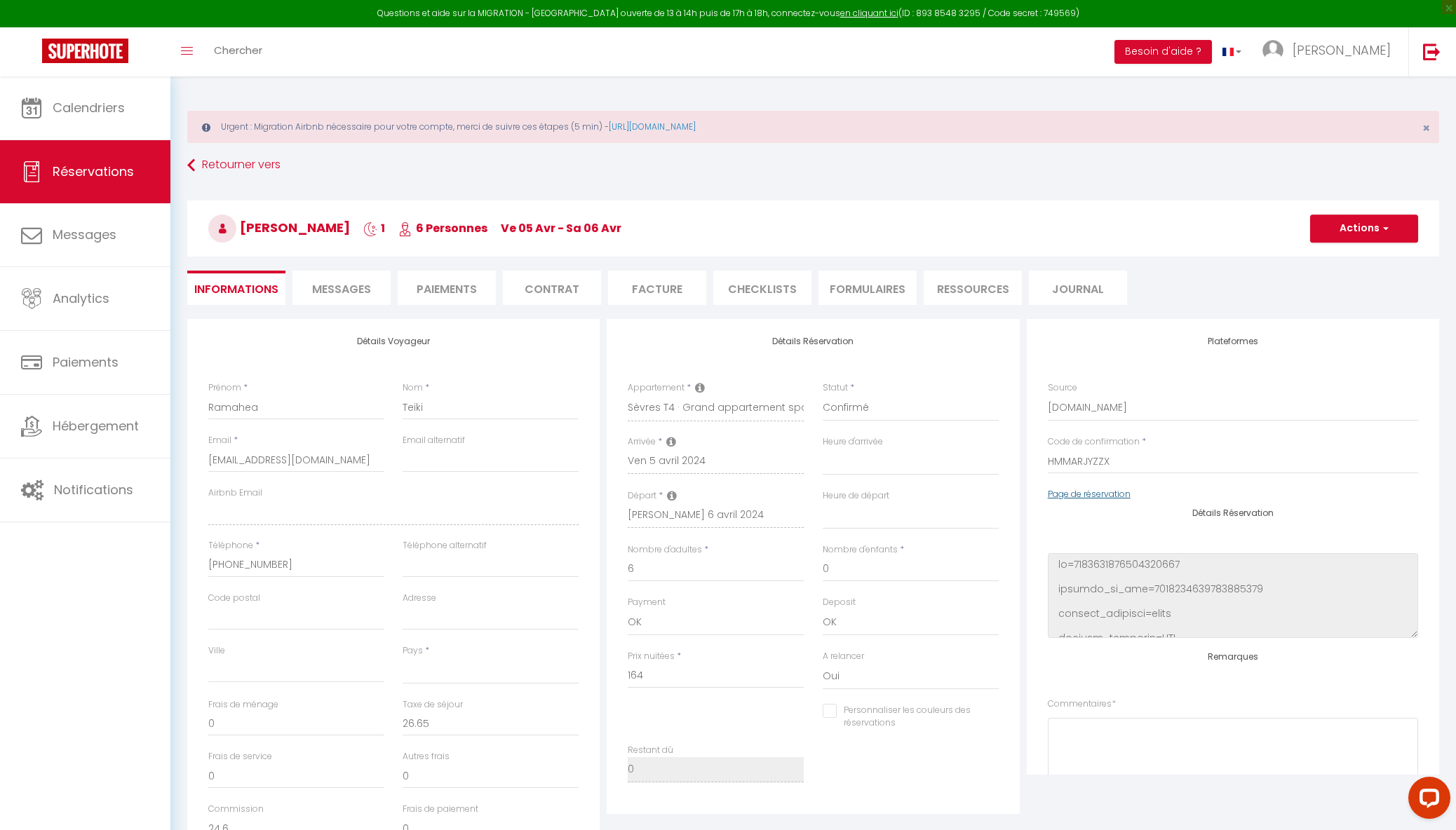
click at [1095, 492] on link "Page de réservation" at bounding box center [1089, 494] width 83 height 12
click at [119, 45] on img at bounding box center [85, 50] width 86 height 24
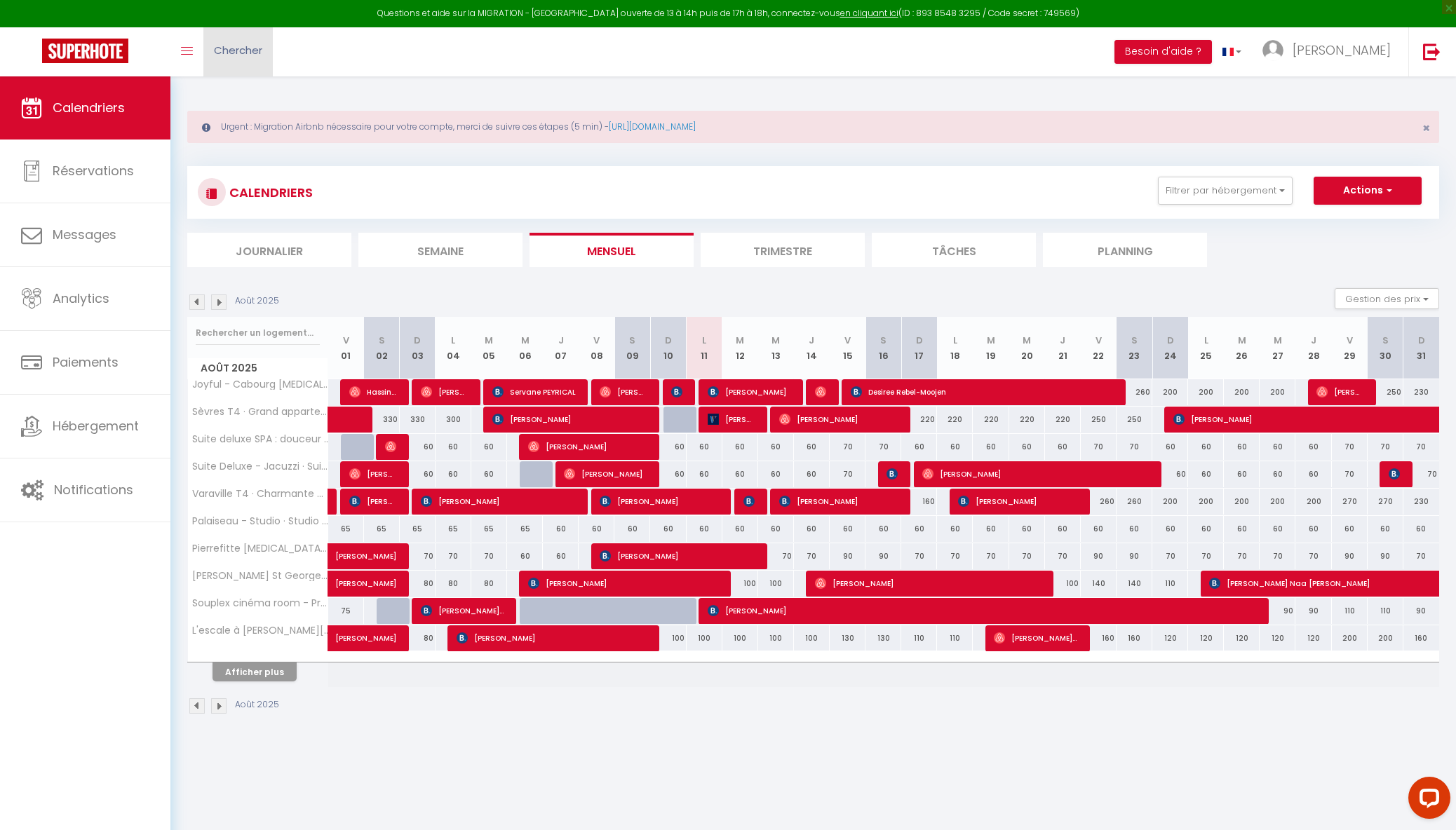
click at [244, 51] on span "Chercher" at bounding box center [238, 50] width 49 height 15
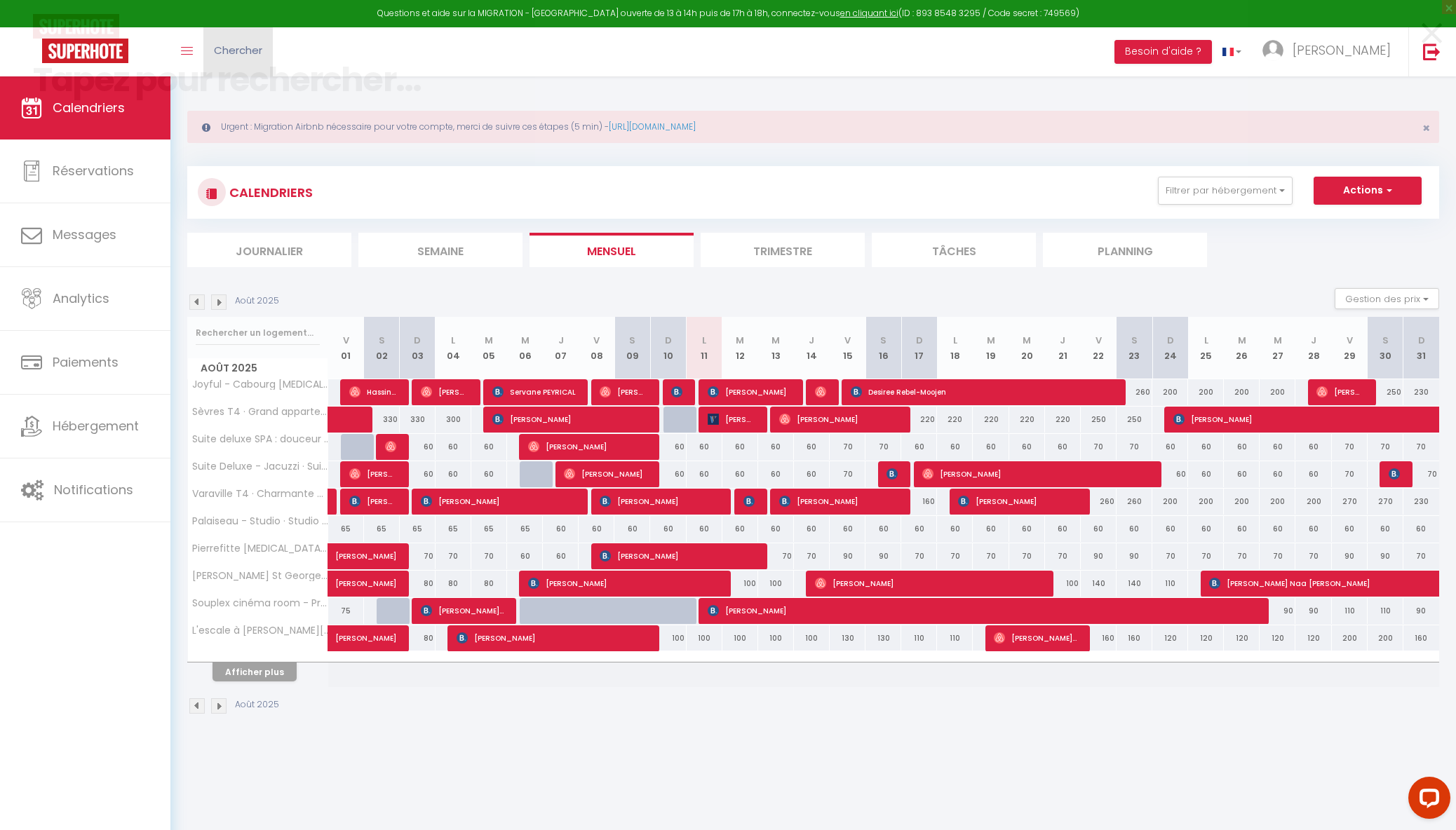
paste input "5438386"
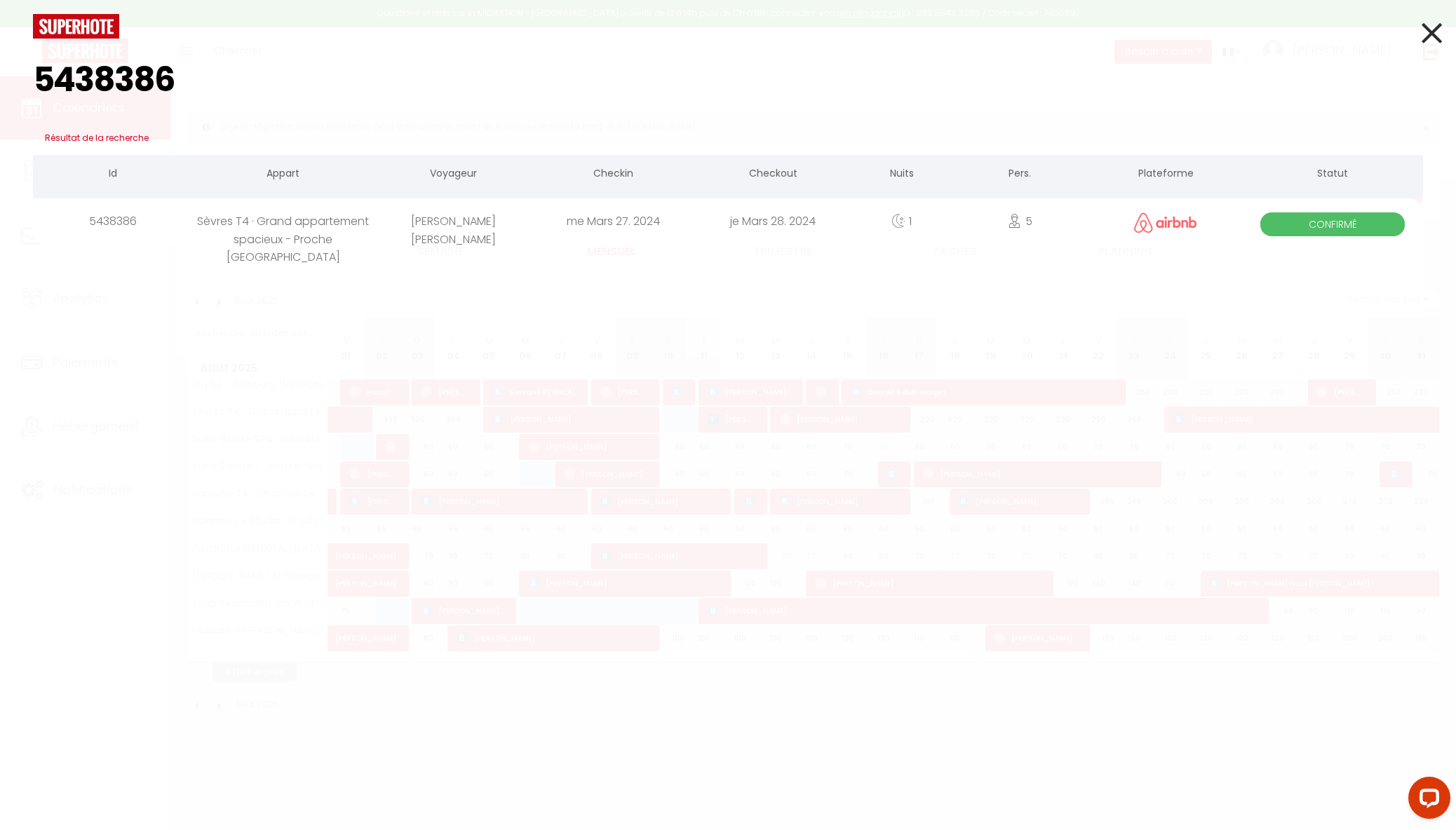
click at [297, 236] on div "Sèvres T4 · Grand appartement spacieux - Proche [GEOGRAPHIC_DATA]" at bounding box center [284, 221] width 181 height 45
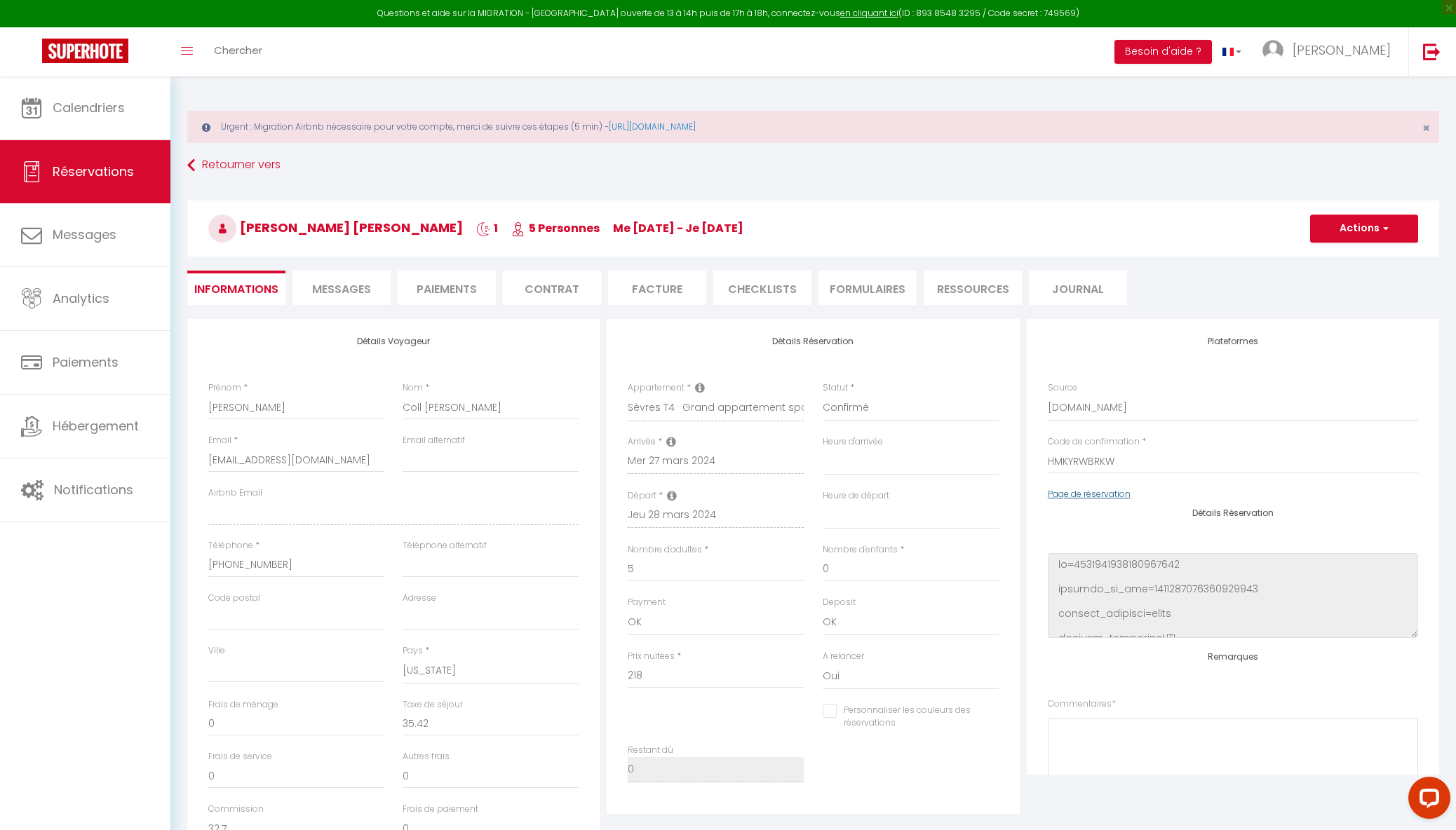
click at [1100, 494] on link "Page de réservation" at bounding box center [1089, 494] width 83 height 12
click at [87, 49] on img at bounding box center [85, 50] width 86 height 24
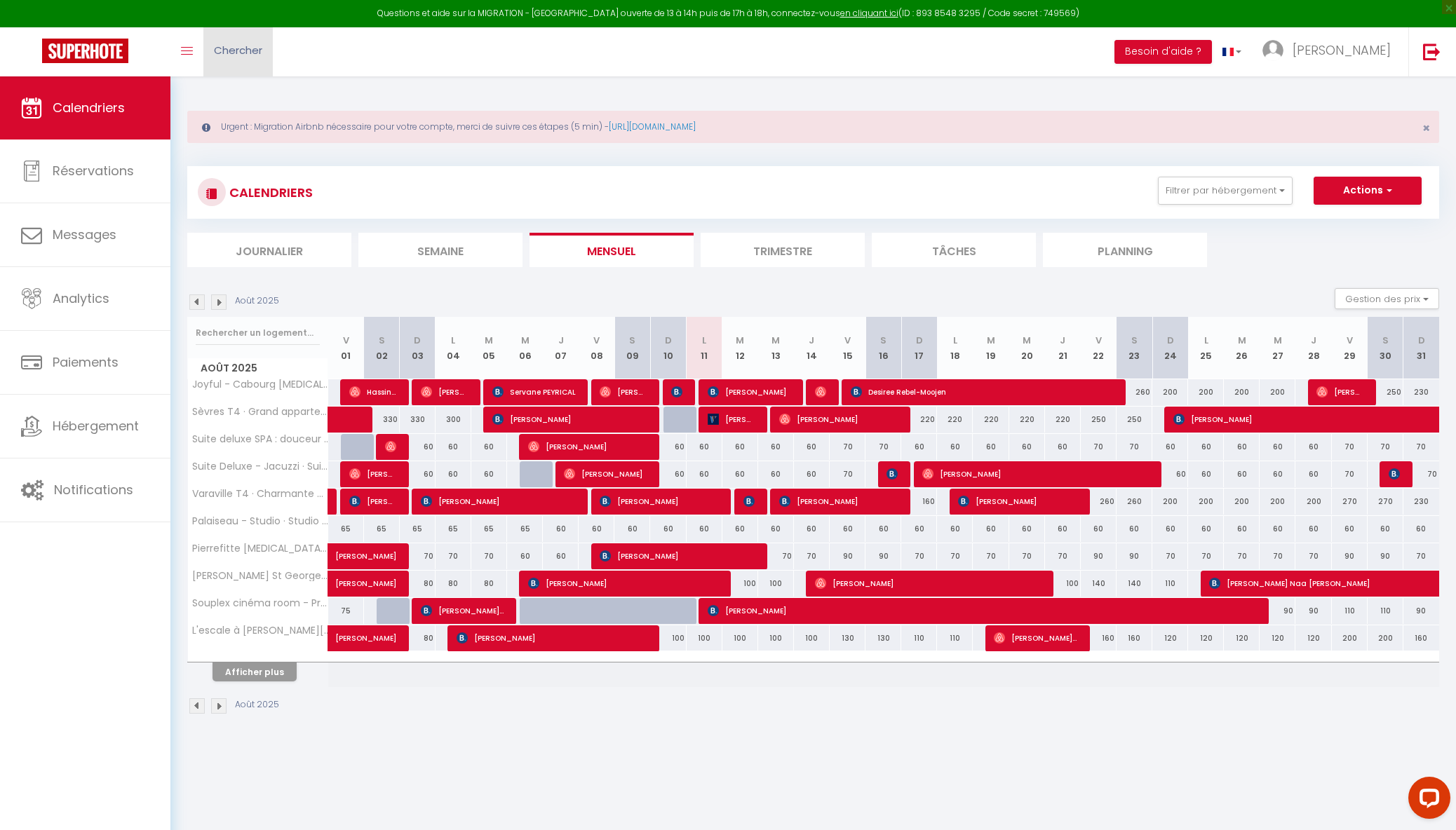
click at [231, 49] on span "Chercher" at bounding box center [238, 50] width 49 height 15
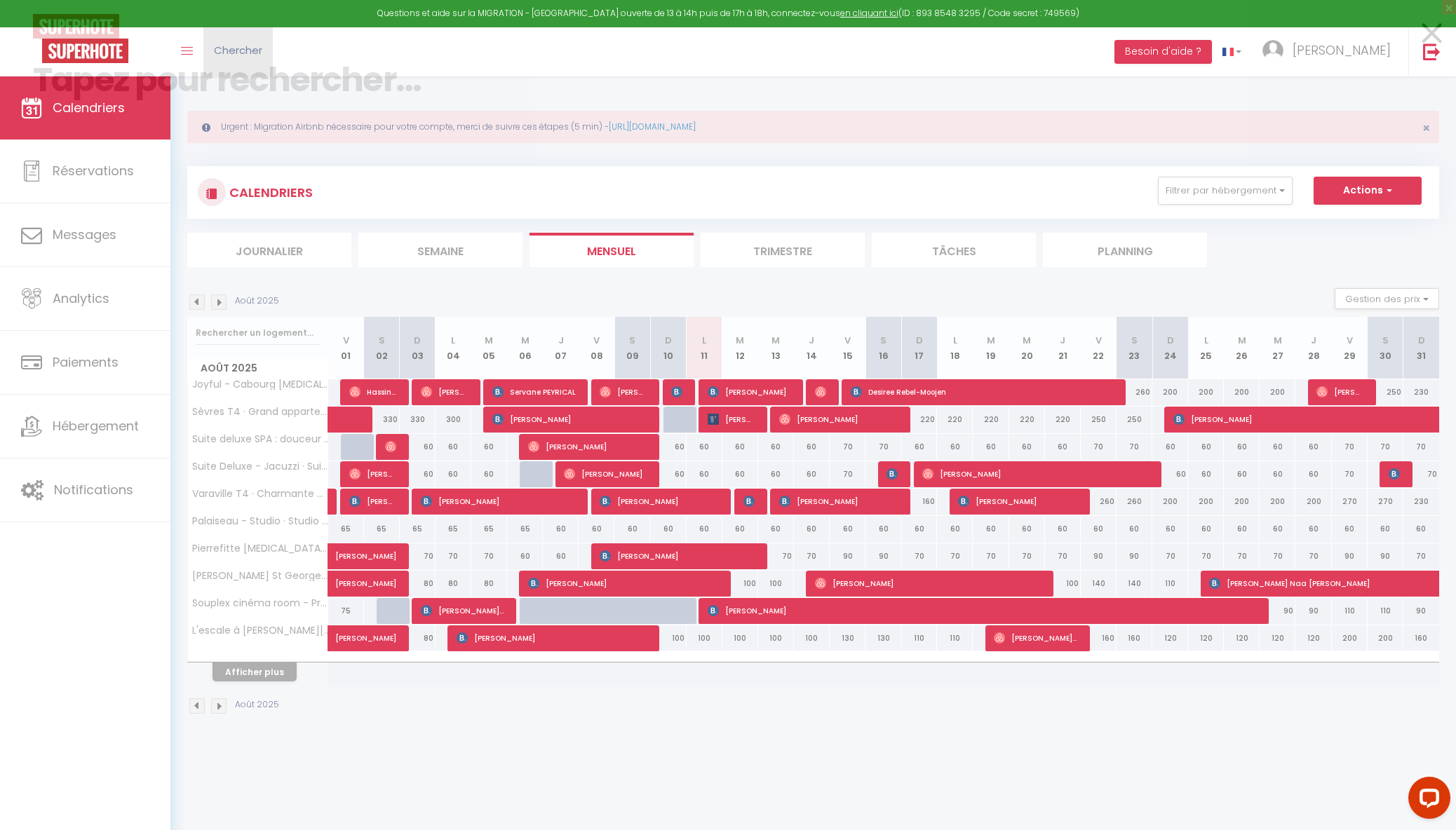
paste input "5438402"
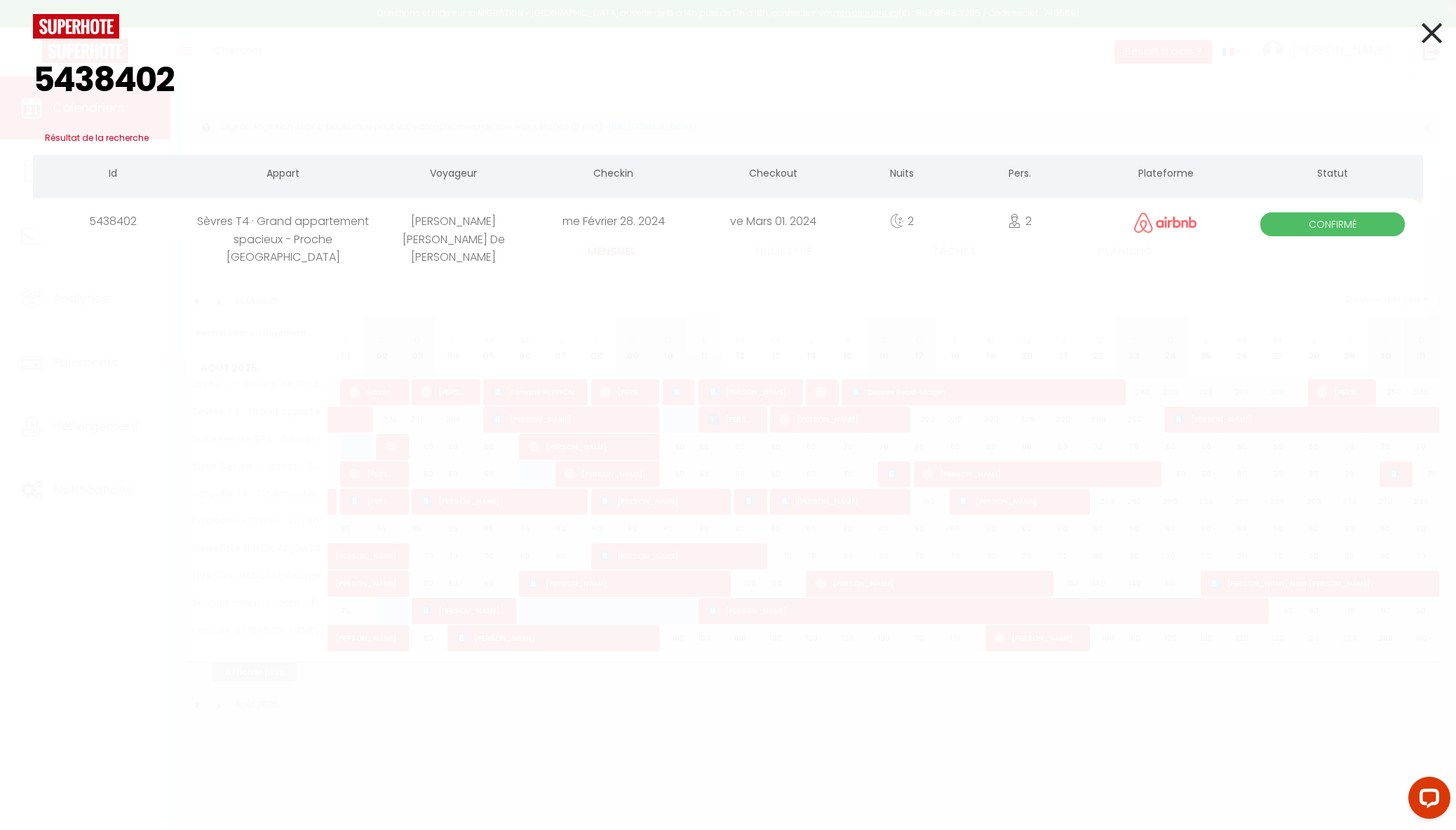
click at [261, 228] on div "Sèvres T4 · Grand appartement spacieux - Proche [GEOGRAPHIC_DATA]" at bounding box center [284, 221] width 181 height 45
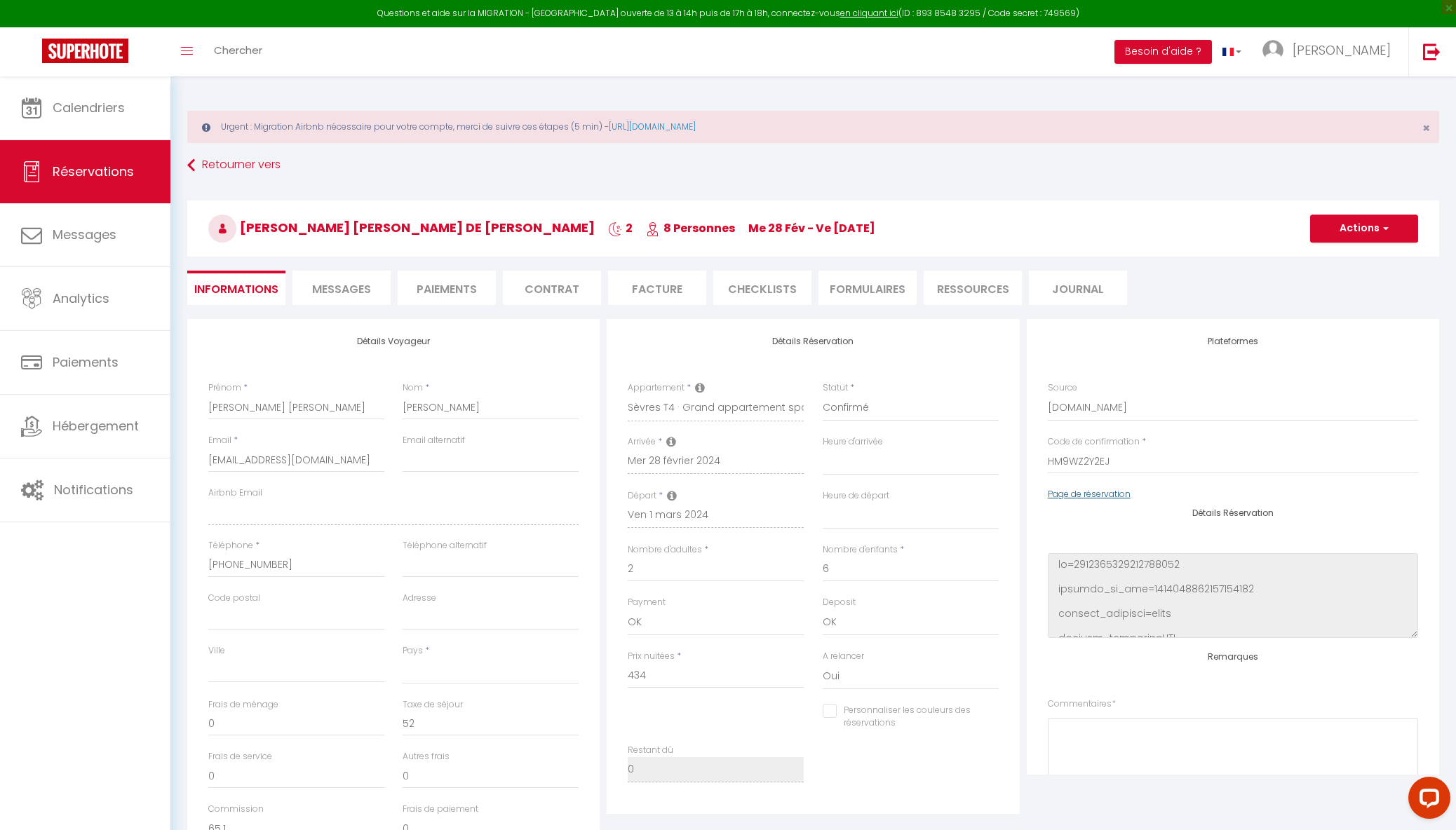
click at [1100, 494] on link "Page de réservation" at bounding box center [1089, 494] width 83 height 12
click at [234, 49] on span "Chercher" at bounding box center [238, 50] width 49 height 15
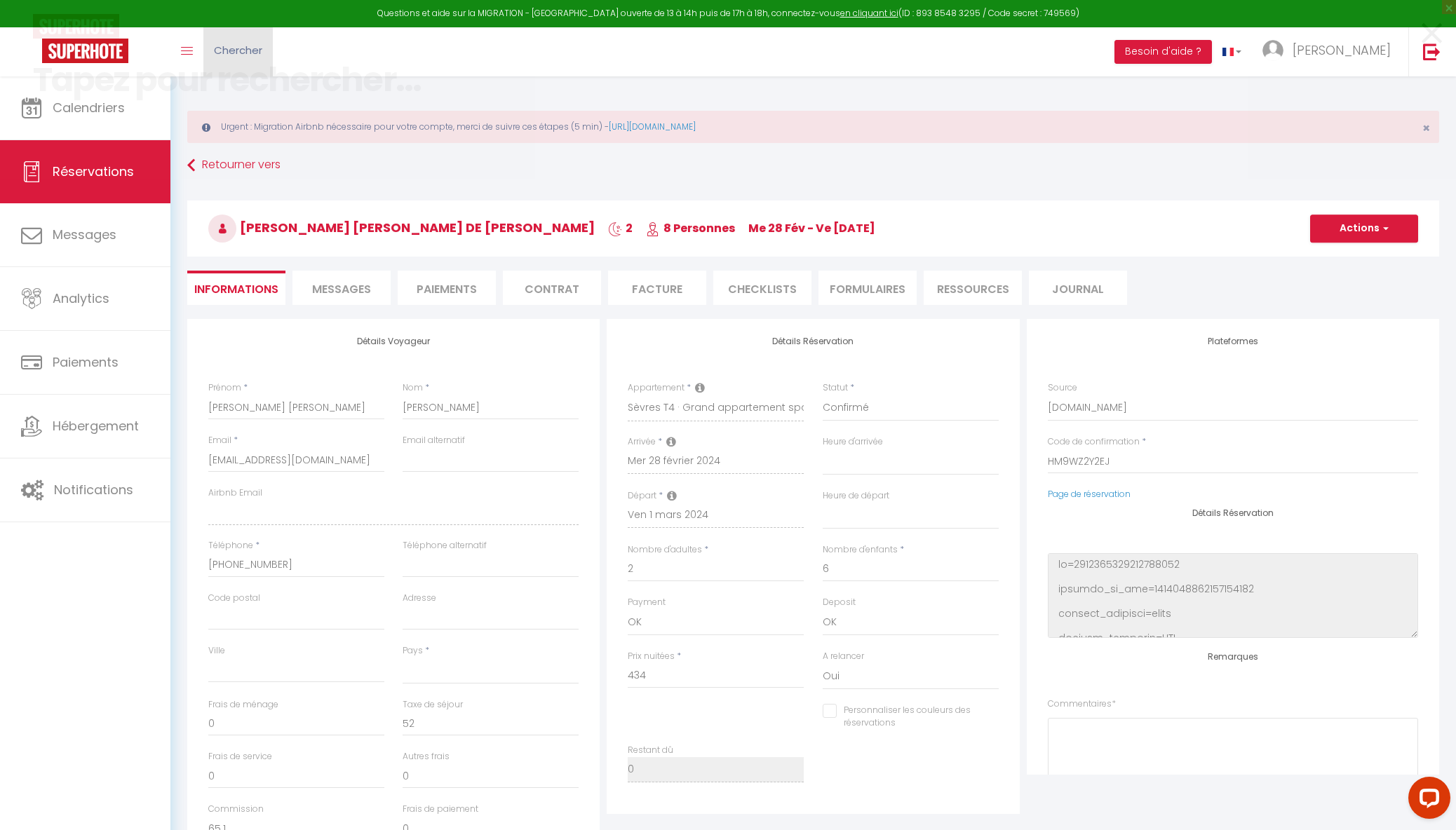
paste input "5535381"
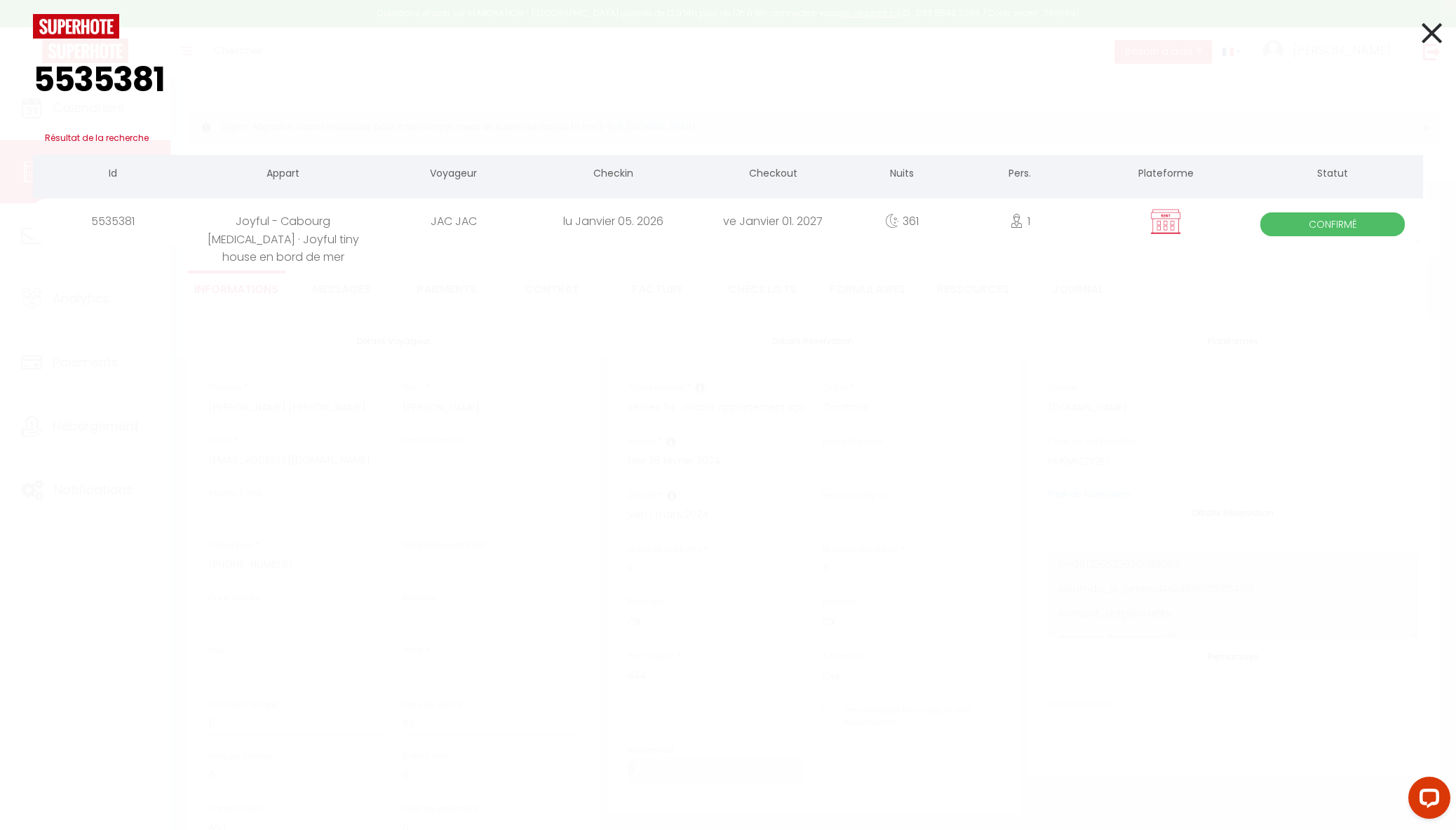
click at [282, 218] on div "Joyful - Cabourg [MEDICAL_DATA] · Joyful tiny house en bord de mer" at bounding box center [284, 221] width 181 height 45
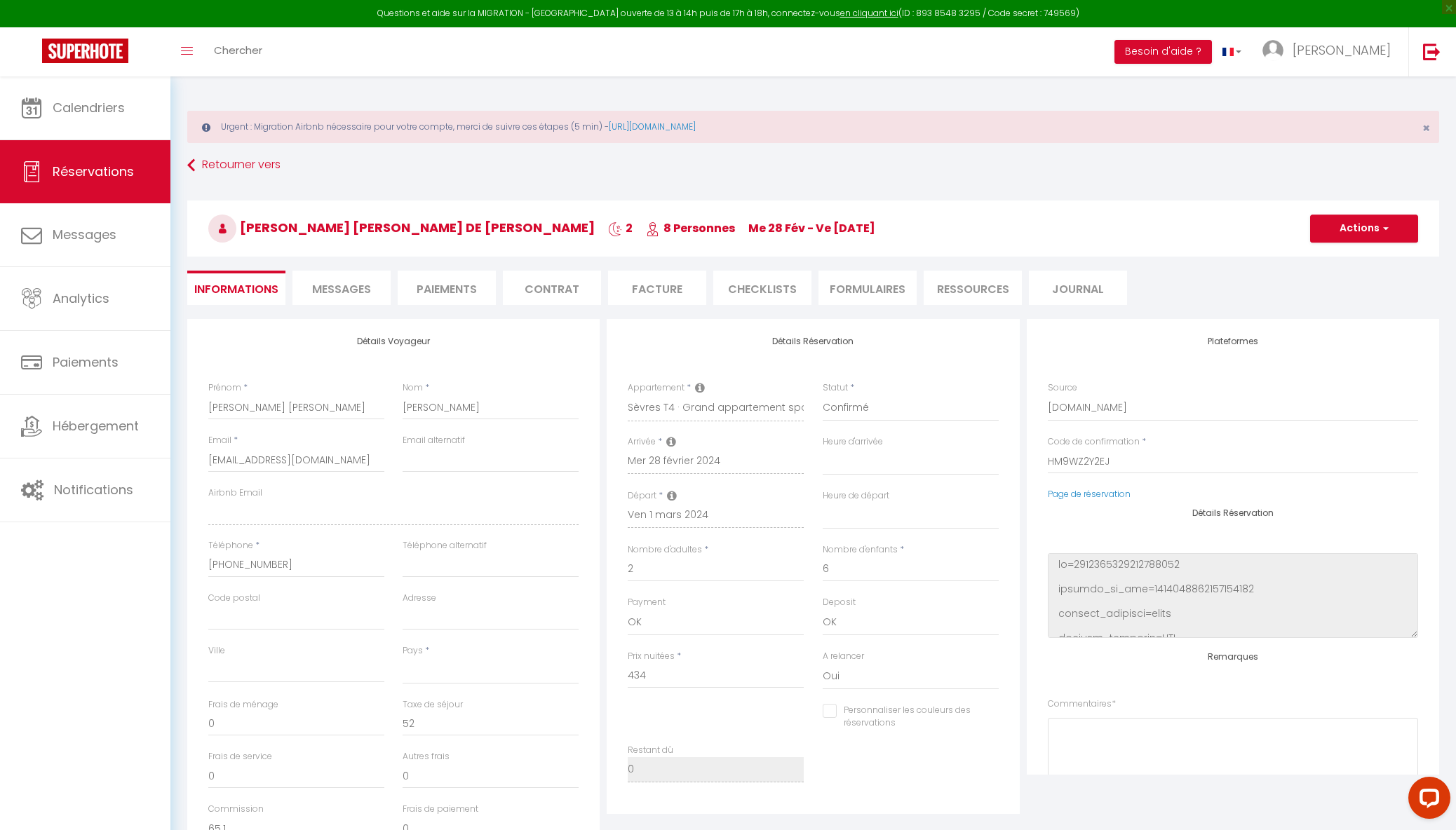
click at [136, 49] on link at bounding box center [85, 52] width 171 height 49
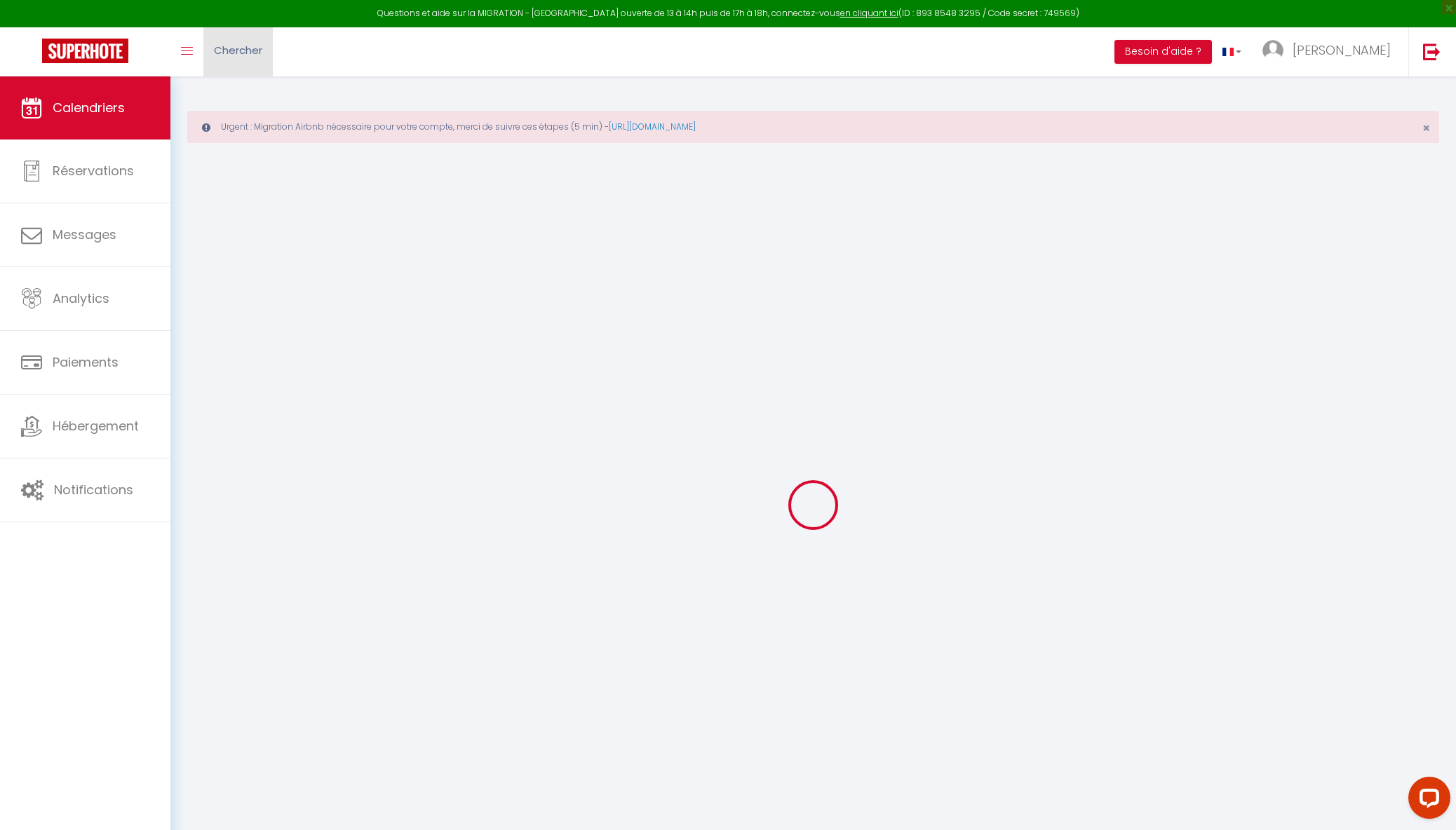
click at [224, 49] on span "Chercher" at bounding box center [238, 50] width 49 height 15
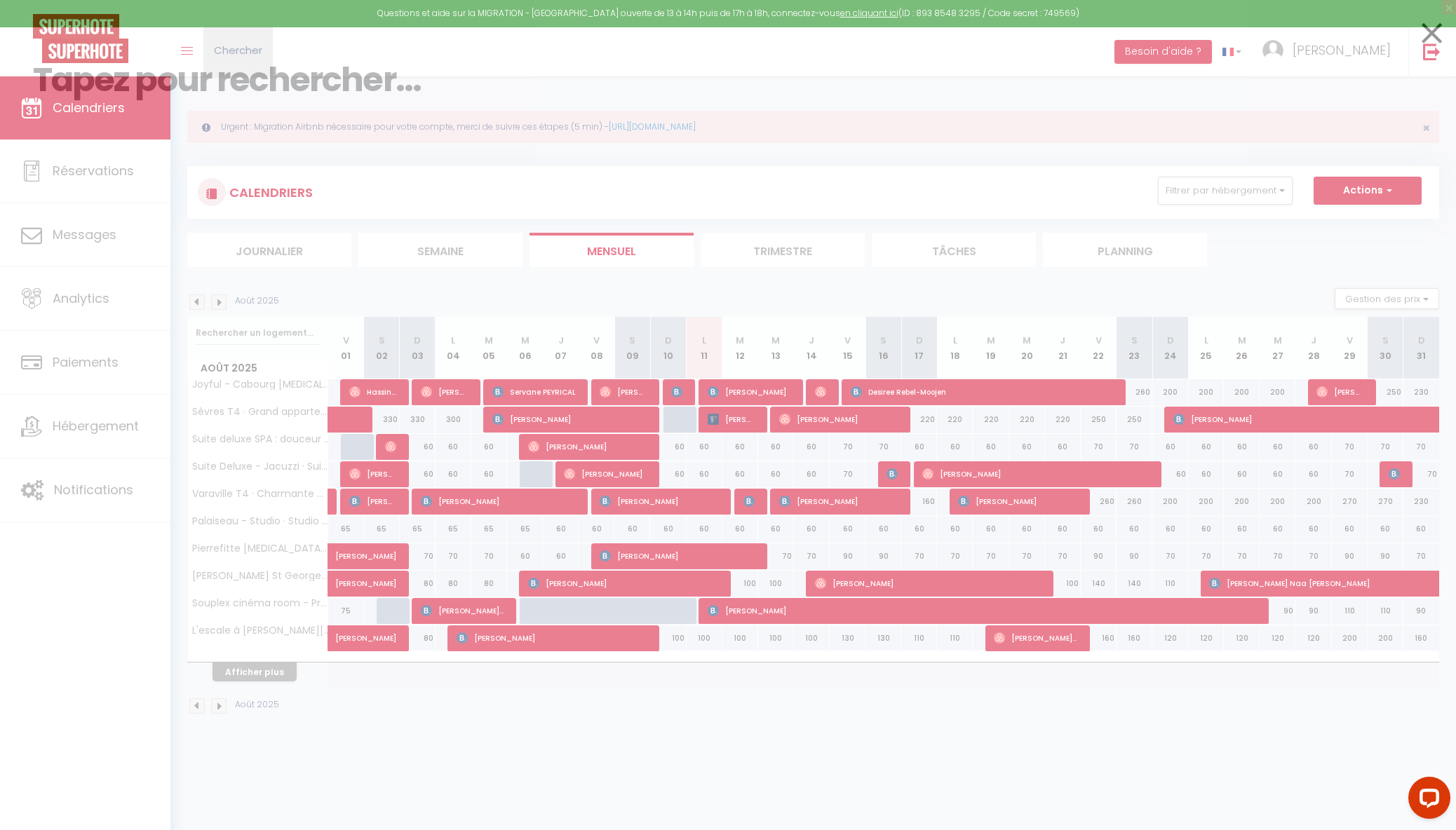
paste input "5535382"
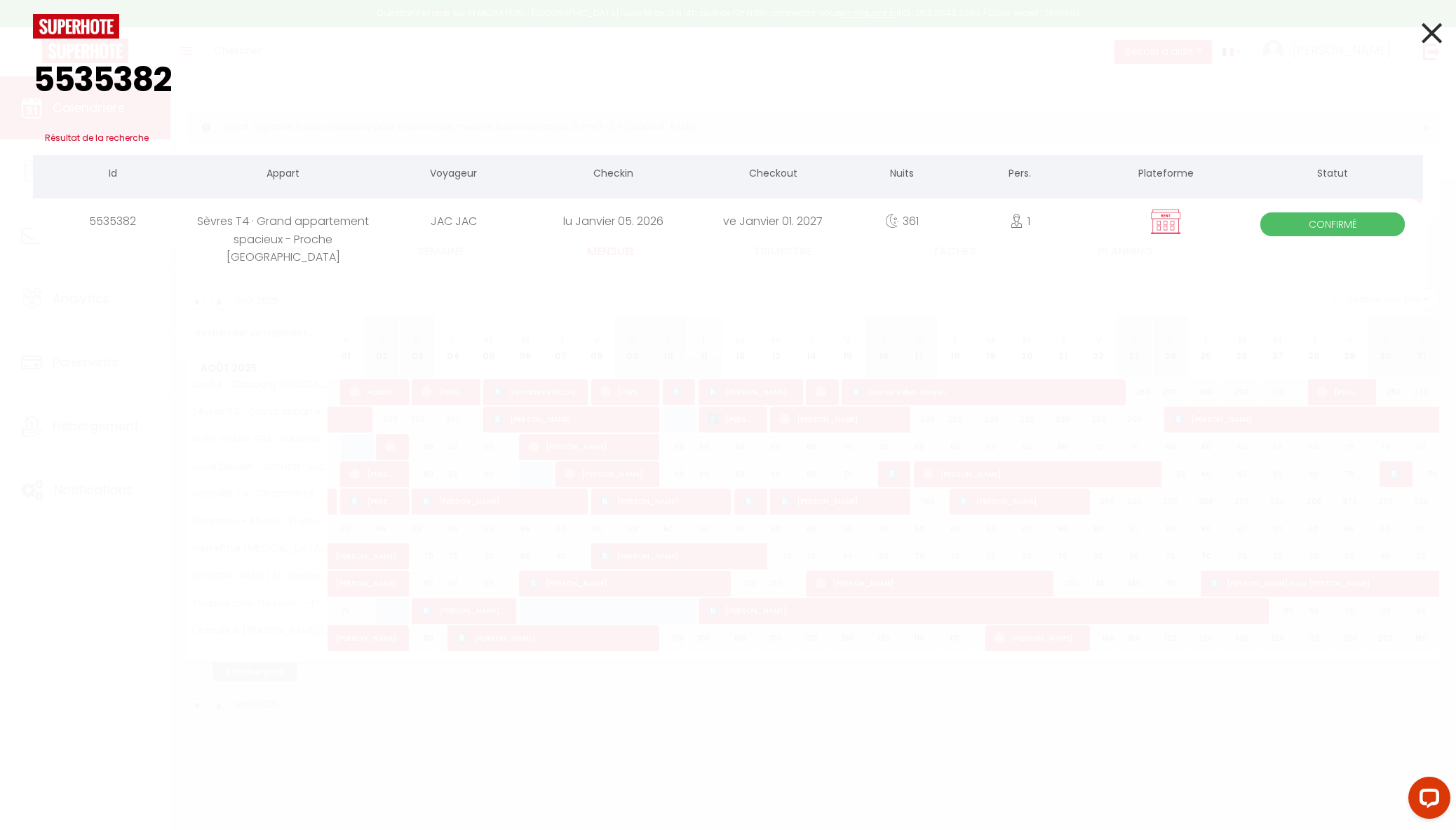
paste input "4"
click at [157, 81] on input "5535384" at bounding box center [727, 79] width 1390 height 83
paste input "5"
paste input "6"
paste input "7"
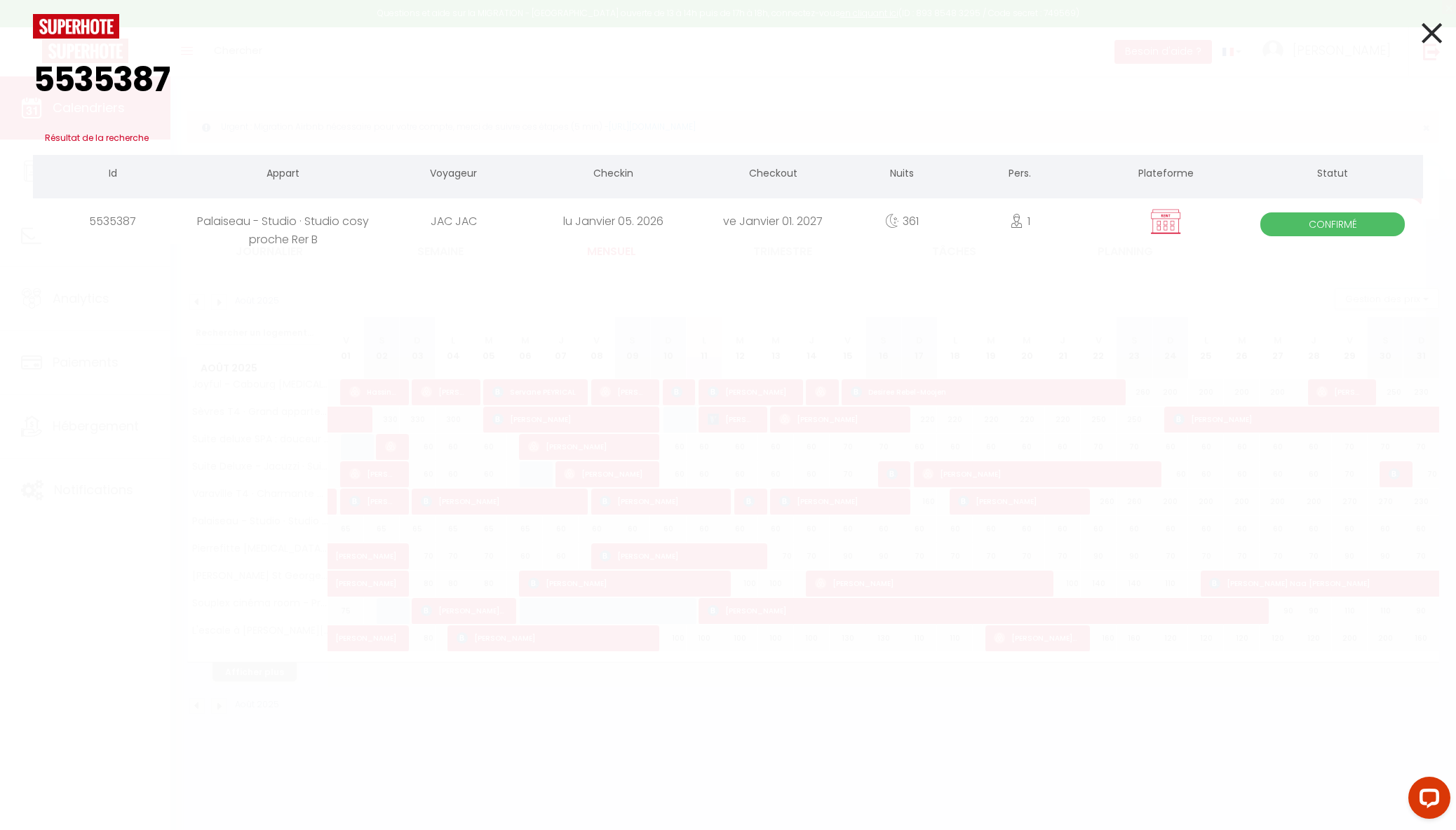
paste input "8"
click at [192, 77] on input "5535388" at bounding box center [727, 79] width 1390 height 83
paste input "9"
paste input "90"
paste input "2"
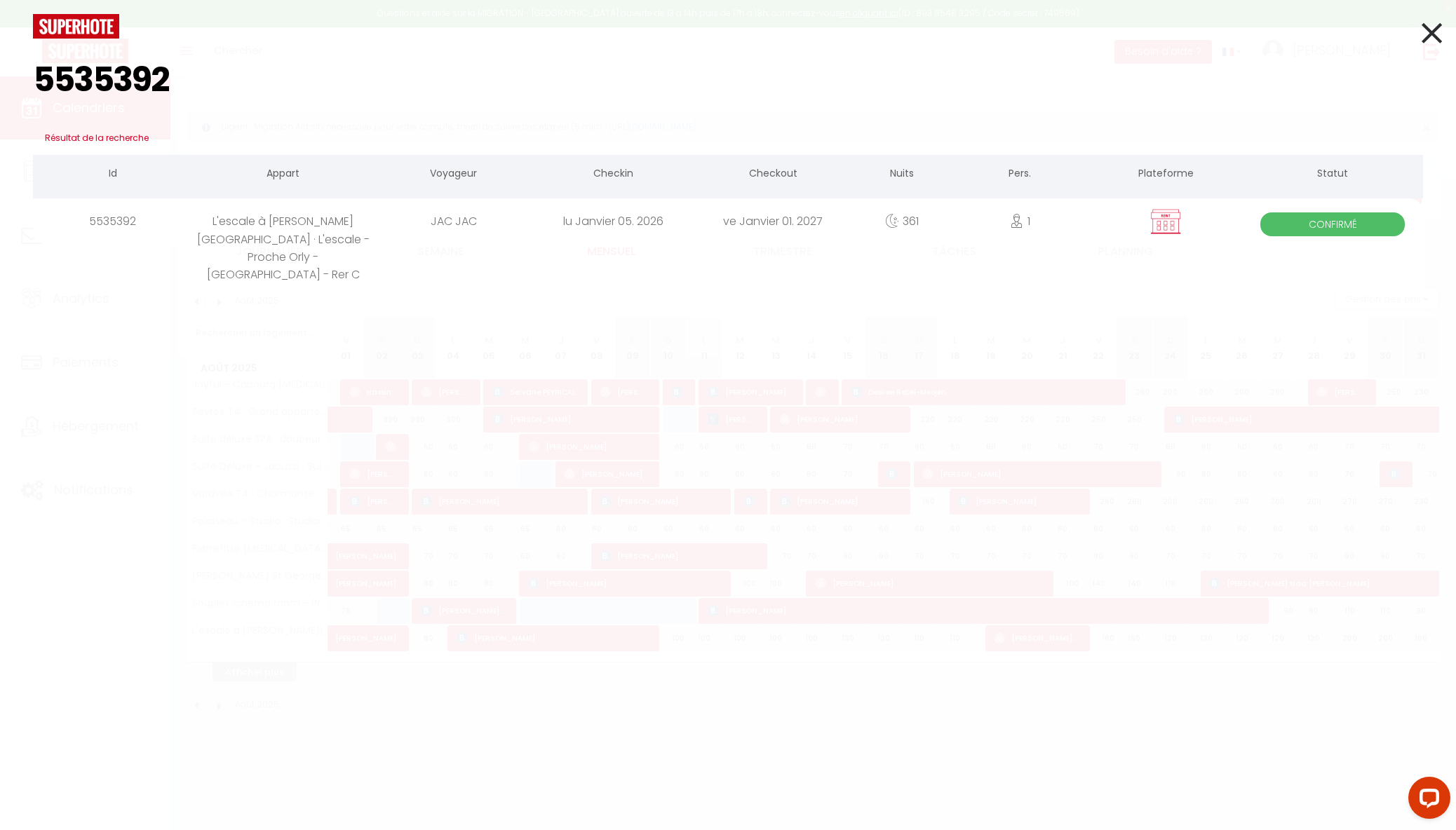
click at [178, 100] on input "5535392" at bounding box center [727, 79] width 1390 height 83
paste input "4"
paste input "5"
paste input "6"
paste input "614019"
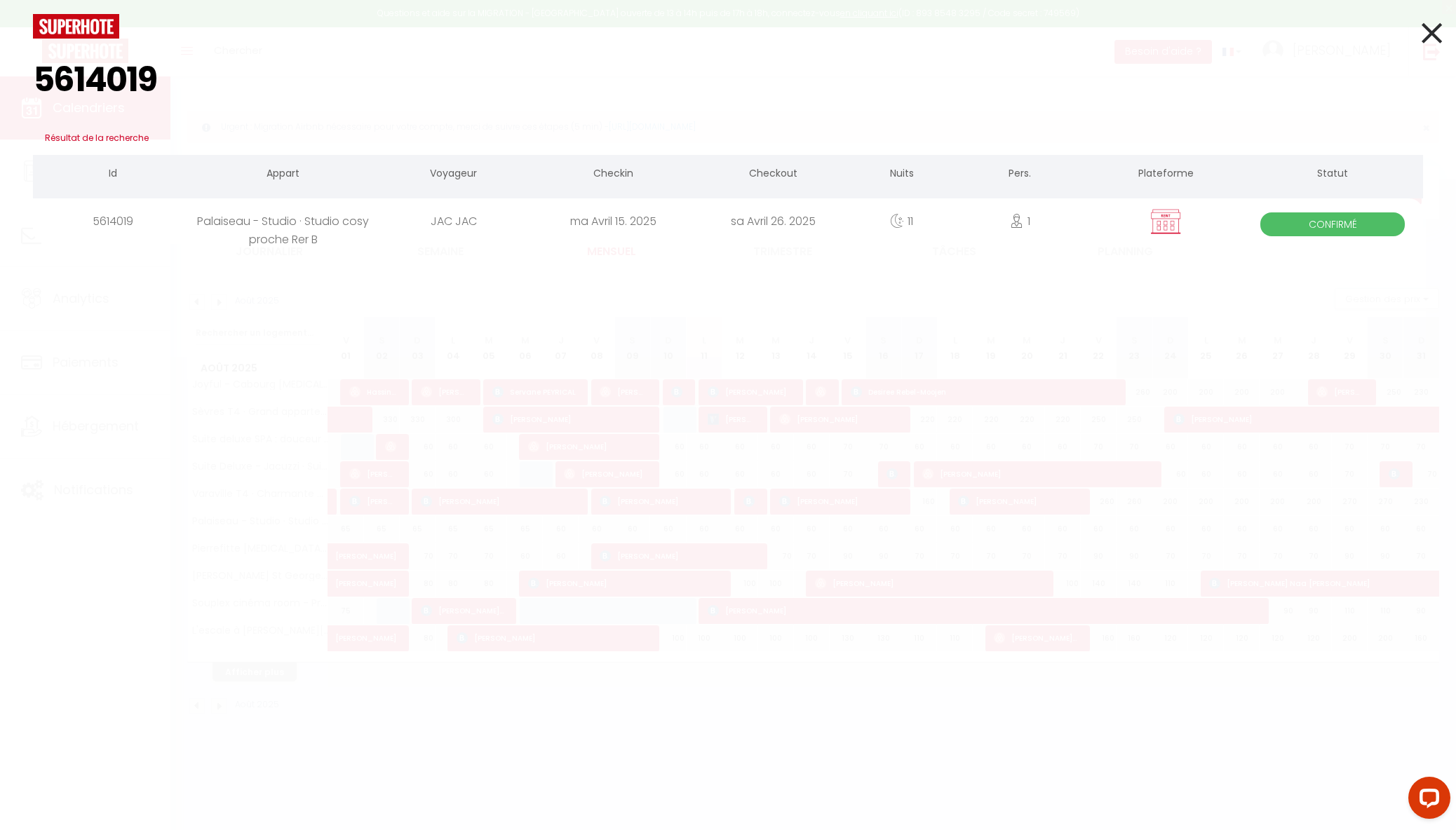
paste input "786572"
paste input "3"
paste input "5"
paste input "6"
paste input "7"
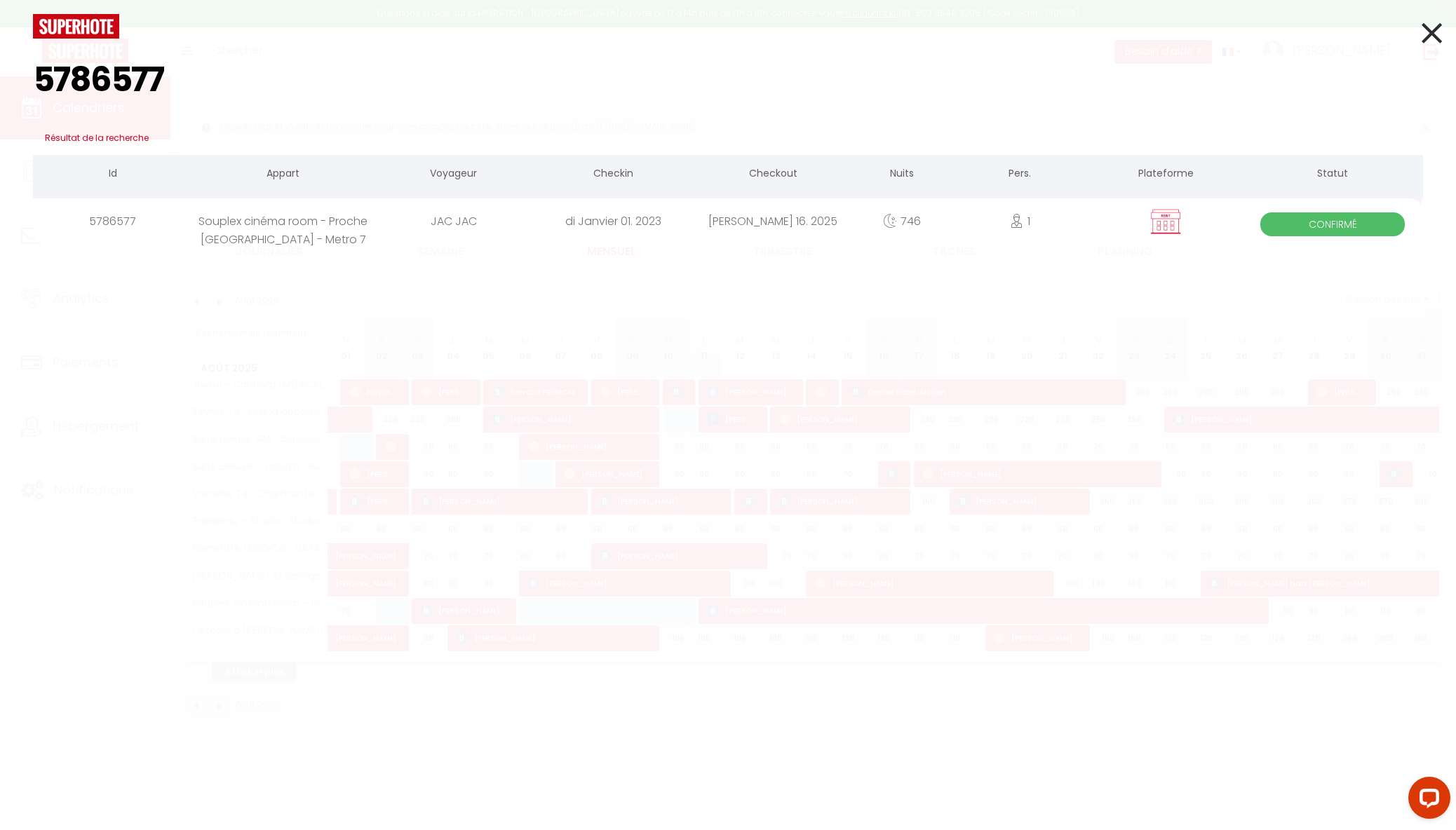
paste input "9"
paste input "81"
paste input "2"
paste input "823573"
paste input "611"
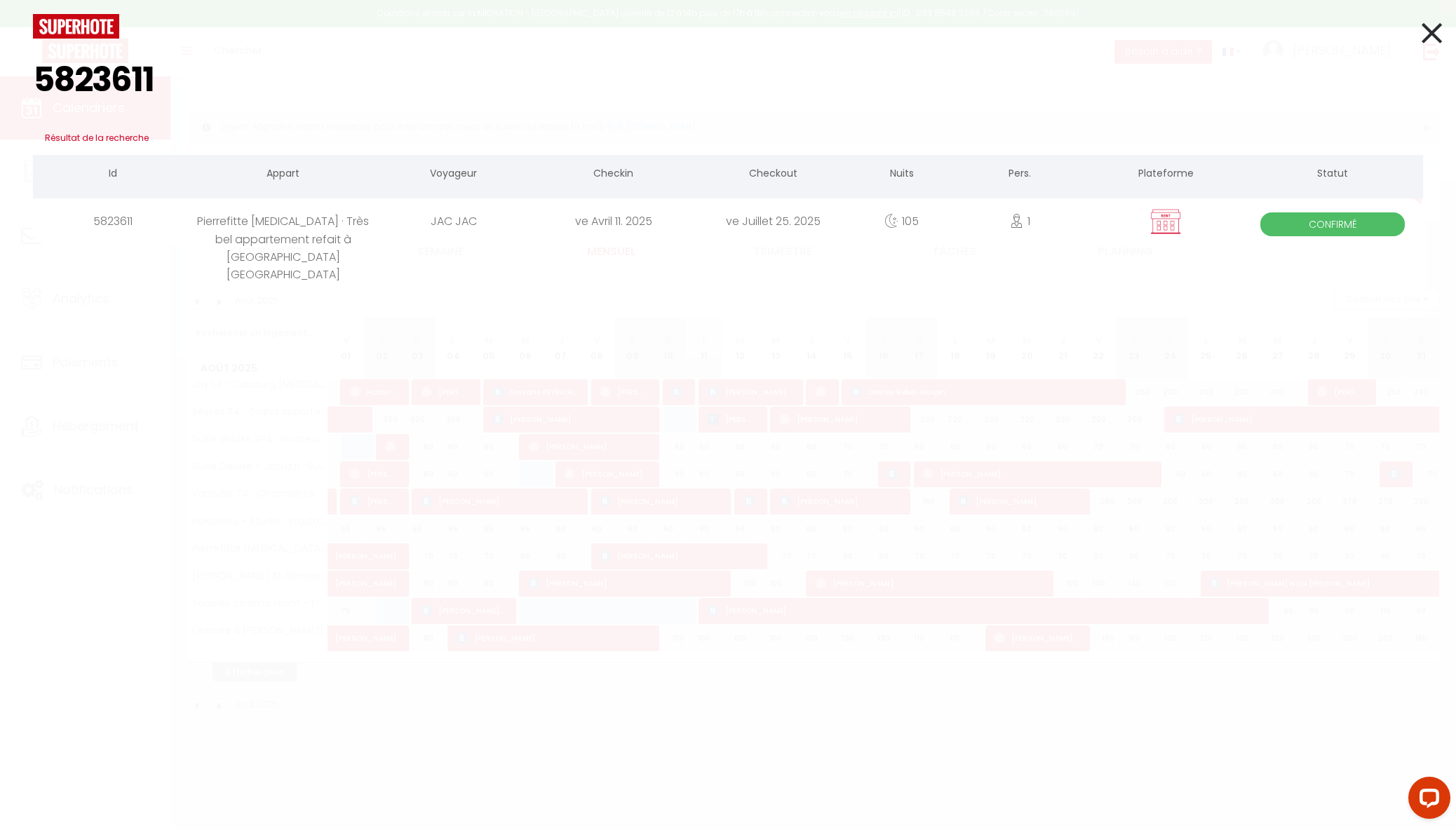
paste input "58"
paste input "92"
paste input "4047"
paste input "52"
paste input "7"
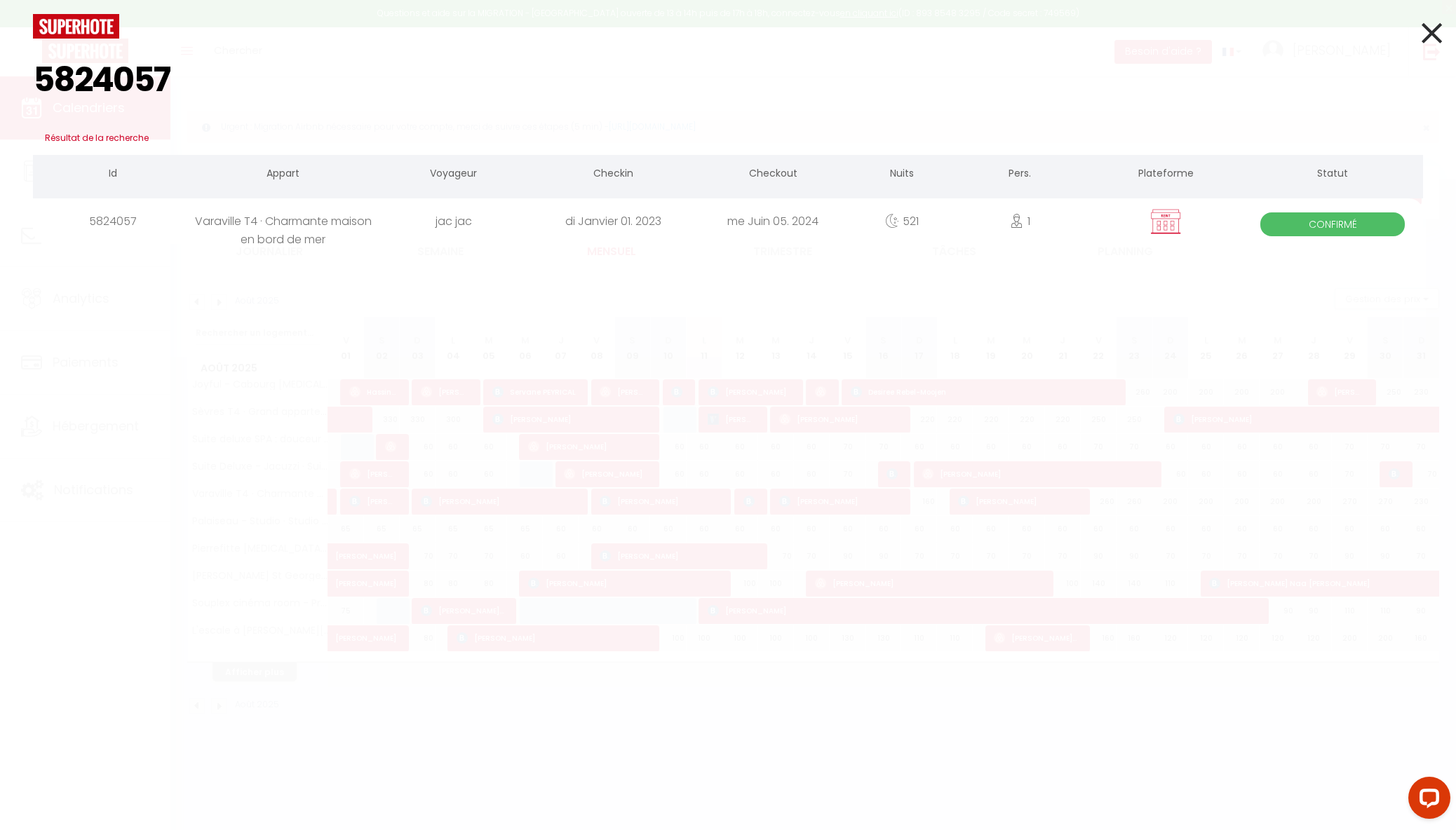
paste input "60"
paste input "3"
paste input "5824066"
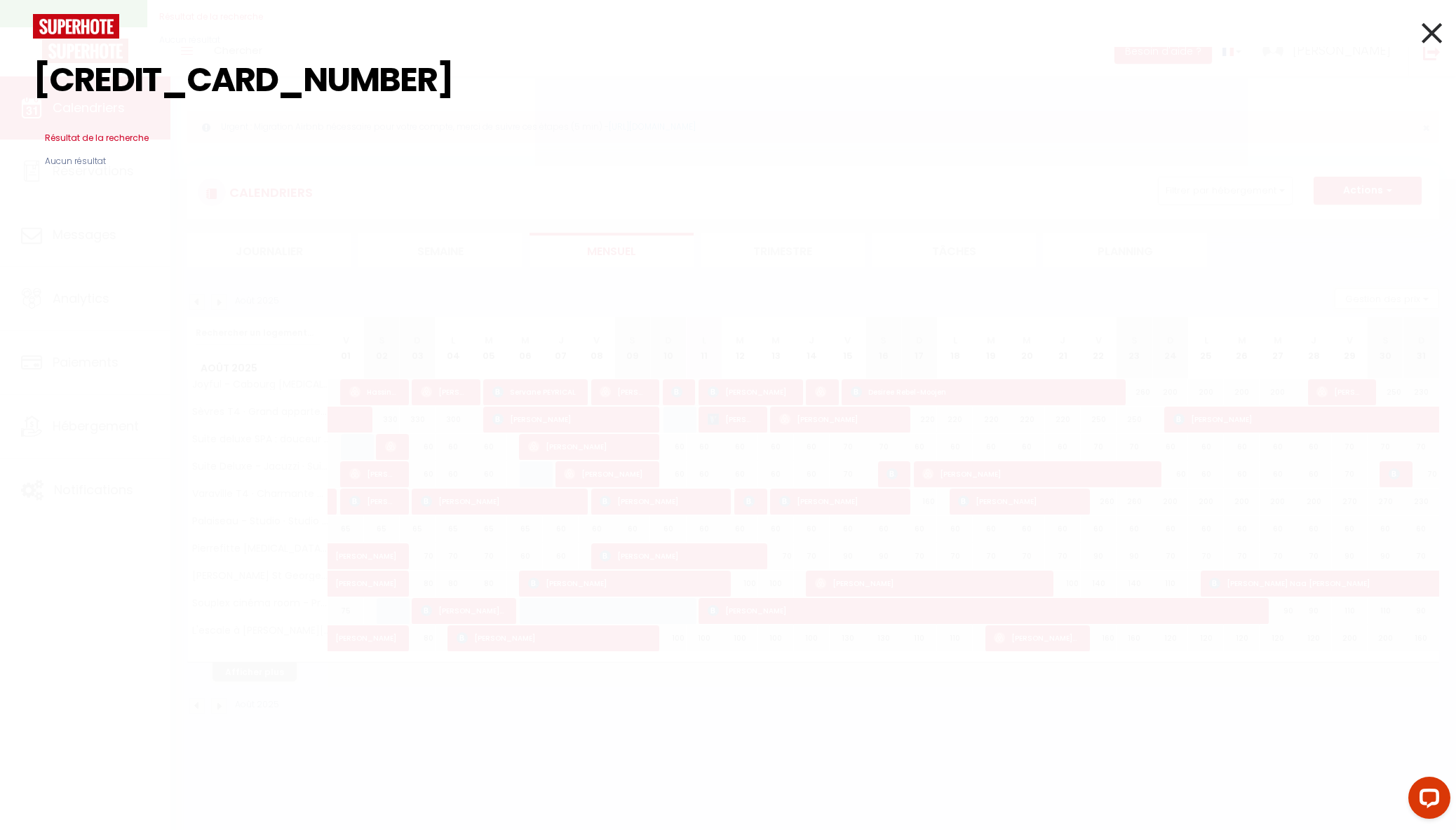
paste input
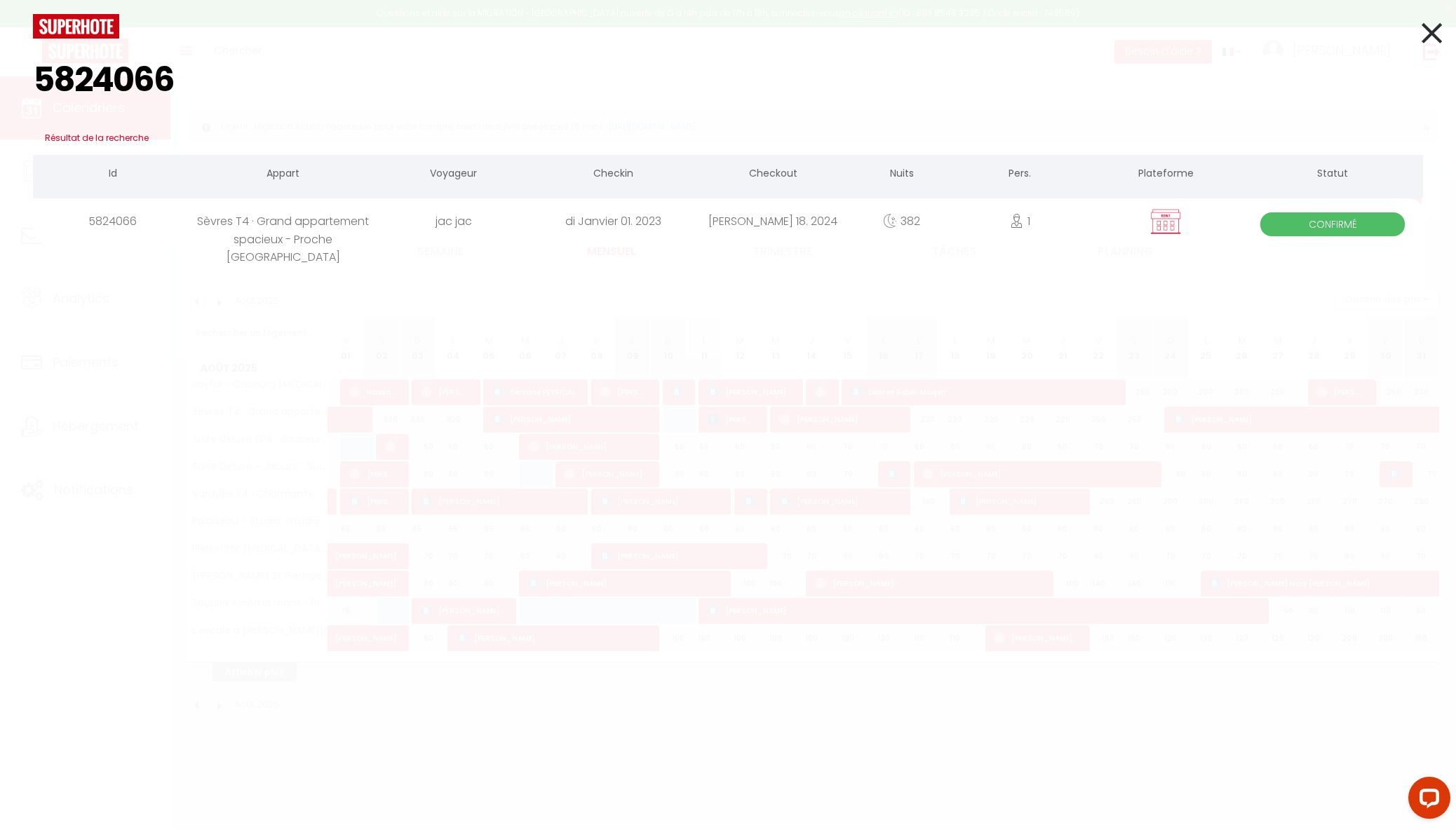
paste input "199"
paste input "60695"
paste input "6"
paste input "934090"
paste input "269"
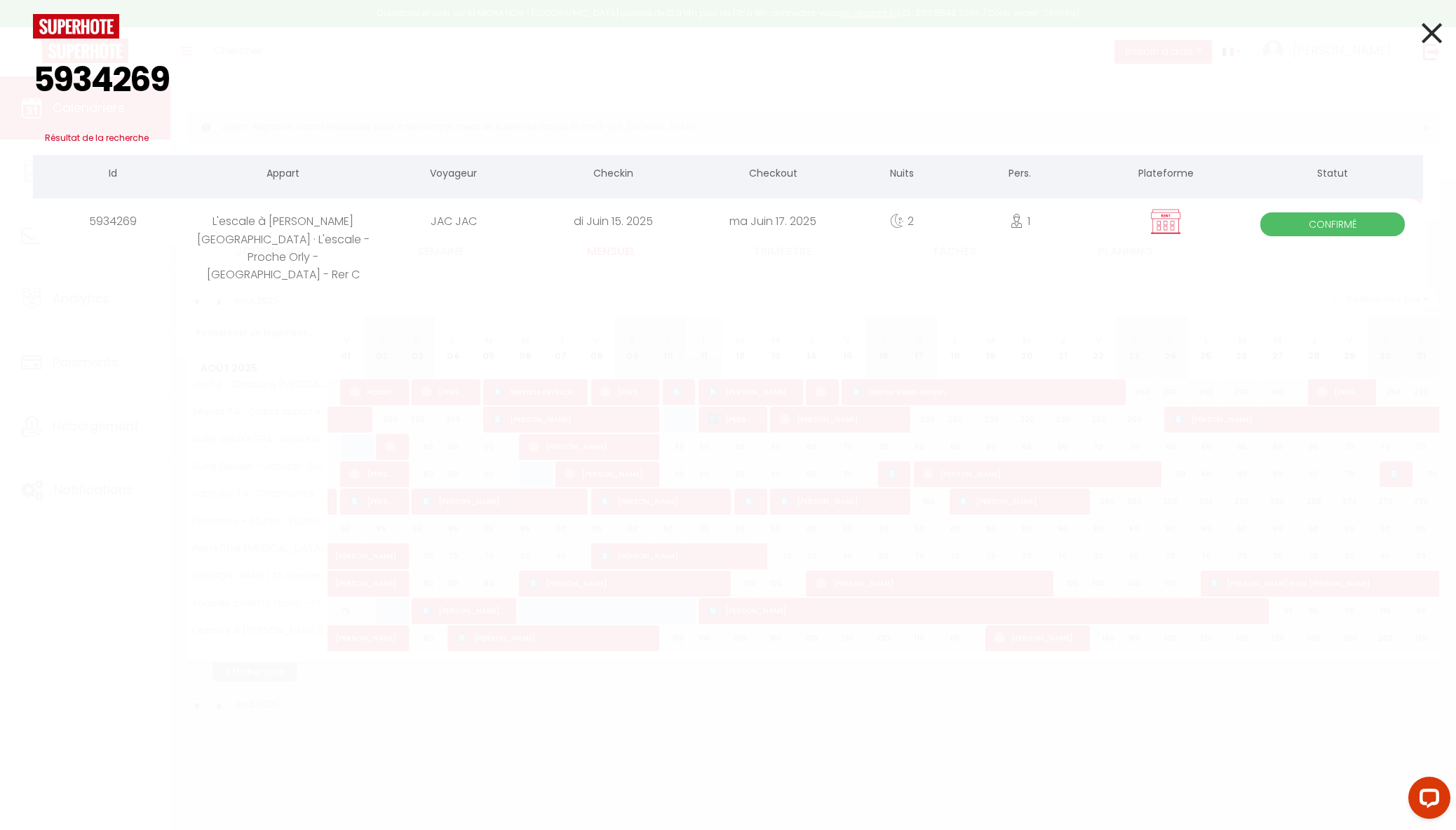
paste input "67908"
